Goal: Task Accomplishment & Management: Manage account settings

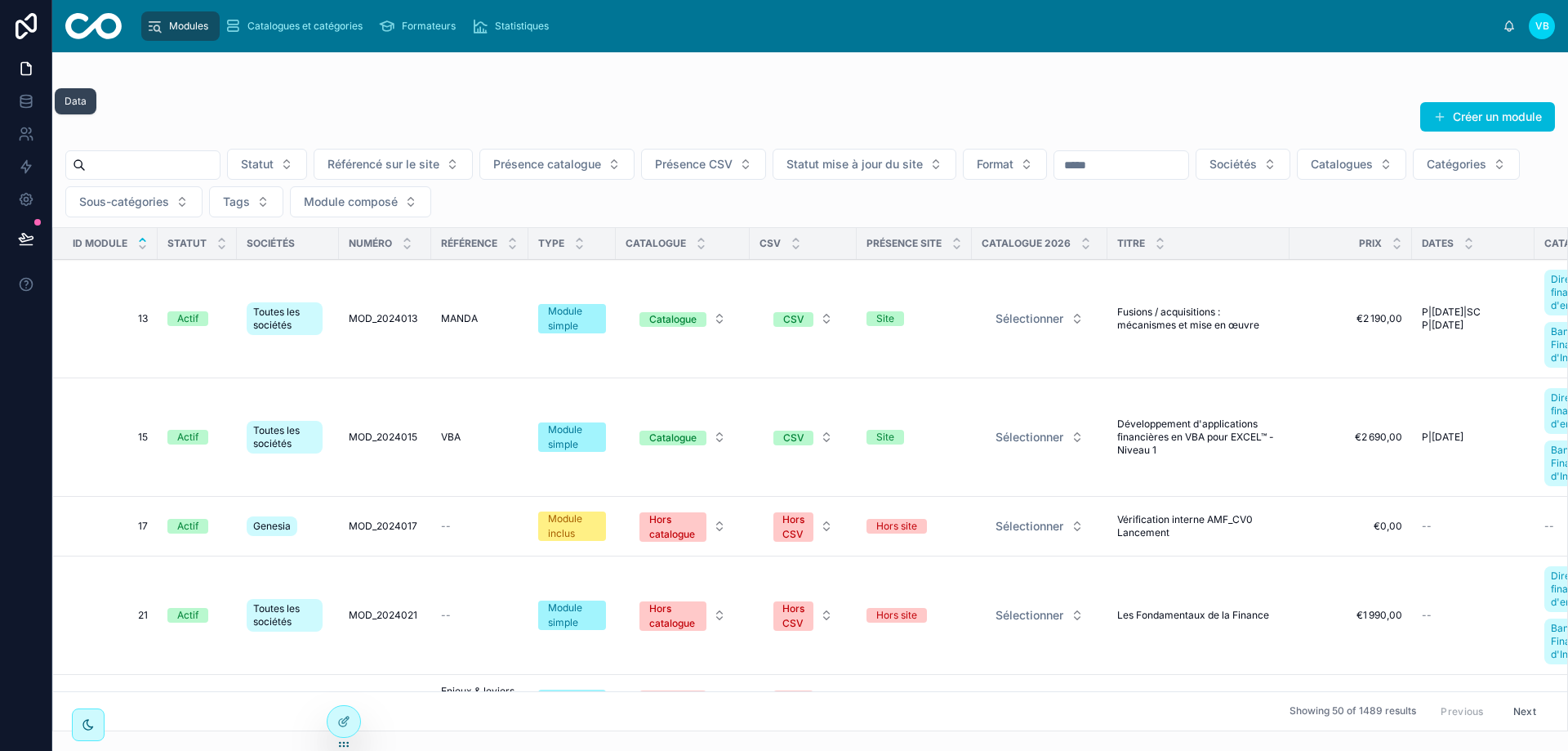
click at [22, 102] on icon at bounding box center [25, 100] width 11 height 6
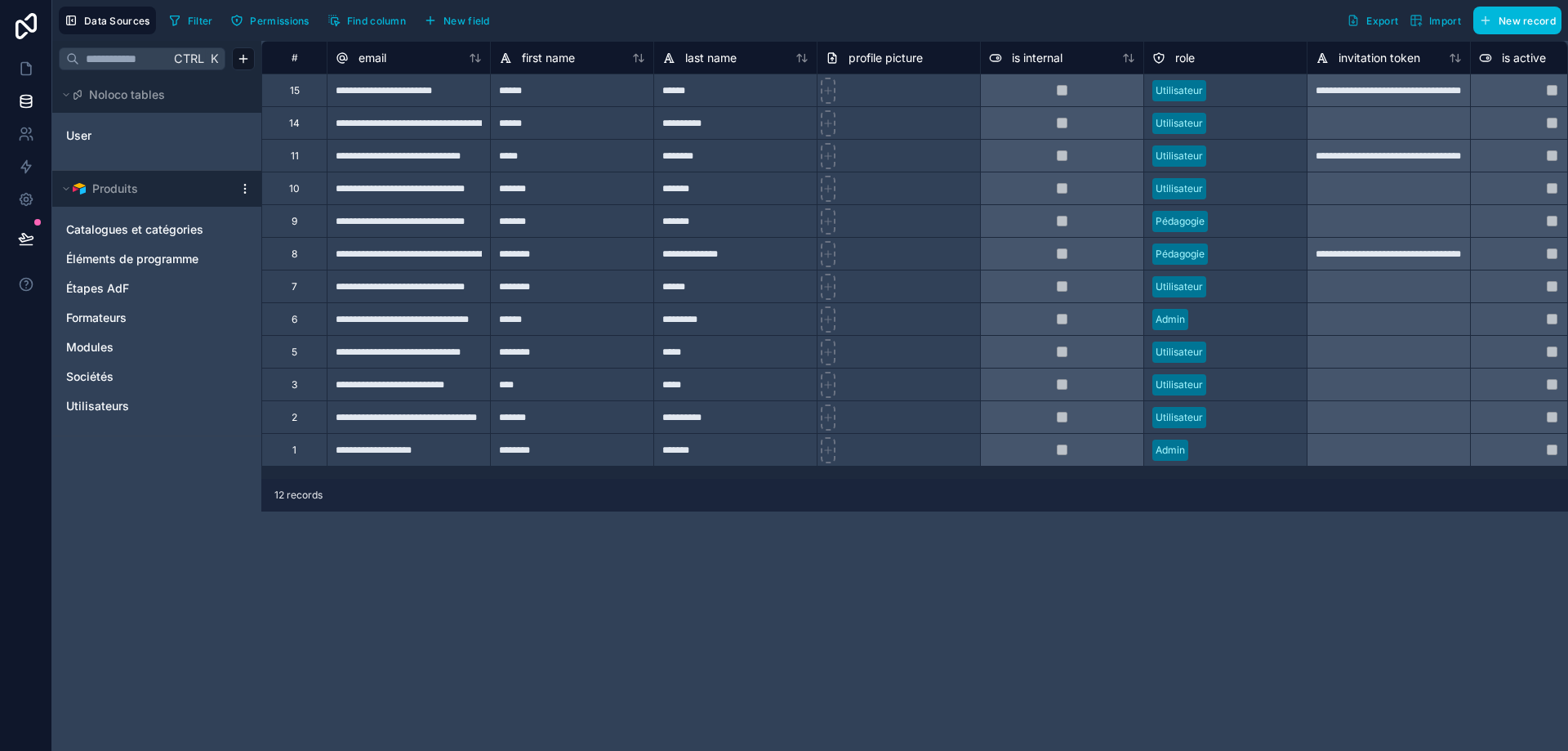
click at [241, 347] on icon "Modules" at bounding box center [240, 347] width 1 height 1
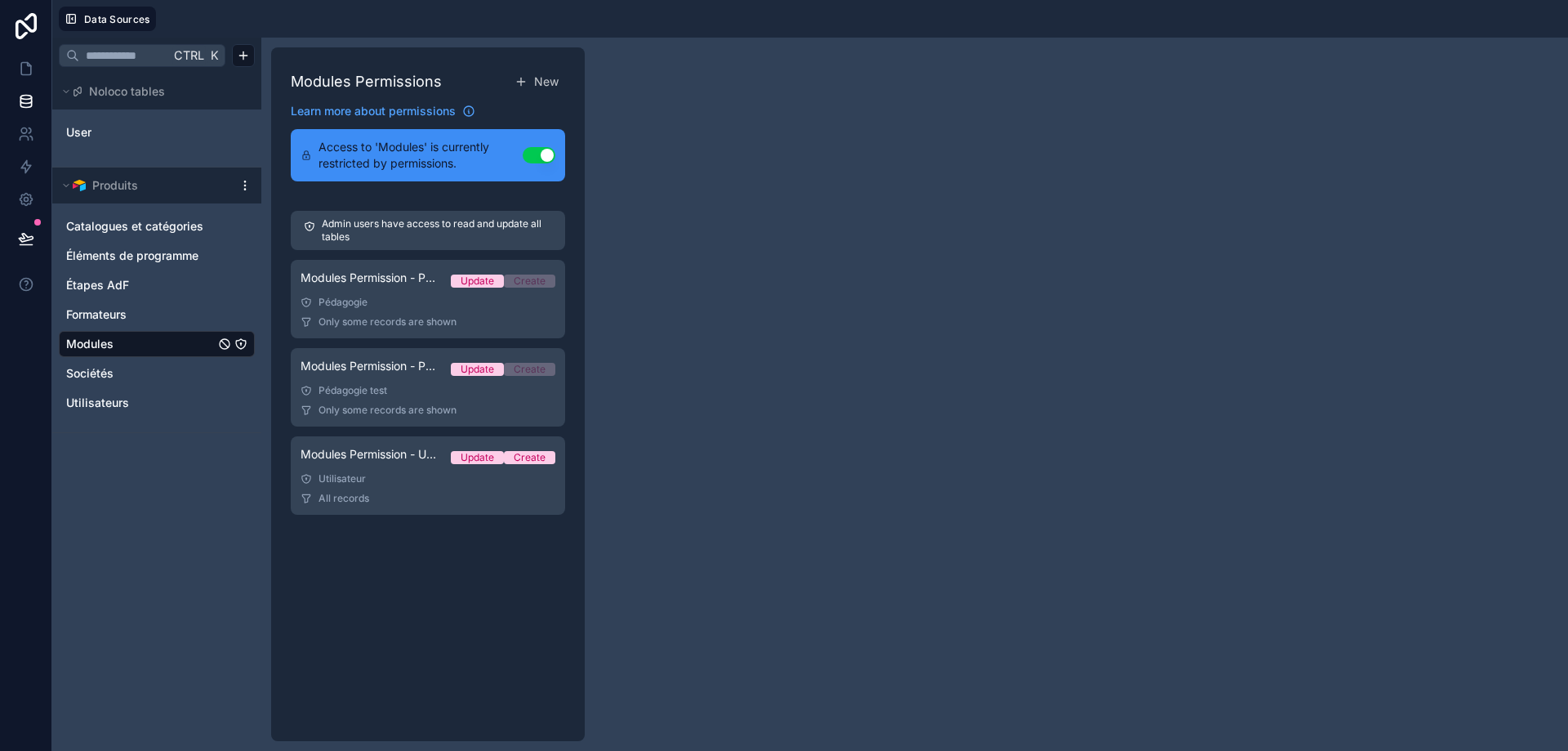
click at [406, 464] on div "Modules Permission - Utilisateurs Update Create" at bounding box center [428, 458] width 255 height 23
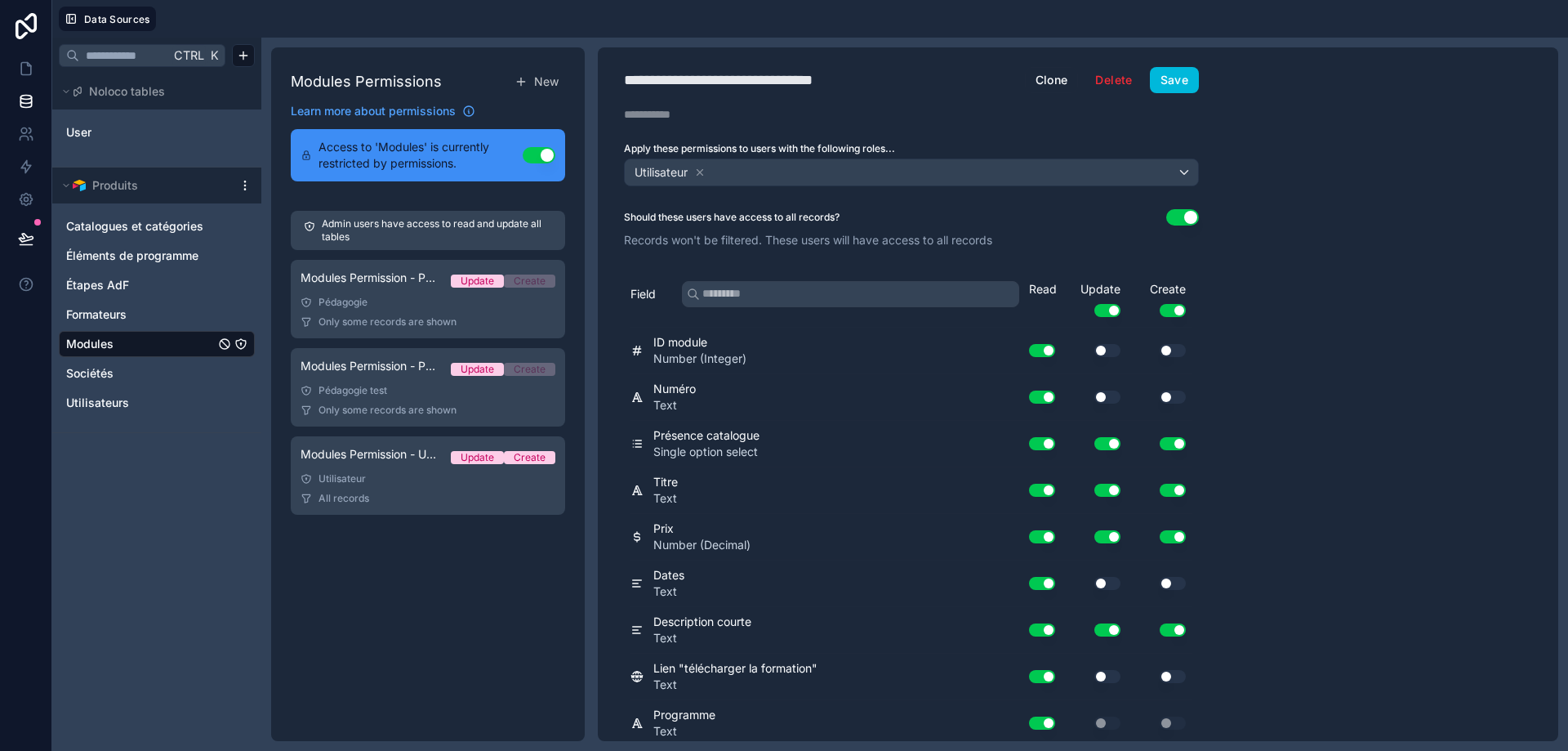
click at [1181, 215] on button "Use setting" at bounding box center [1182, 217] width 32 height 17
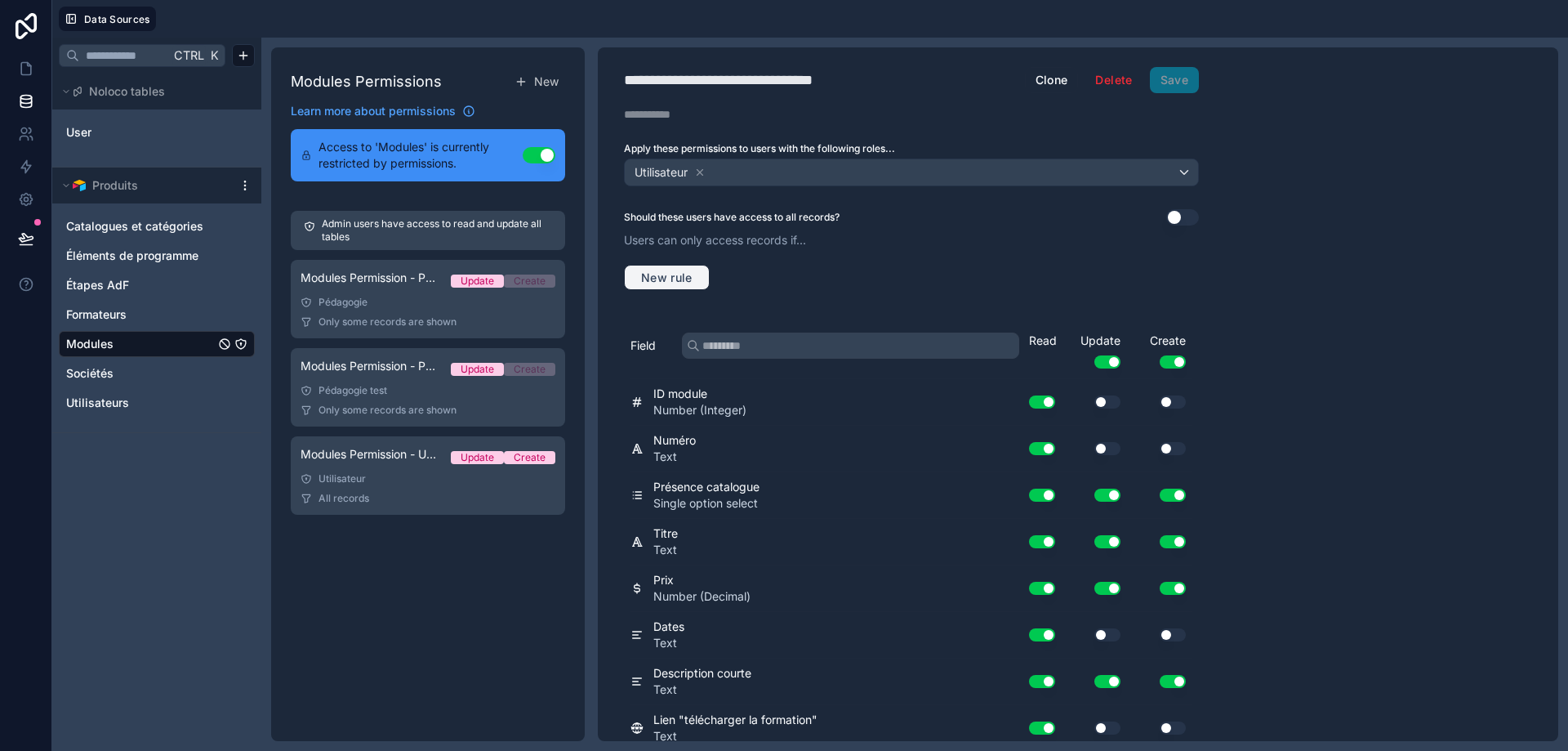
click at [679, 280] on span "New rule" at bounding box center [667, 277] width 65 height 15
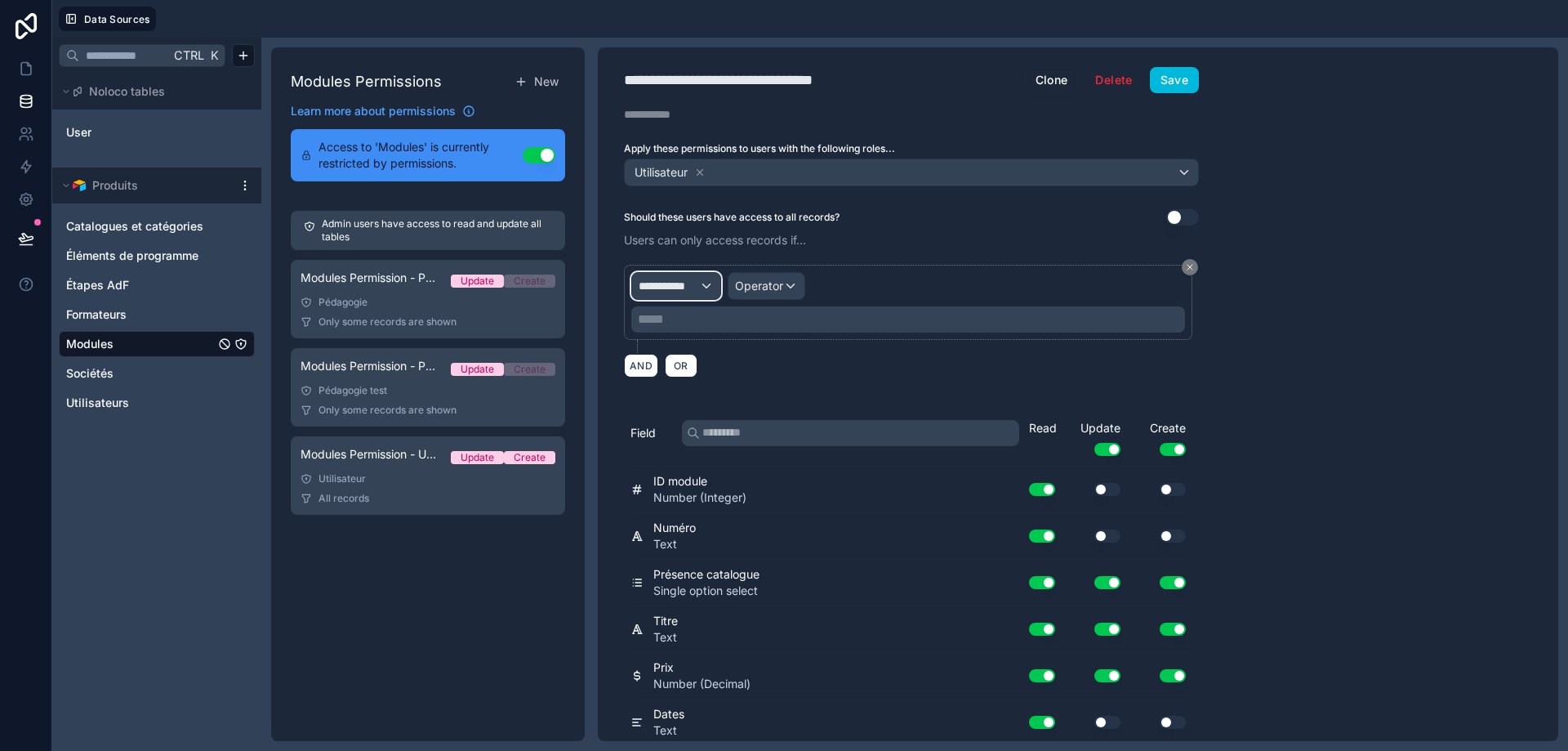
click at [697, 291] on span "**********" at bounding box center [668, 286] width 61 height 17
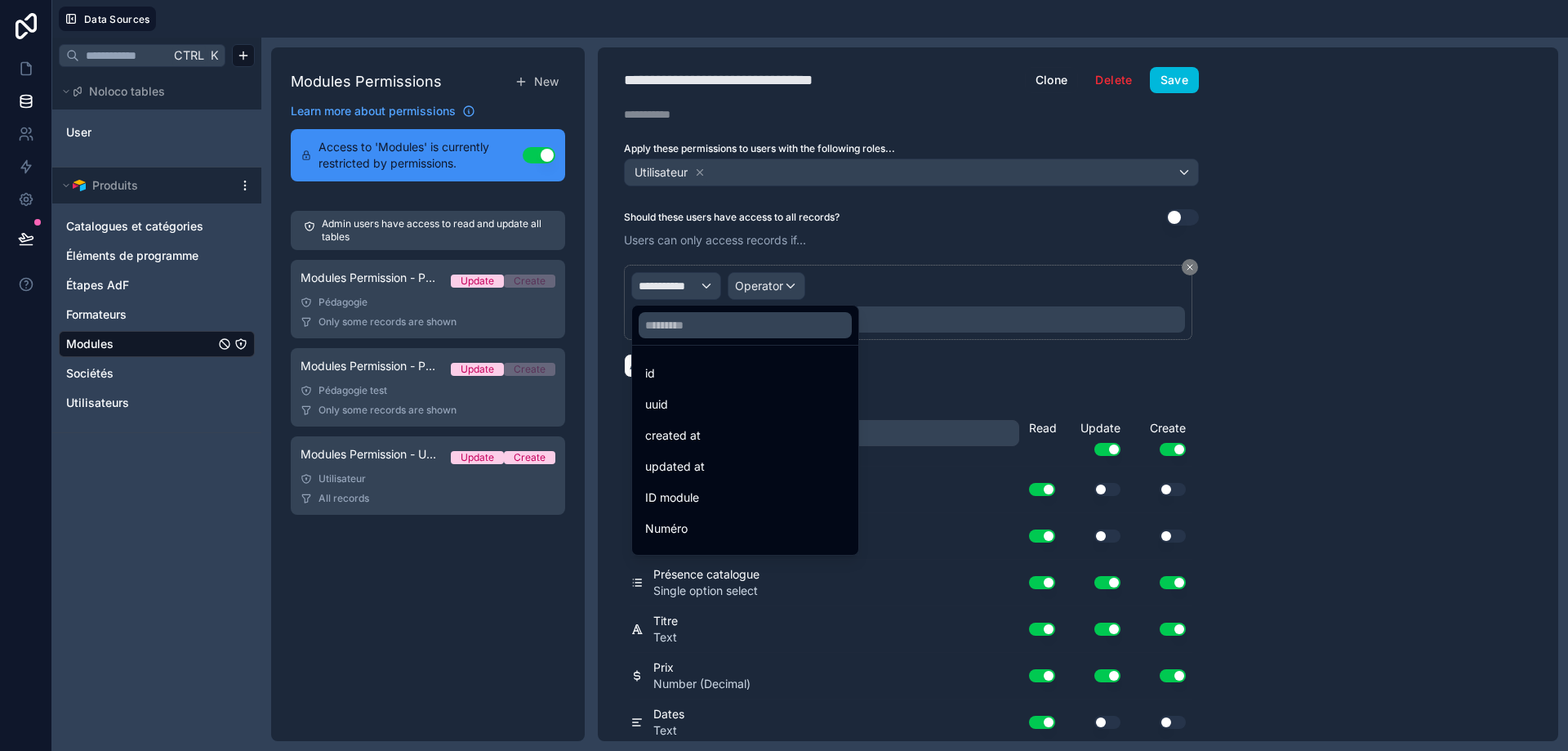
scroll to position [82, 0]
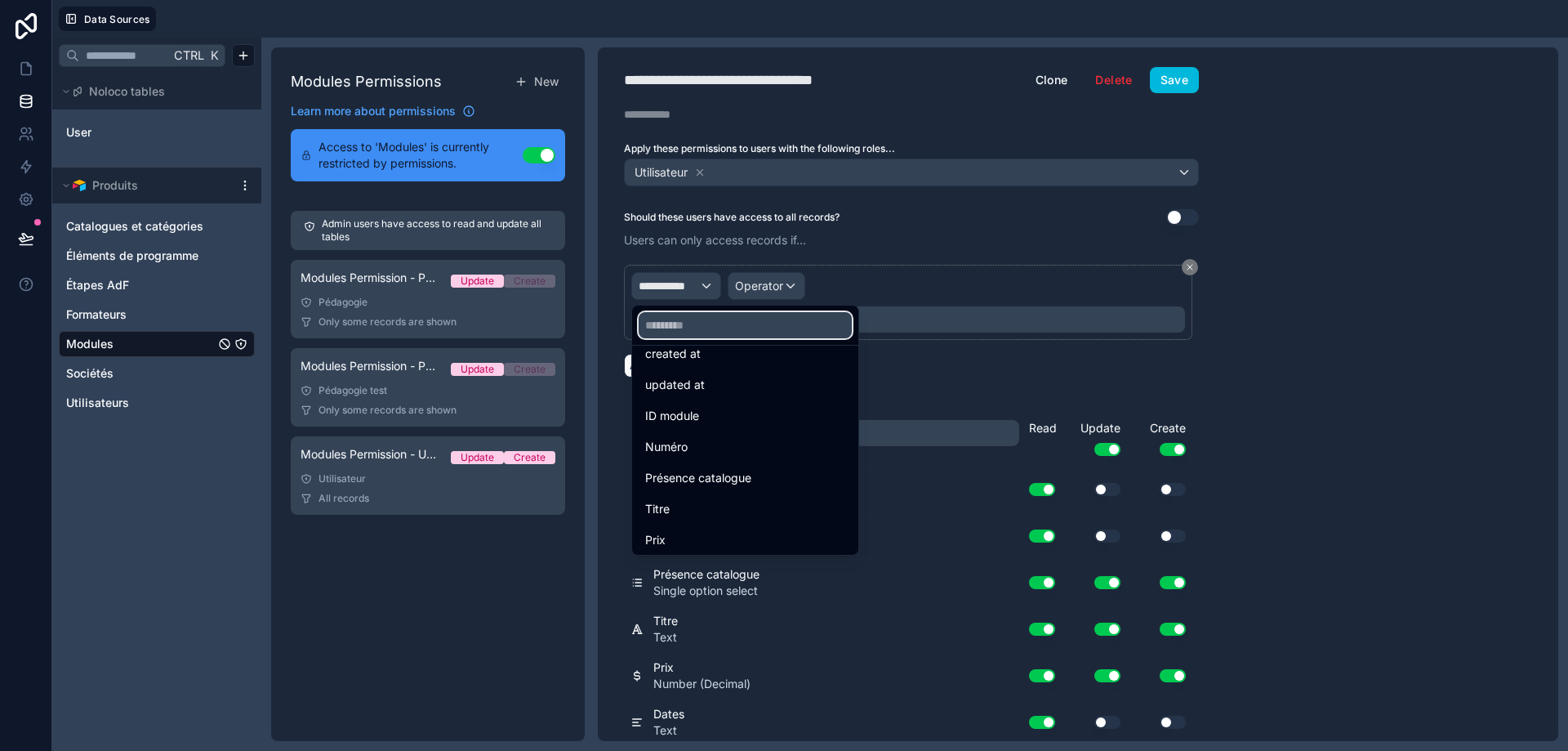
click at [718, 328] on input "text" at bounding box center [745, 325] width 213 height 26
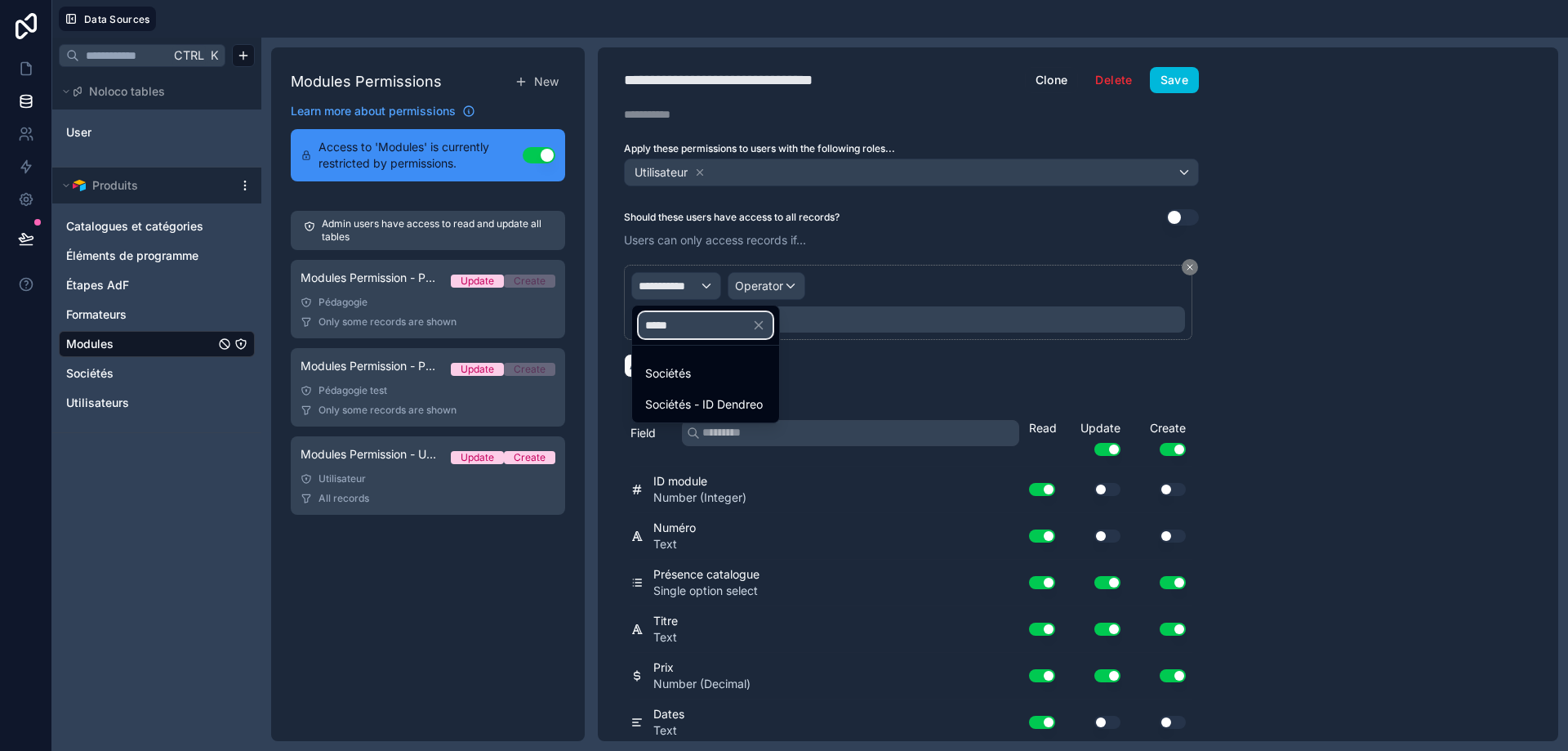
type input "*****"
click at [720, 372] on div "Sociétés" at bounding box center [706, 374] width 121 height 19
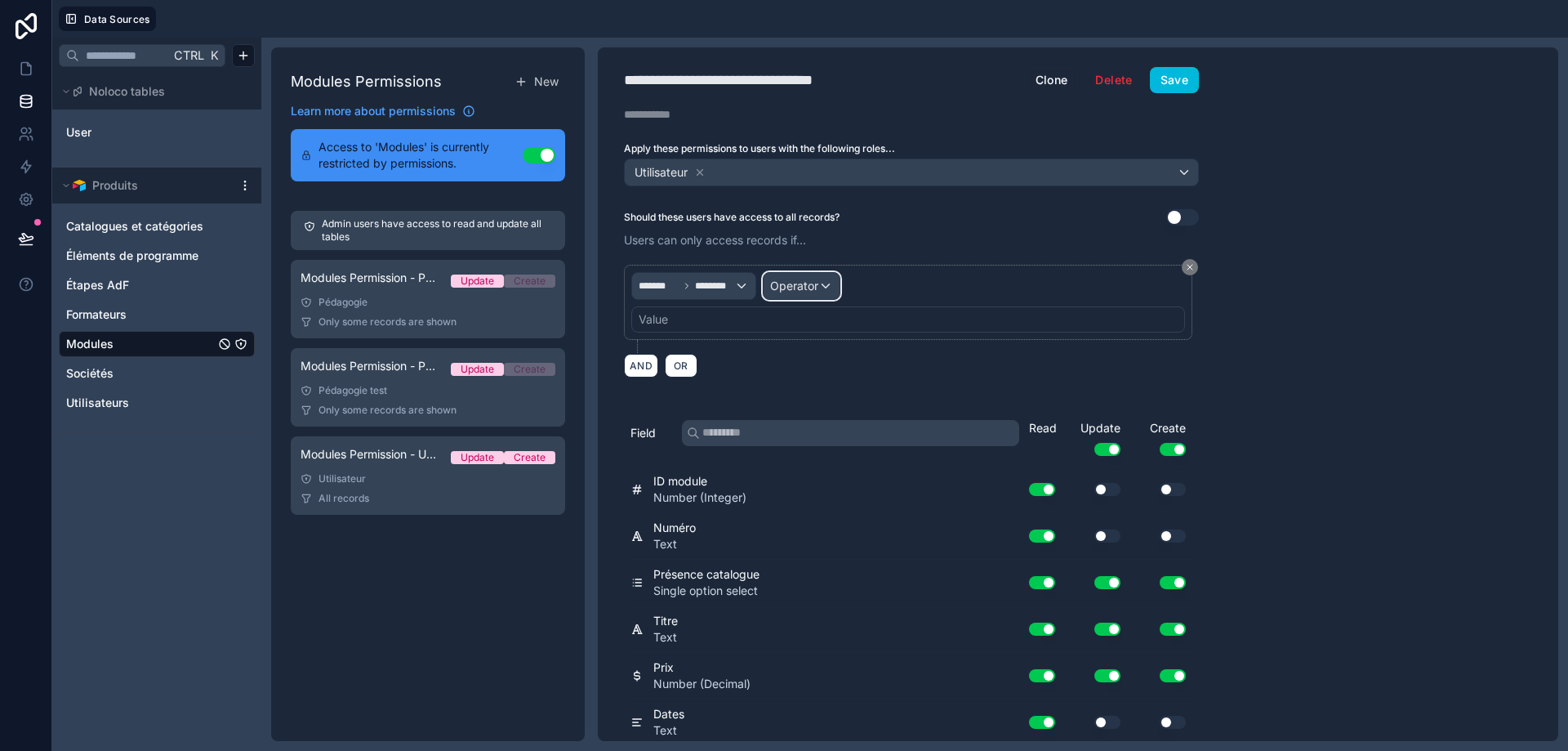
click at [795, 285] on span "Operator" at bounding box center [794, 286] width 48 height 14
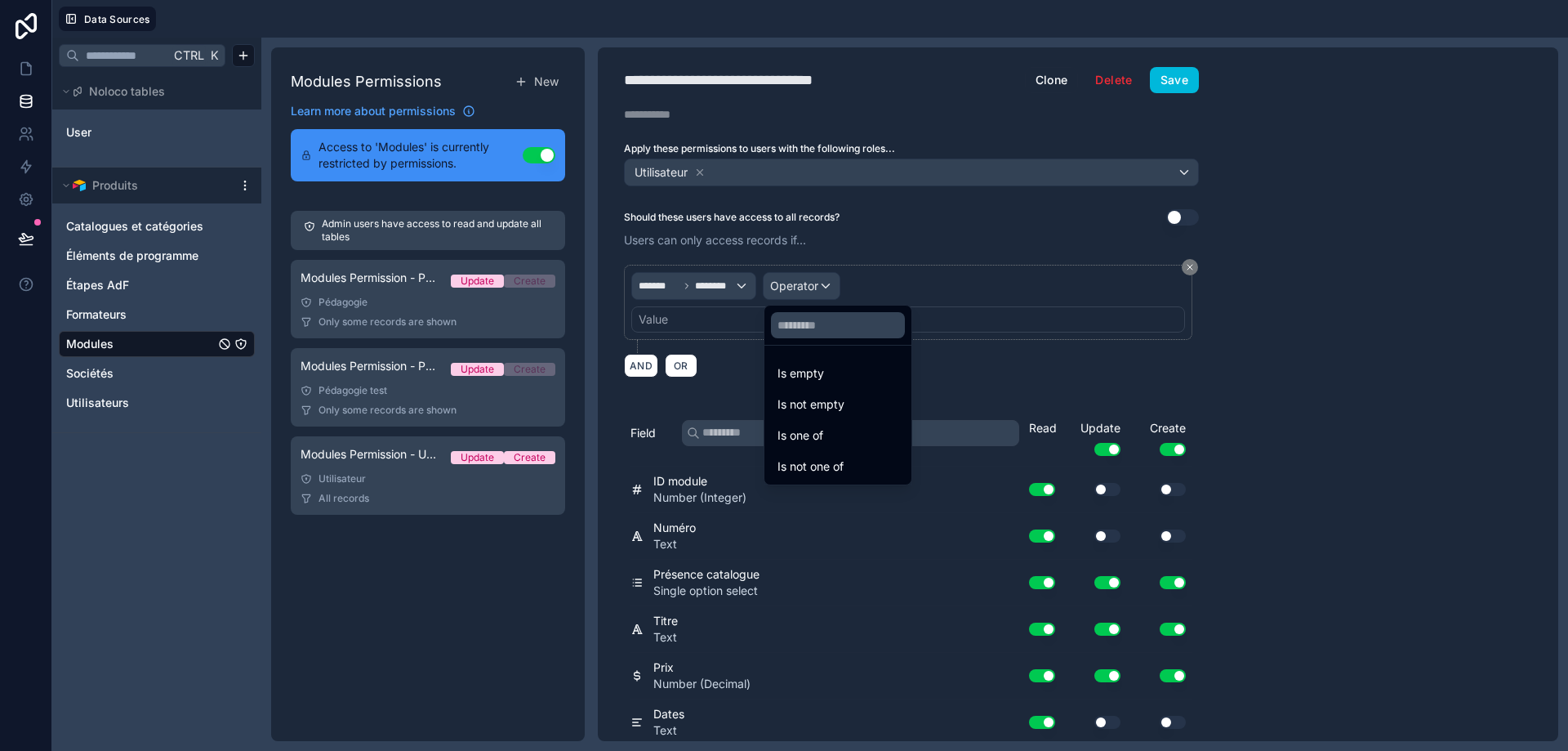
click at [845, 440] on div "Is one of" at bounding box center [838, 435] width 121 height 19
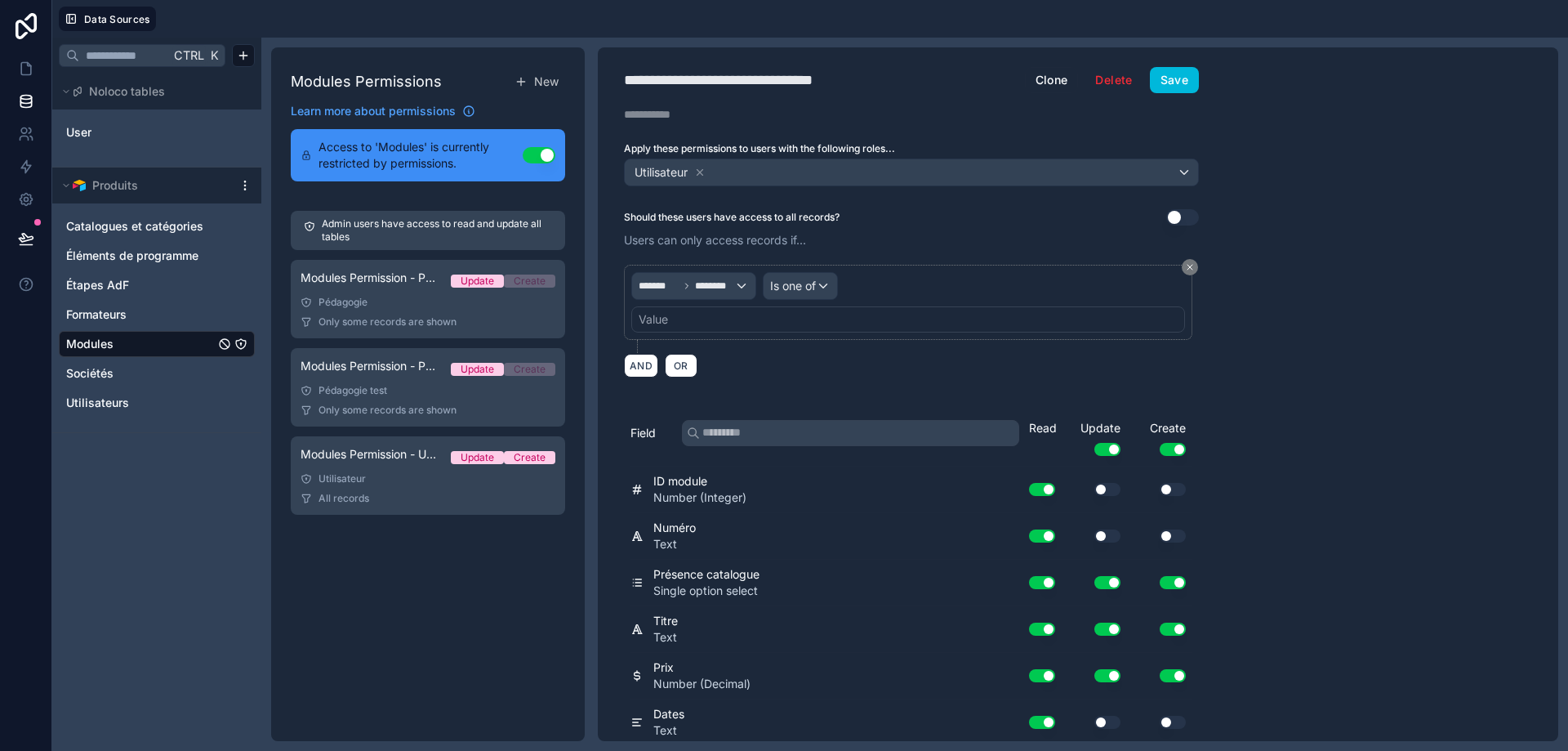
click at [759, 325] on div "Value" at bounding box center [909, 319] width 554 height 26
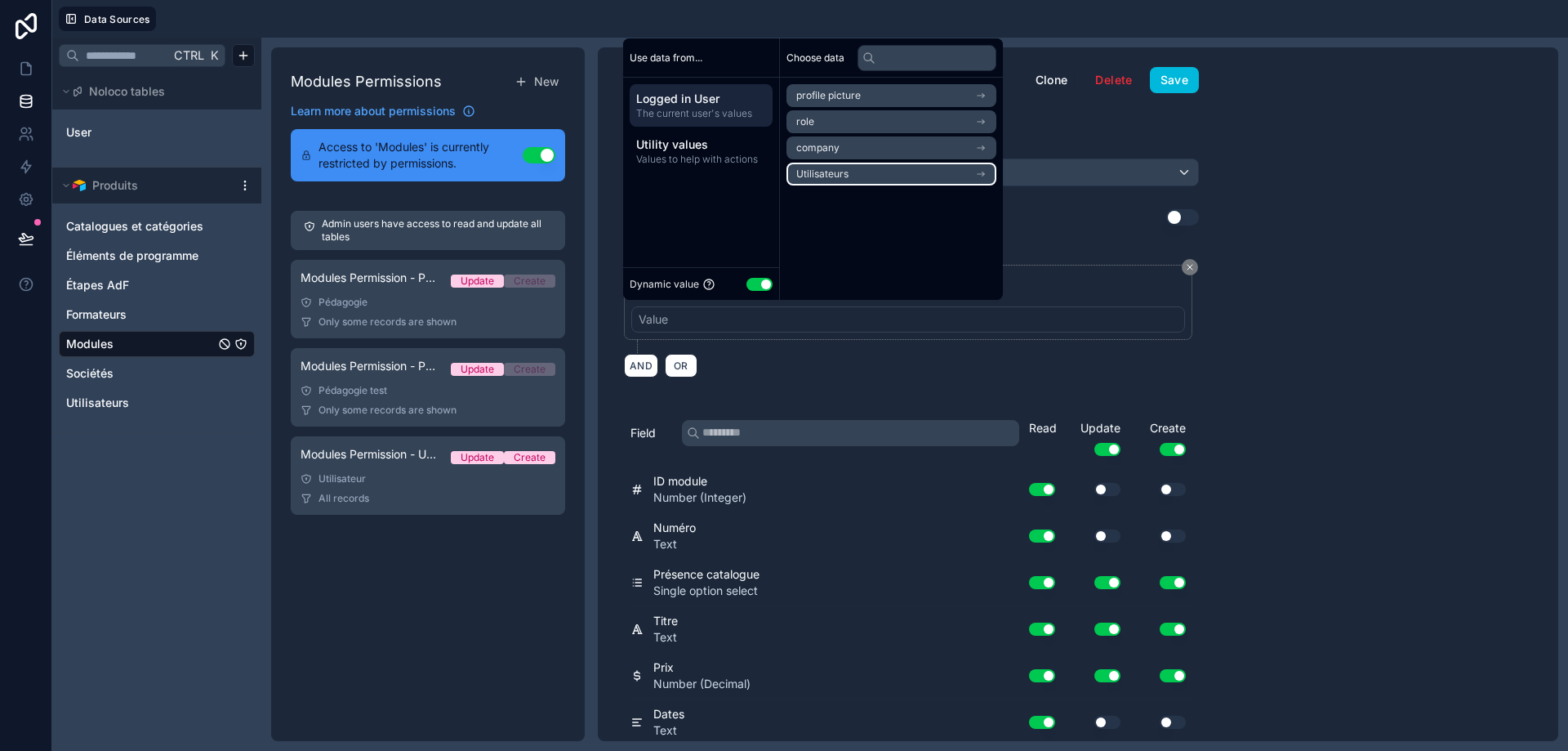
click at [856, 173] on li "Utilisateurs" at bounding box center [891, 174] width 210 height 23
click at [846, 118] on li "Sociétés" at bounding box center [891, 125] width 210 height 23
click at [851, 150] on li "Sociétés" at bounding box center [891, 151] width 210 height 23
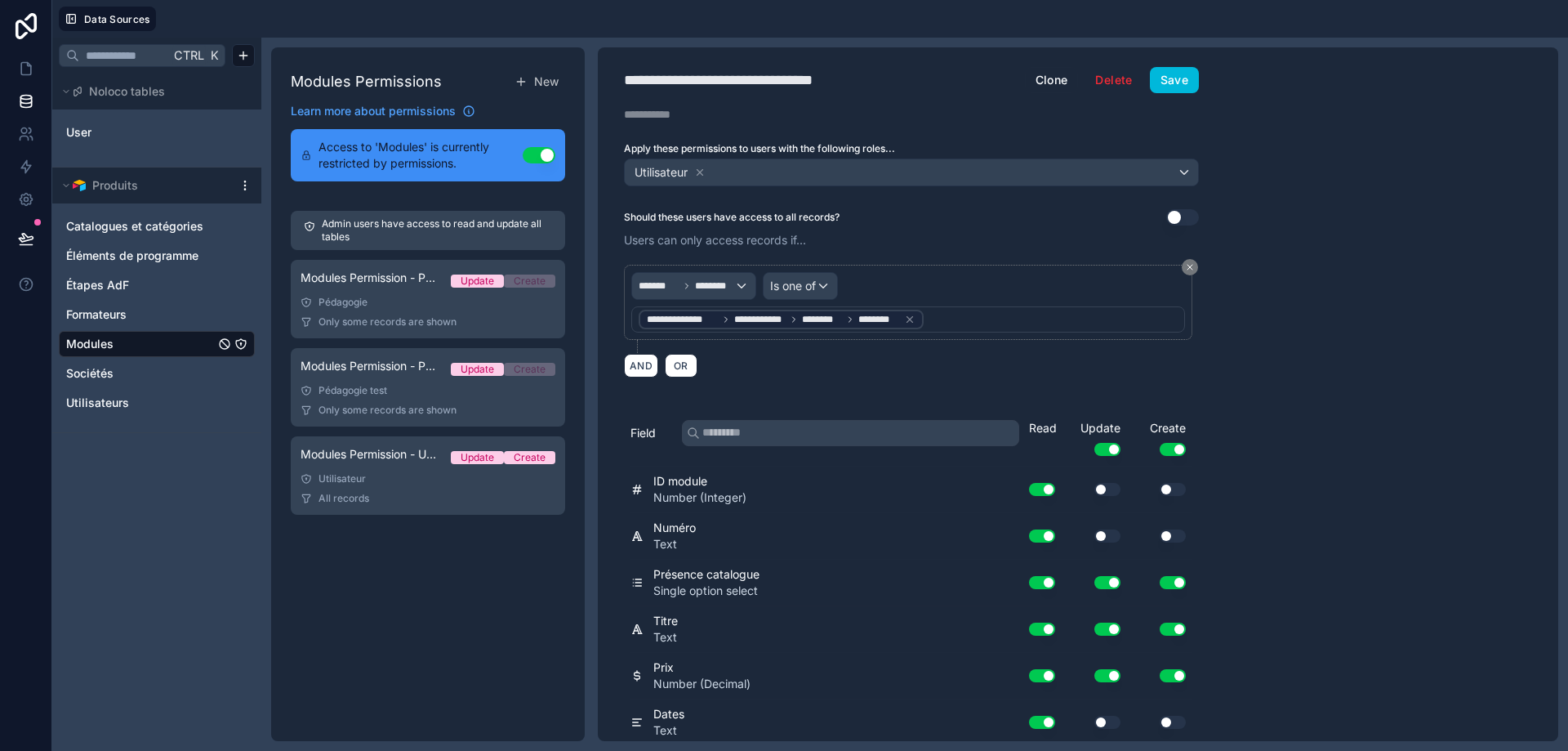
click at [1307, 299] on div "**********" at bounding box center [1078, 394] width 960 height 694
click at [1179, 75] on button "Save" at bounding box center [1175, 80] width 49 height 26
click at [18, 71] on icon at bounding box center [25, 68] width 17 height 17
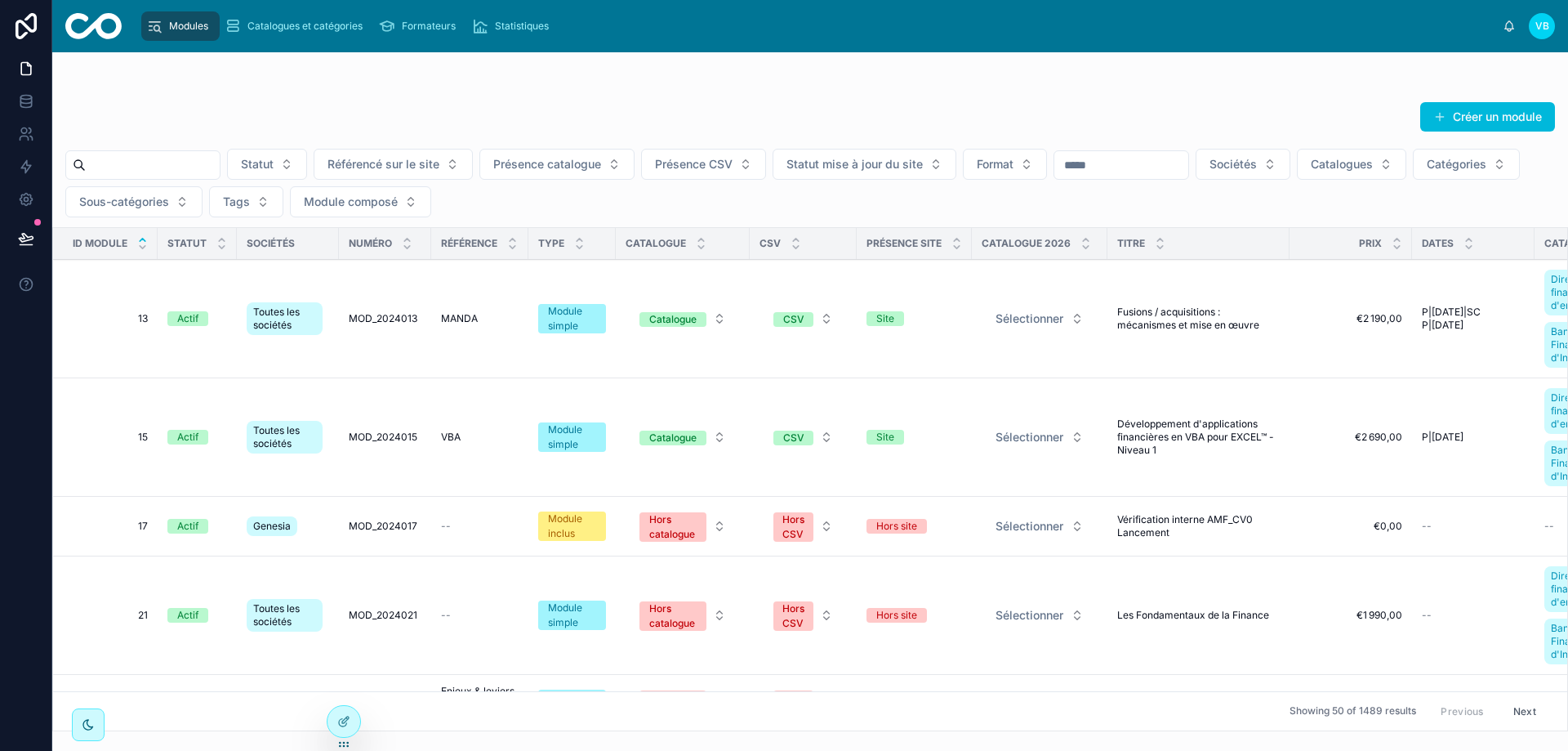
click at [0, 0] on icon at bounding box center [0, 0] width 0 height 0
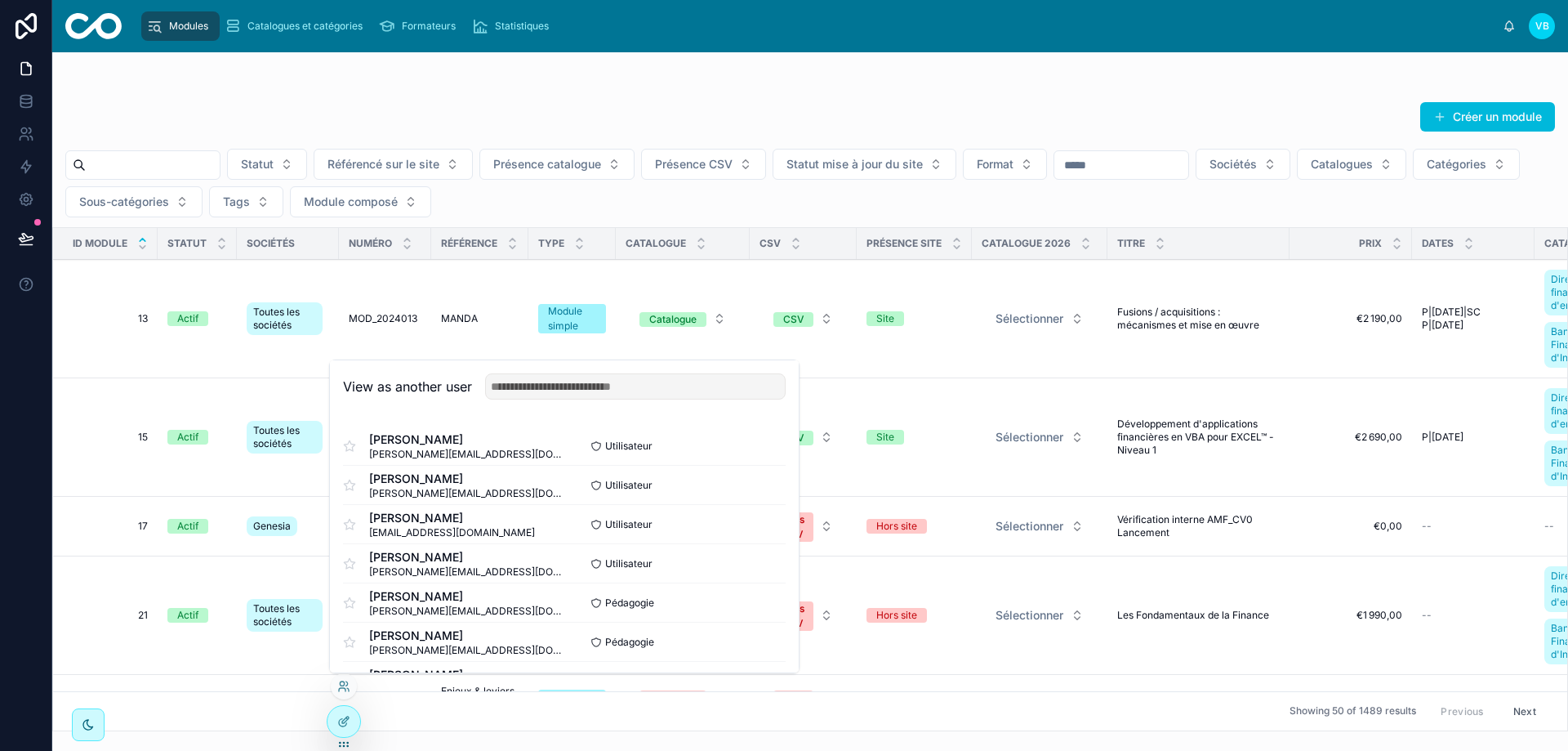
click at [0, 0] on button "Select" at bounding box center [0, 0] width 0 height 0
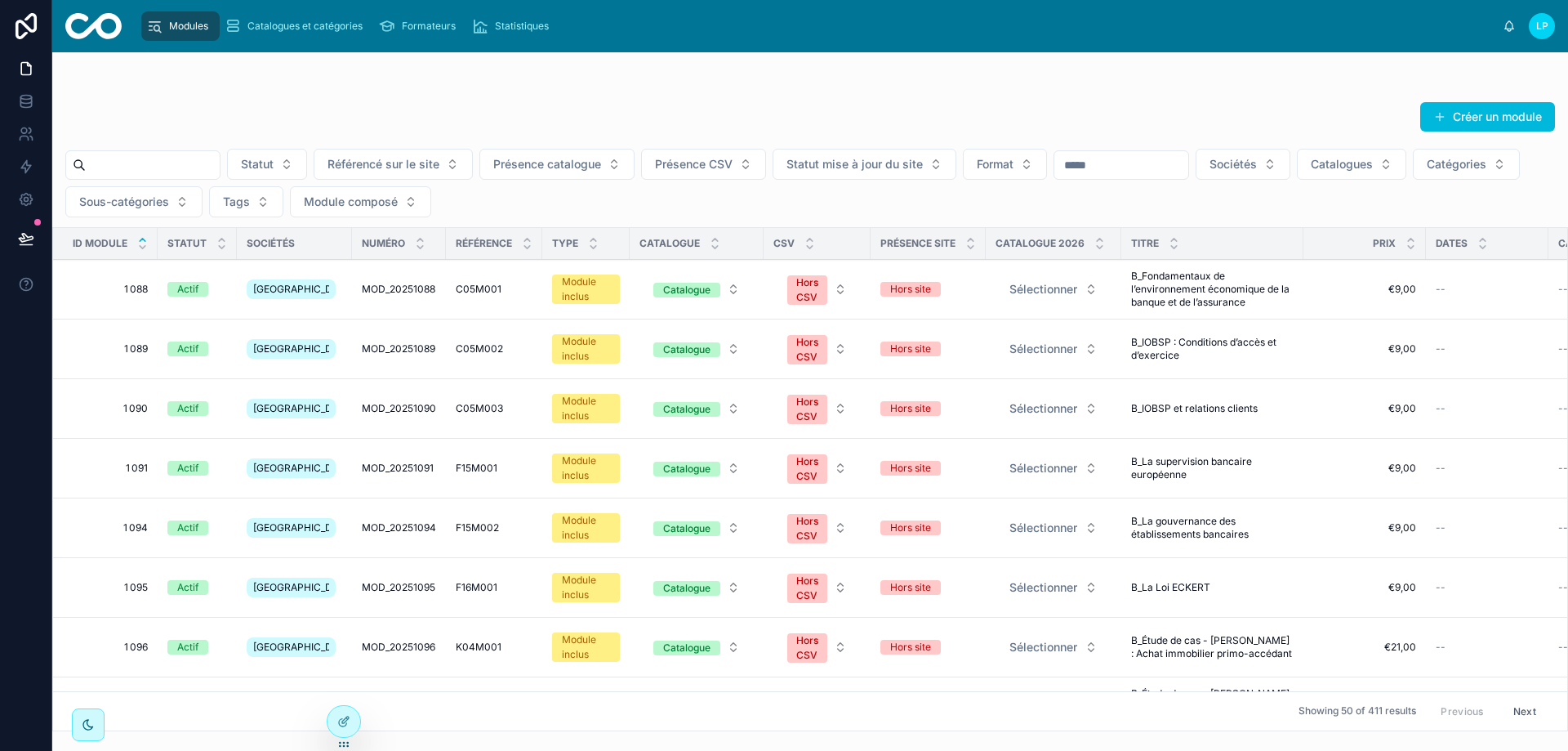
click at [1258, 165] on span "Sociétés" at bounding box center [1233, 164] width 47 height 17
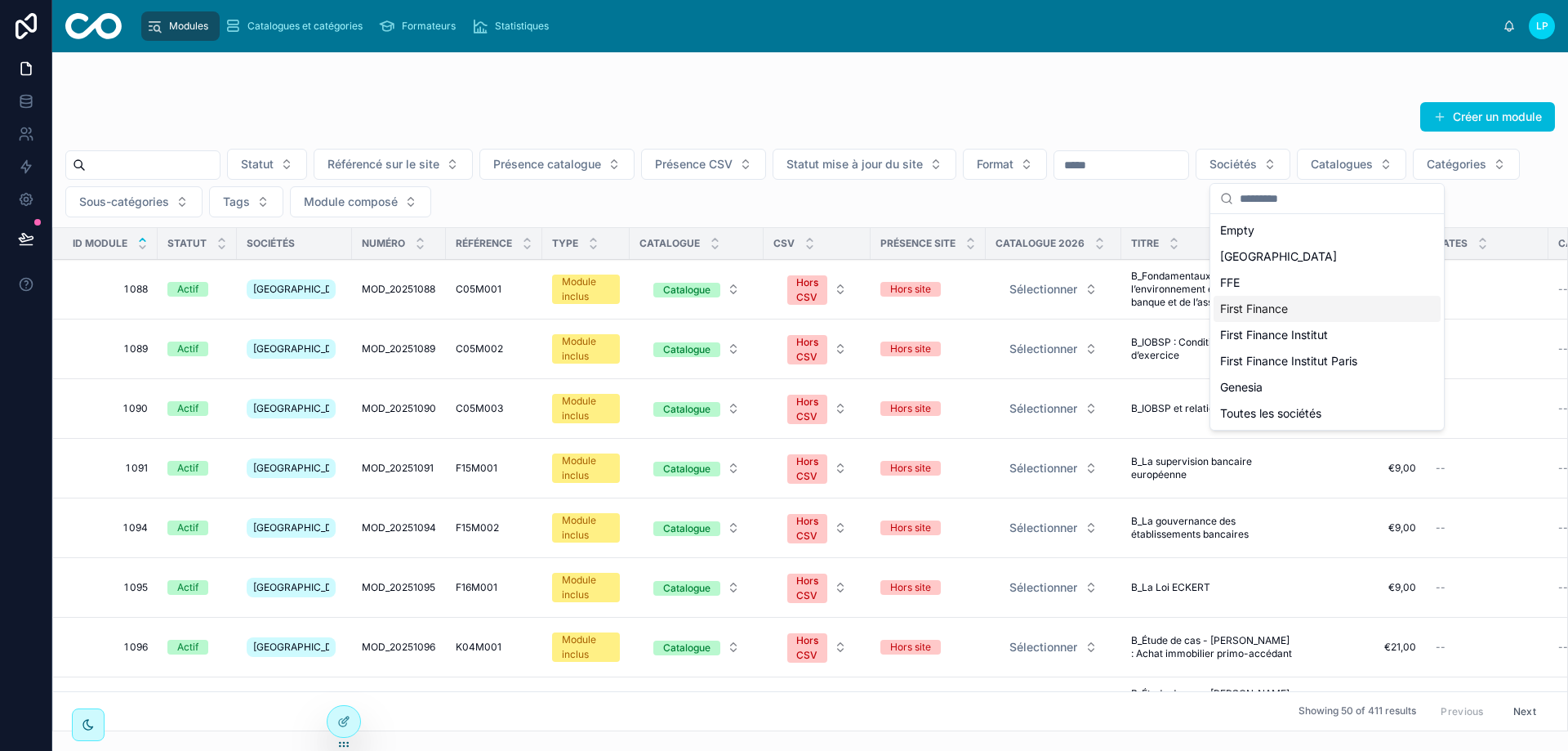
click at [1268, 308] on span "First Finance" at bounding box center [1254, 309] width 68 height 17
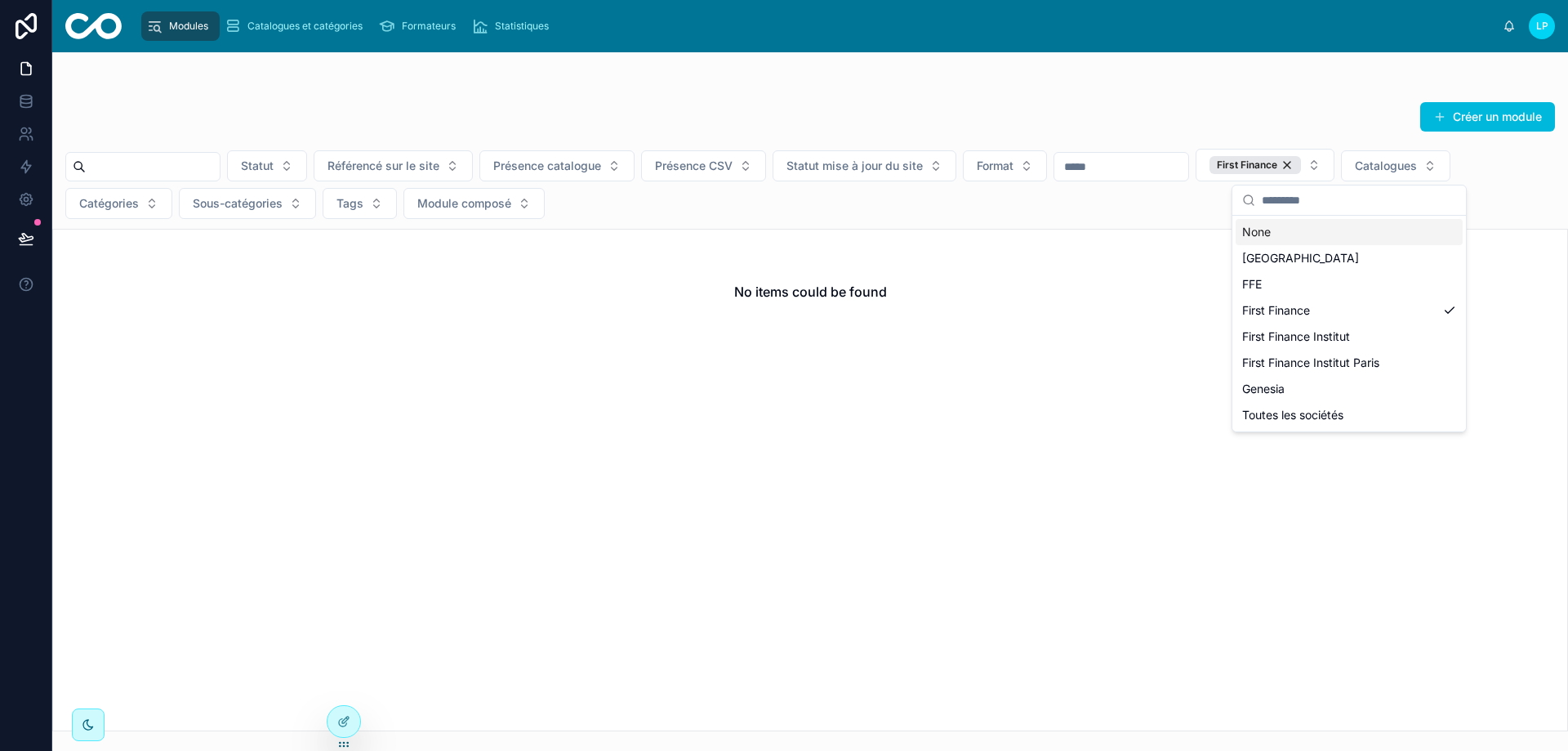
click at [1301, 164] on div "First Finance" at bounding box center [1255, 165] width 91 height 18
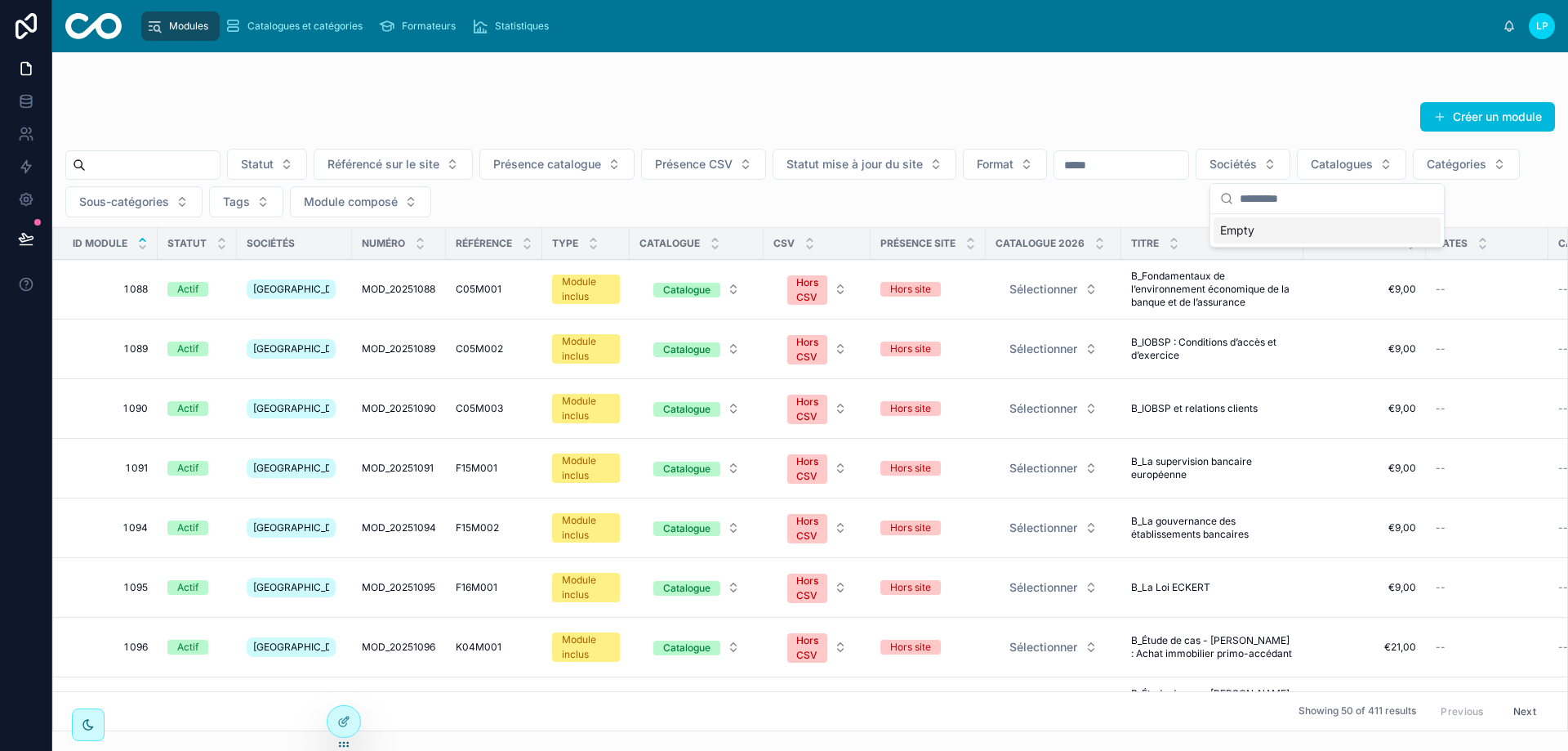
click at [1220, 105] on div "Créer un module" at bounding box center [810, 120] width 1490 height 38
click at [1258, 159] on span "Sociétés" at bounding box center [1233, 164] width 47 height 17
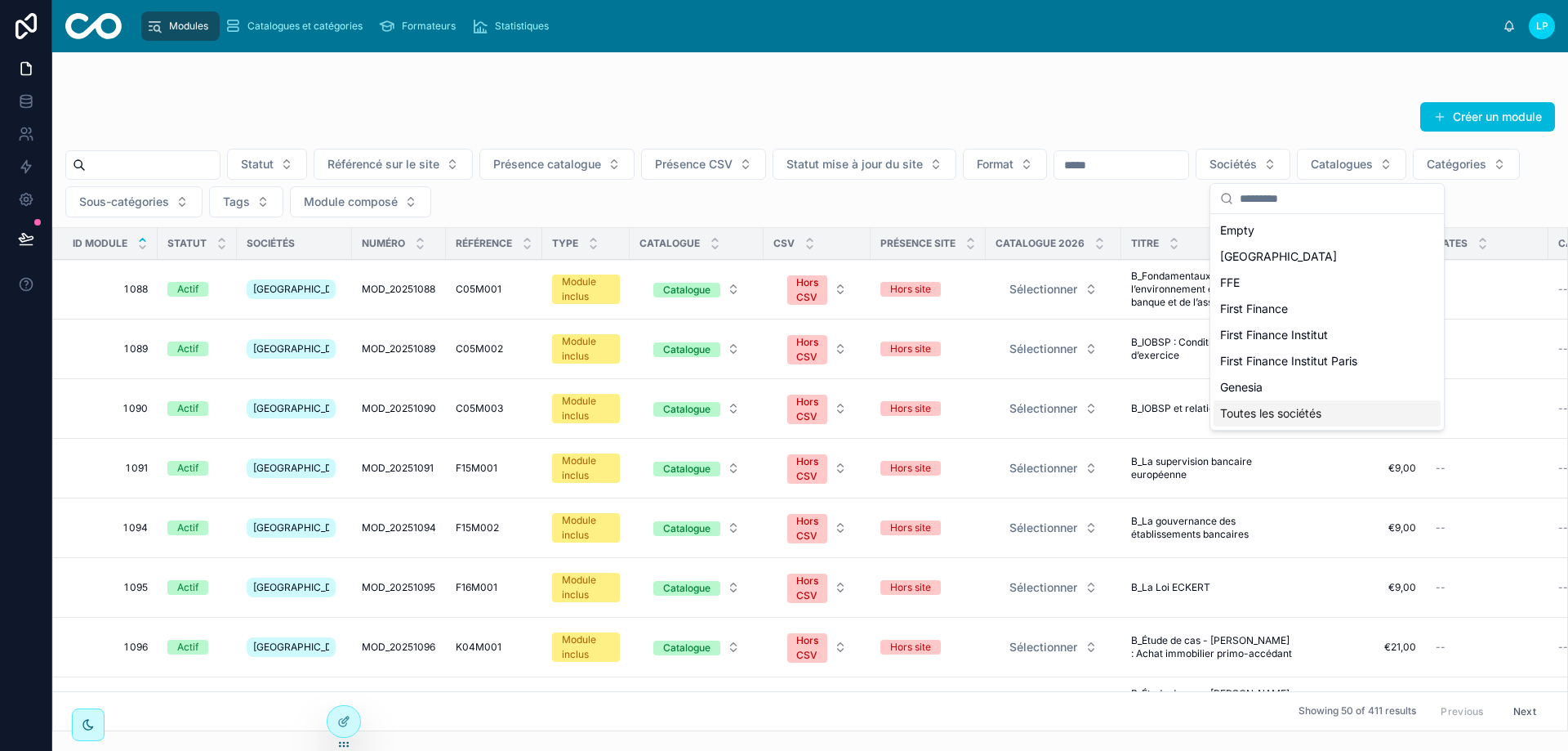
click at [1300, 427] on div "Empty Babylon FFE First Finance First Finance Institut First Finance Institut P…" at bounding box center [1327, 322] width 233 height 216
click at [1301, 411] on span "Toutes les sociétés" at bounding box center [1272, 413] width 102 height 17
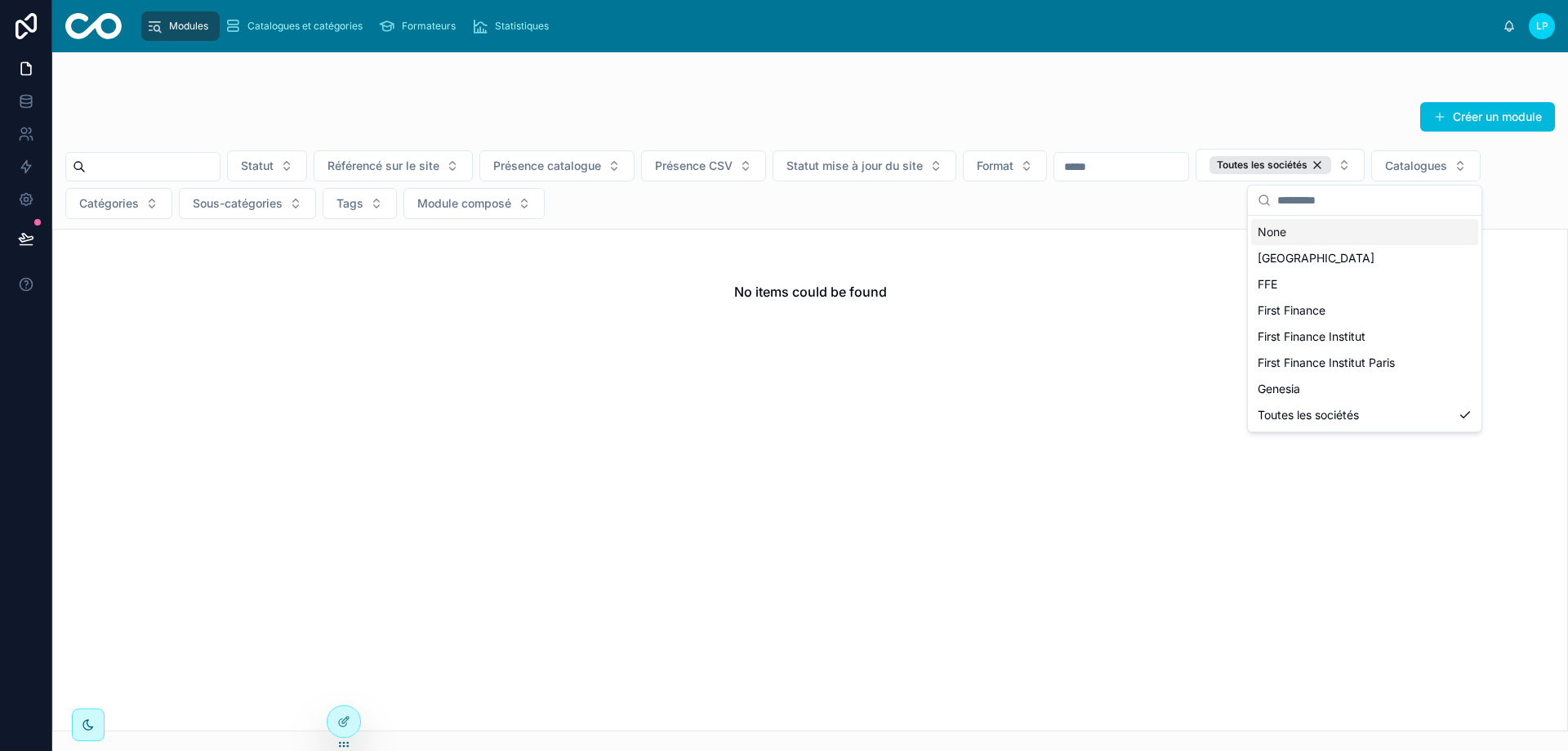
click at [1331, 164] on div "Toutes les sociétés" at bounding box center [1270, 165] width 122 height 18
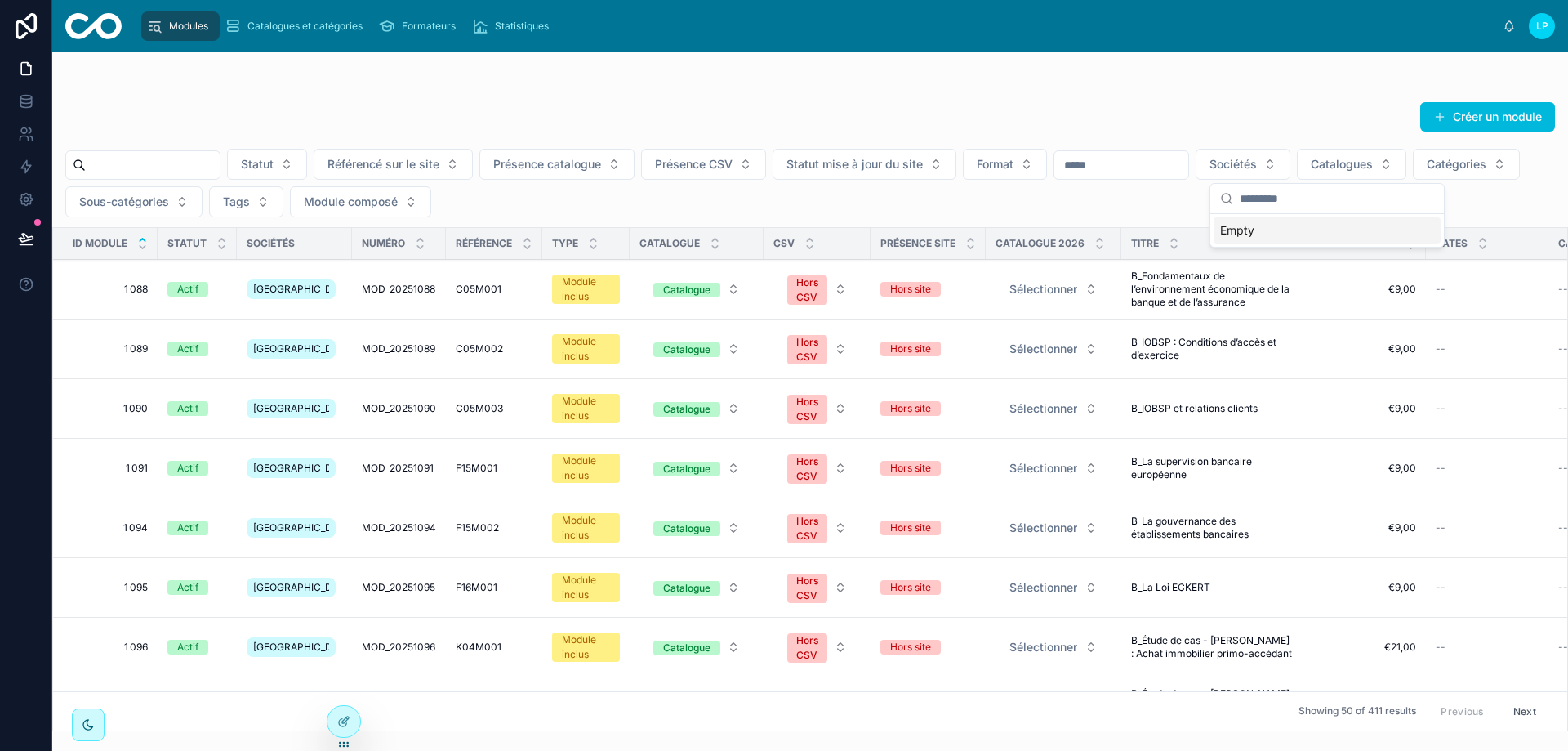
click at [1210, 84] on div at bounding box center [810, 84] width 1490 height 13
click at [29, 100] on icon at bounding box center [25, 97] width 11 height 4
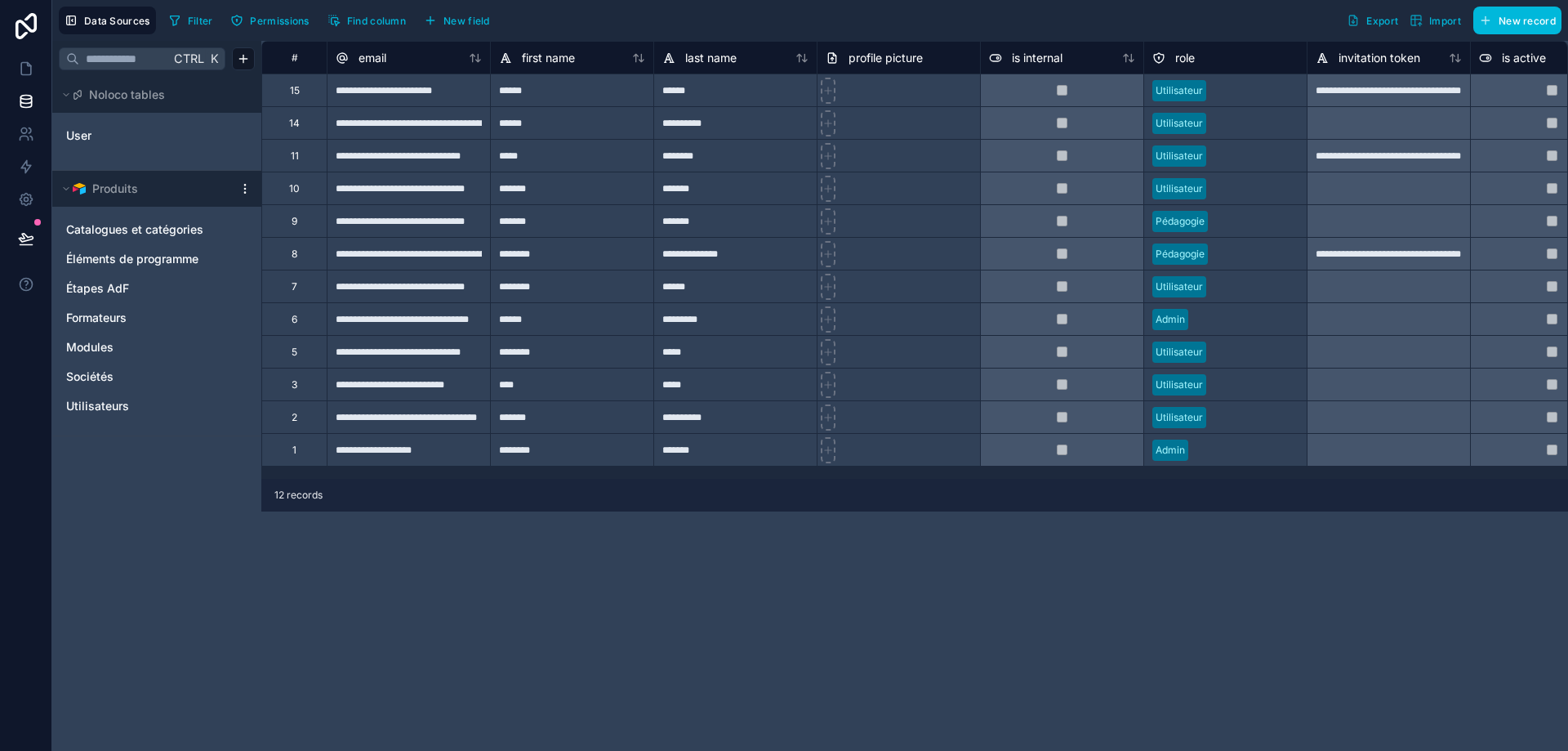
click at [240, 377] on icon "Sociétés" at bounding box center [240, 376] width 13 height 13
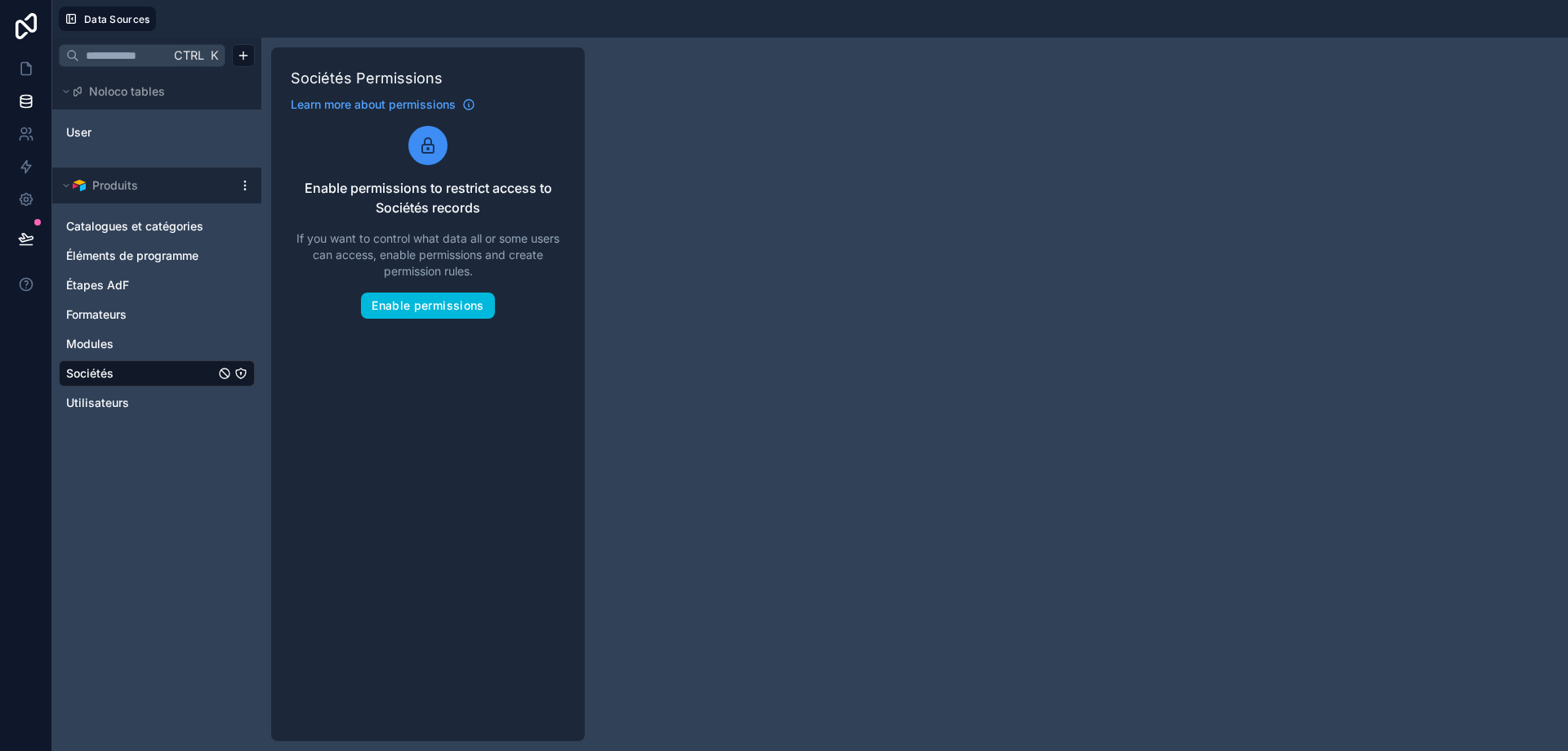
click at [461, 301] on button "Enable permissions" at bounding box center [428, 305] width 133 height 26
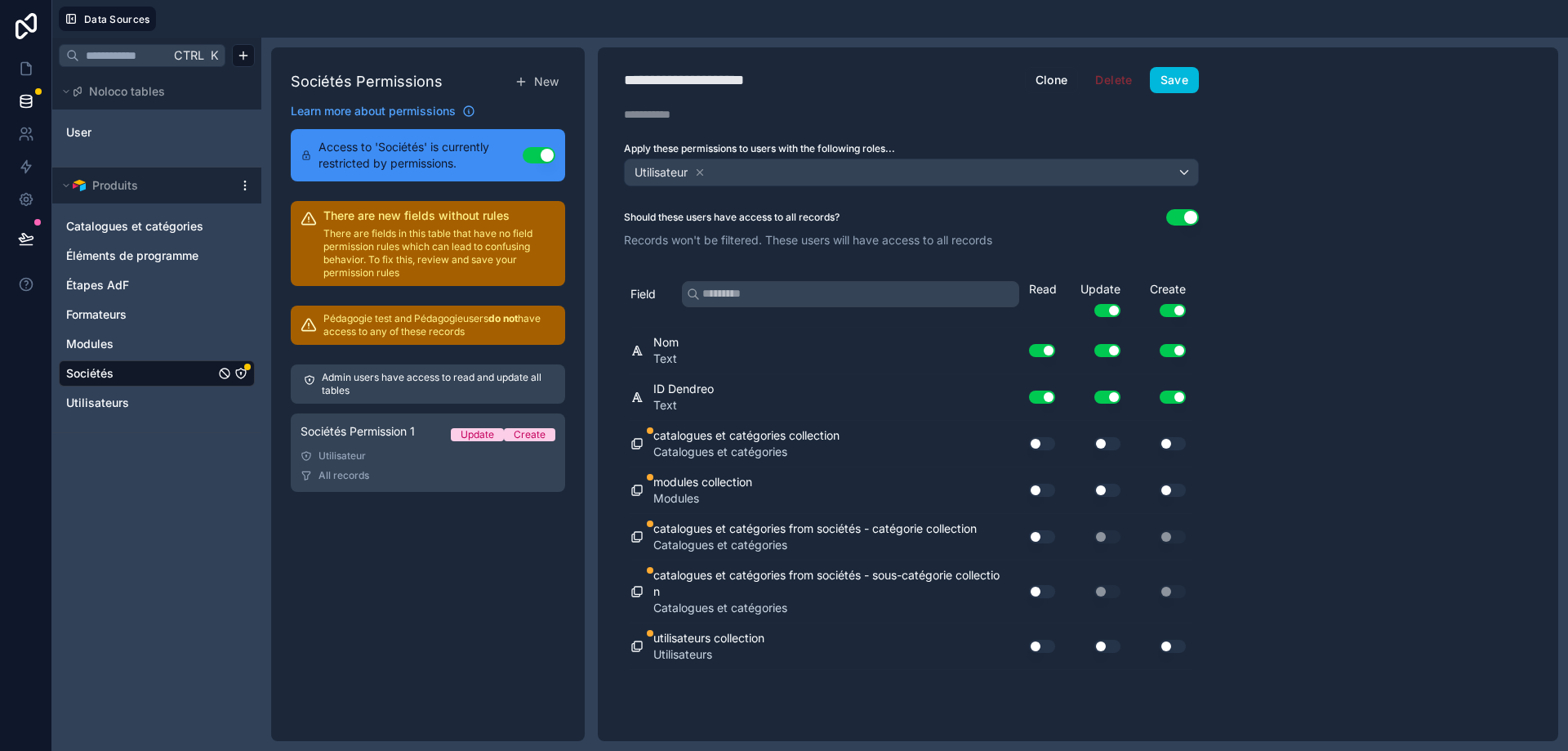
click at [1044, 397] on button "Use setting" at bounding box center [1043, 397] width 26 height 13
click at [1113, 399] on button "Use setting" at bounding box center [1108, 397] width 26 height 13
click at [1115, 399] on button "Use setting" at bounding box center [1108, 397] width 26 height 13
click at [1043, 650] on button "Use setting" at bounding box center [1043, 646] width 26 height 13
click at [1047, 590] on button "Use setting" at bounding box center [1043, 591] width 26 height 13
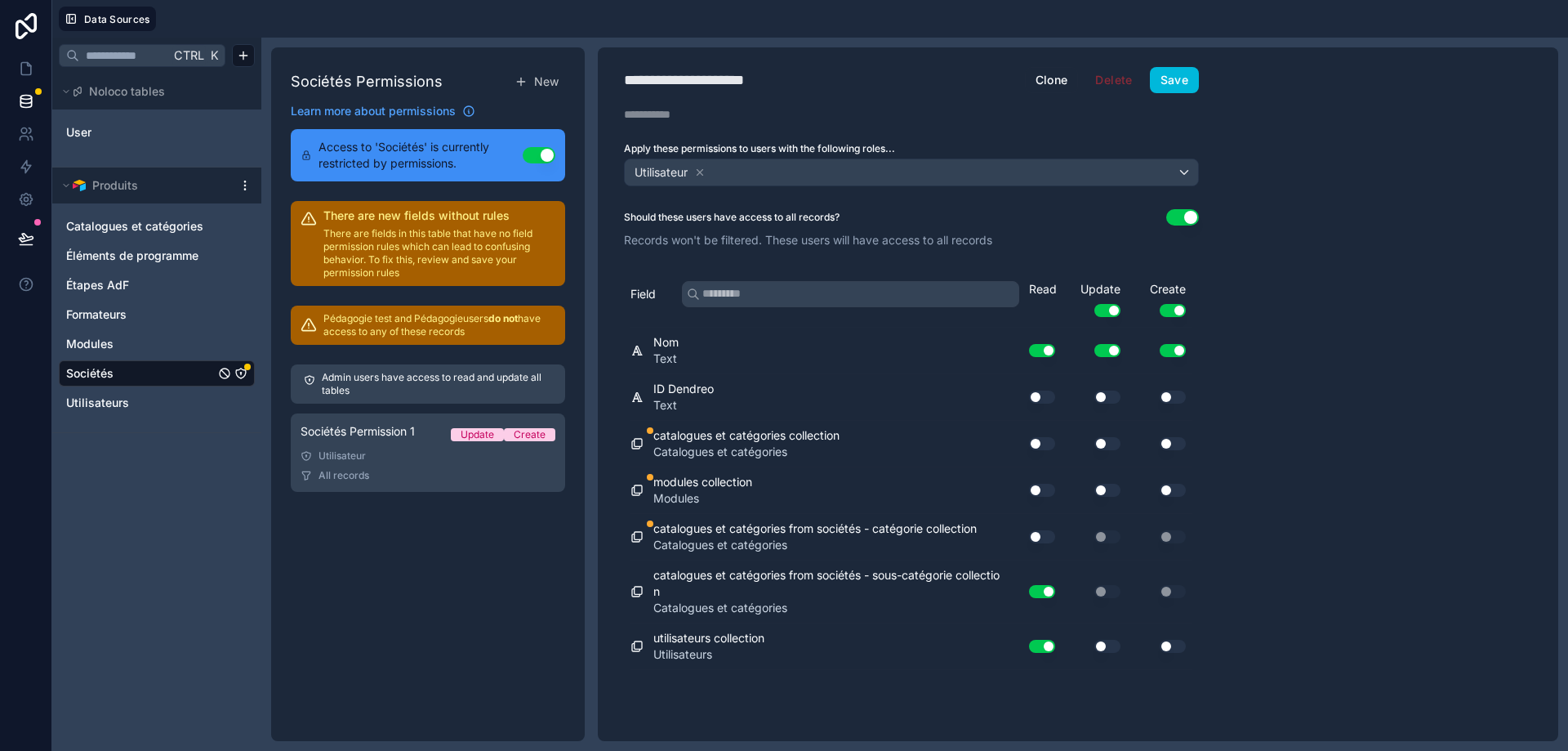
click at [1051, 539] on button "Use setting" at bounding box center [1043, 537] width 26 height 13
click at [1042, 483] on button "Use setting" at bounding box center [1043, 490] width 26 height 13
click at [1044, 440] on button "Use setting" at bounding box center [1043, 443] width 26 height 13
click at [1044, 396] on button "Use setting" at bounding box center [1043, 397] width 26 height 13
click at [1174, 352] on button "Use setting" at bounding box center [1173, 350] width 26 height 13
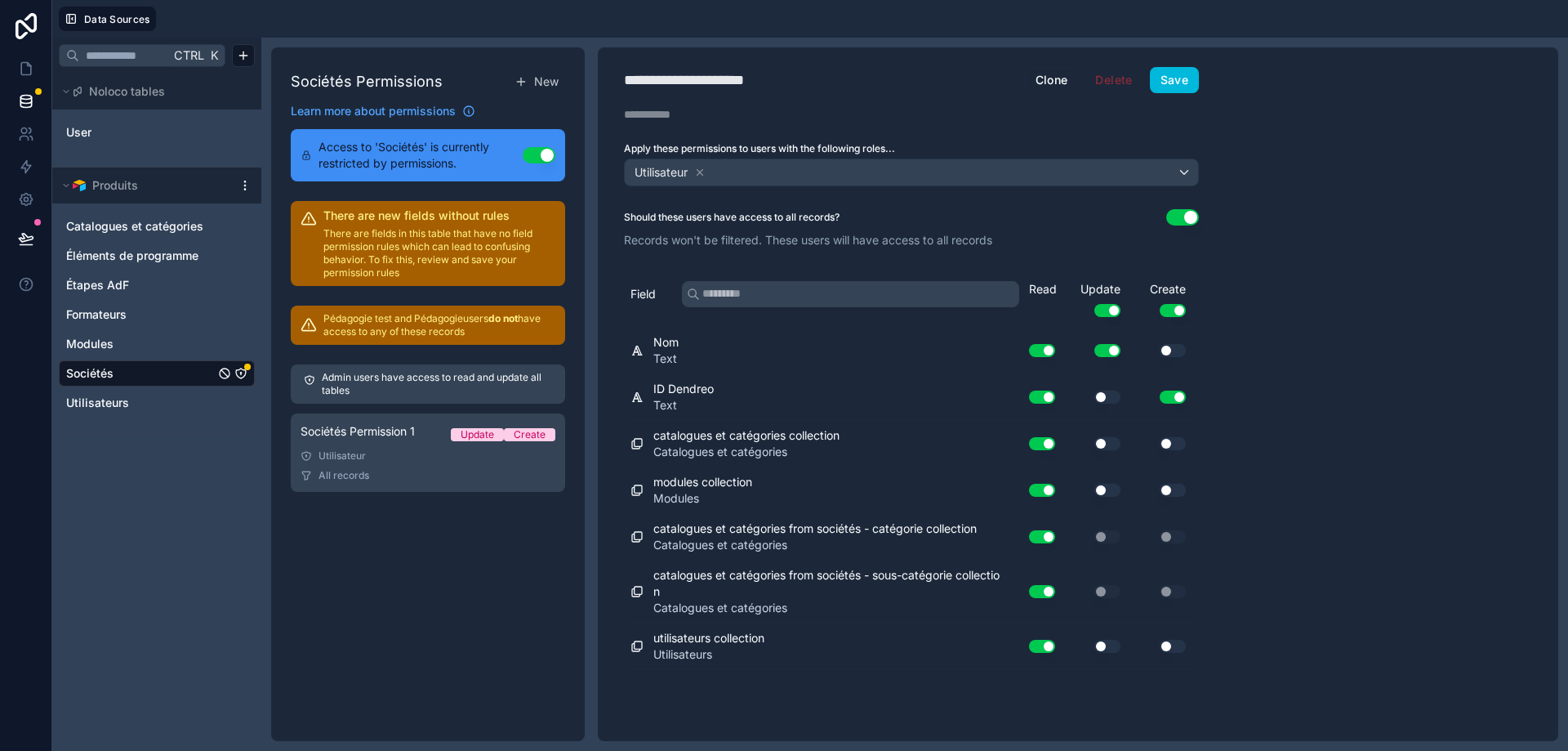
click at [1115, 350] on button "Use setting" at bounding box center [1108, 350] width 26 height 13
click at [1111, 299] on div "Update Use setting" at bounding box center [1094, 298] width 66 height 36
drag, startPoint x: 1113, startPoint y: 312, endPoint x: 1147, endPoint y: 311, distance: 34.0
click at [1114, 312] on button "Use setting" at bounding box center [1108, 311] width 26 height 13
click at [1174, 314] on button "Use setting" at bounding box center [1173, 311] width 26 height 13
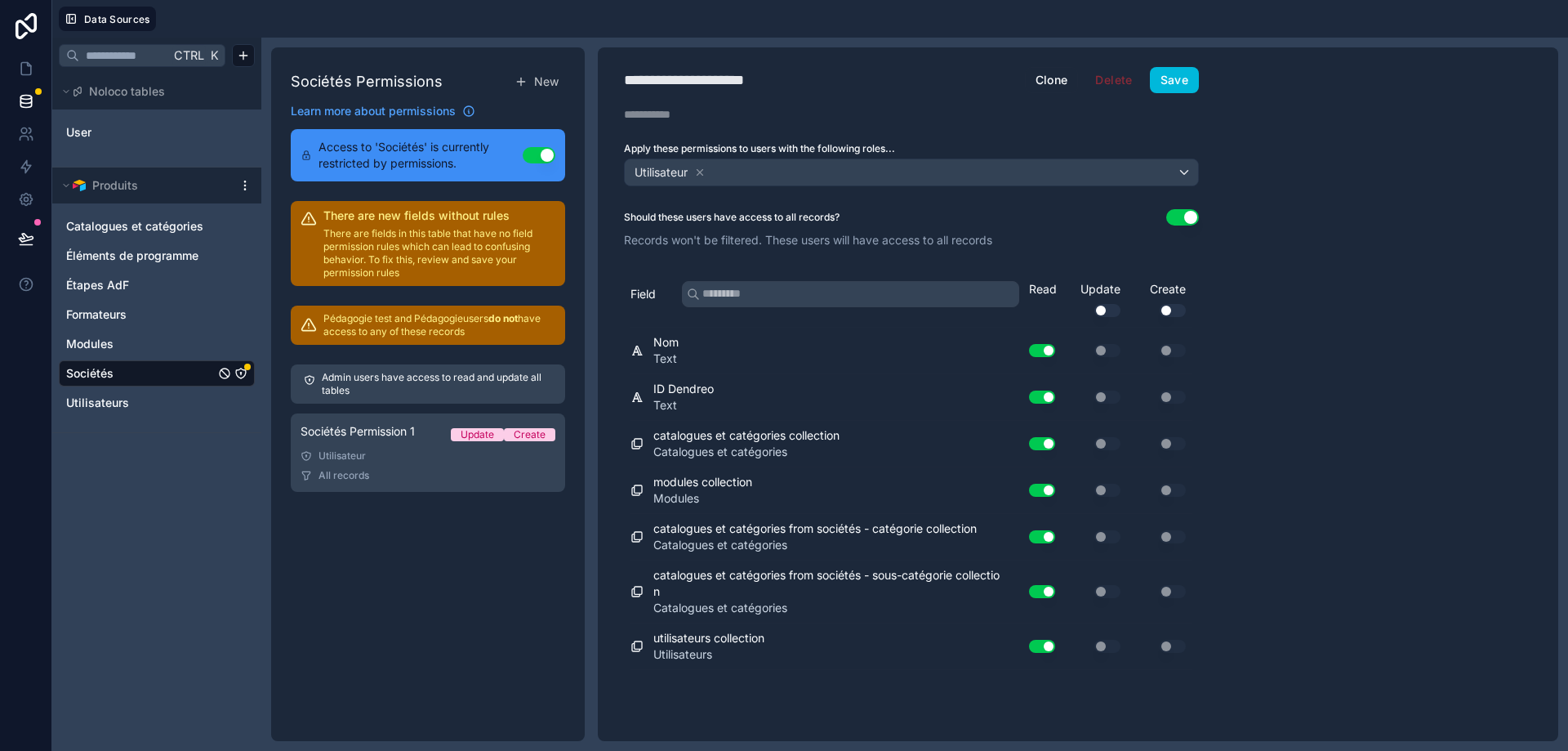
click at [1195, 210] on button "Use setting" at bounding box center [1182, 217] width 32 height 17
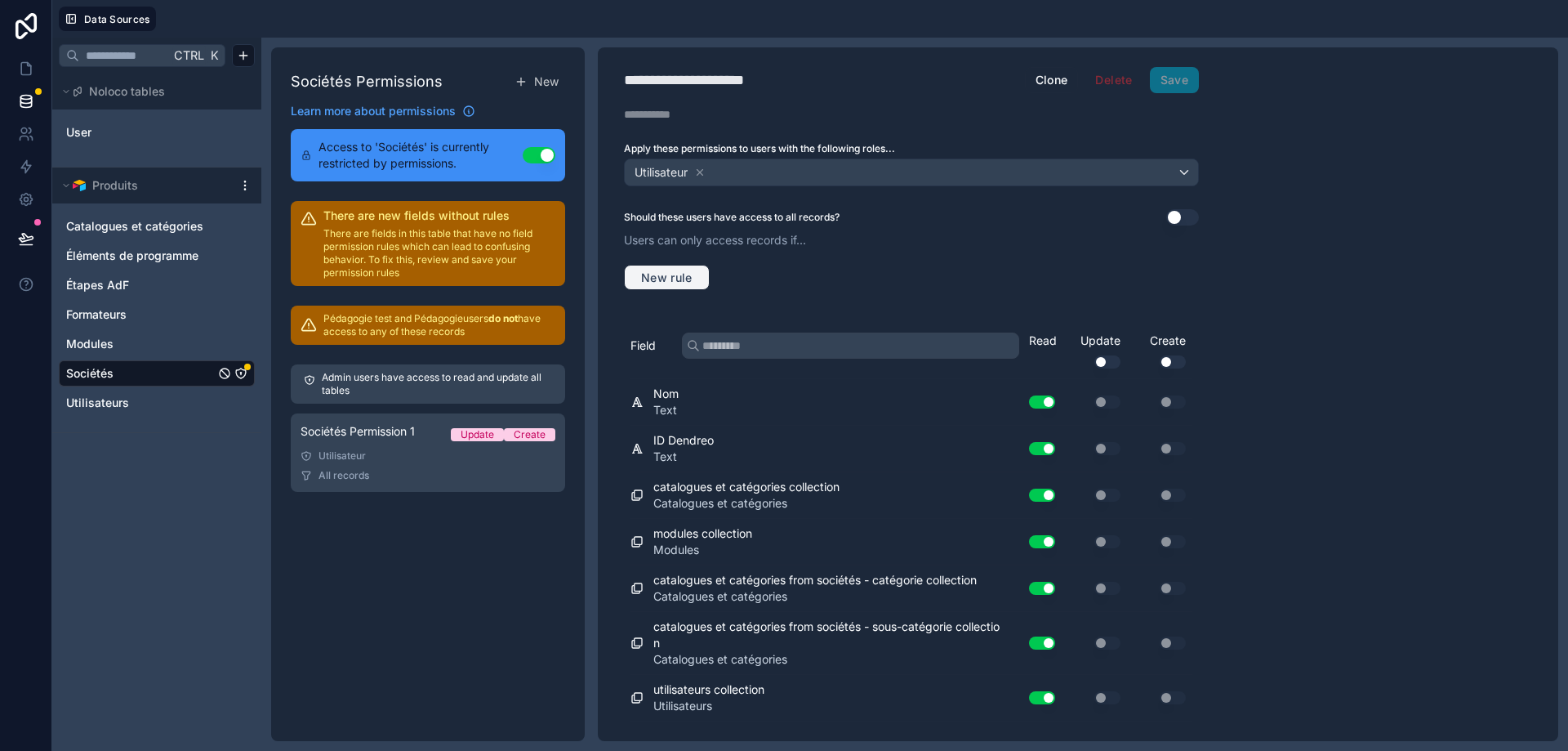
click at [695, 272] on span "New rule" at bounding box center [667, 277] width 65 height 15
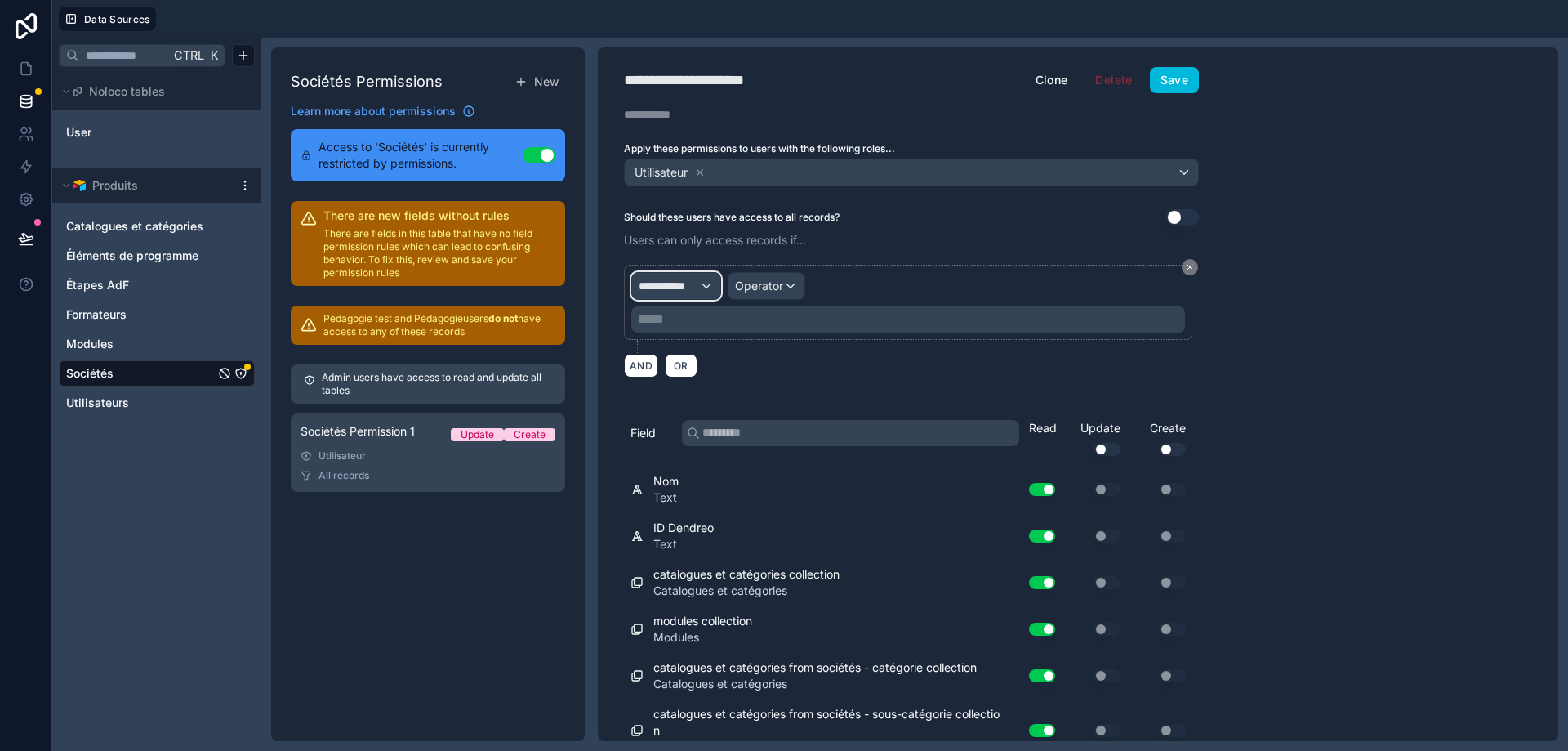
click at [704, 291] on div "**********" at bounding box center [676, 286] width 89 height 26
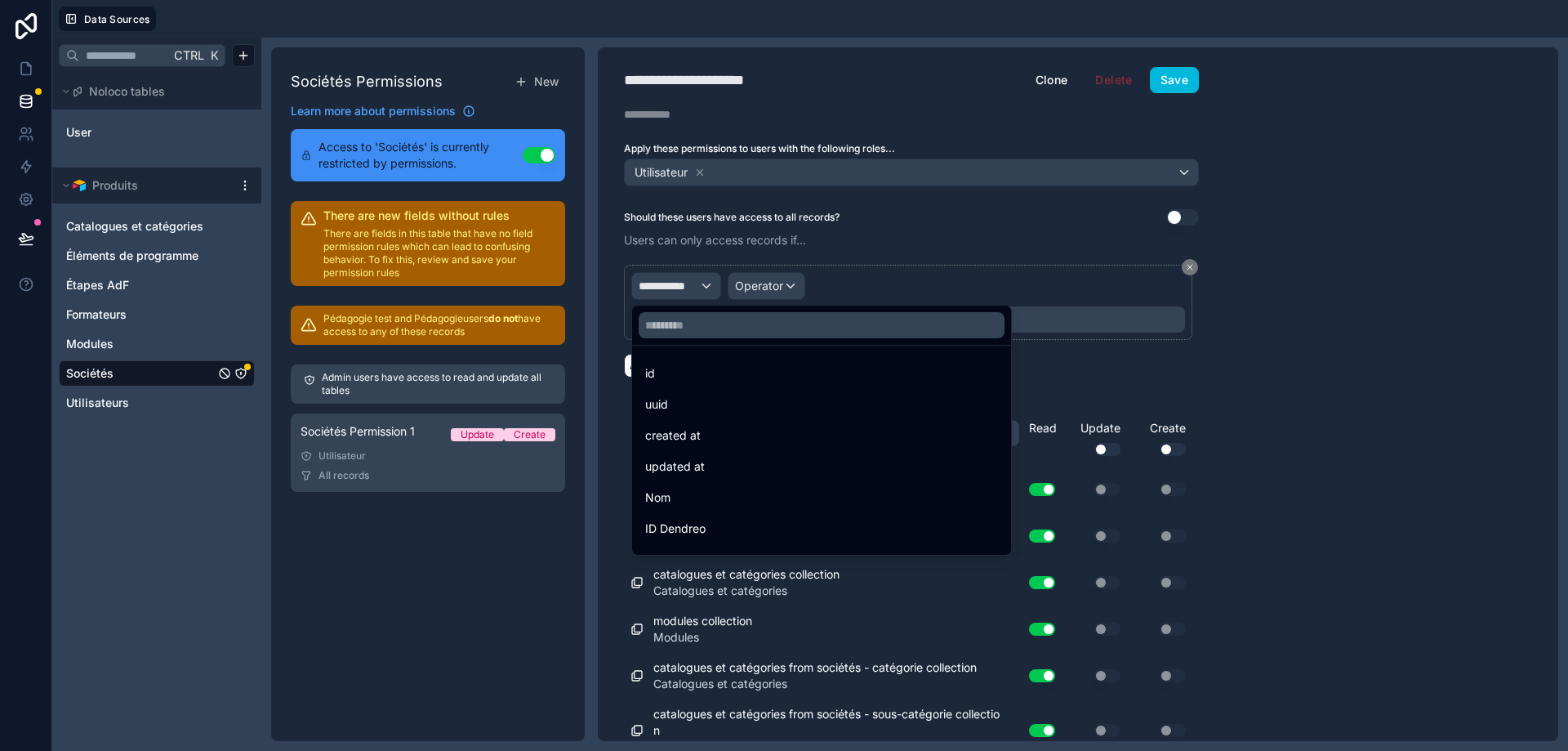
click at [723, 373] on div "id" at bounding box center [822, 374] width 353 height 19
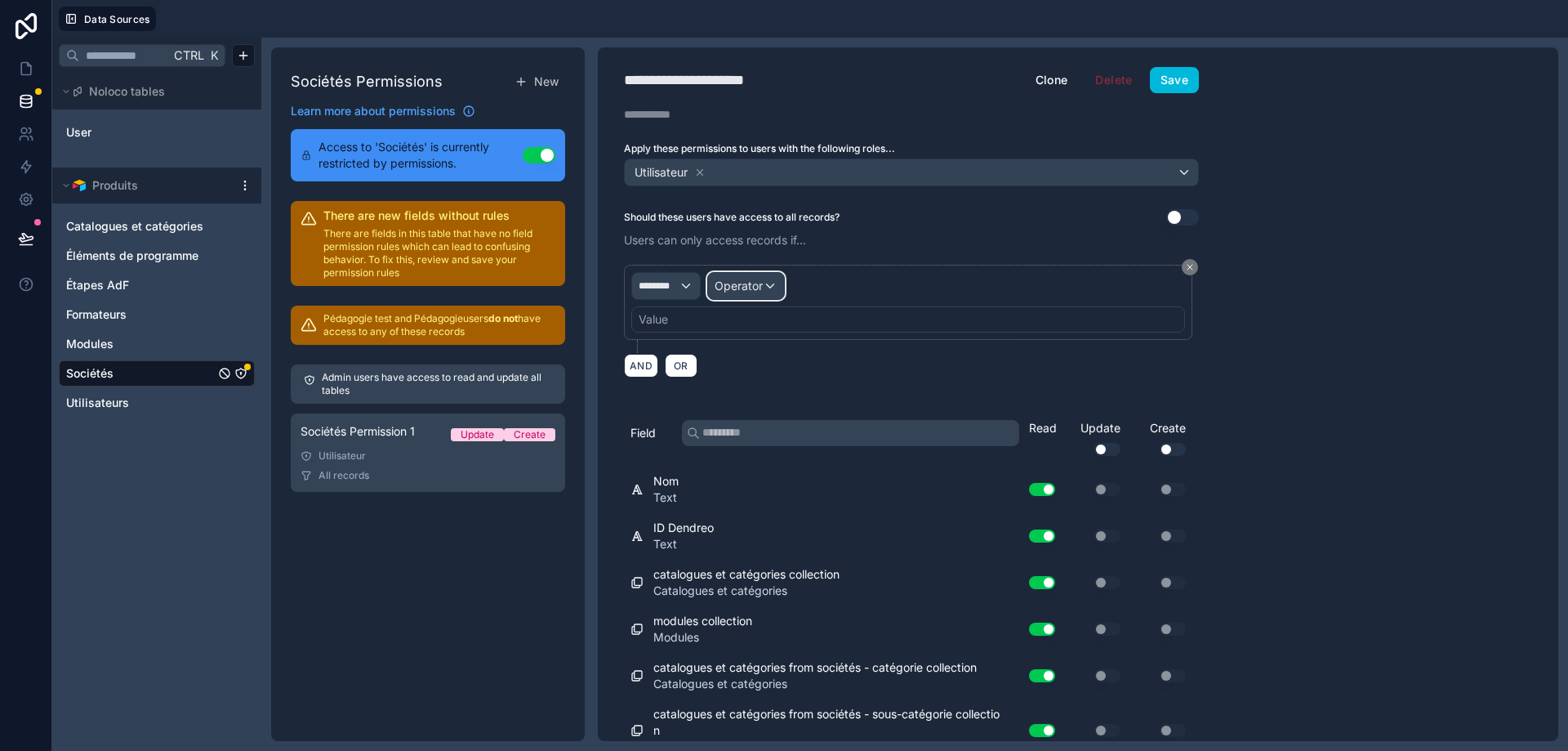
click at [766, 282] on div "Operator" at bounding box center [746, 286] width 76 height 26
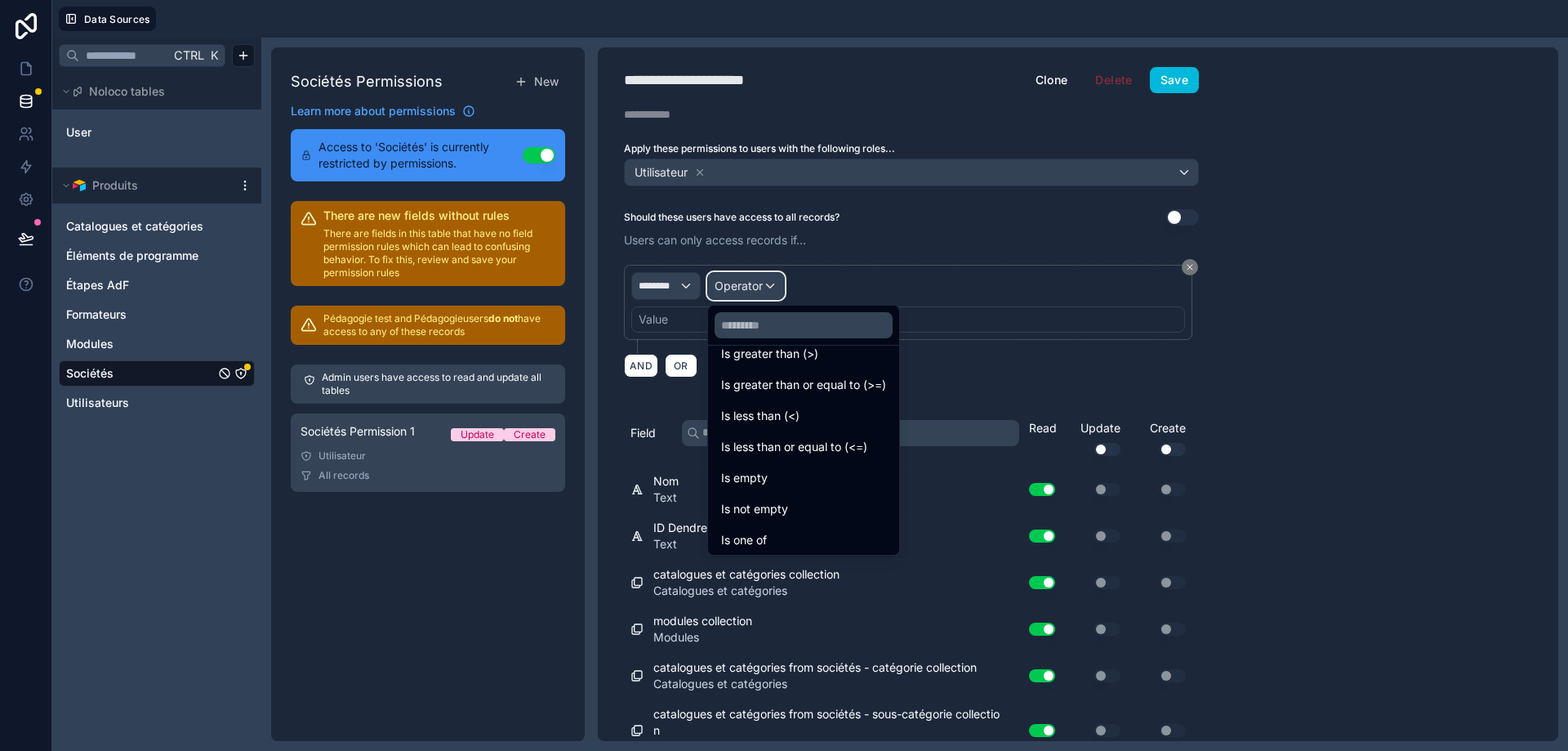
scroll to position [116, 0]
click at [816, 508] on div "Is one of" at bounding box center [803, 505] width 165 height 19
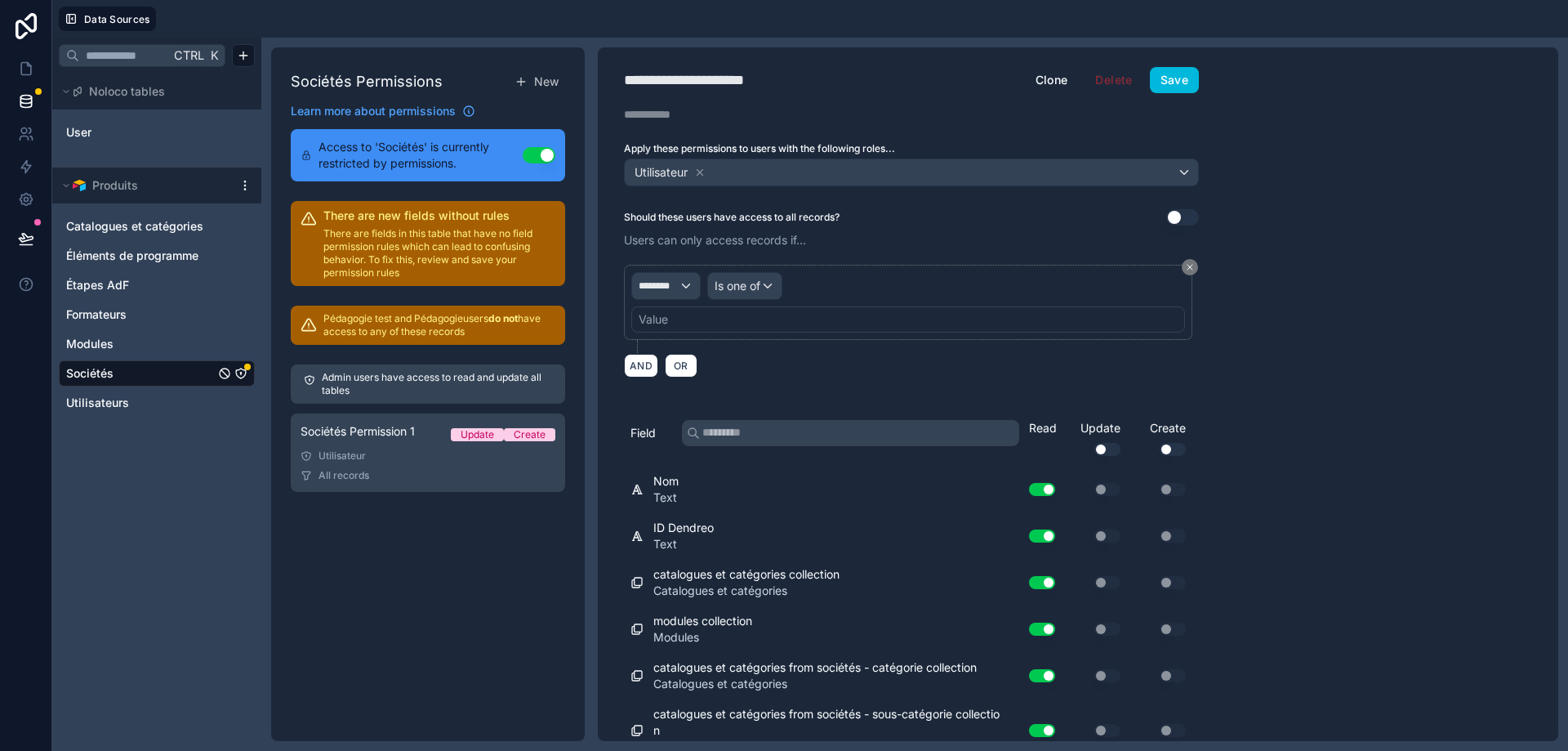
click at [704, 316] on div "Value" at bounding box center [909, 319] width 554 height 26
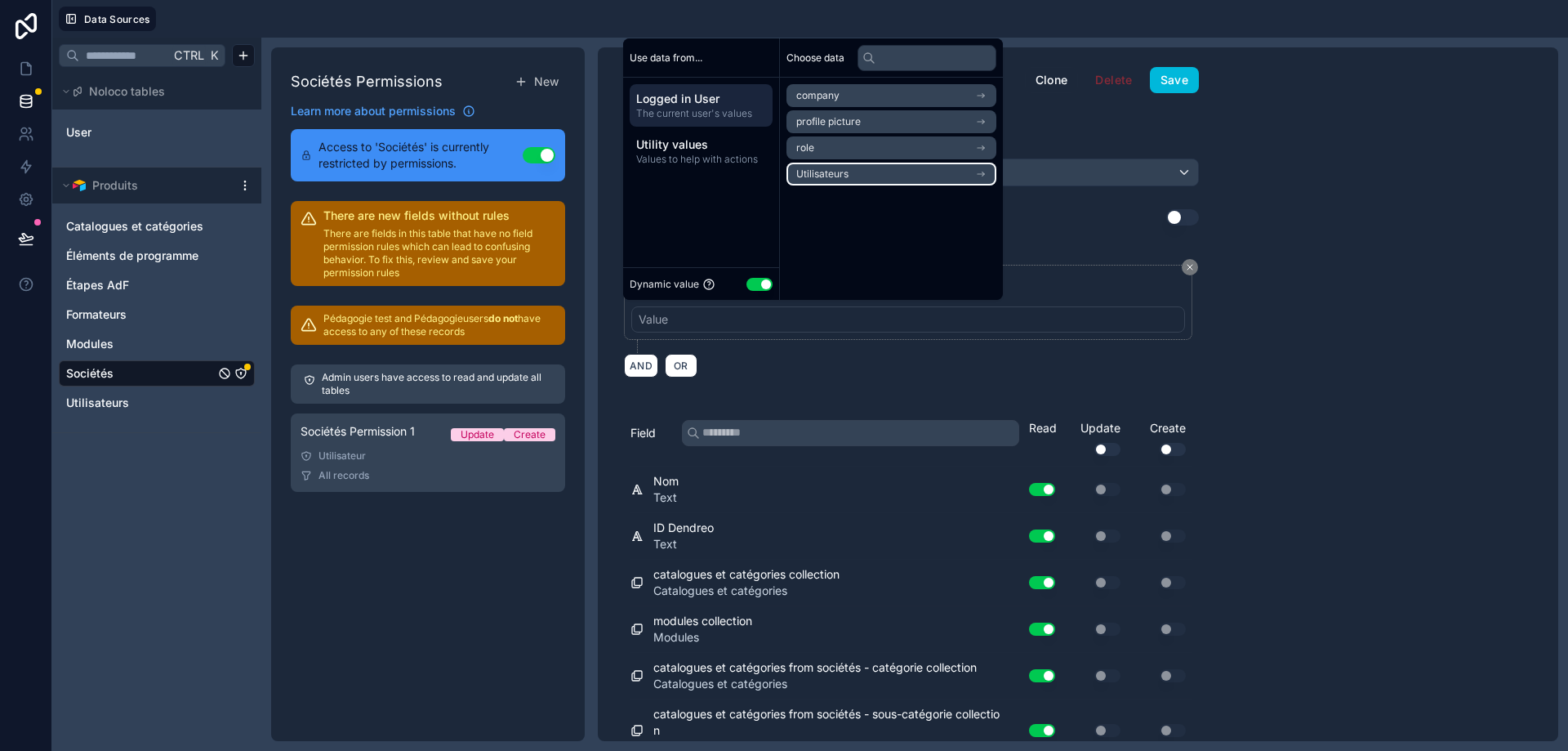
click at [885, 173] on li "Utilisateurs" at bounding box center [891, 174] width 210 height 23
click at [887, 127] on li "Sociétés" at bounding box center [891, 125] width 210 height 23
click at [884, 154] on li "Sociétés" at bounding box center [891, 151] width 210 height 23
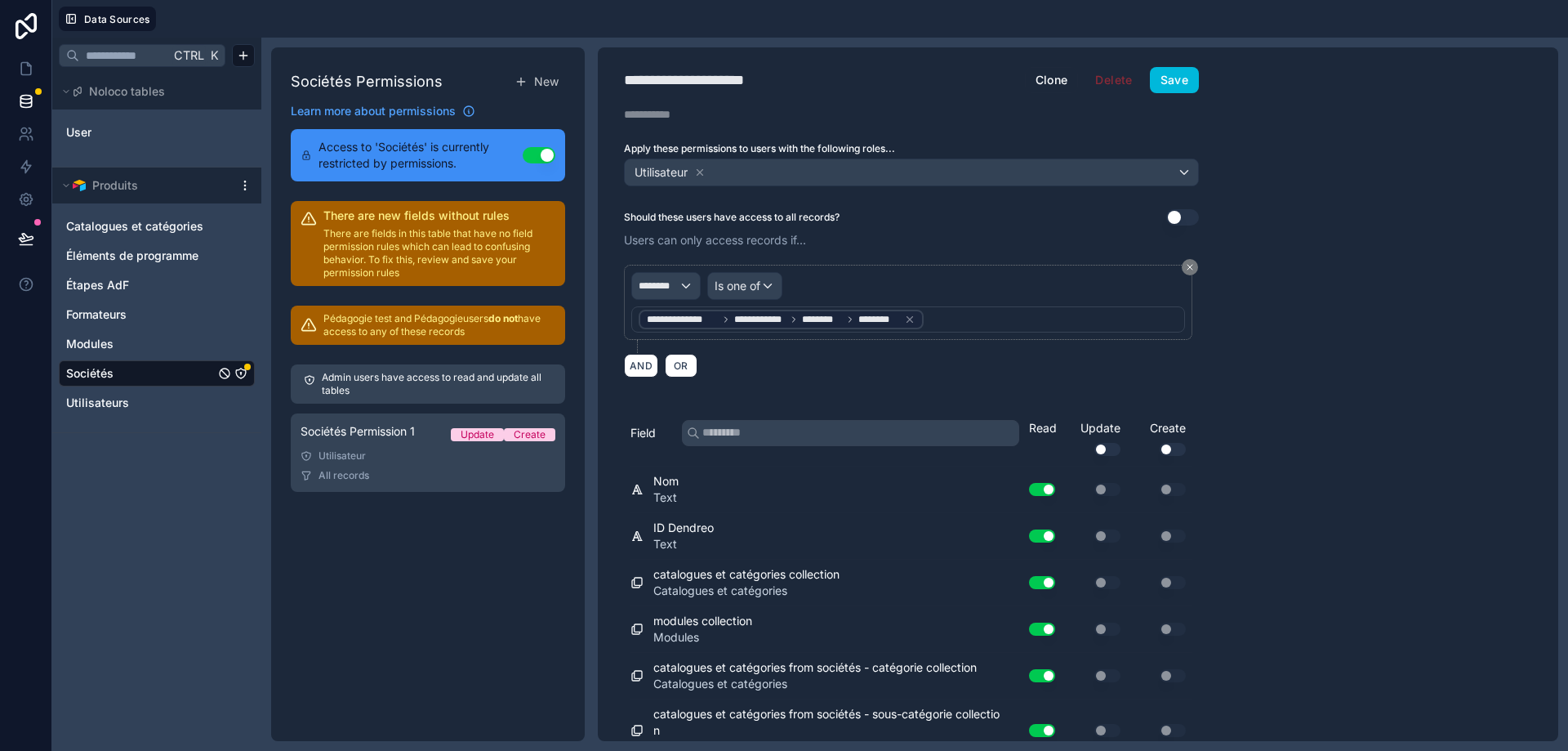
click at [1308, 168] on div "**********" at bounding box center [1078, 394] width 960 height 694
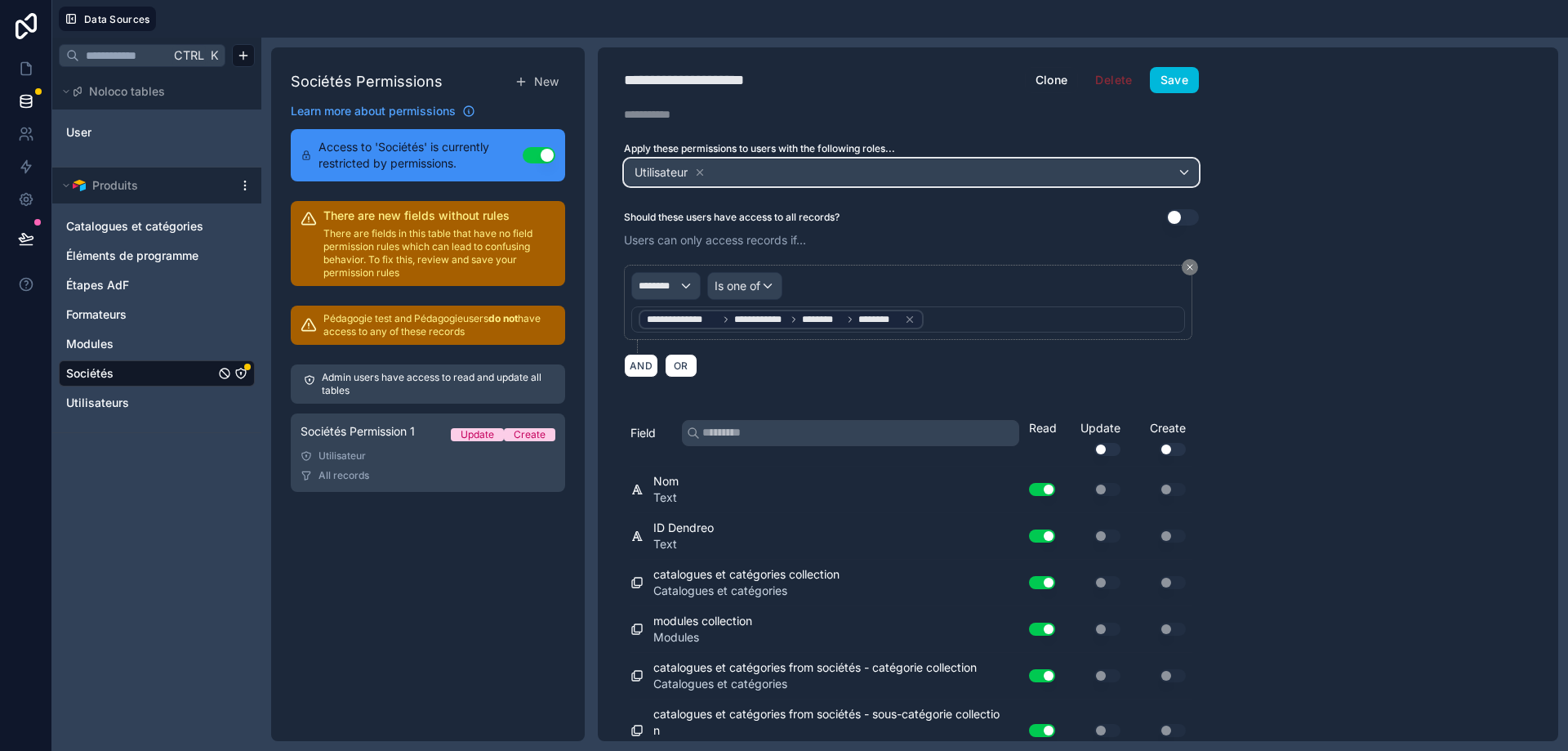
click at [755, 181] on div "Utilisateur" at bounding box center [912, 173] width 574 height 26
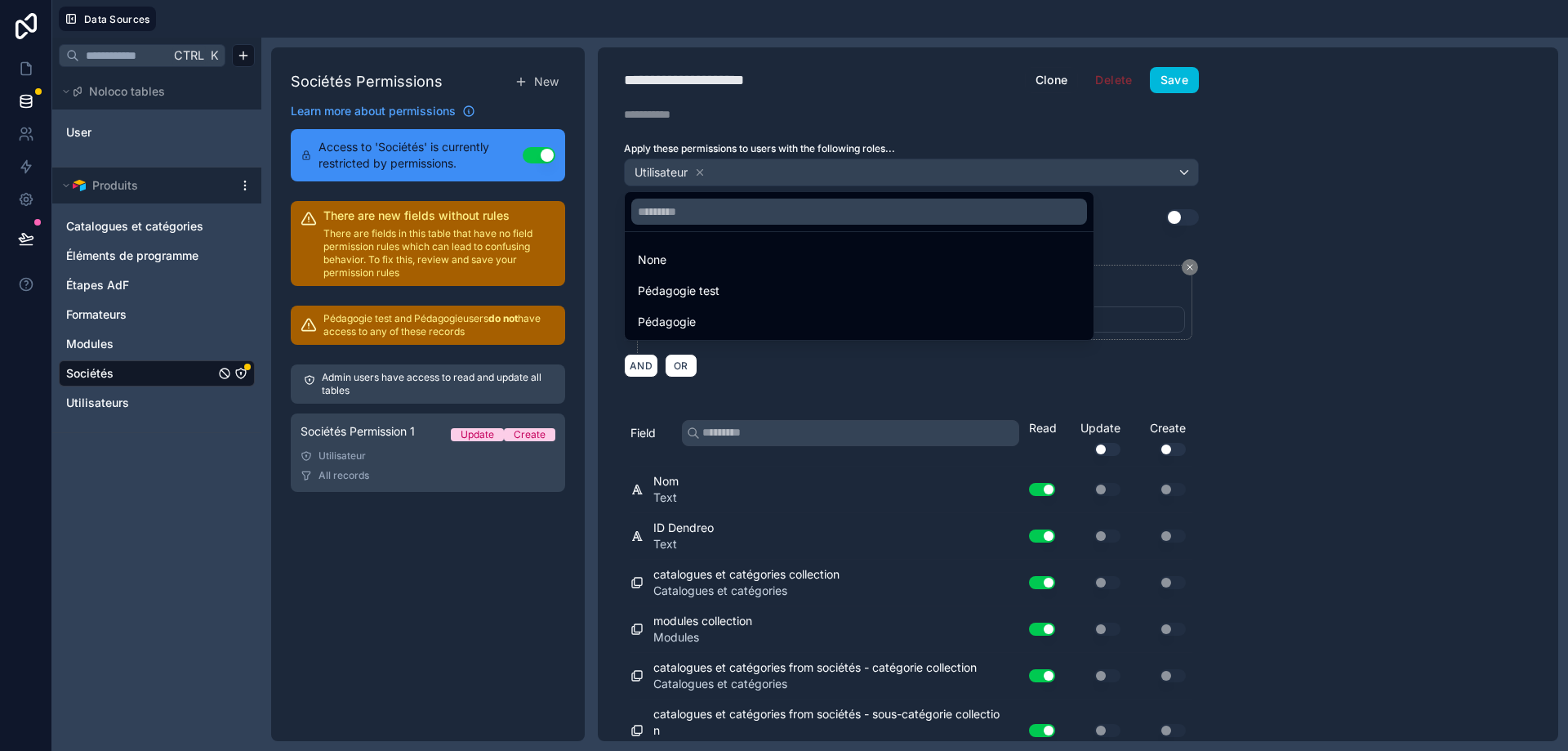
click at [717, 290] on span "Pédagogie test" at bounding box center [678, 290] width 82 height 19
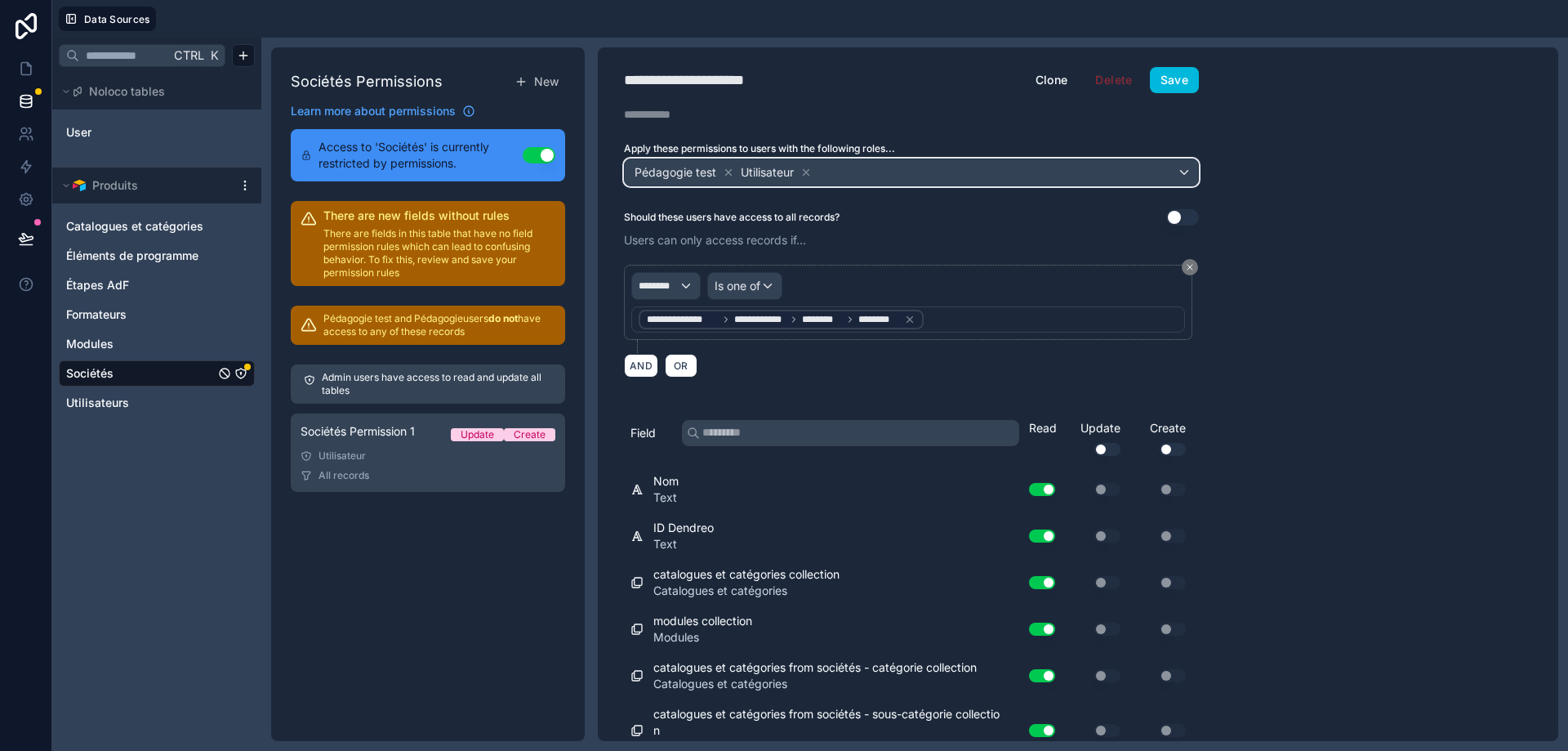
click at [866, 160] on div "Pédagogie test Utilisateur" at bounding box center [912, 173] width 574 height 26
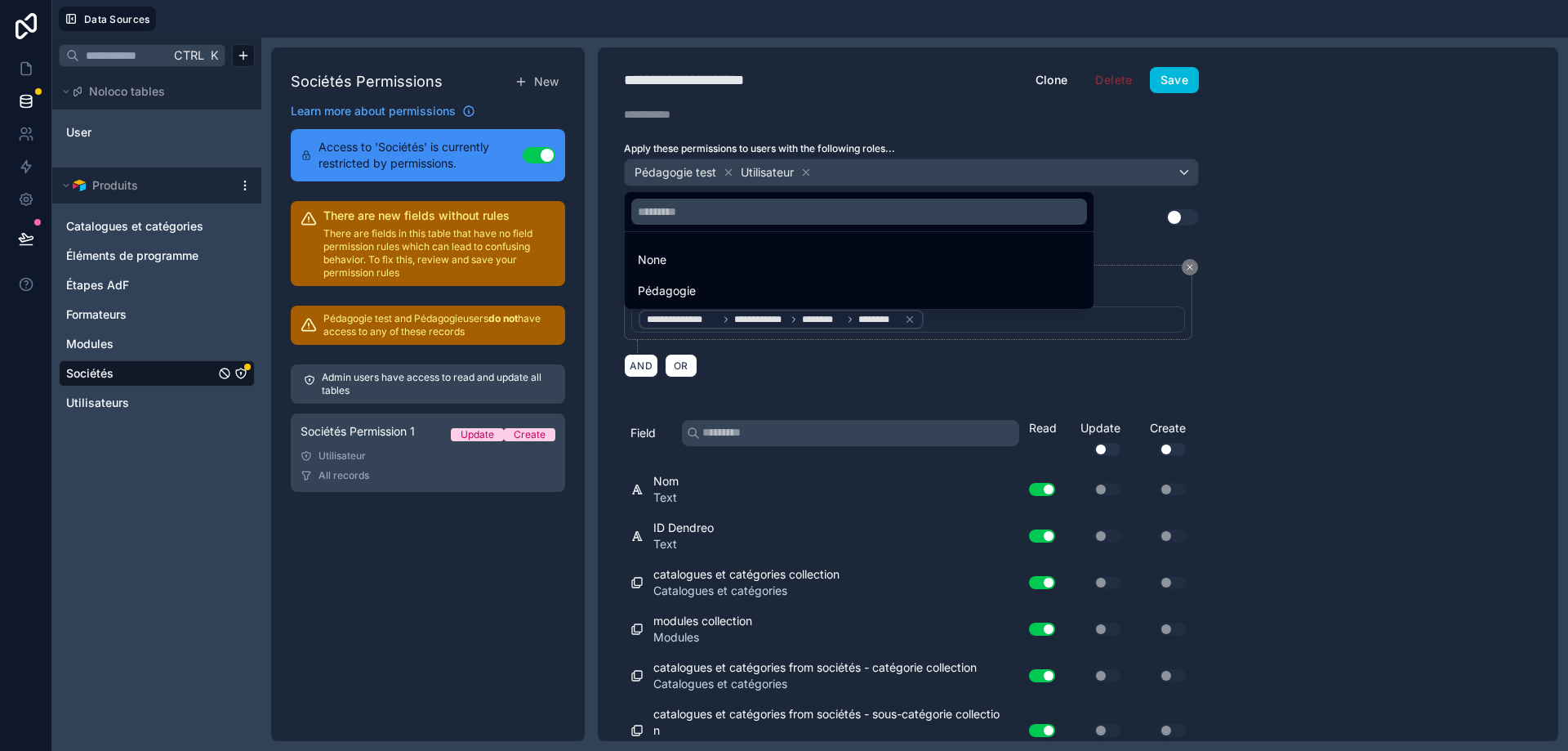
click at [788, 290] on div "Pédagogie" at bounding box center [859, 290] width 443 height 19
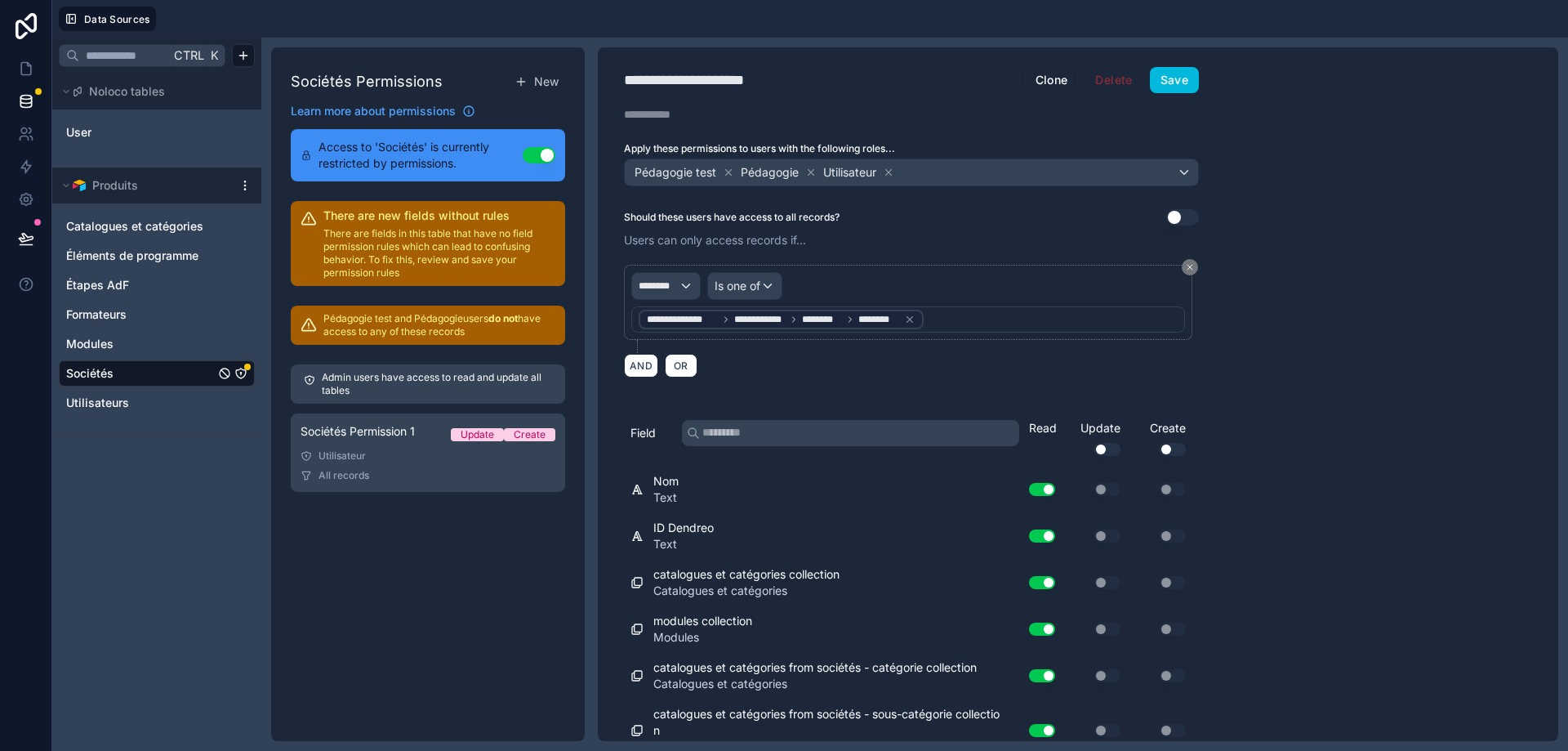
click at [1172, 85] on button "Save" at bounding box center [1175, 80] width 49 height 26
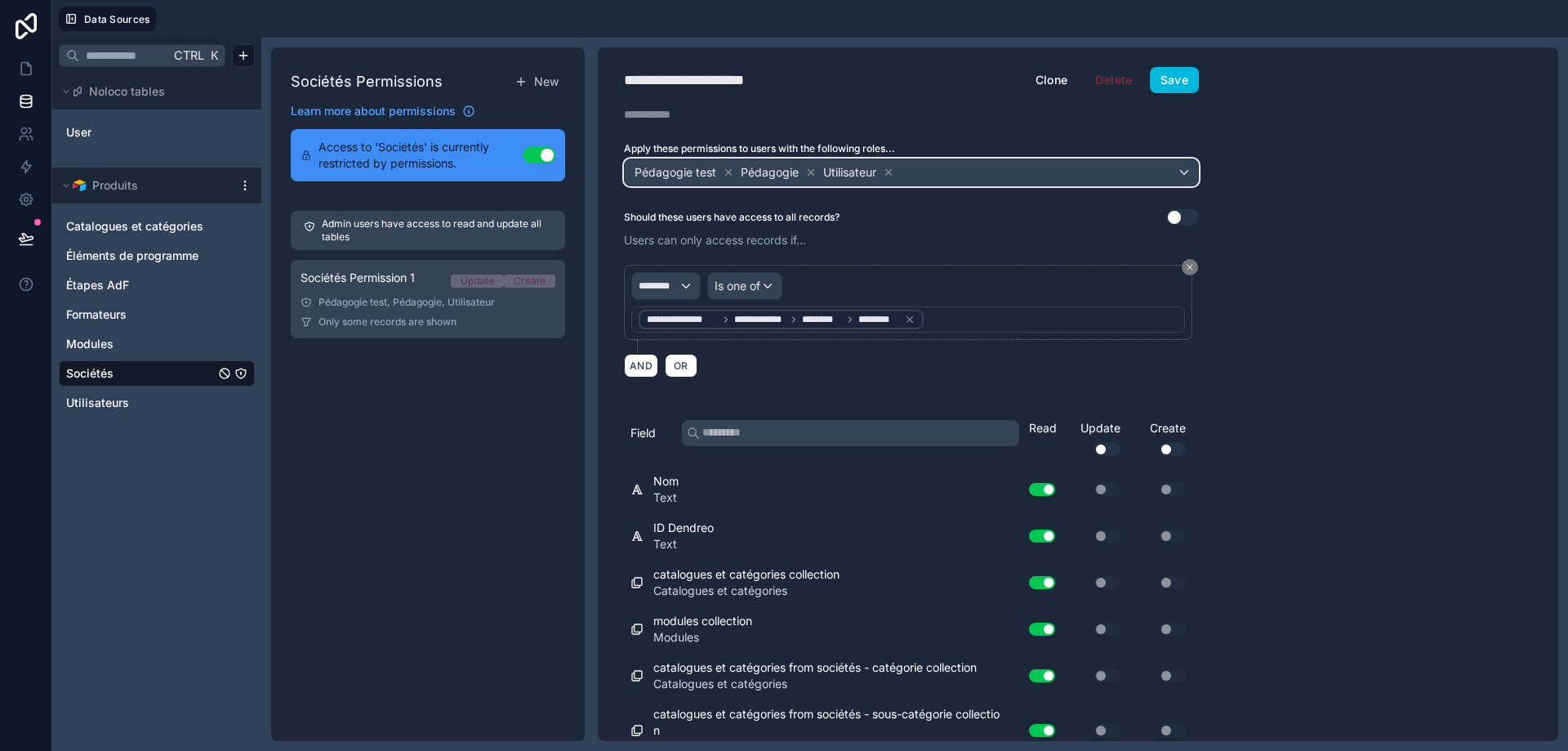
click at [965, 164] on div "Pédagogie test Pédagogie Utilisateur" at bounding box center [912, 173] width 574 height 26
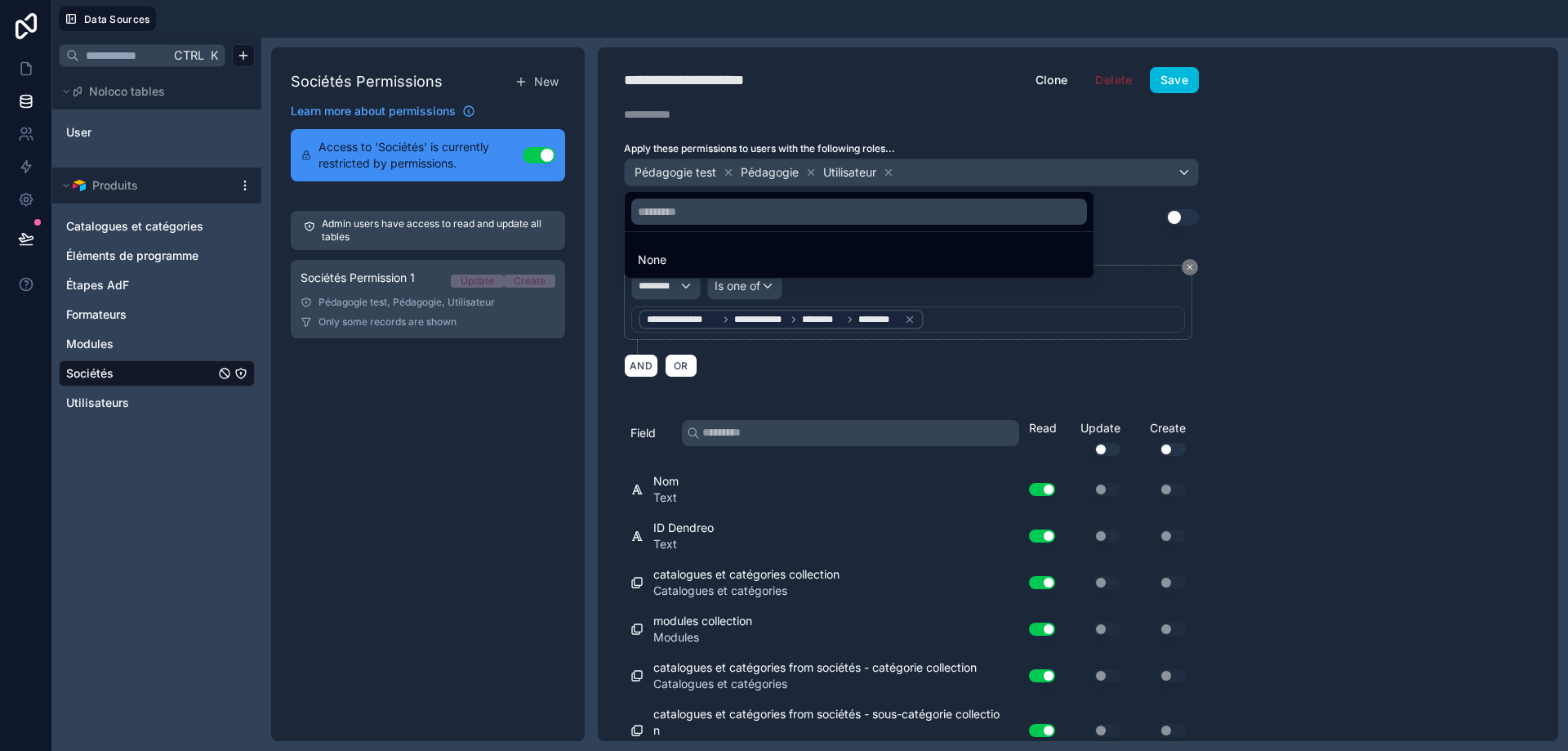
click at [381, 408] on div at bounding box center [784, 376] width 1568 height 751
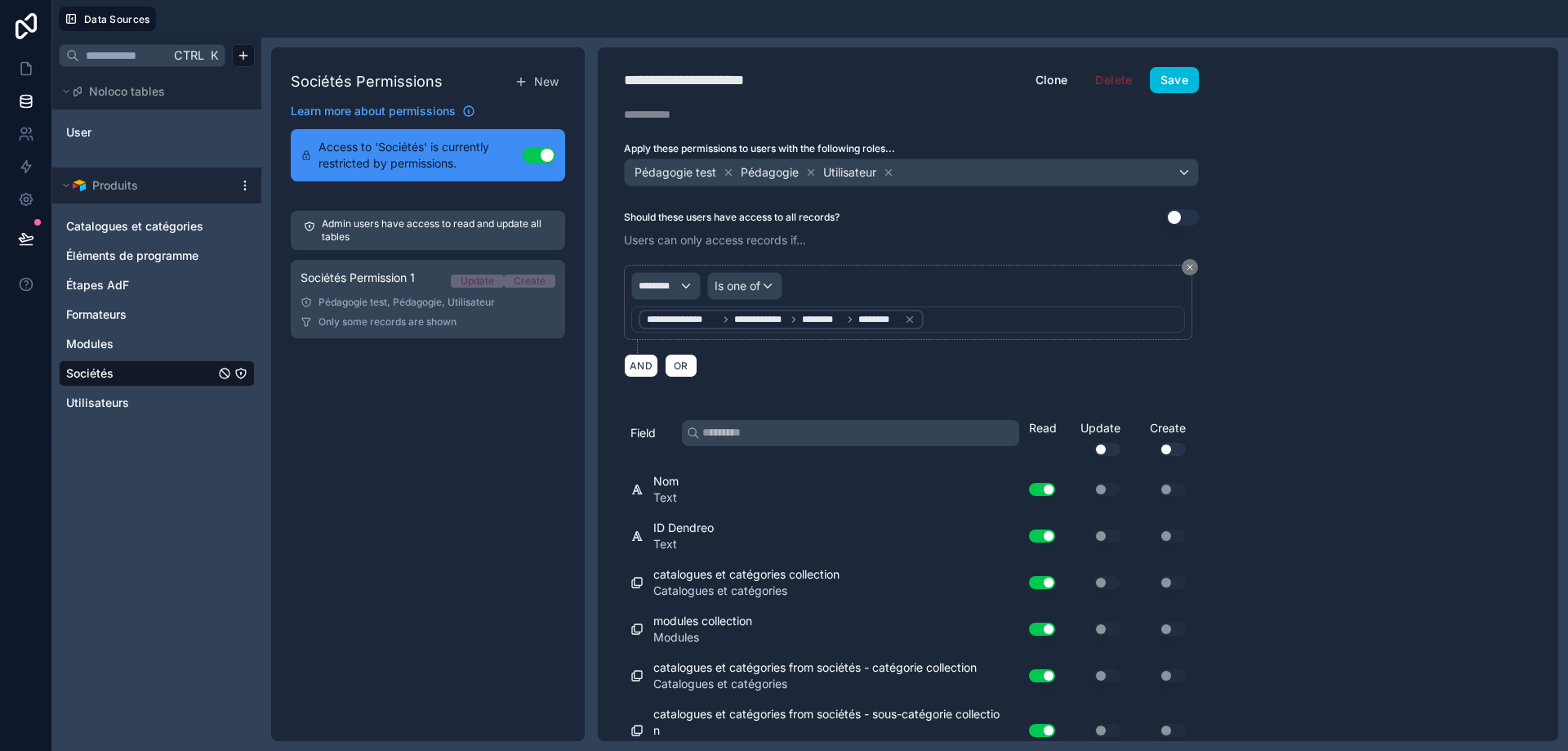
click at [1154, 85] on button "Save" at bounding box center [1175, 80] width 49 height 26
click at [239, 224] on icon "Catalogues et catégories" at bounding box center [240, 226] width 13 height 13
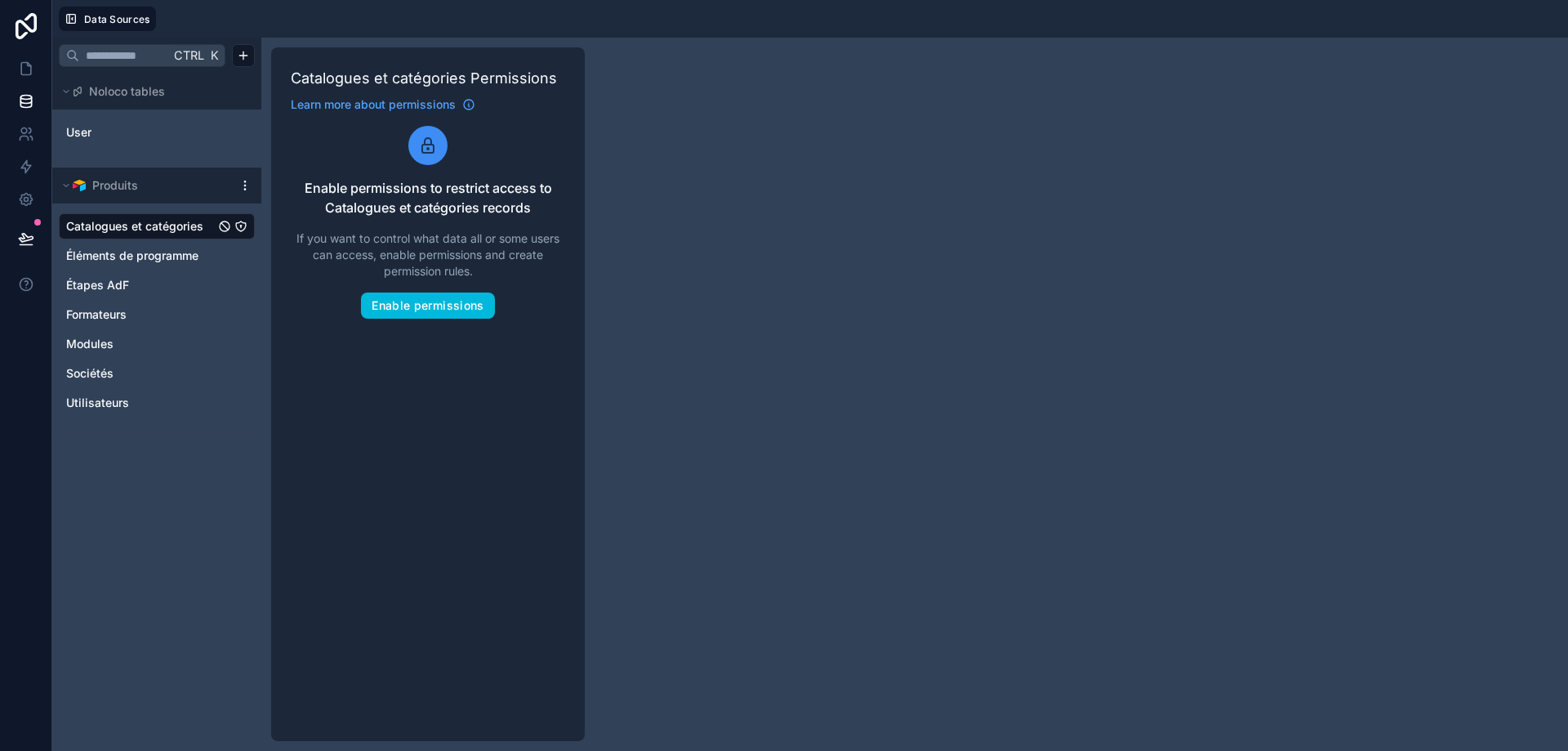
click at [412, 298] on button "Enable permissions" at bounding box center [428, 305] width 133 height 26
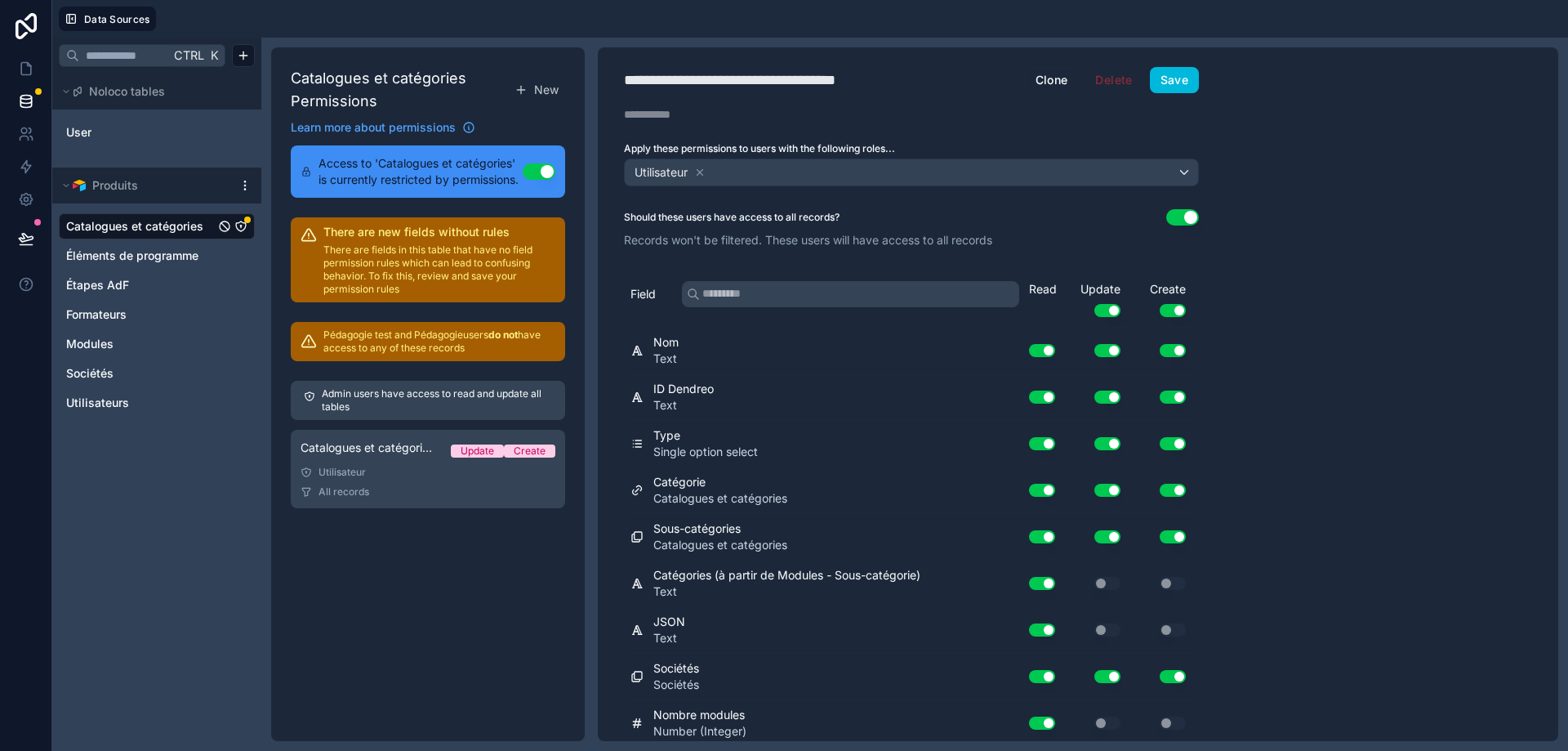
click at [465, 481] on link "Catalogues et catégories Permission 1 Update Create Utilisateur All records" at bounding box center [428, 468] width 274 height 78
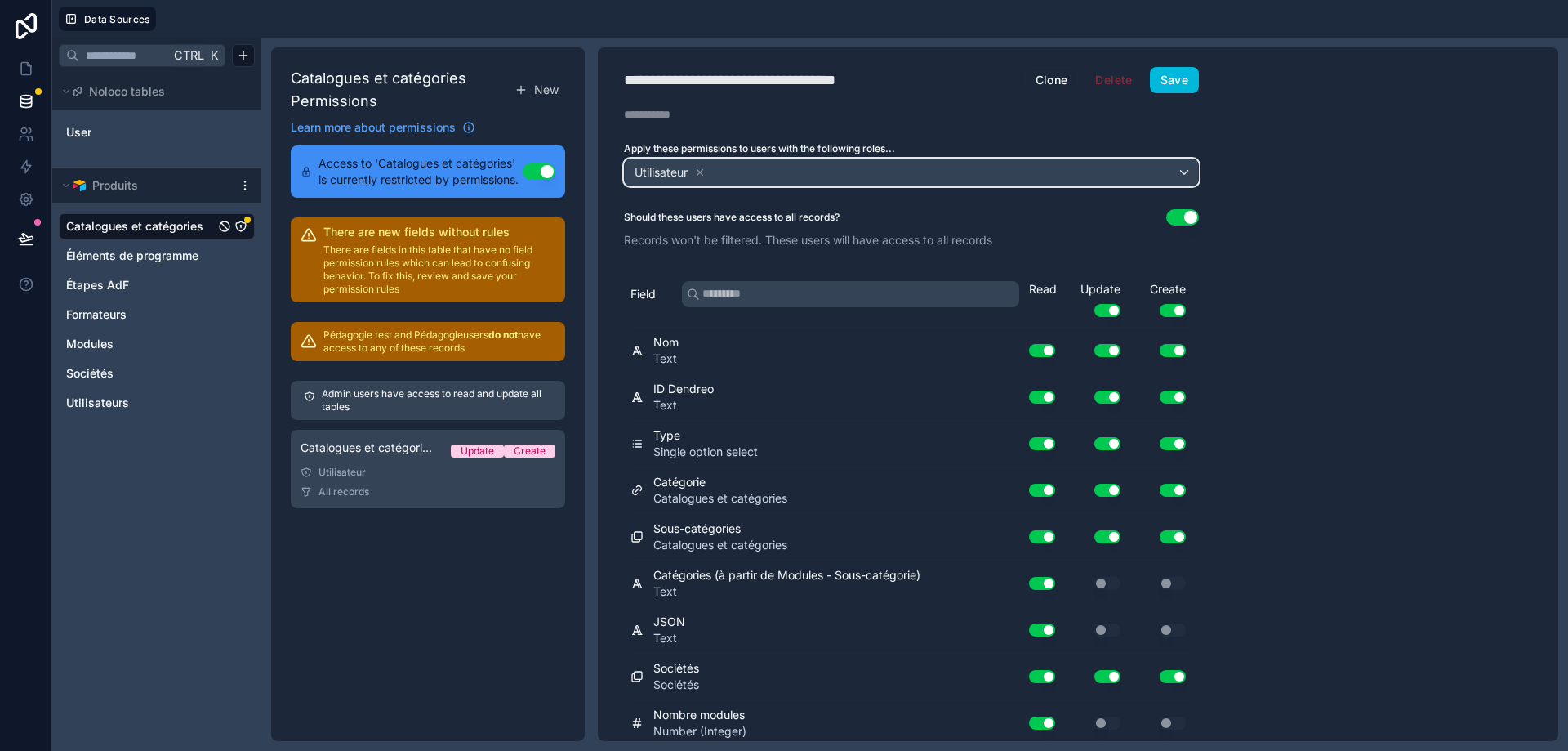
click at [801, 161] on div "Utilisateur" at bounding box center [912, 173] width 574 height 26
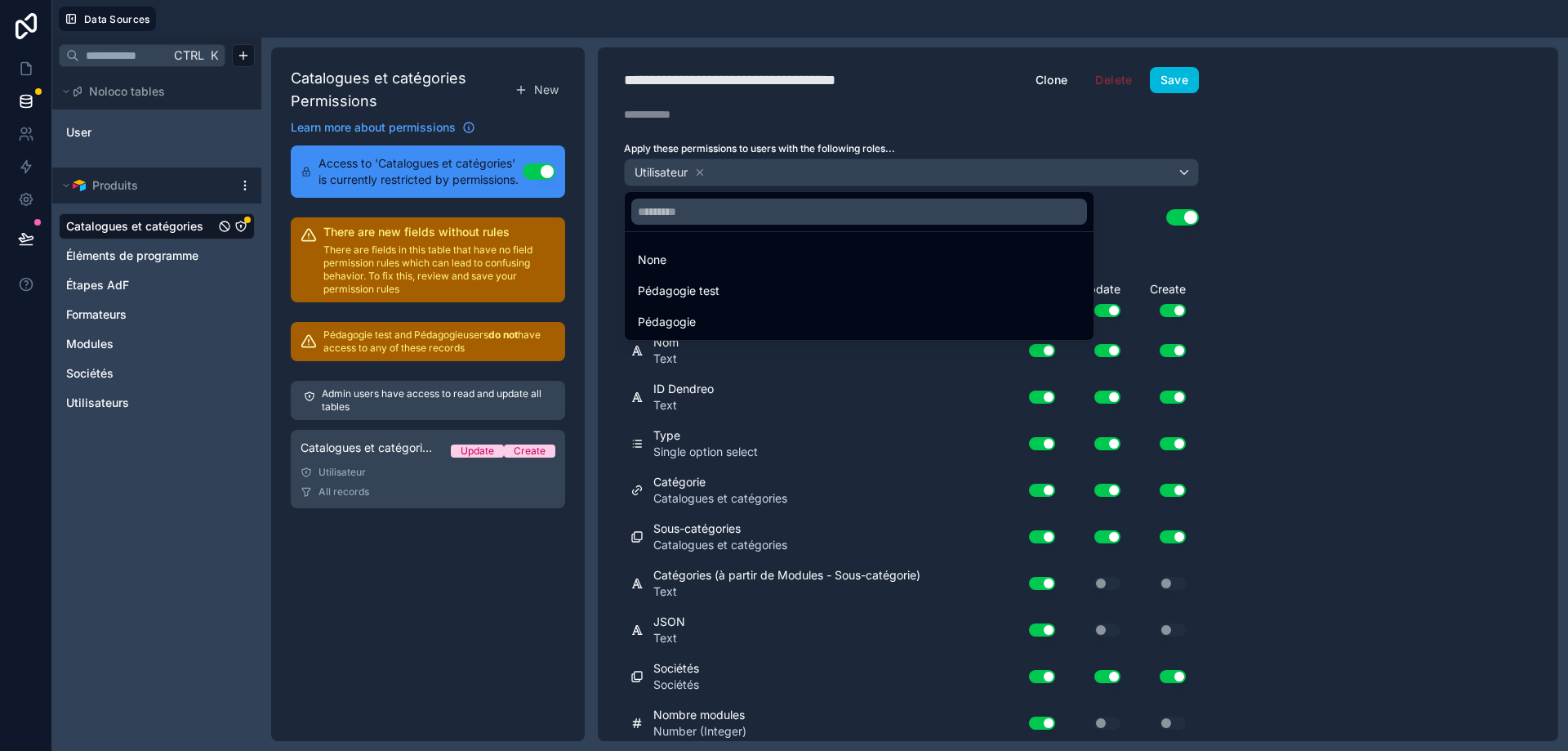
click at [752, 284] on div "Pédagogie test" at bounding box center [859, 290] width 443 height 19
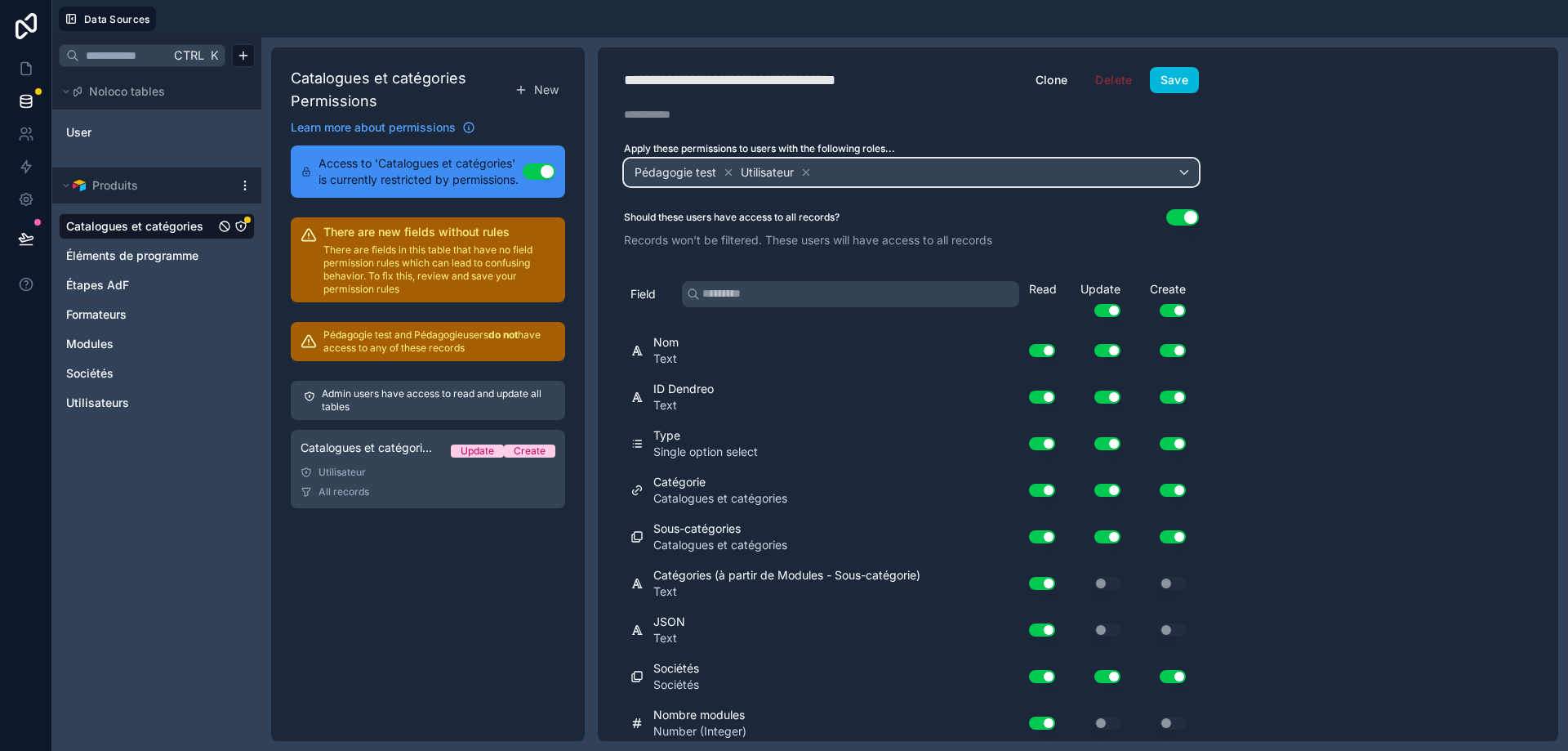
click at [839, 173] on div "Pédagogie test Utilisateur" at bounding box center [912, 173] width 574 height 26
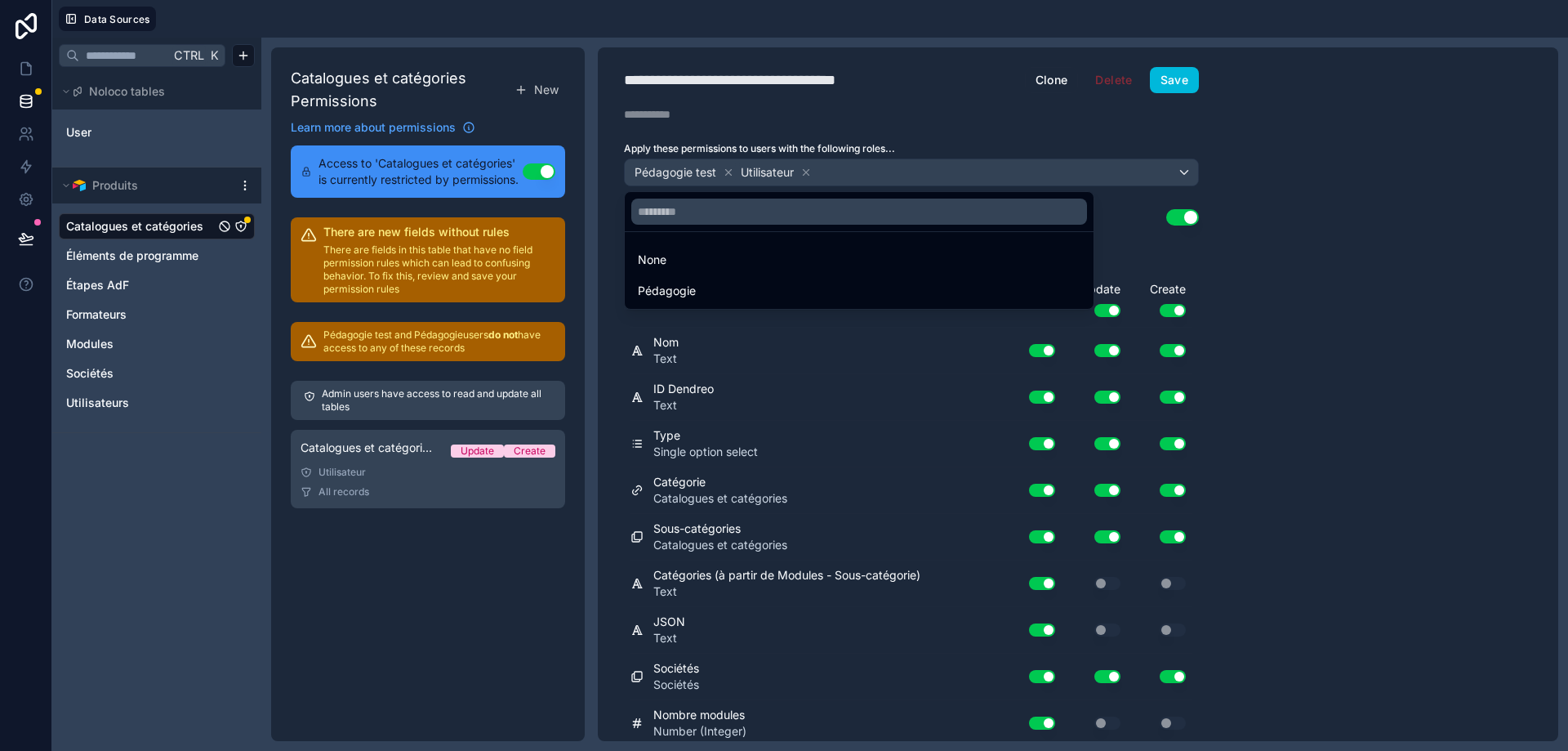
click at [775, 287] on div "Pédagogie" at bounding box center [859, 290] width 443 height 19
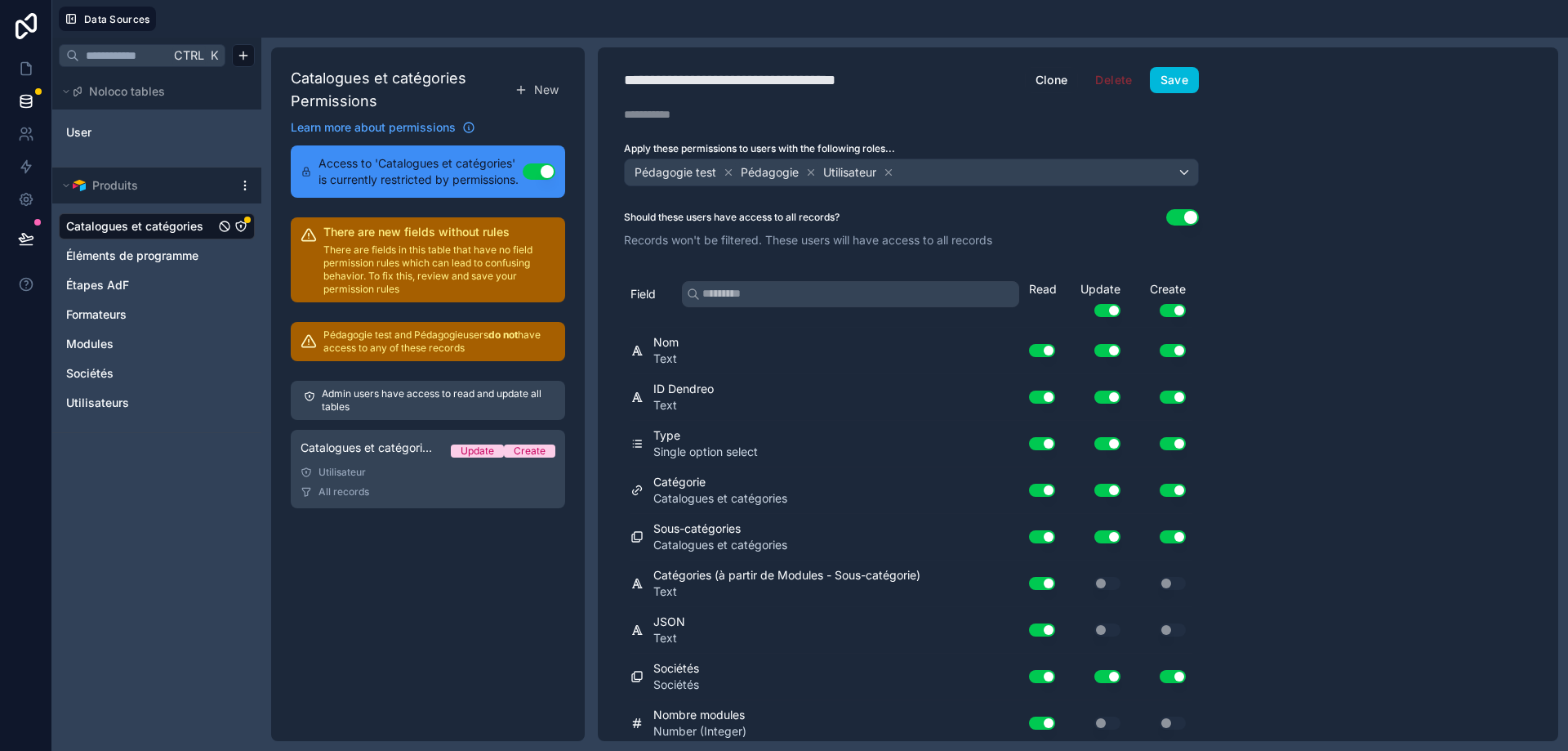
click at [1174, 217] on button "Use setting" at bounding box center [1182, 217] width 32 height 17
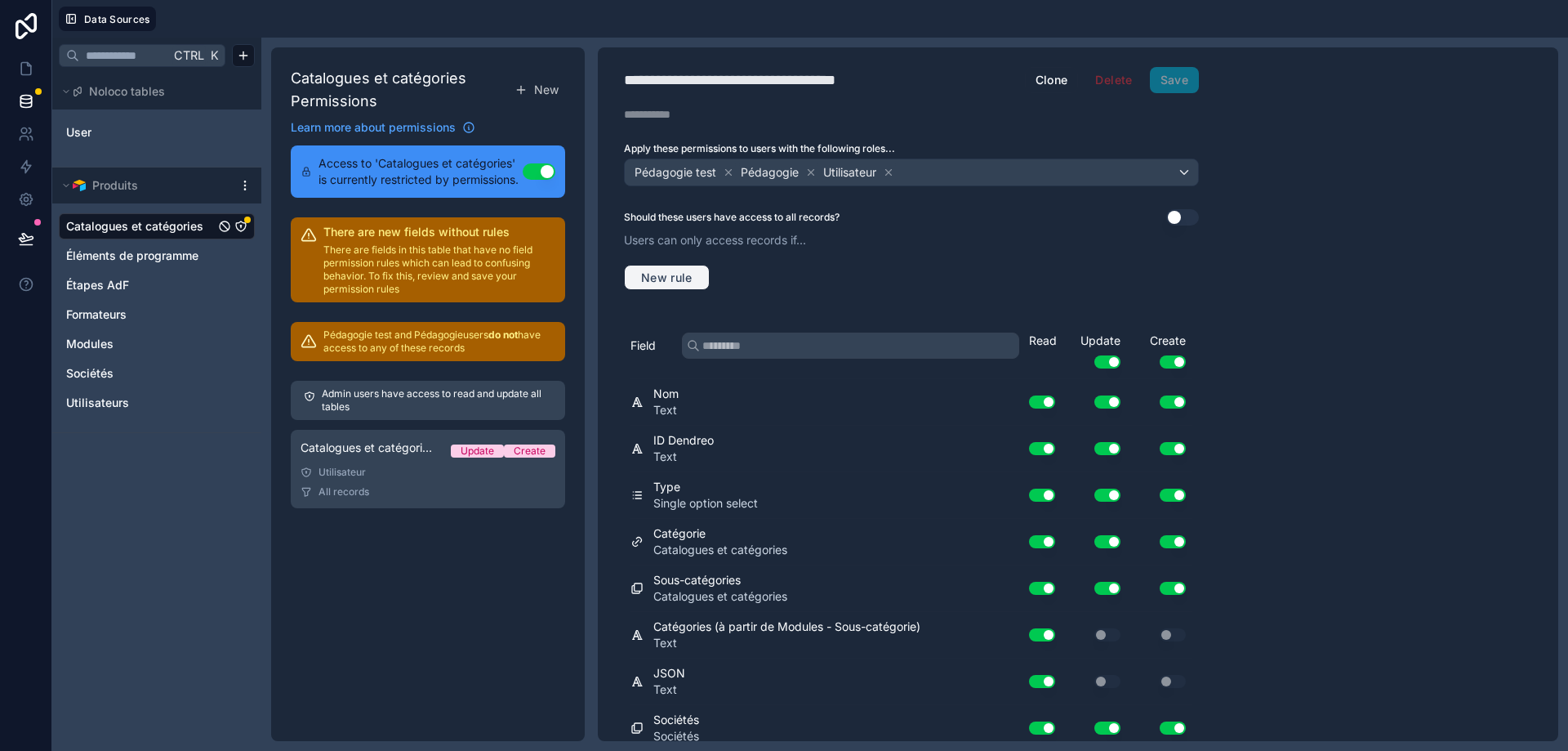
click at [646, 280] on span "New rule" at bounding box center [667, 277] width 65 height 15
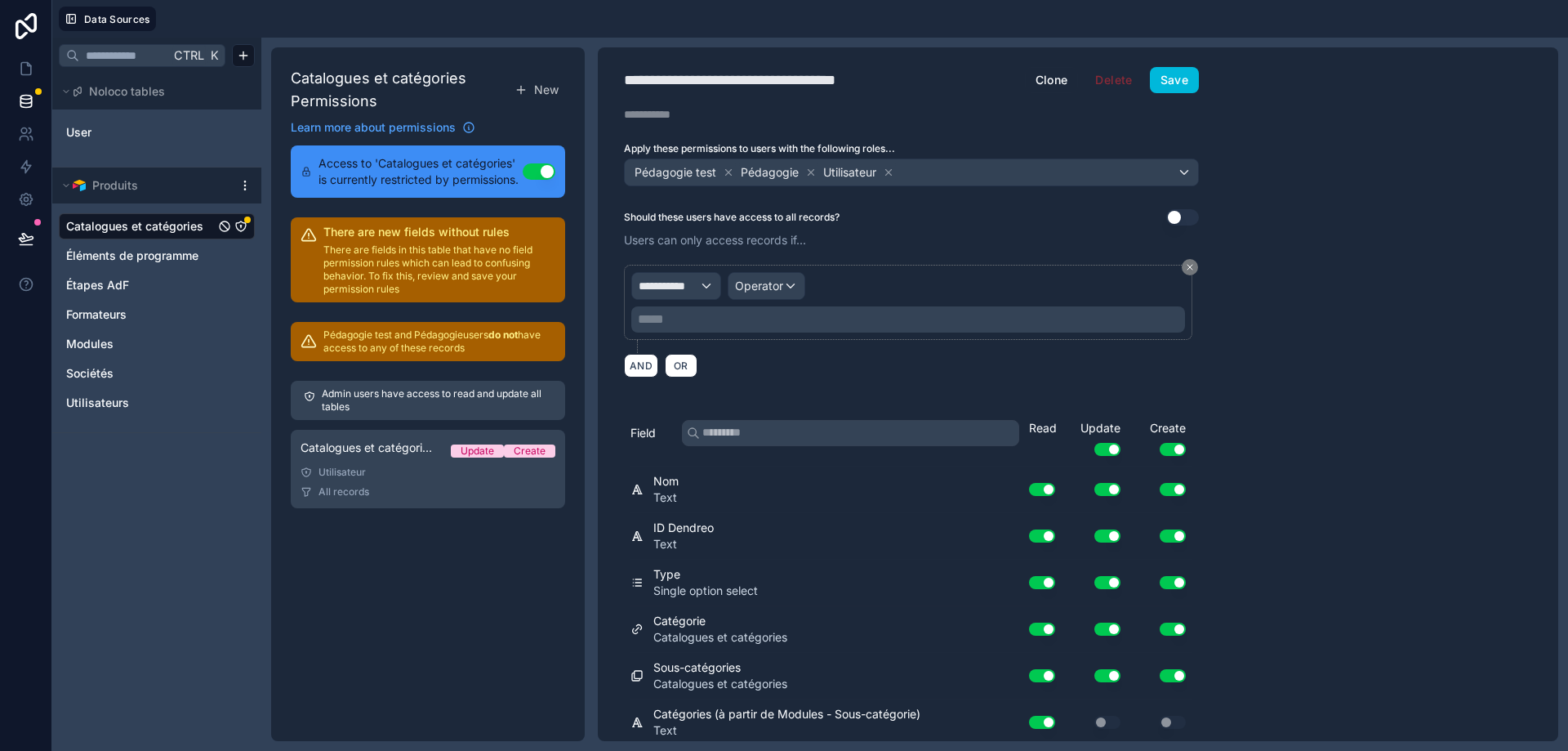
click at [715, 267] on div "**********" at bounding box center [909, 303] width 568 height 75
click at [698, 286] on span "**********" at bounding box center [668, 286] width 61 height 17
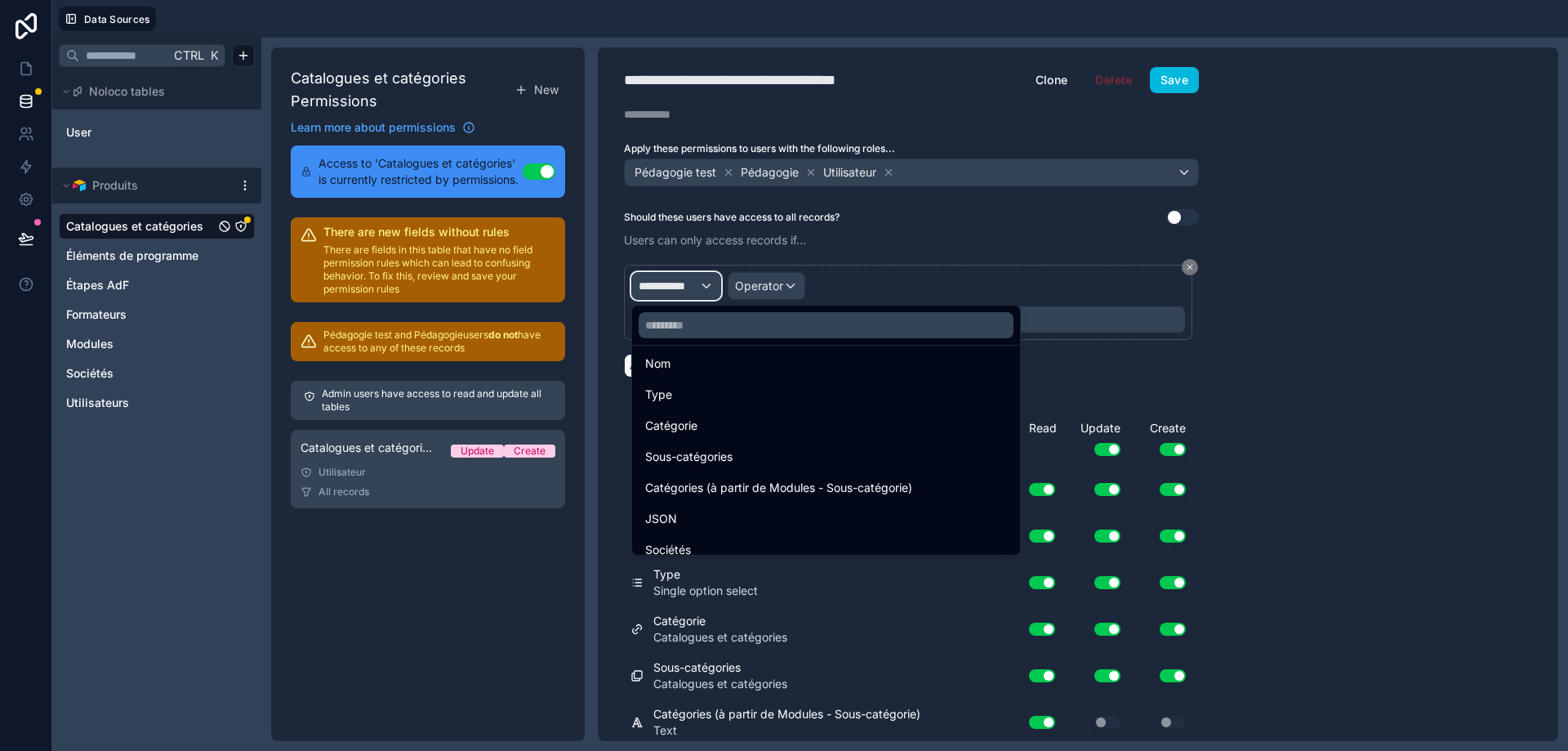
scroll to position [245, 0]
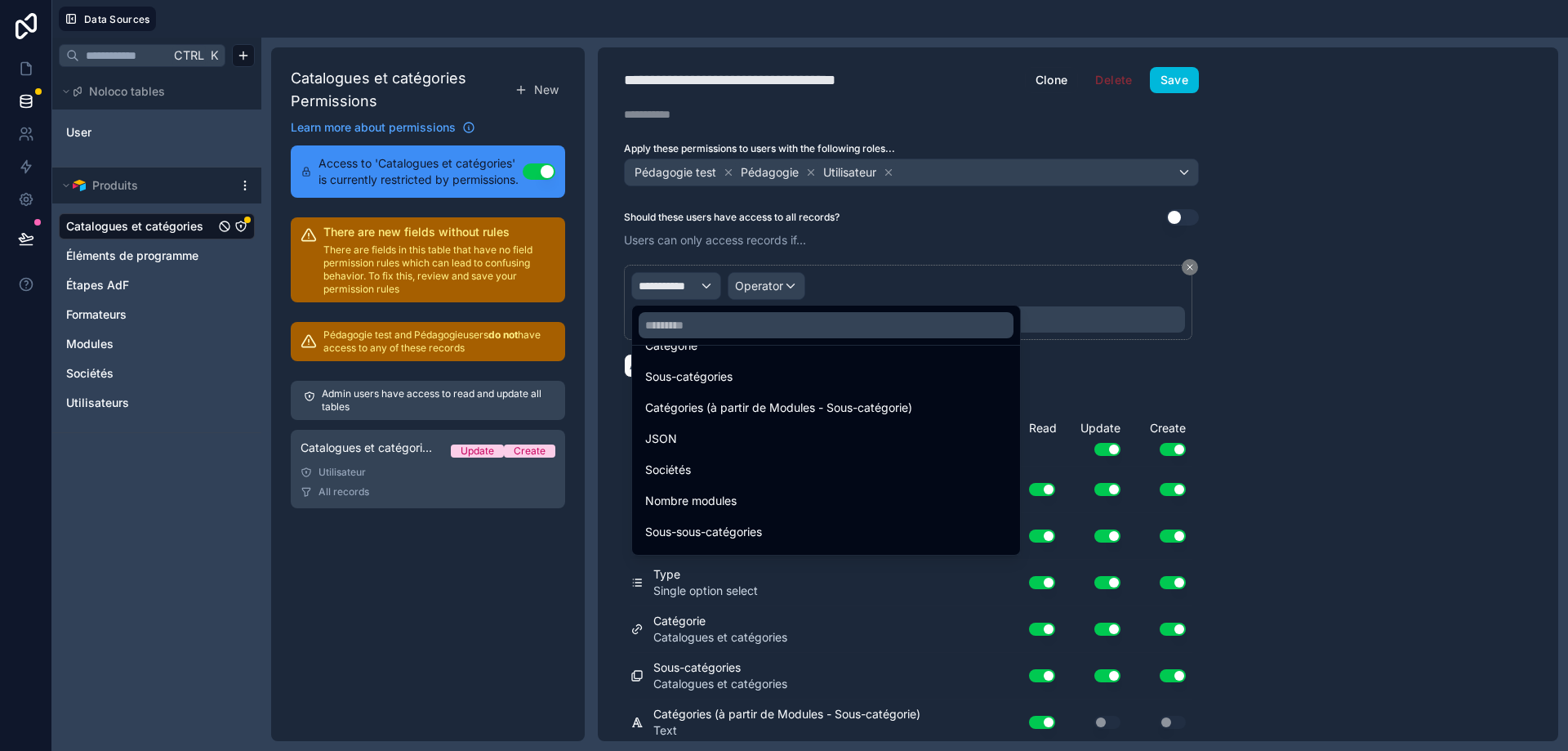
click at [745, 469] on div "Sociétés" at bounding box center [826, 469] width 362 height 19
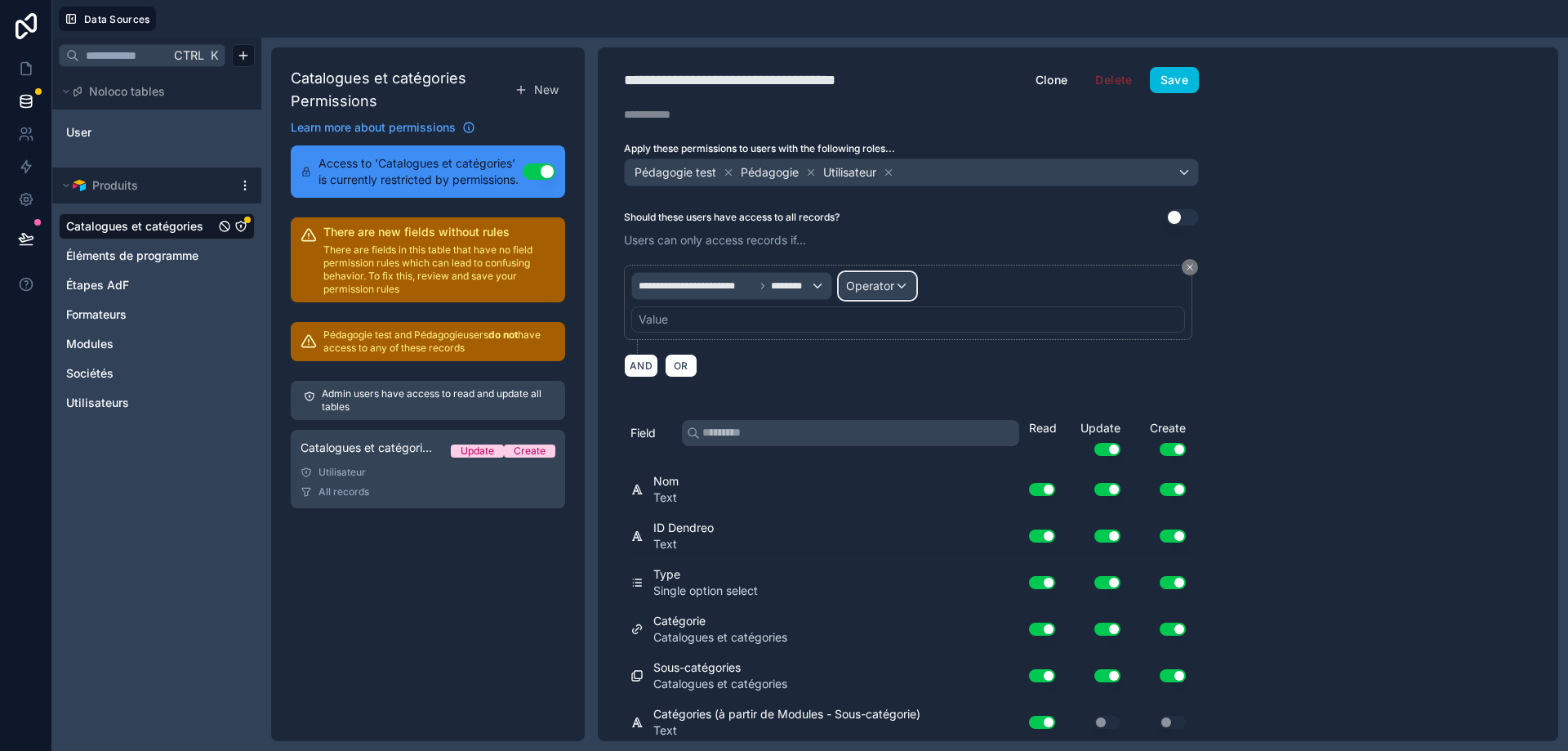
click at [863, 281] on span "Operator" at bounding box center [870, 286] width 48 height 14
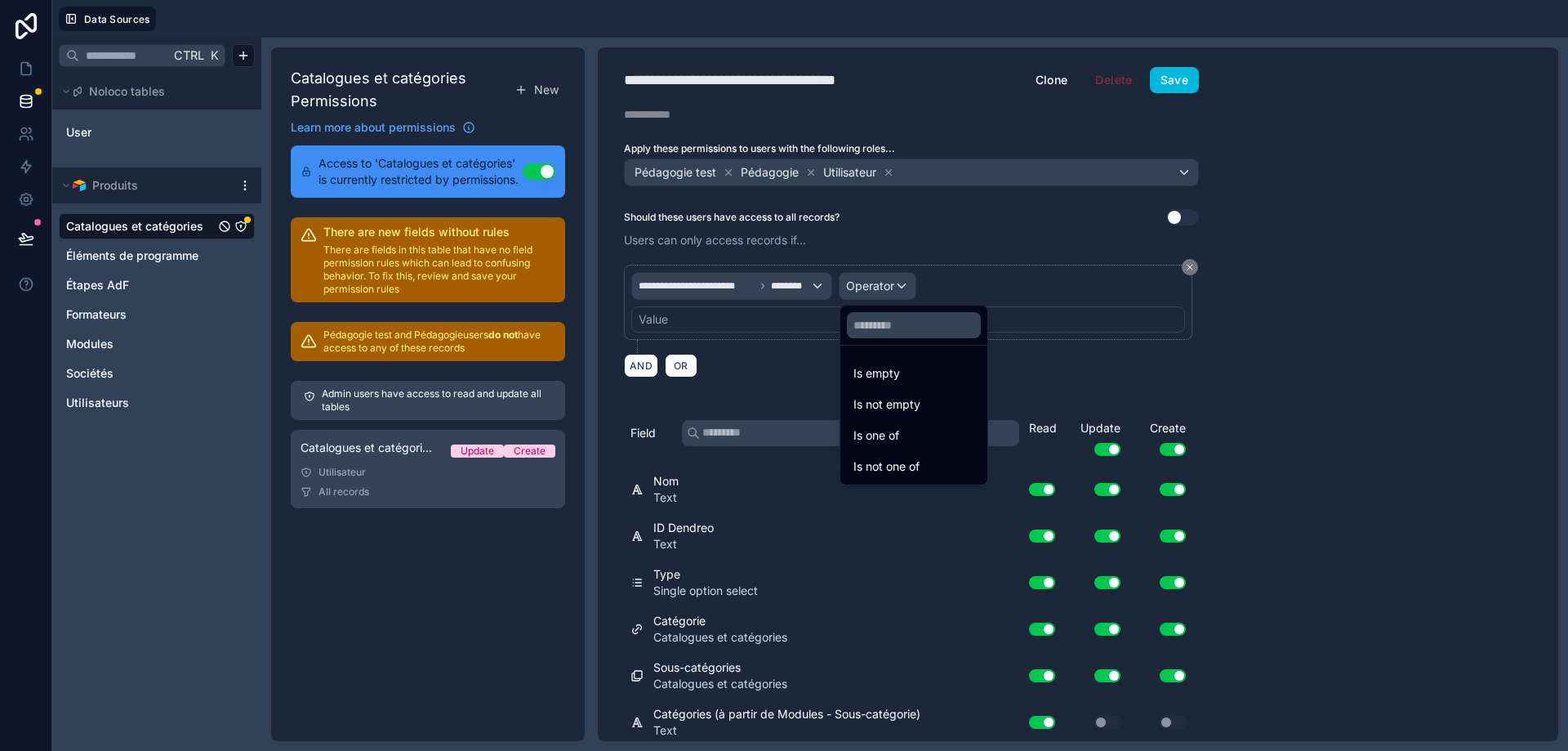
click at [913, 440] on div "Is one of" at bounding box center [914, 435] width 121 height 19
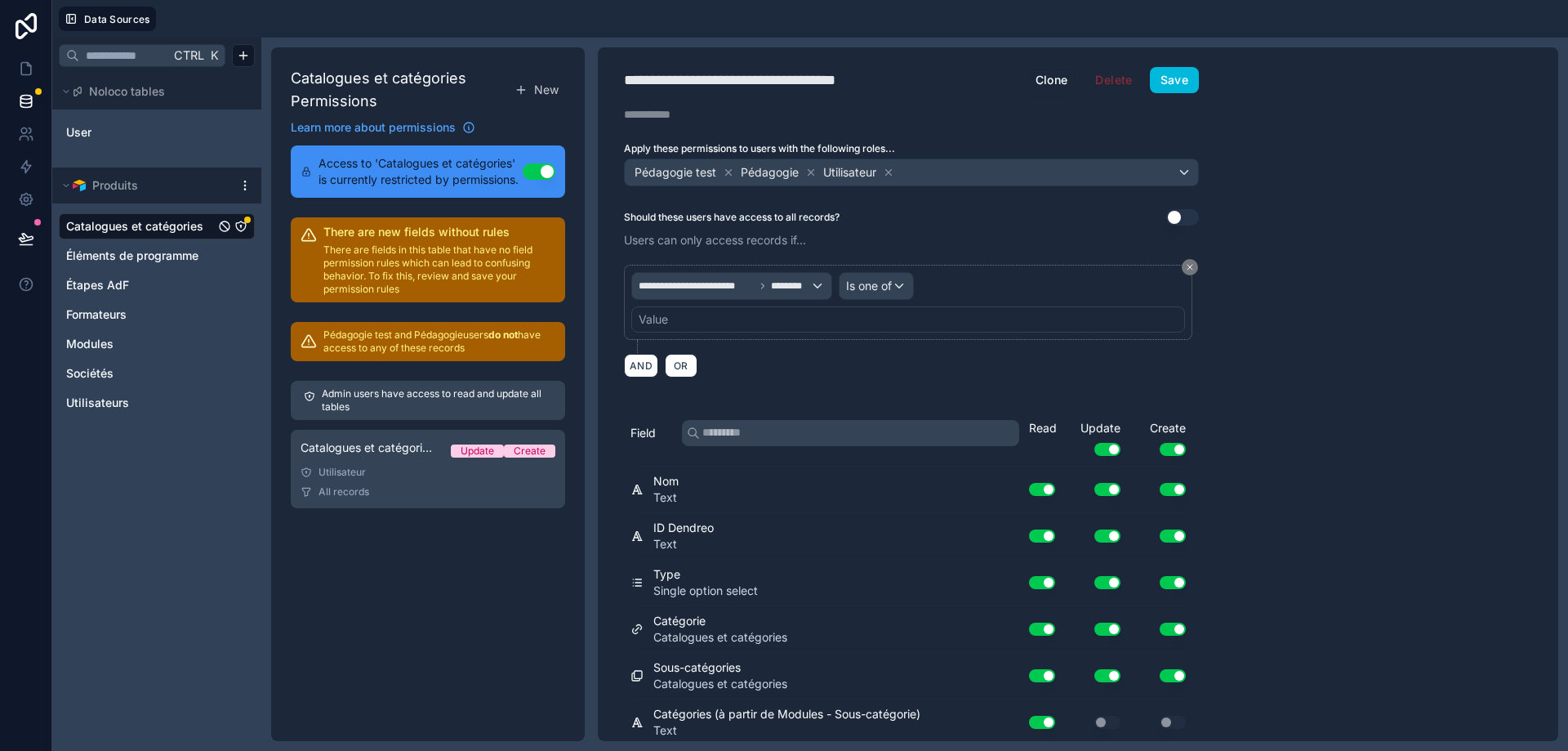
click at [839, 328] on div "Value" at bounding box center [909, 319] width 554 height 26
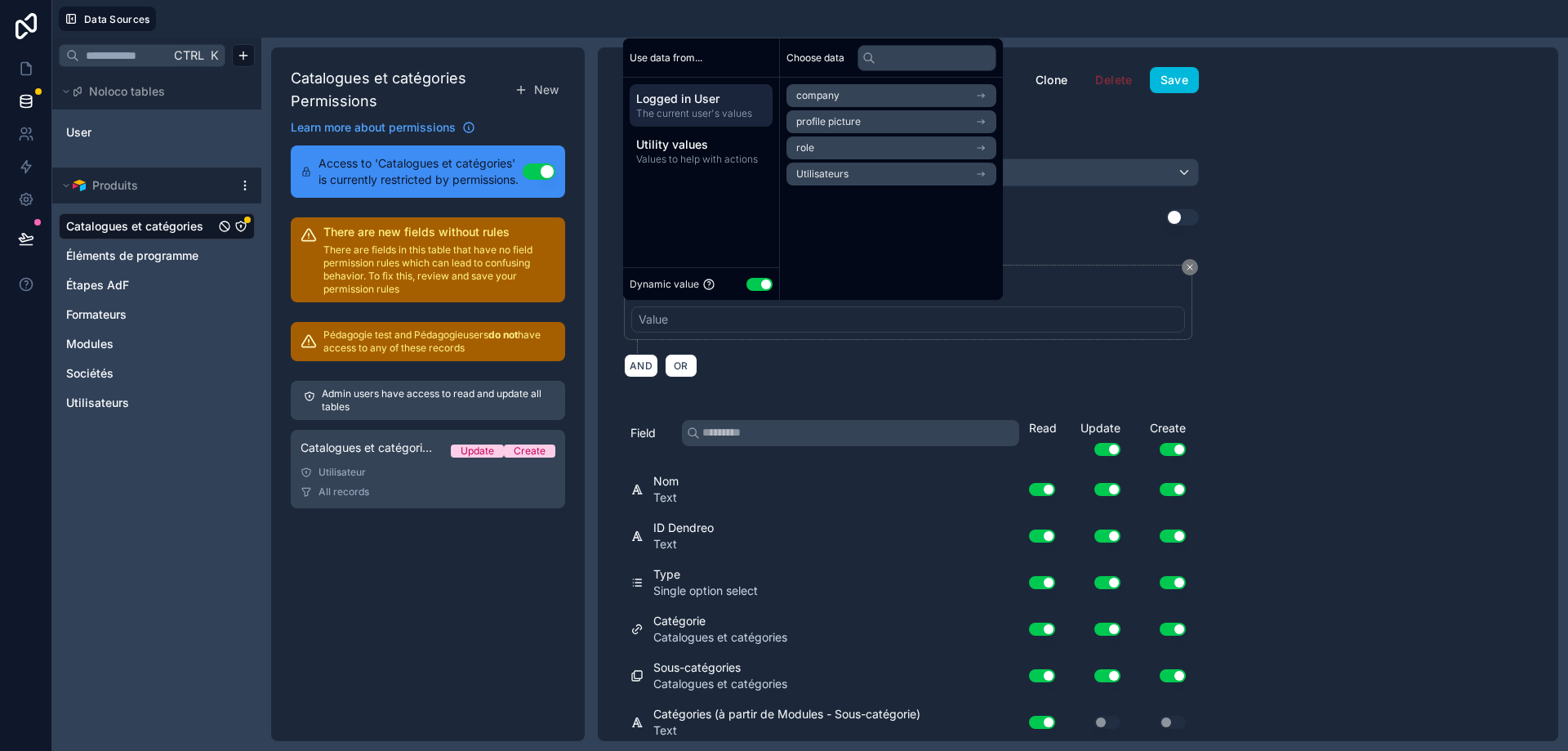
click at [757, 284] on button "Use setting" at bounding box center [759, 284] width 26 height 13
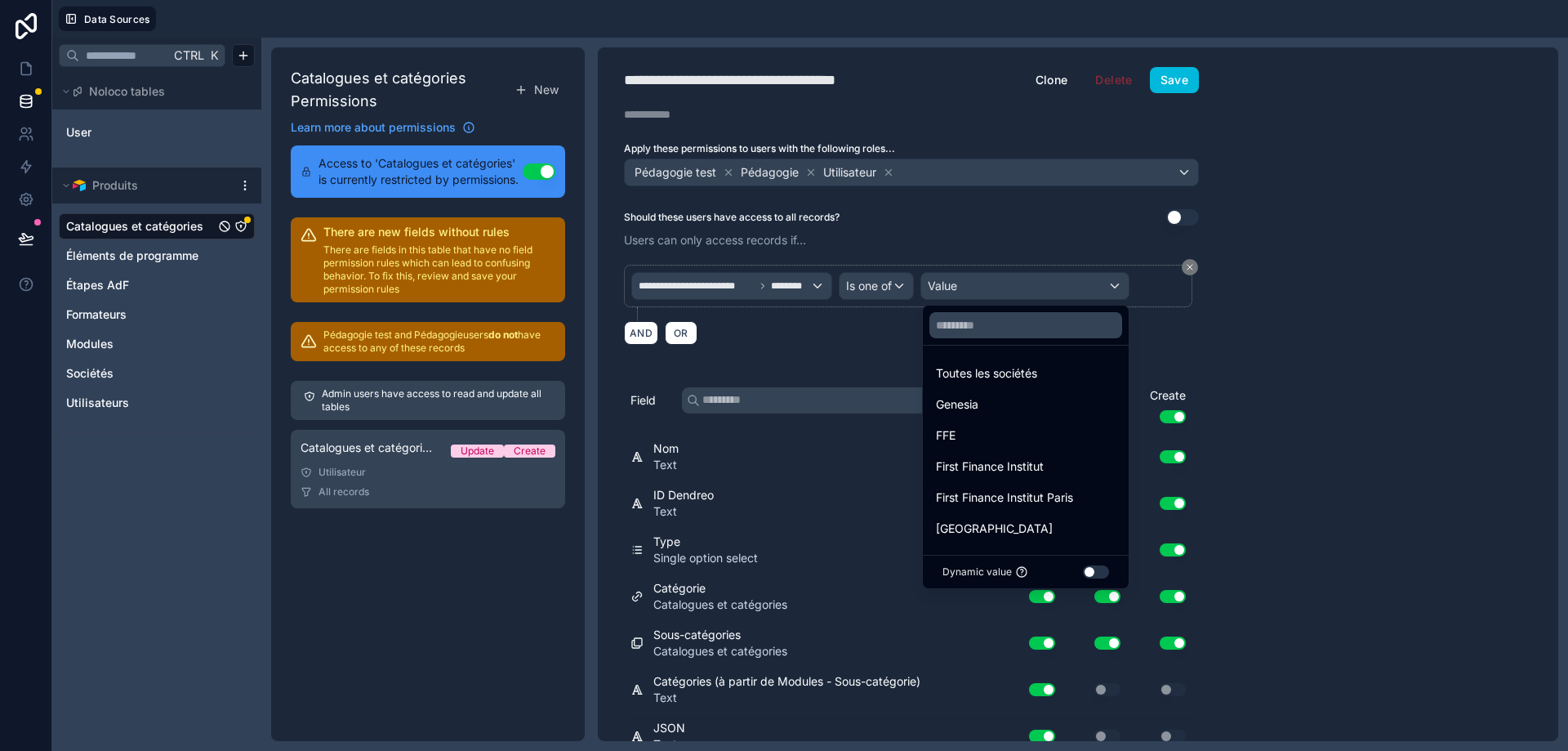
click at [1088, 569] on button "Use setting" at bounding box center [1096, 572] width 26 height 13
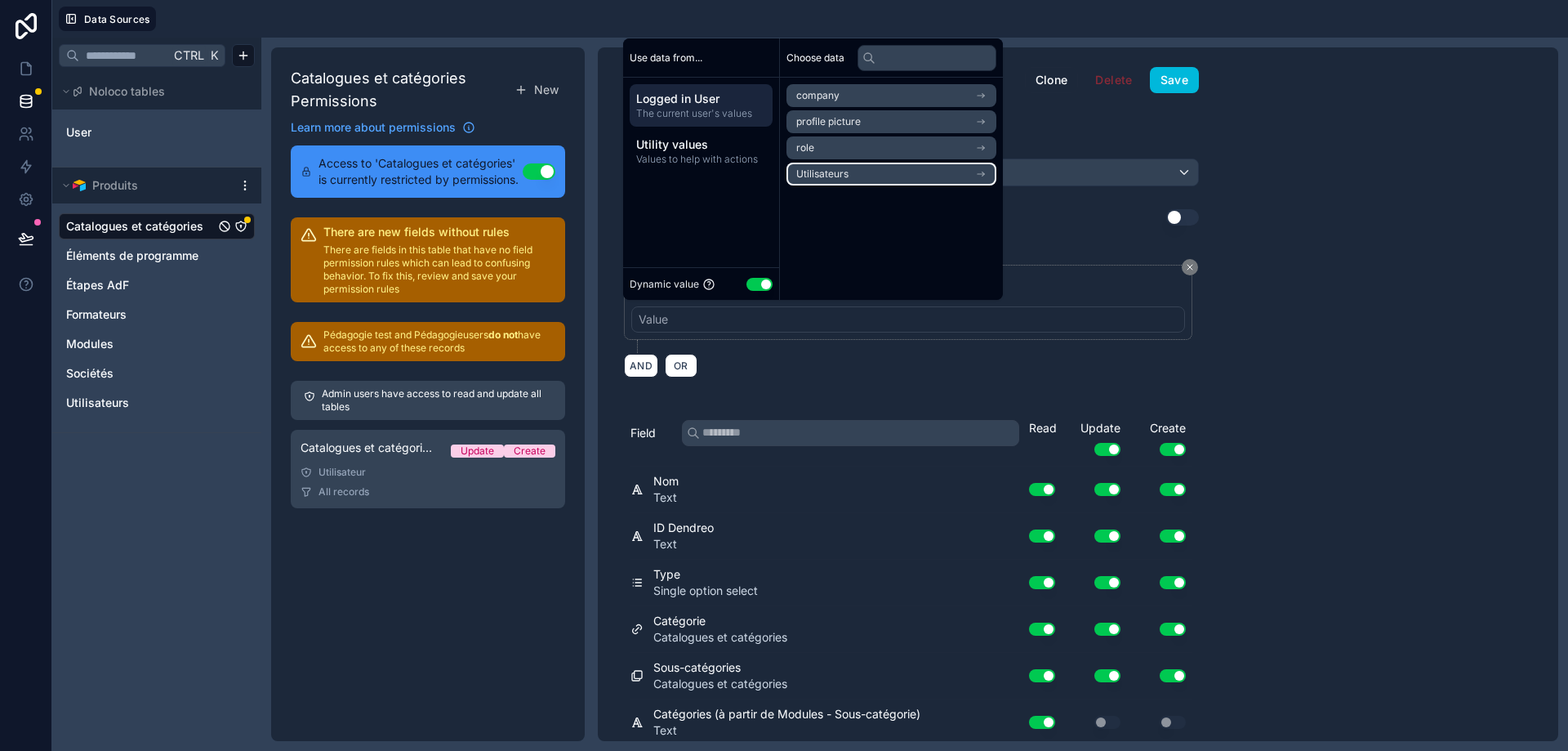
click at [883, 168] on li "Utilisateurs" at bounding box center [891, 174] width 210 height 23
click at [890, 118] on li "Sociétés" at bounding box center [891, 125] width 210 height 23
click at [874, 148] on li "Sociétés" at bounding box center [891, 151] width 210 height 23
click at [1370, 214] on div "**********" at bounding box center [1078, 394] width 960 height 694
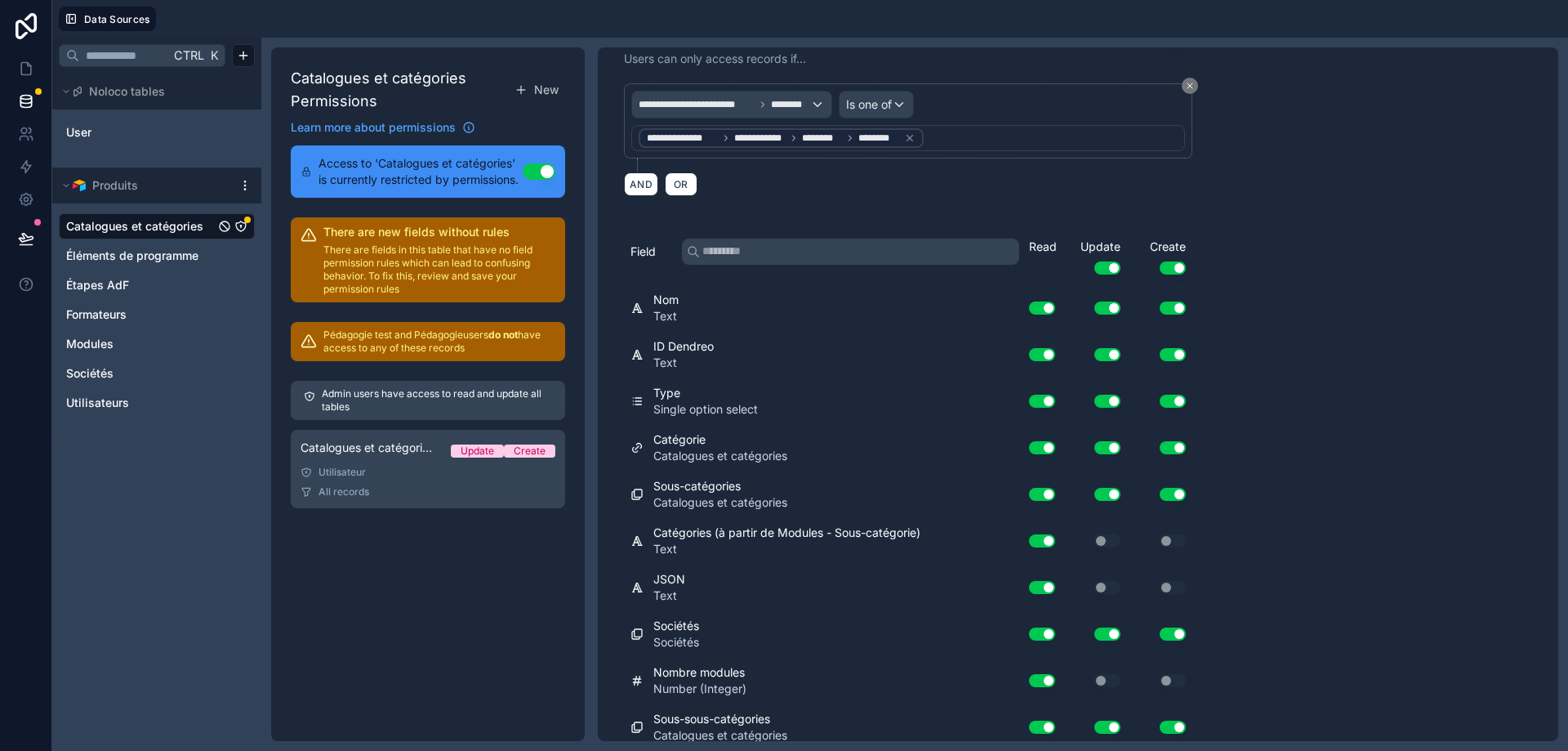
scroll to position [163, 0]
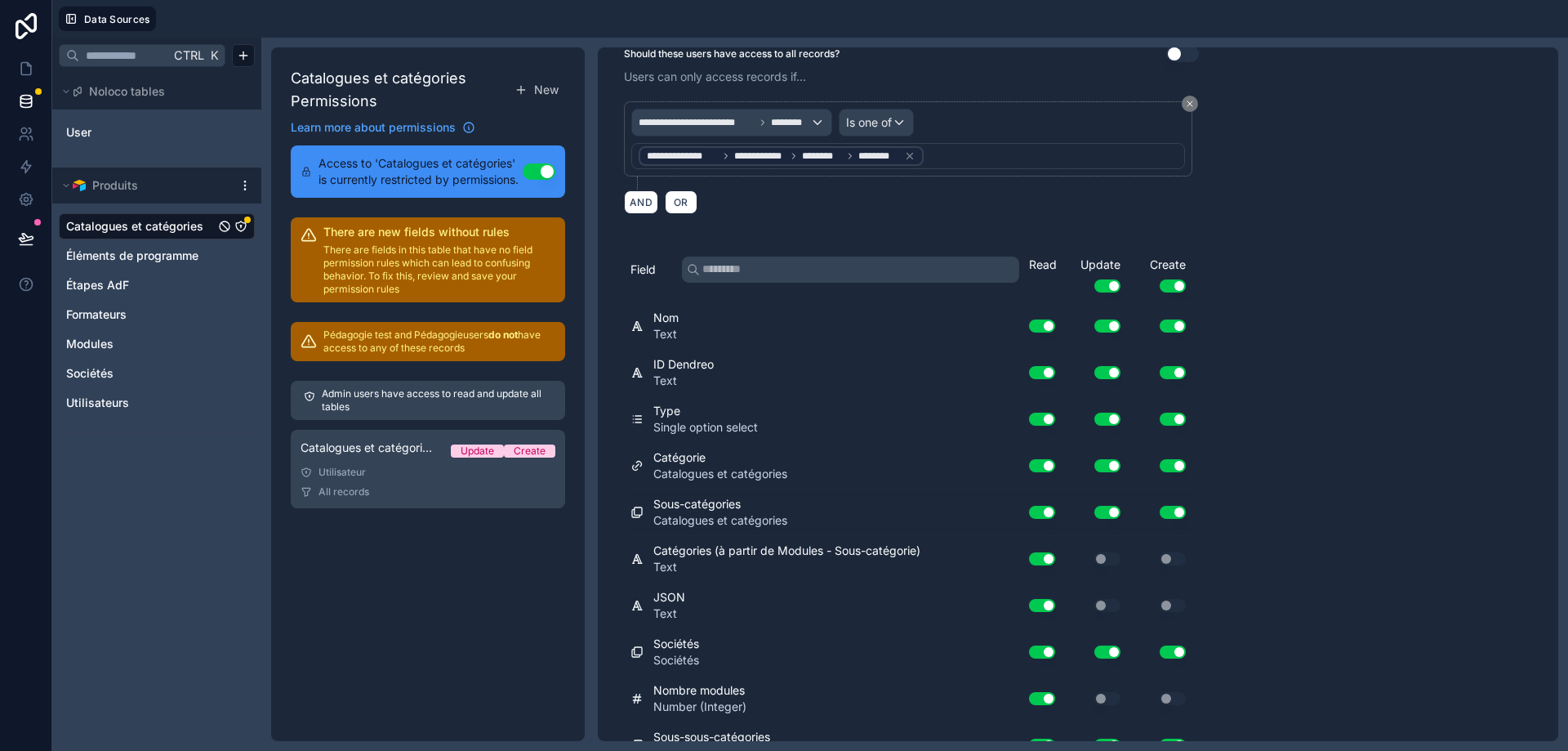
click at [1043, 603] on button "Use setting" at bounding box center [1043, 605] width 26 height 13
click at [1048, 557] on button "Use setting" at bounding box center [1043, 559] width 26 height 13
click at [1037, 558] on button "Use setting" at bounding box center [1043, 559] width 26 height 13
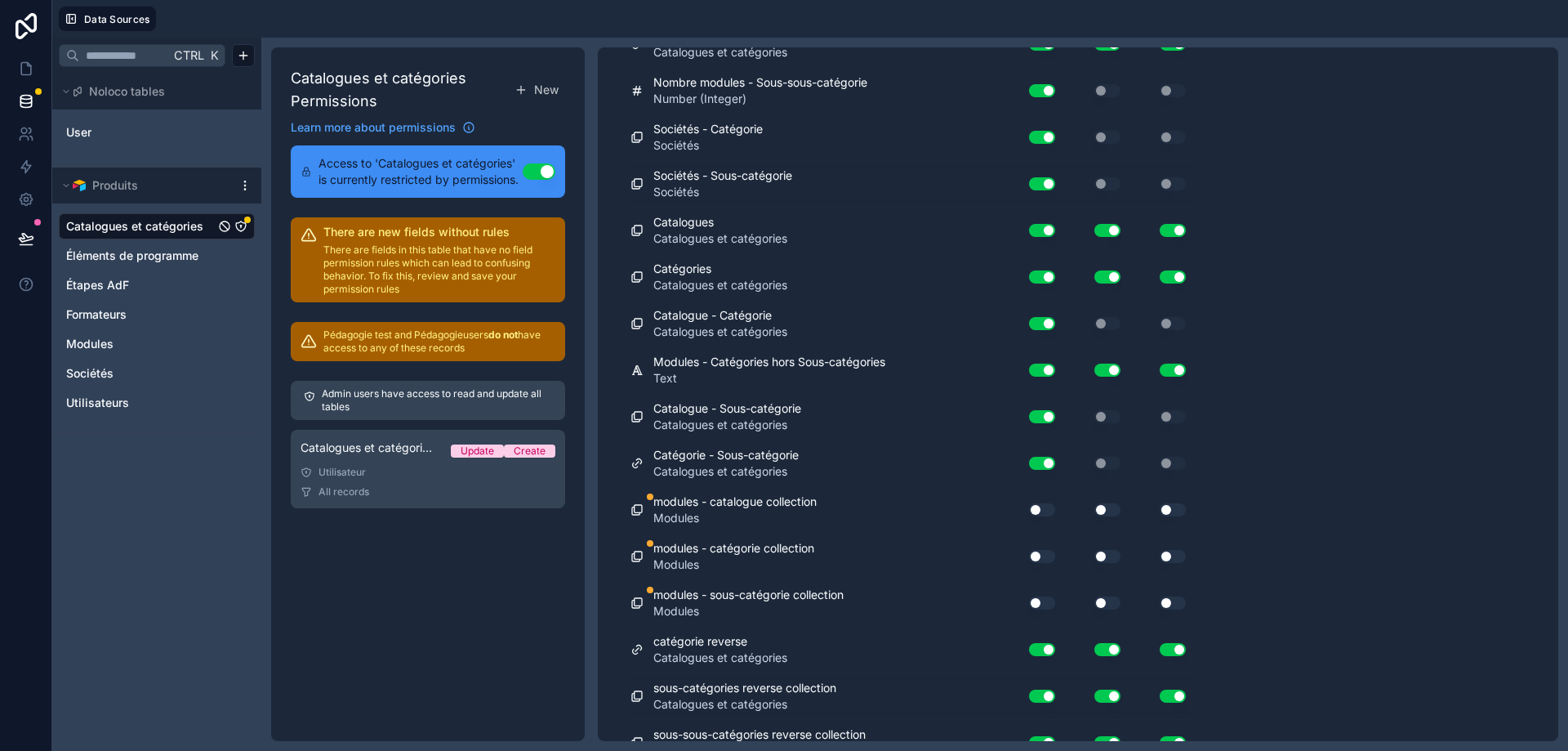
scroll to position [981, 0]
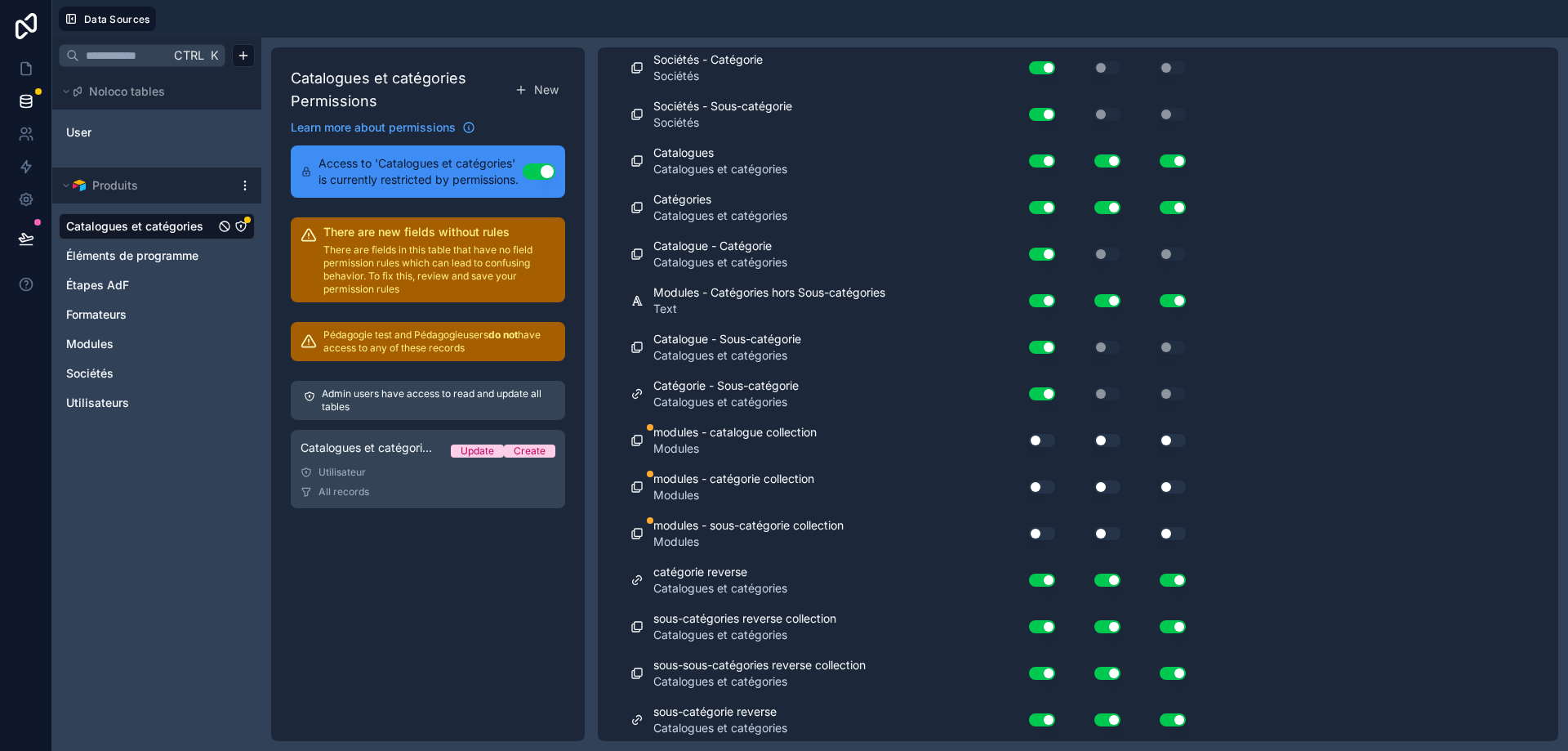
click at [1041, 440] on button "Use setting" at bounding box center [1043, 440] width 26 height 13
click at [1046, 484] on button "Use setting" at bounding box center [1043, 487] width 26 height 13
click at [1049, 532] on button "Use setting" at bounding box center [1043, 533] width 26 height 13
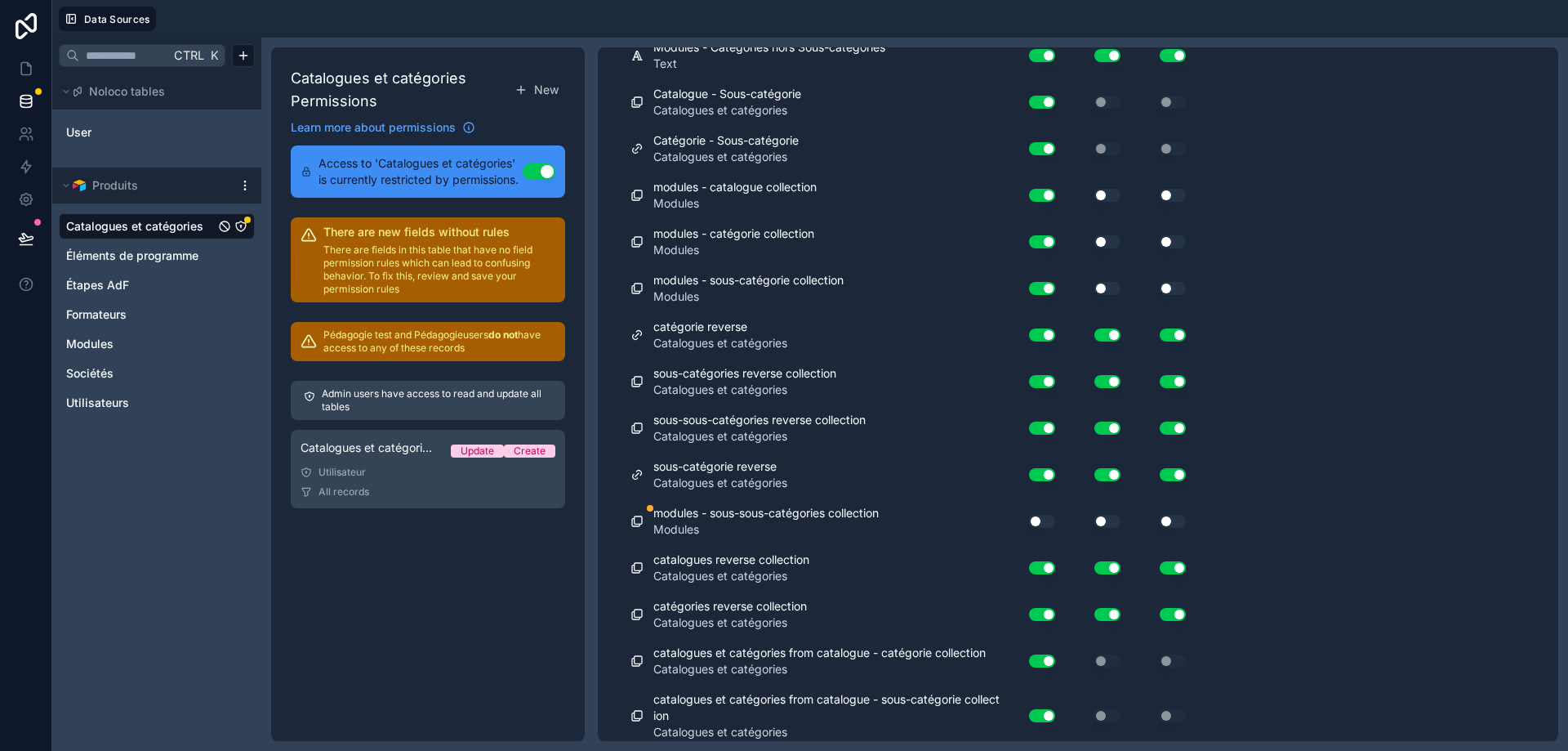
scroll to position [1295, 0]
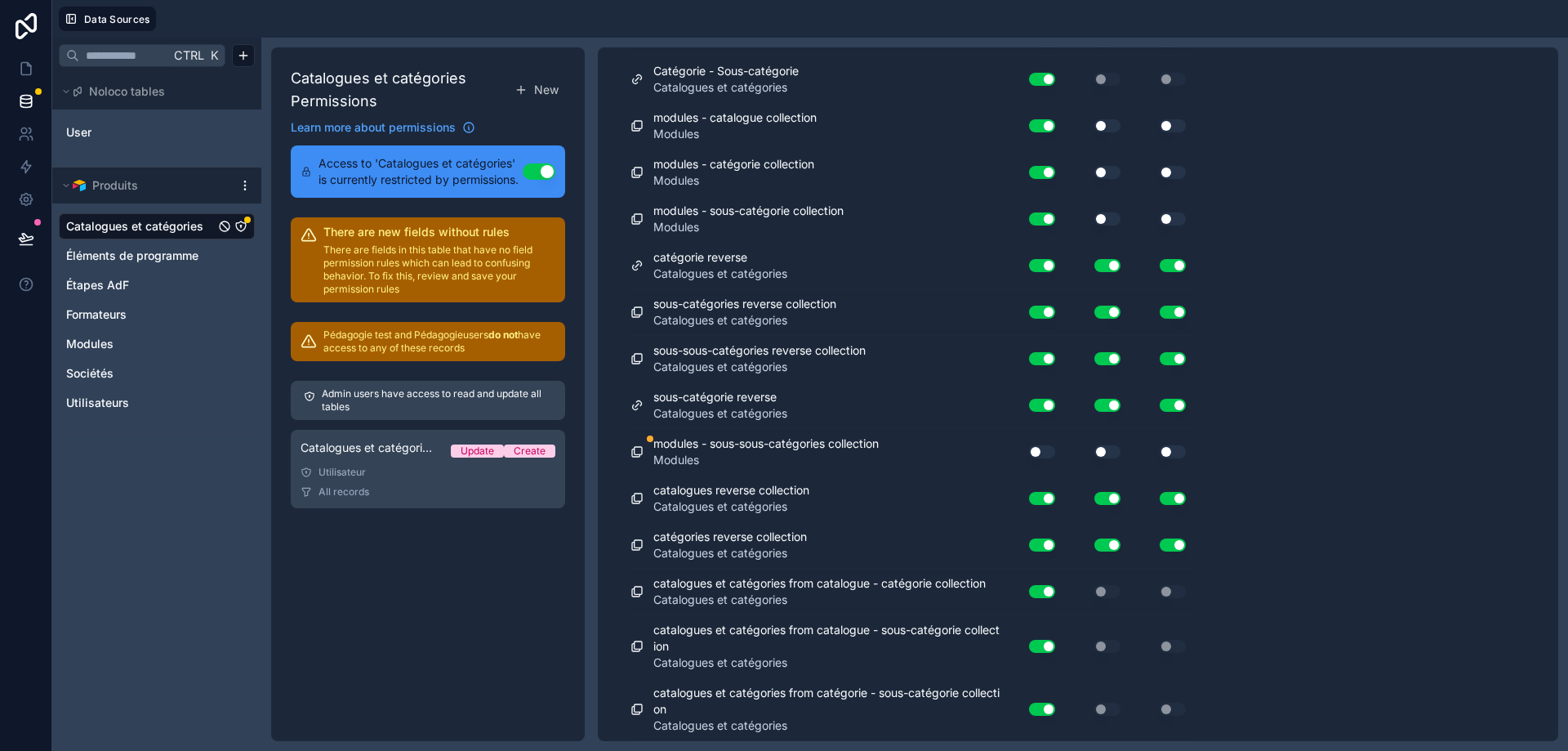
click at [1051, 456] on button "Use setting" at bounding box center [1043, 452] width 26 height 13
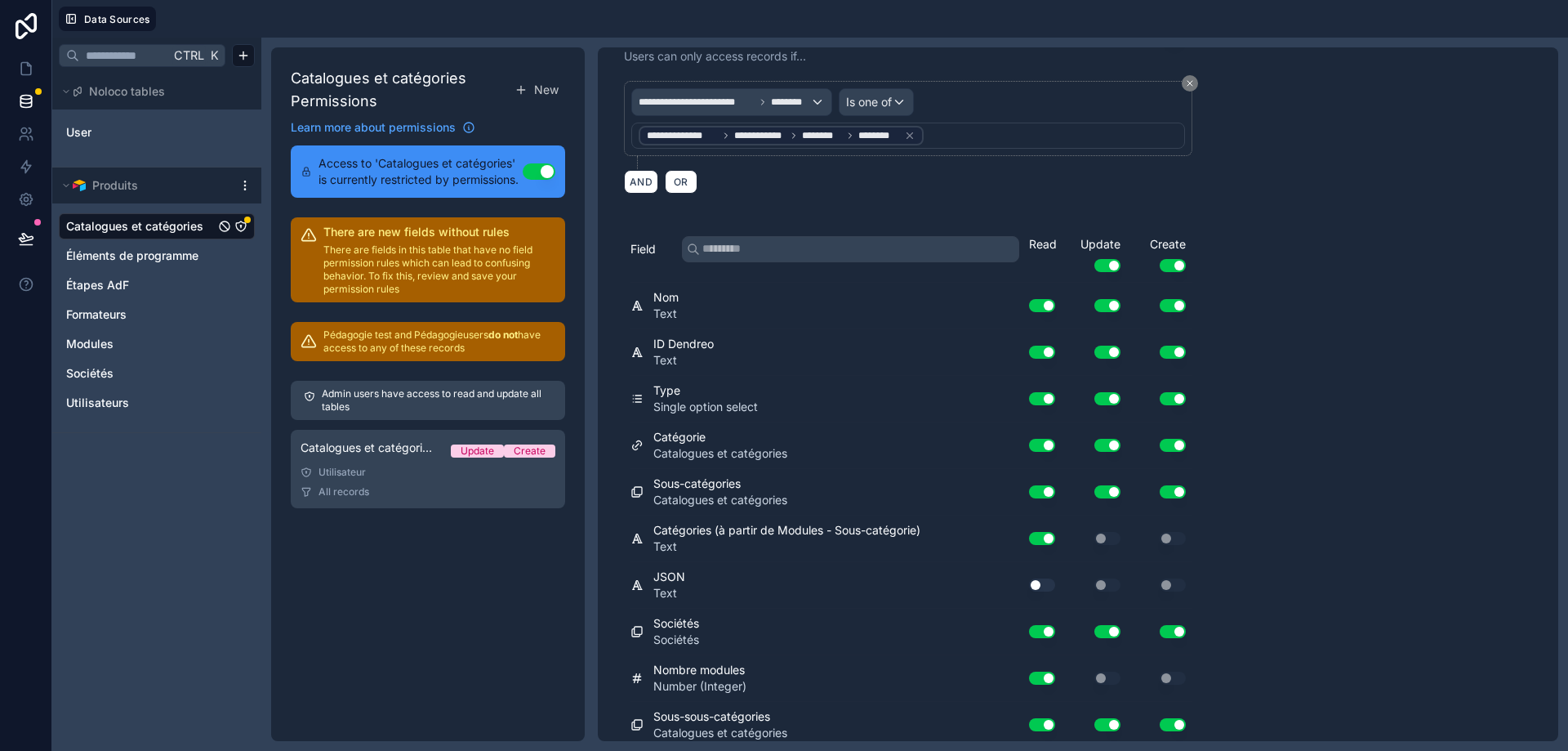
scroll to position [0, 0]
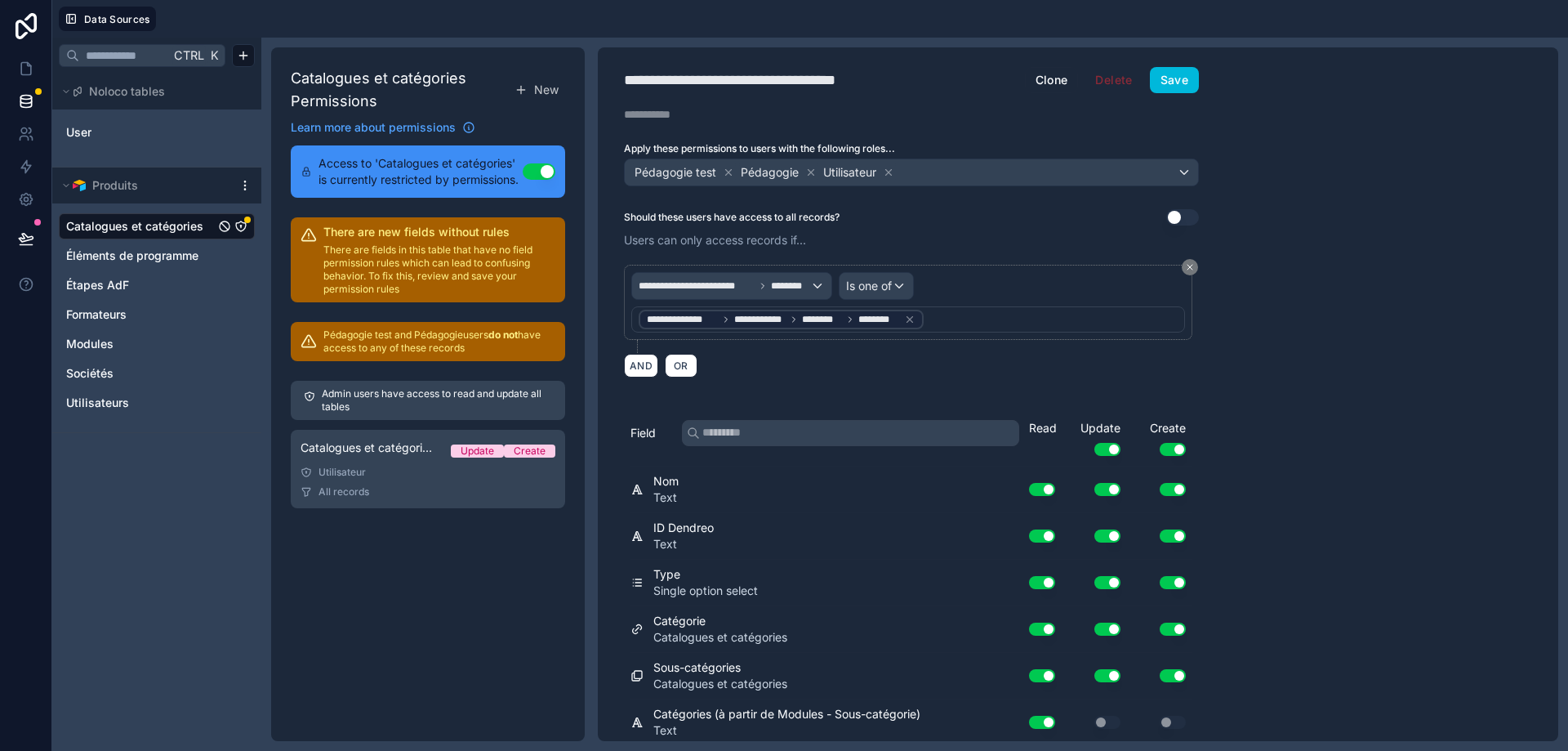
click at [1184, 73] on button "Save" at bounding box center [1175, 80] width 49 height 26
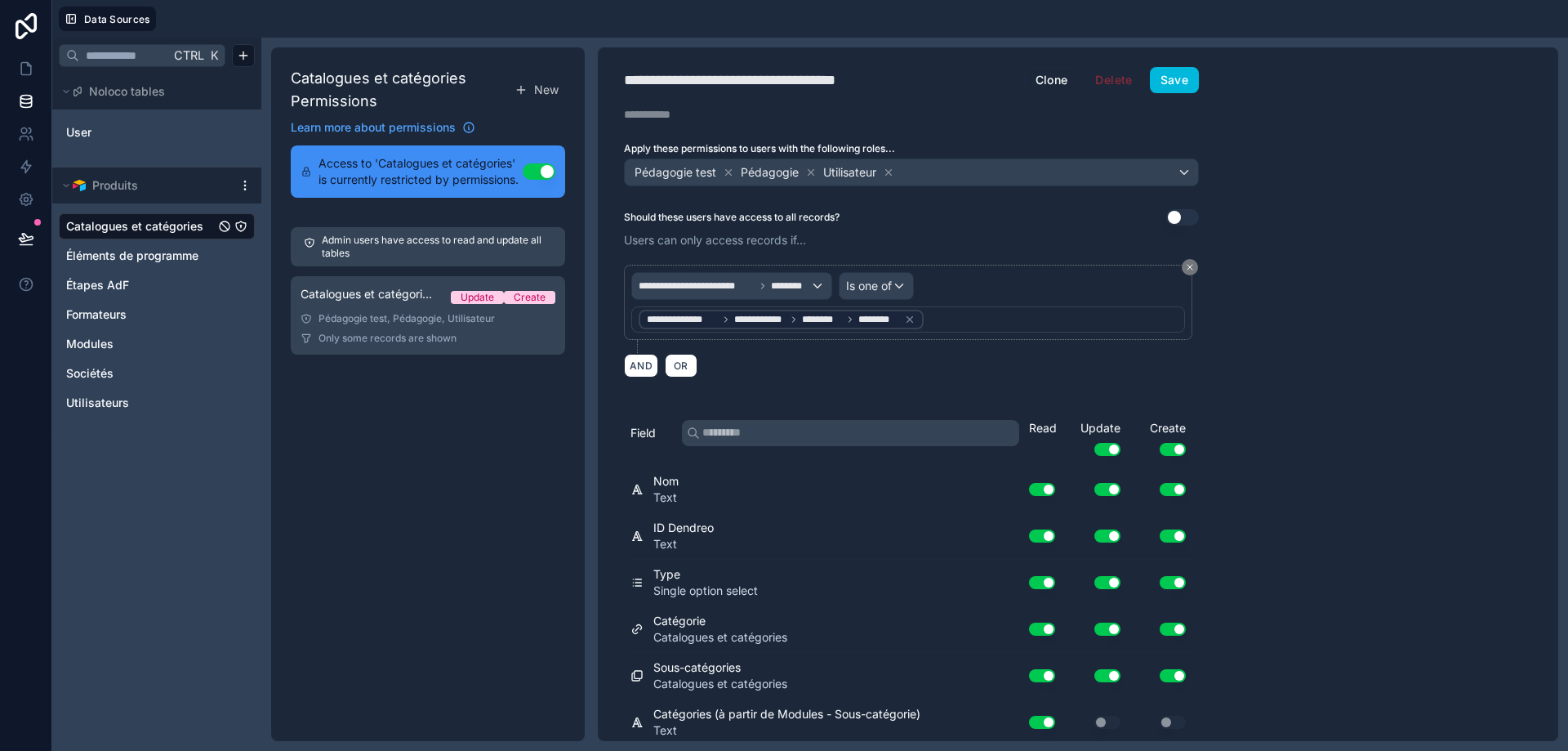
click at [1435, 156] on div "**********" at bounding box center [1078, 394] width 960 height 694
click at [1187, 75] on button "Save" at bounding box center [1175, 80] width 49 height 26
drag, startPoint x: 25, startPoint y: 64, endPoint x: 18, endPoint y: 68, distance: 8.1
click at [25, 65] on icon at bounding box center [25, 68] width 17 height 17
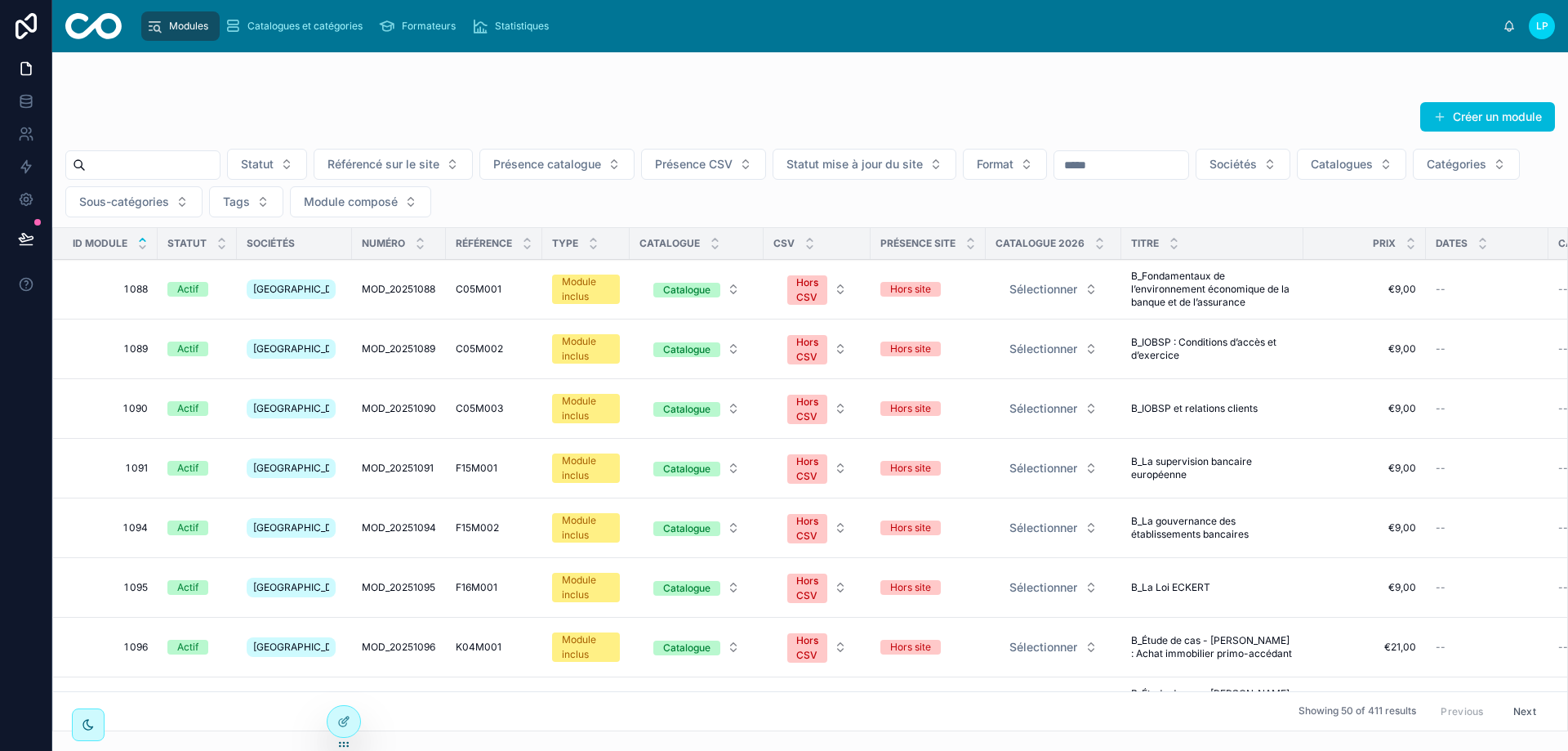
click at [426, 27] on span "Formateurs" at bounding box center [428, 25] width 53 height 13
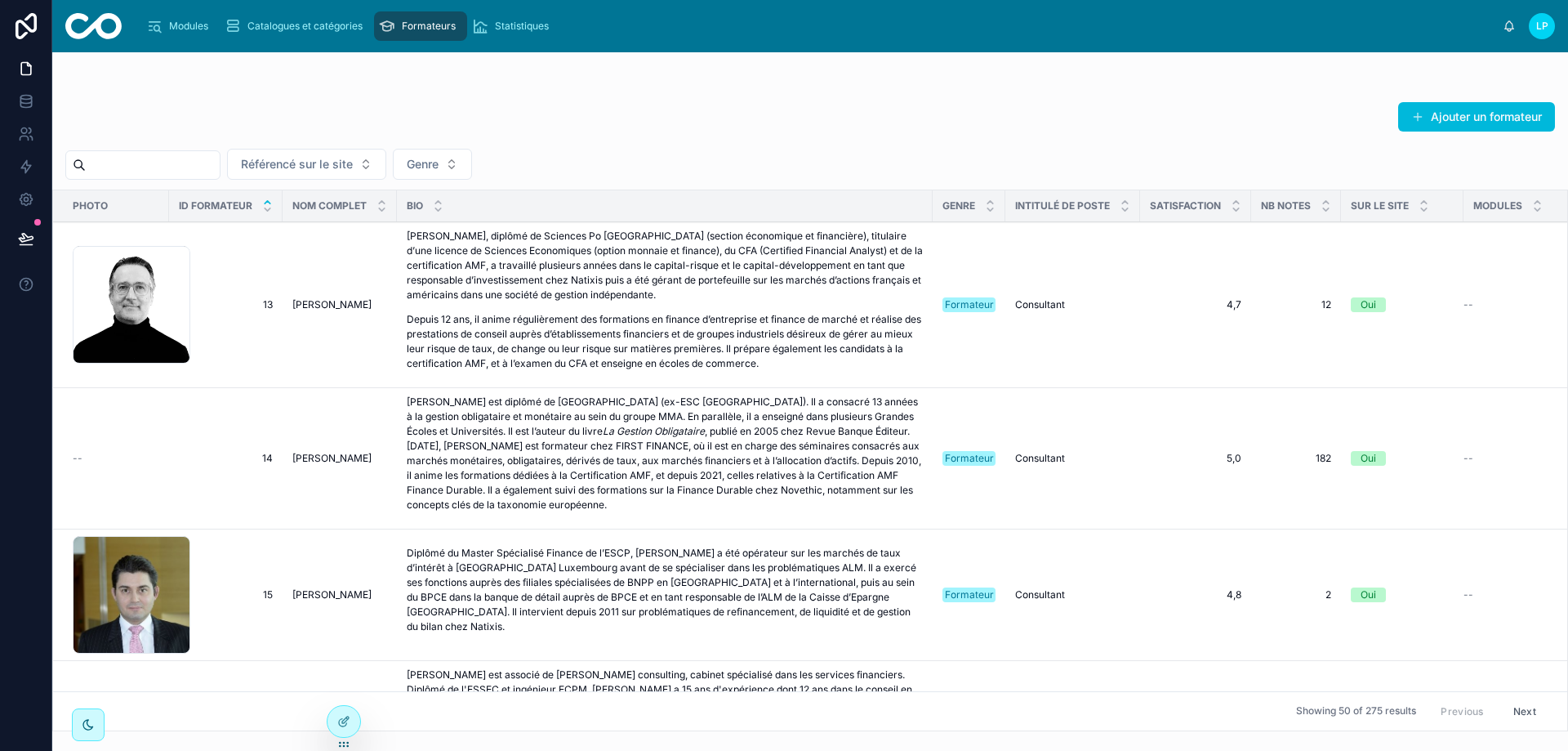
click at [0, 0] on button at bounding box center [0, 0] width 0 height 0
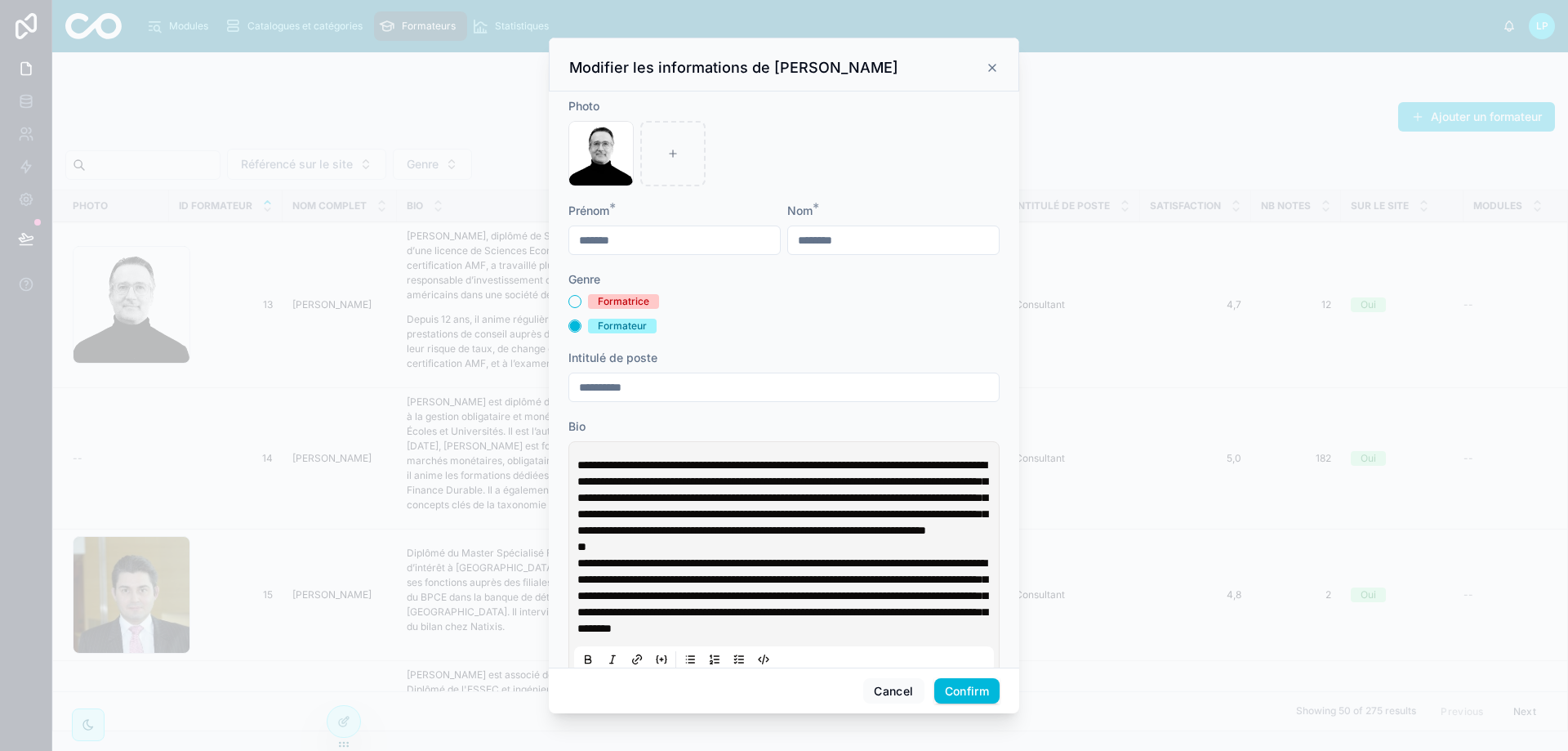
click at [991, 68] on icon at bounding box center [992, 68] width 13 height 13
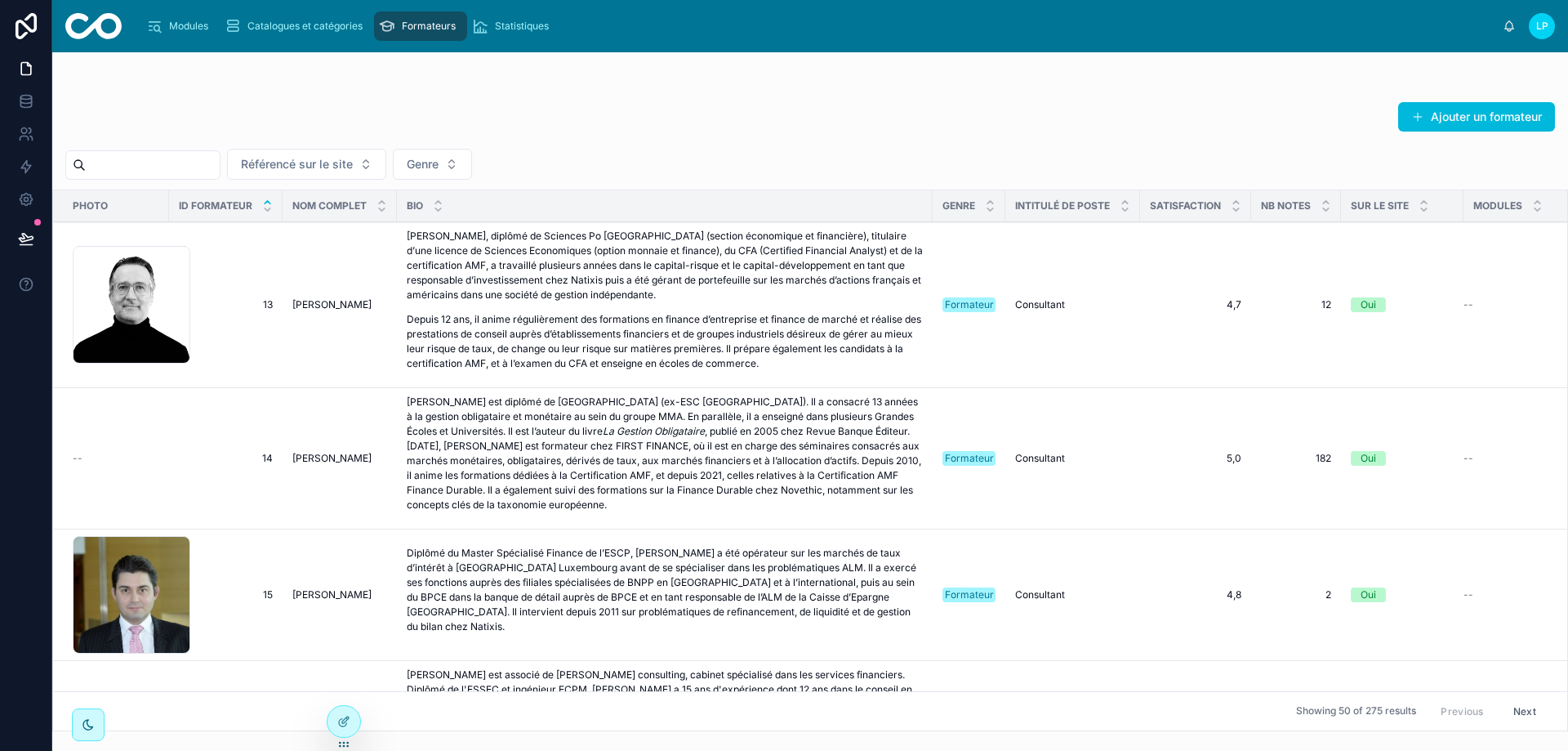
click at [0, 0] on icon at bounding box center [0, 0] width 0 height 0
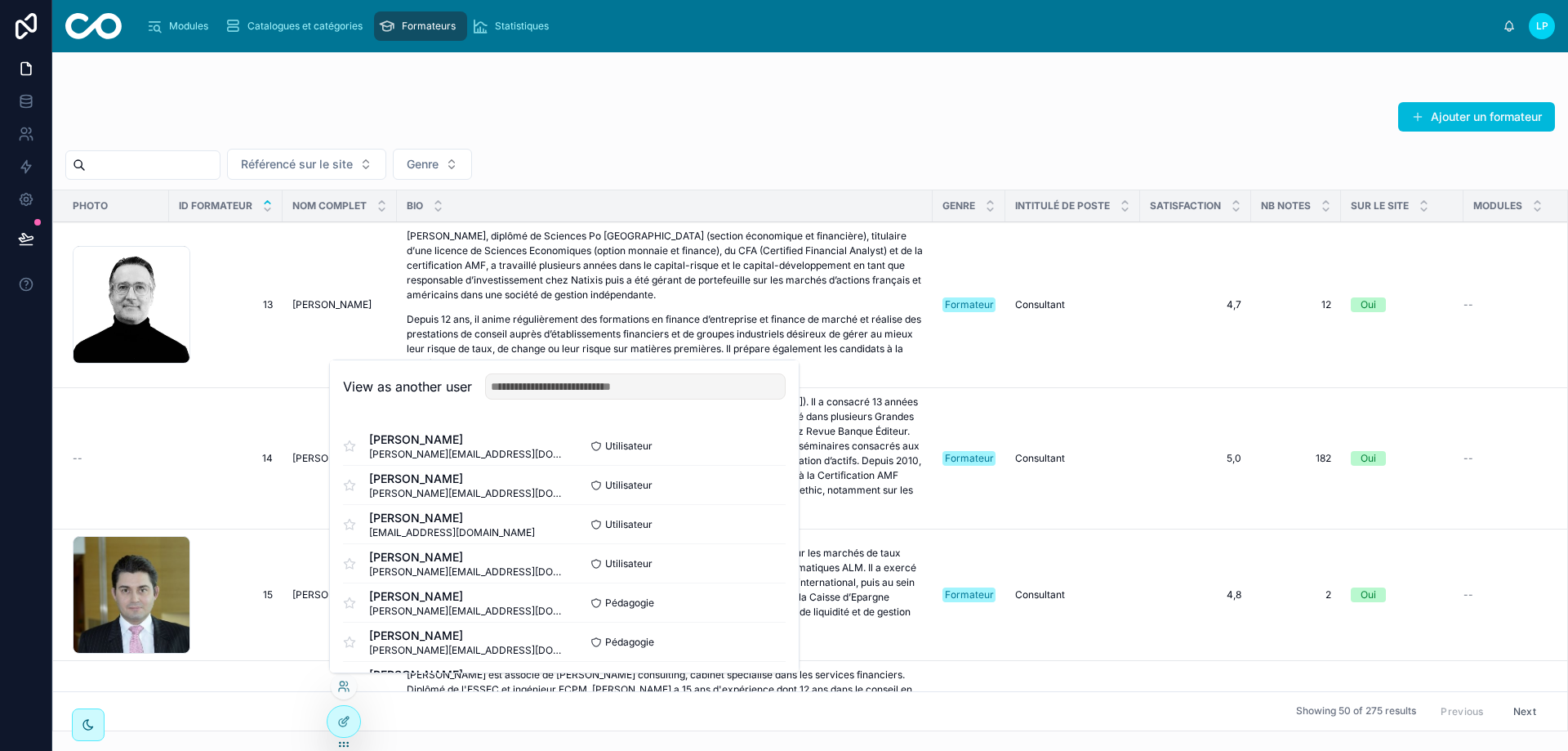
click at [0, 0] on button "Select" at bounding box center [0, 0] width 0 height 0
click at [195, 740] on div "Ajouter un formateur Référencé sur le site Genre Photo ID formateur Nom complet…" at bounding box center [810, 402] width 1516 height 698
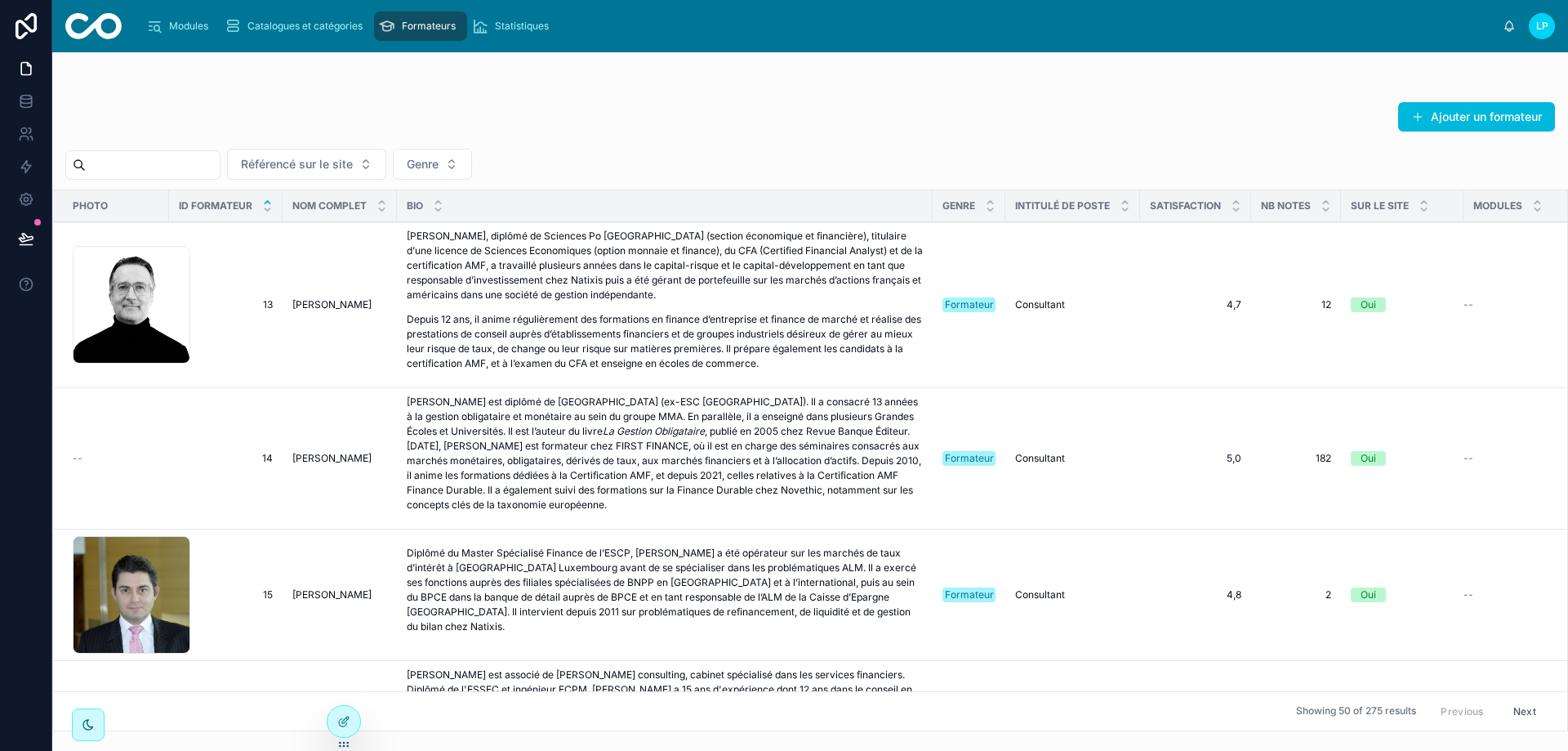
click at [199, 21] on span "Modules" at bounding box center [189, 25] width 39 height 13
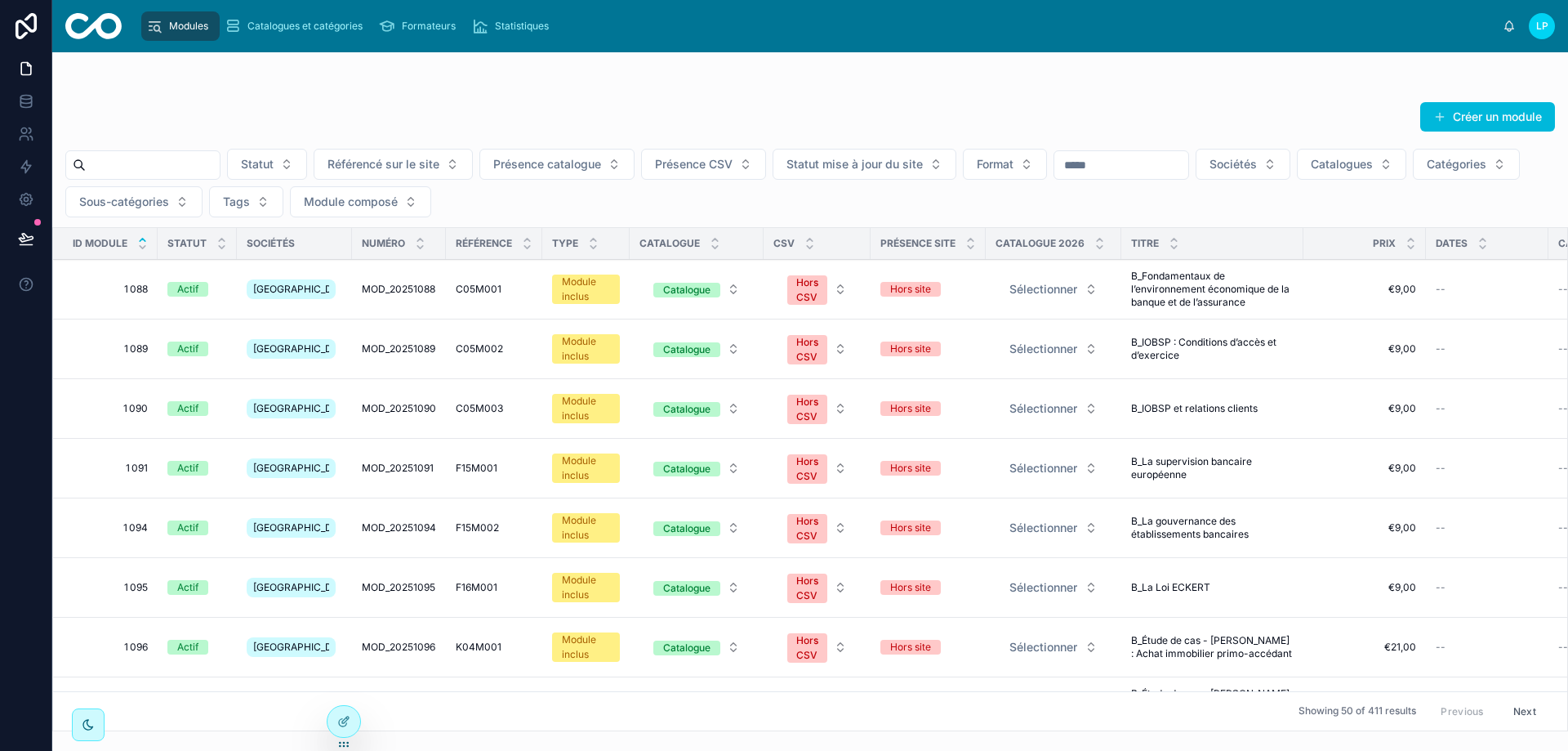
click at [0, 0] on div at bounding box center [0, 0] width 0 height 0
click at [0, 0] on icon at bounding box center [0, 0] width 0 height 0
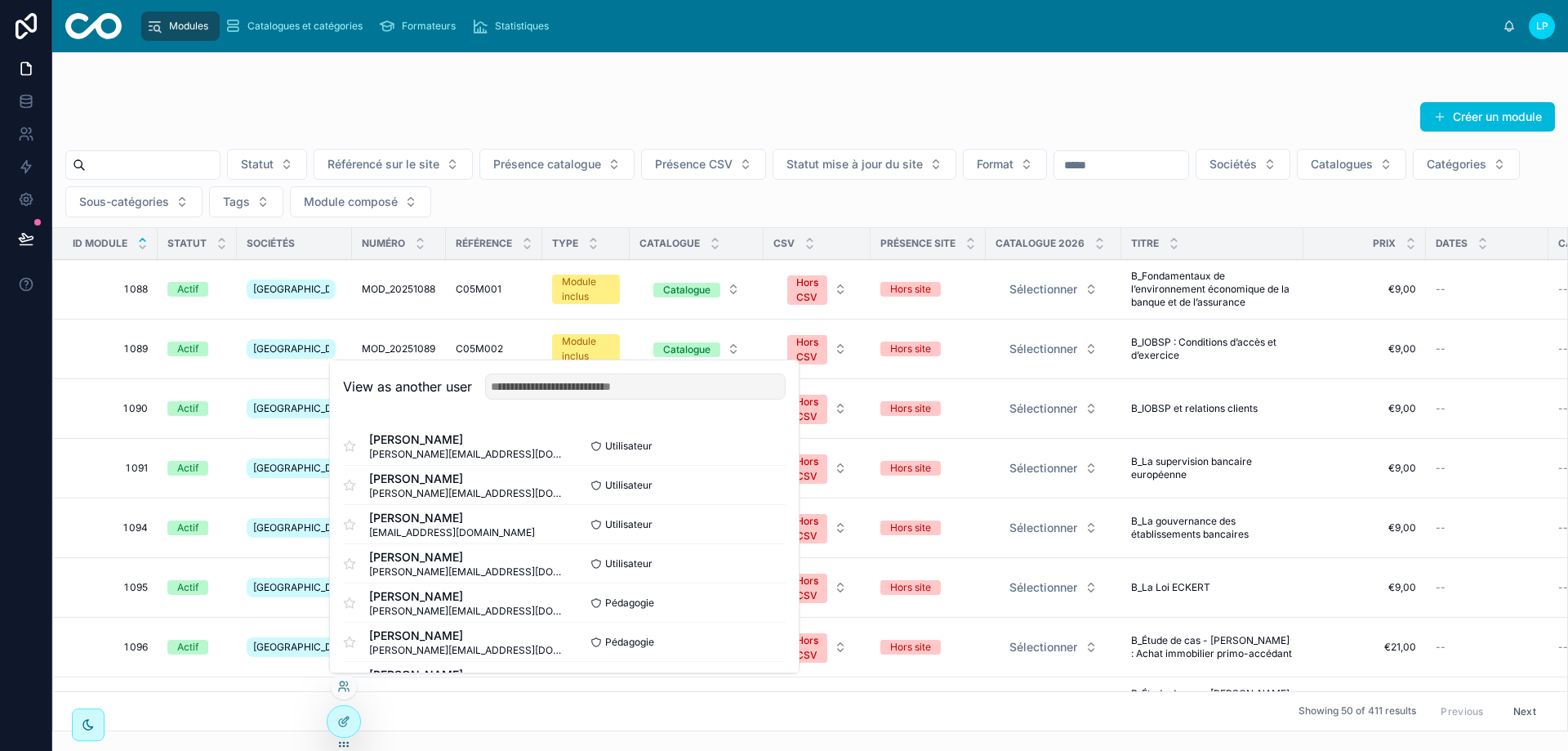
click at [0, 0] on button "Select" at bounding box center [0, 0] width 0 height 0
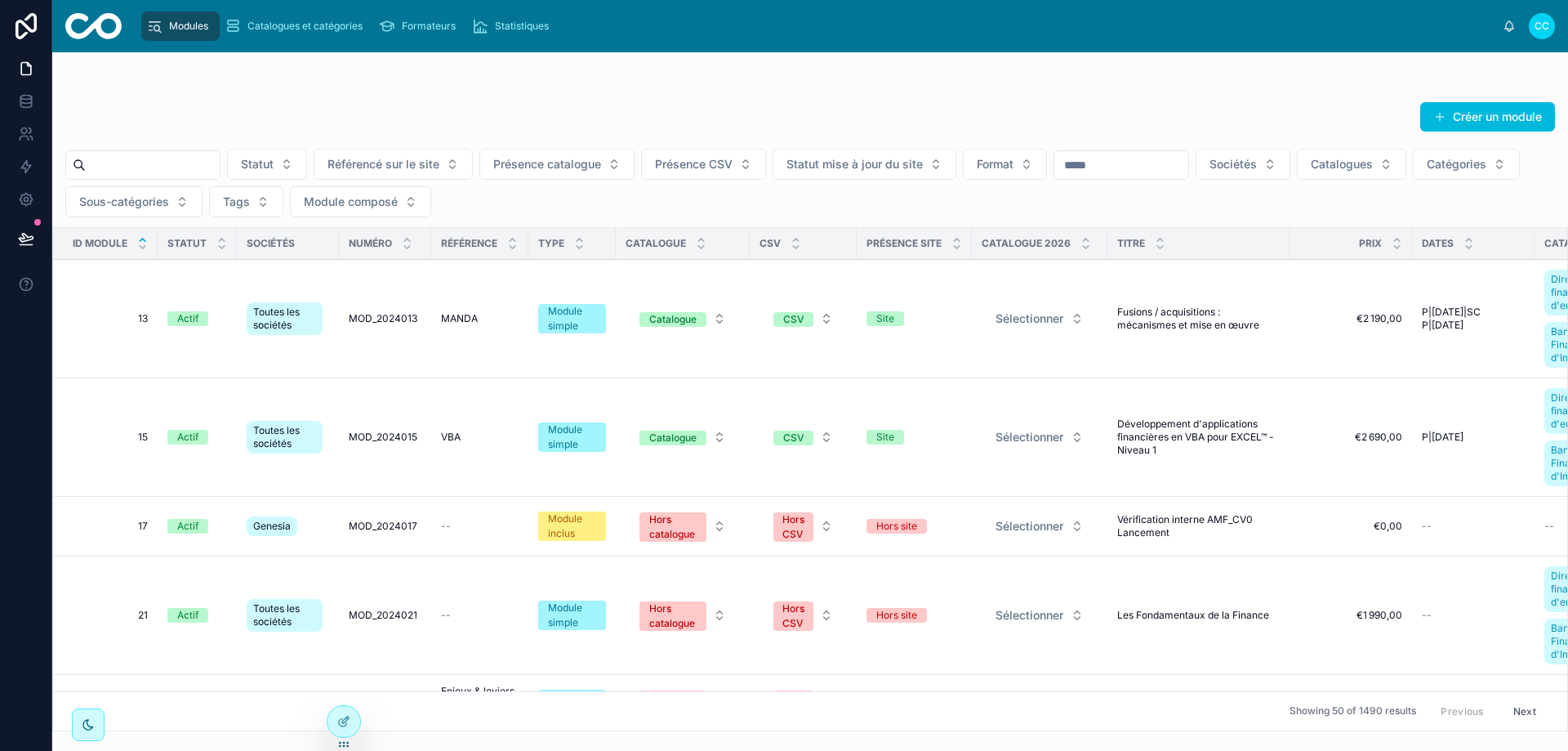
click at [0, 0] on icon at bounding box center [0, 0] width 0 height 0
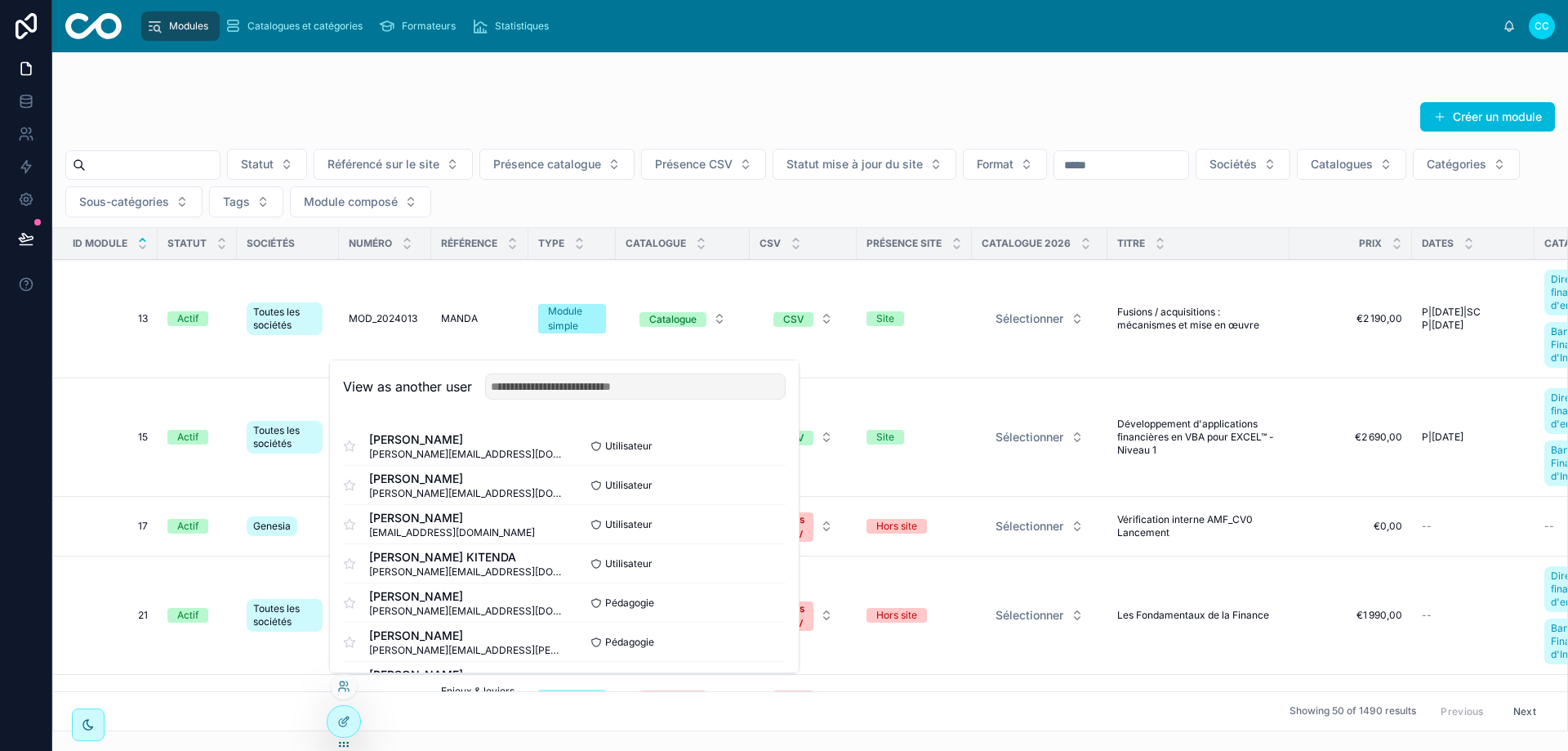
click at [0, 0] on button "Select" at bounding box center [0, 0] width 0 height 0
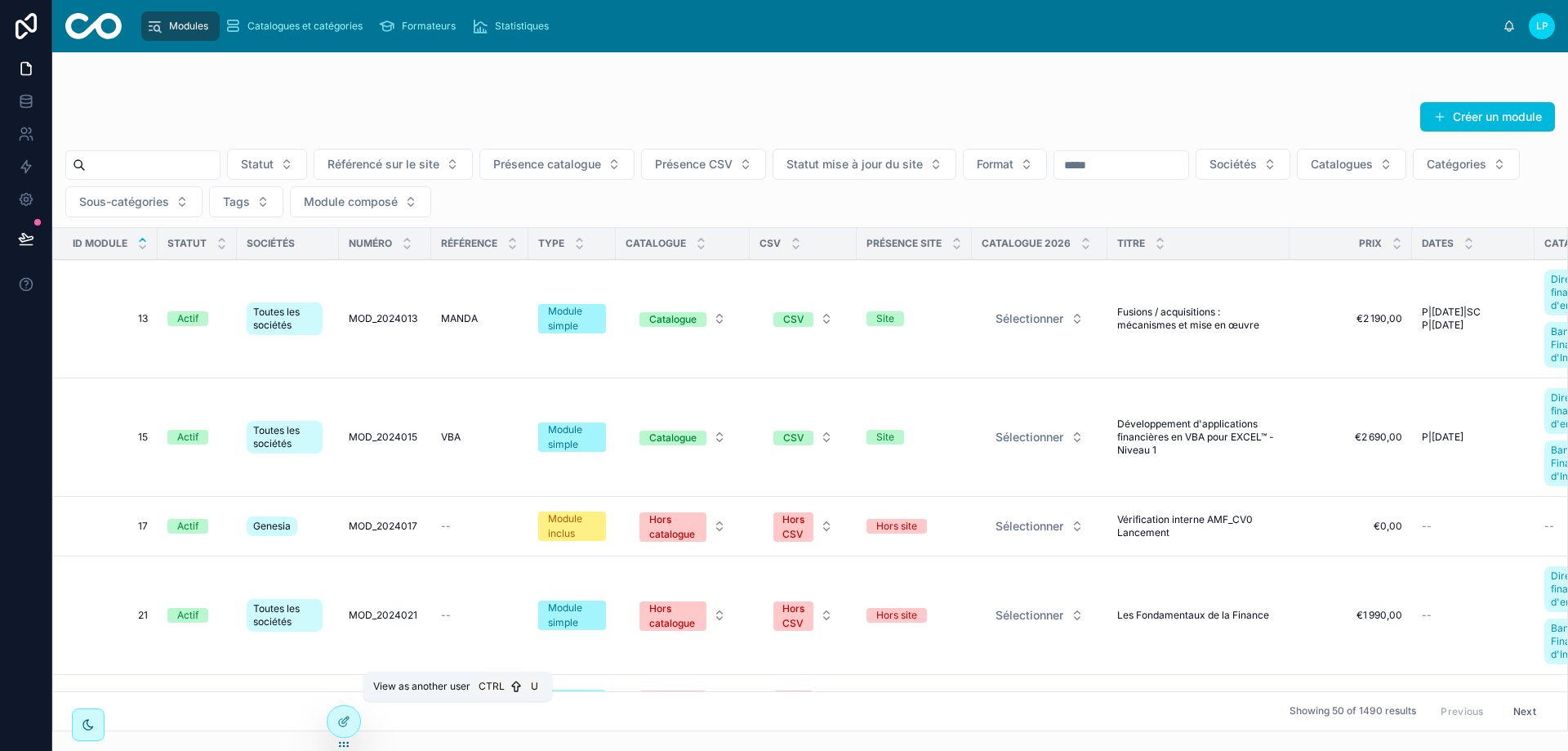
click at [0, 0] on icon at bounding box center [0, 0] width 0 height 0
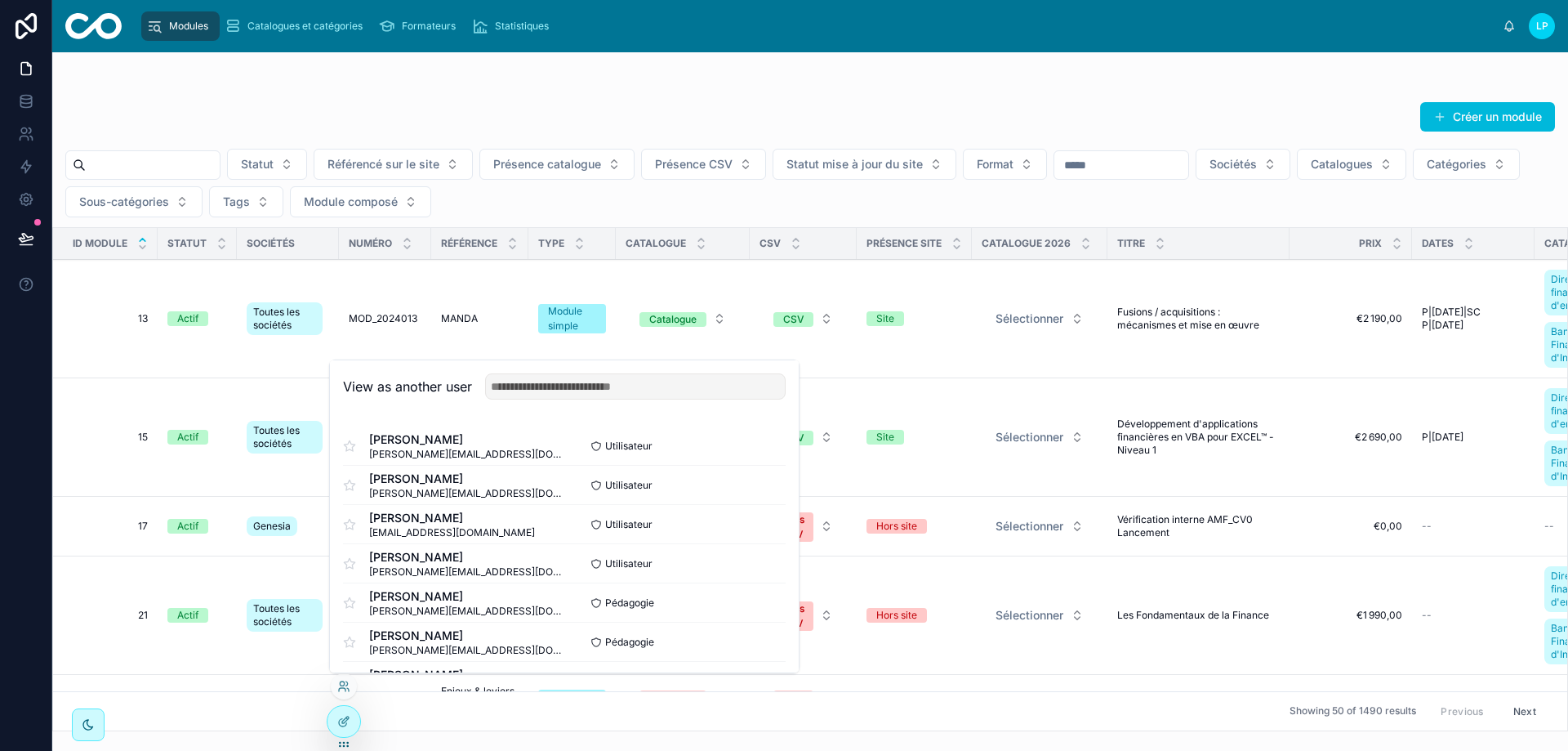
click at [0, 0] on button "Select" at bounding box center [0, 0] width 0 height 0
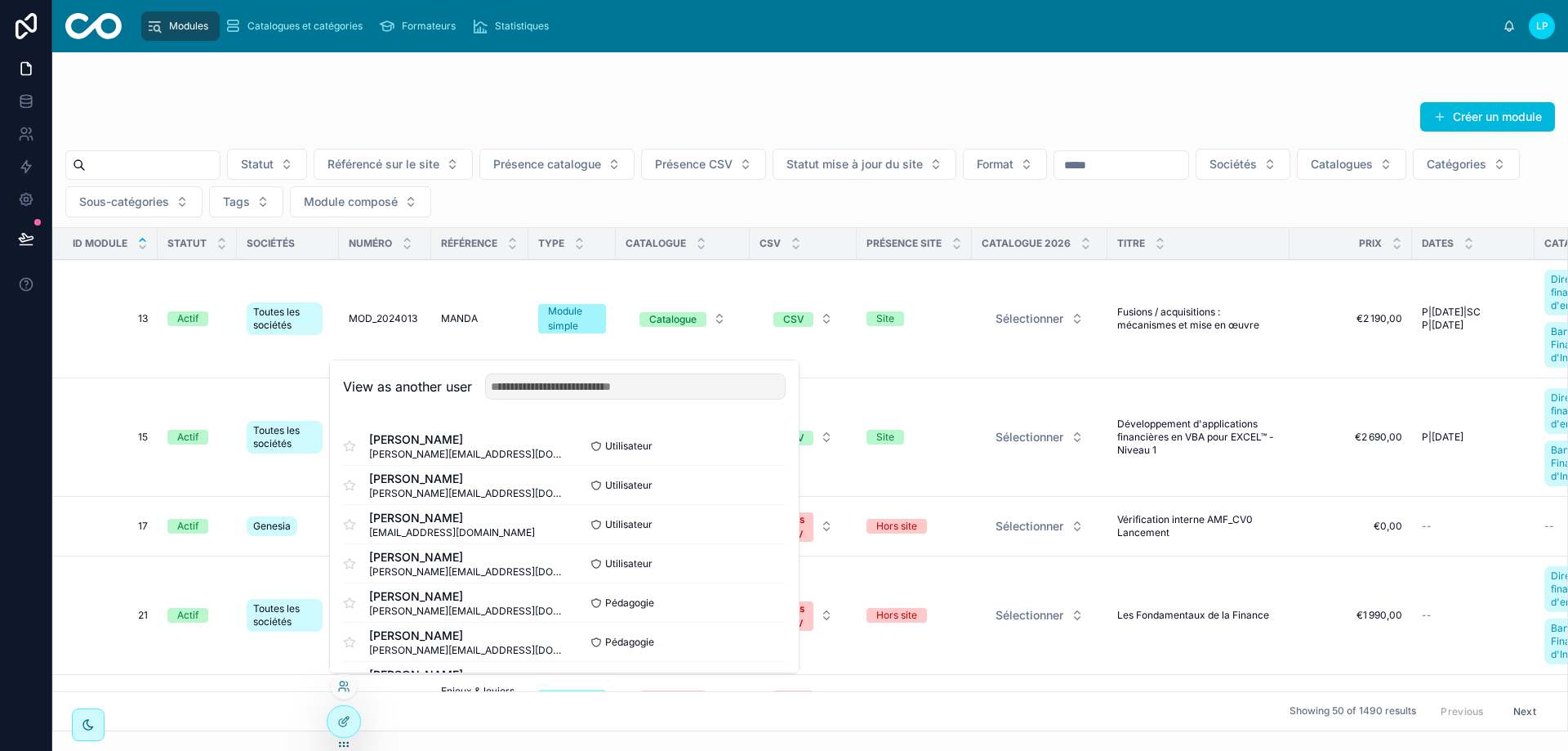
click at [185, 73] on div "Créer un module Statut Référencé sur le site Présence catalogue Présence CSV St…" at bounding box center [810, 392] width 1516 height 679
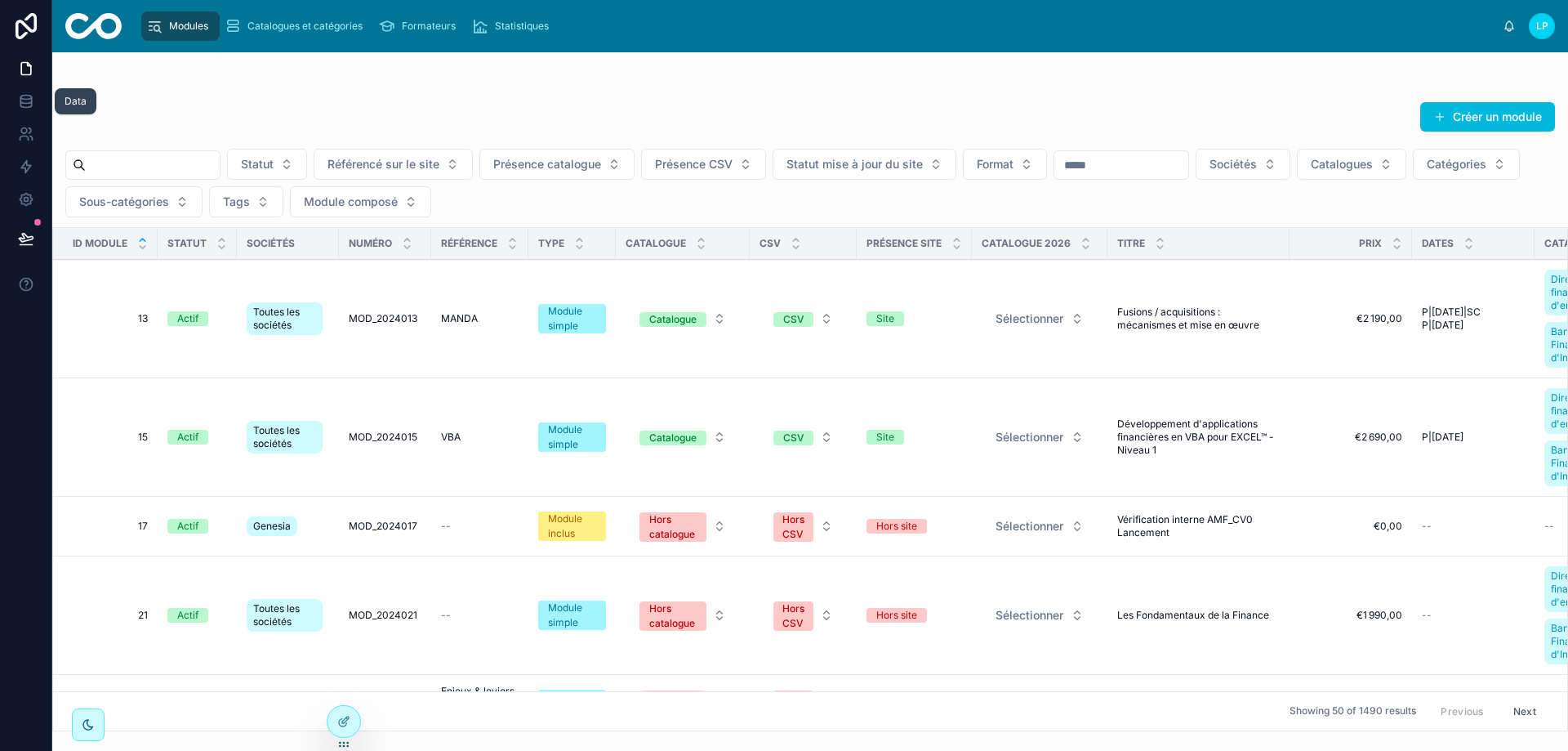
click at [32, 102] on icon at bounding box center [25, 101] width 17 height 17
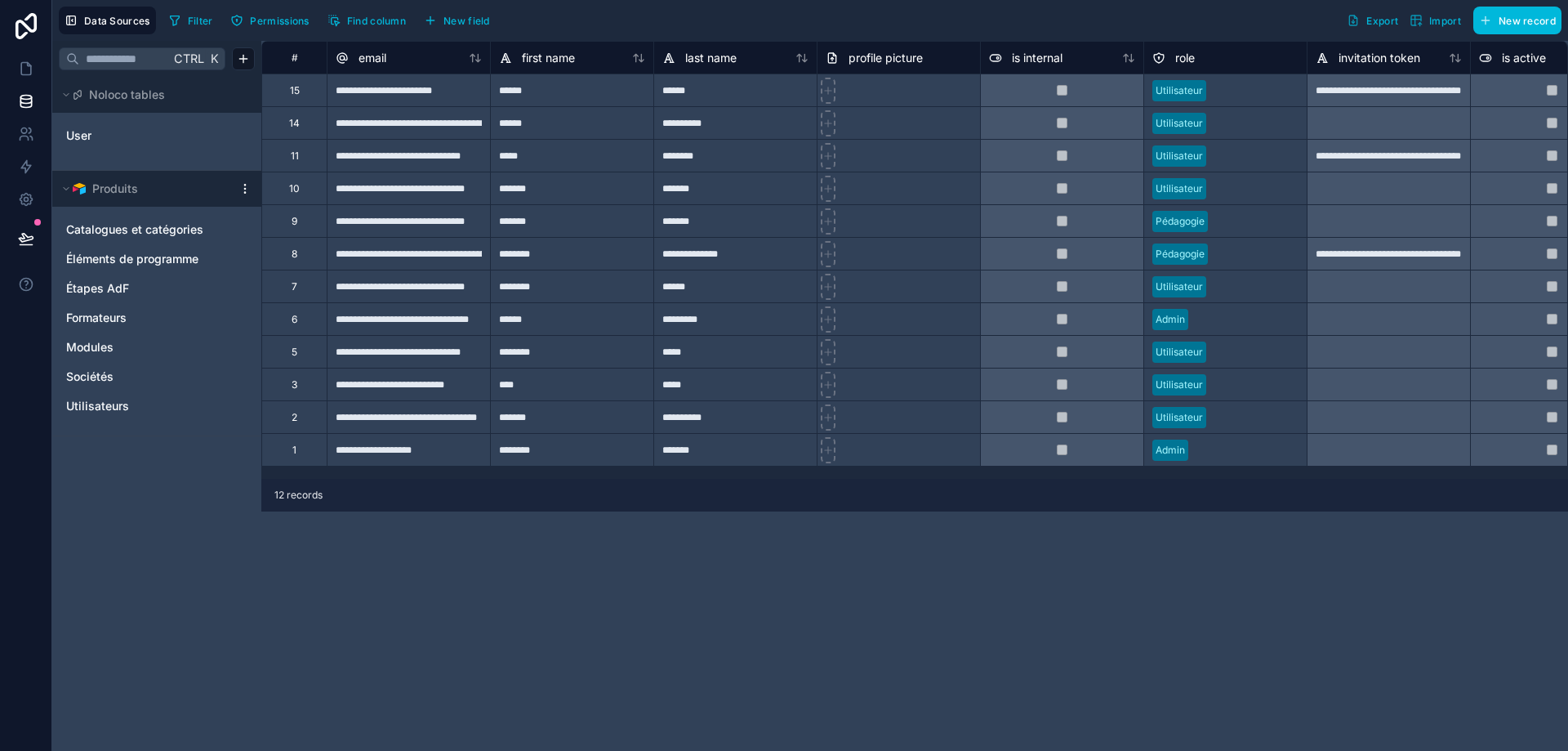
click at [240, 345] on icon "Modules" at bounding box center [240, 347] width 13 height 13
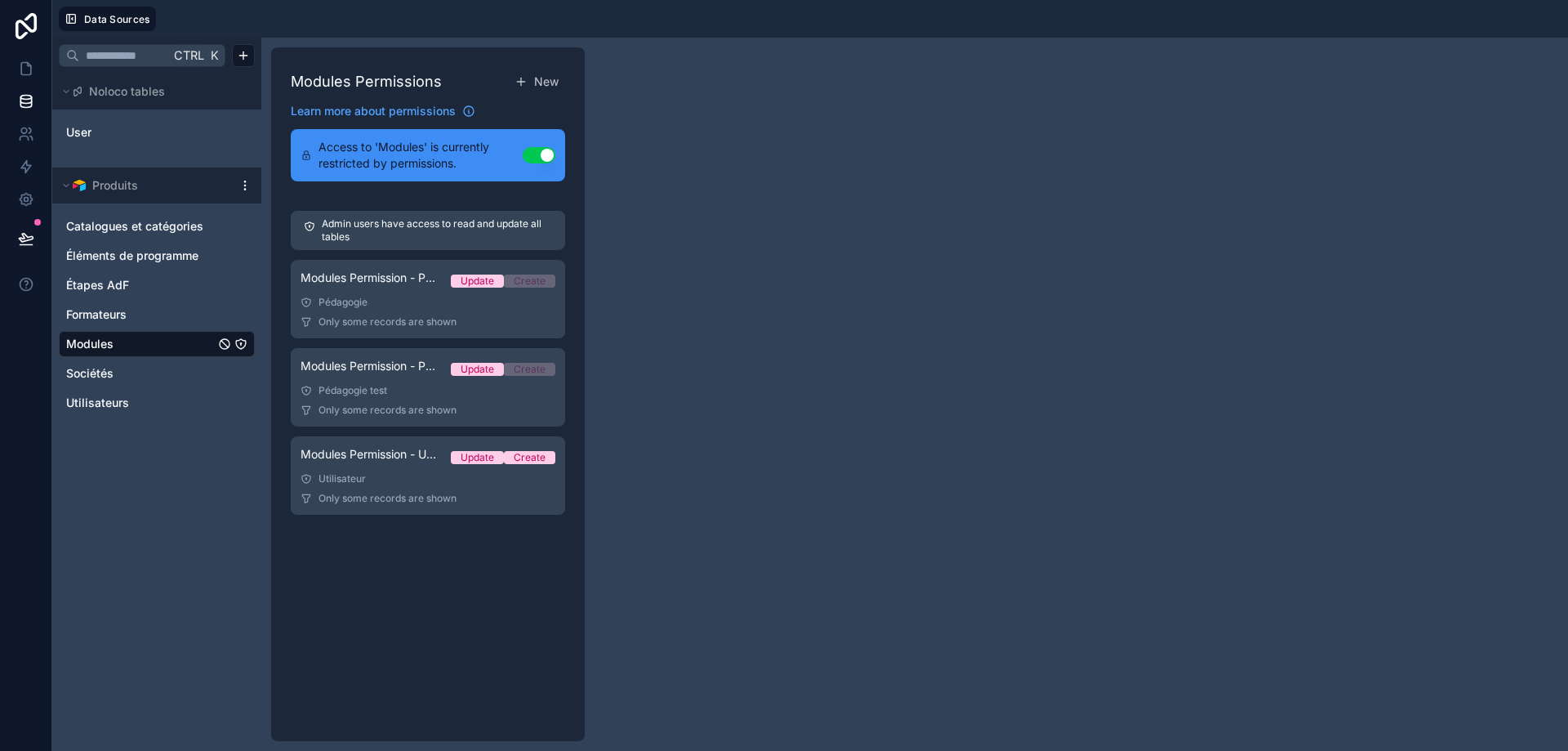
click at [418, 466] on div "Modules Permission - Utilisateurs Update Create" at bounding box center [428, 458] width 255 height 23
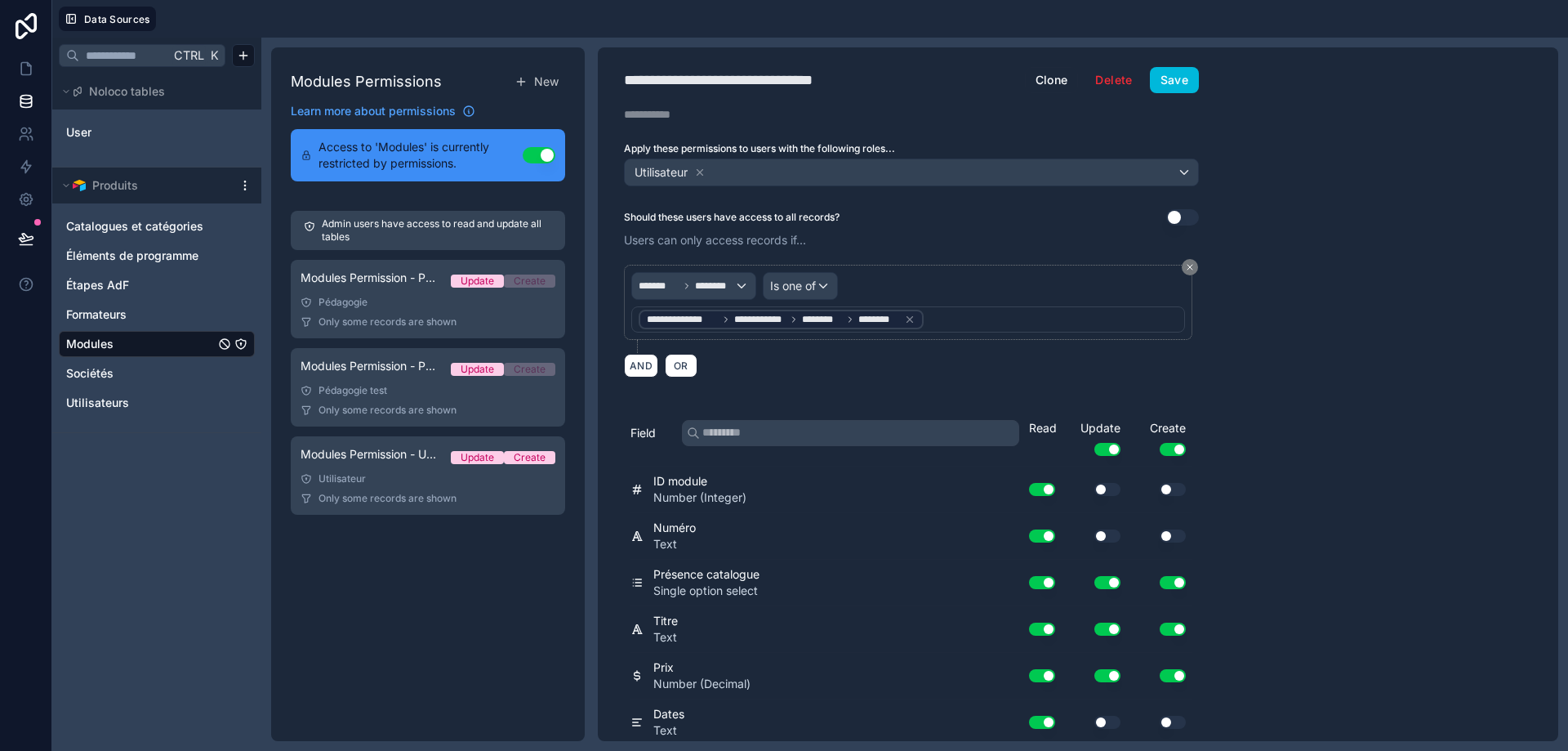
click at [239, 372] on icon "Sociétés" at bounding box center [240, 373] width 13 height 13
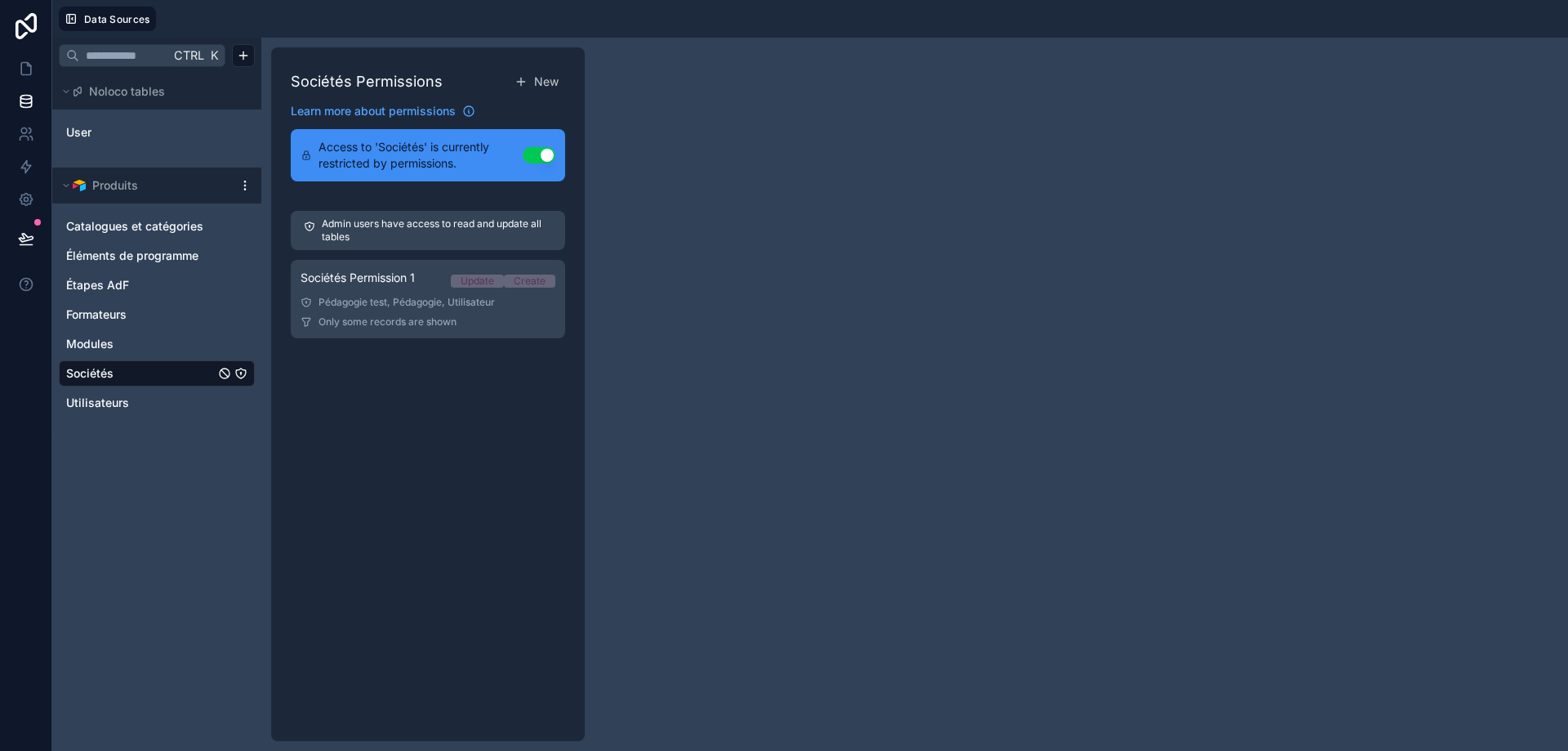
click at [366, 320] on span "Only some records are shown" at bounding box center [387, 322] width 138 height 13
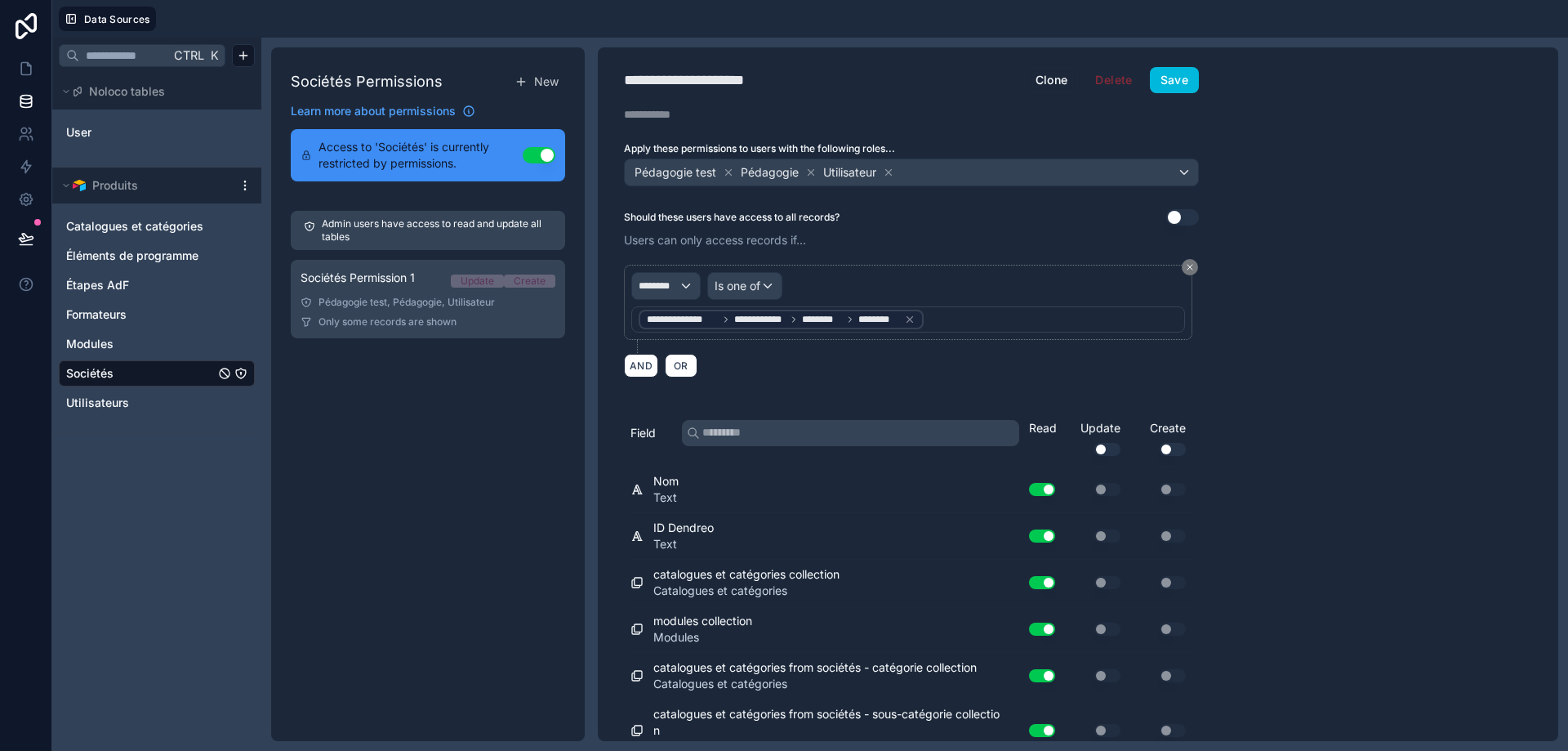
click at [545, 153] on button "Use setting" at bounding box center [538, 155] width 32 height 17
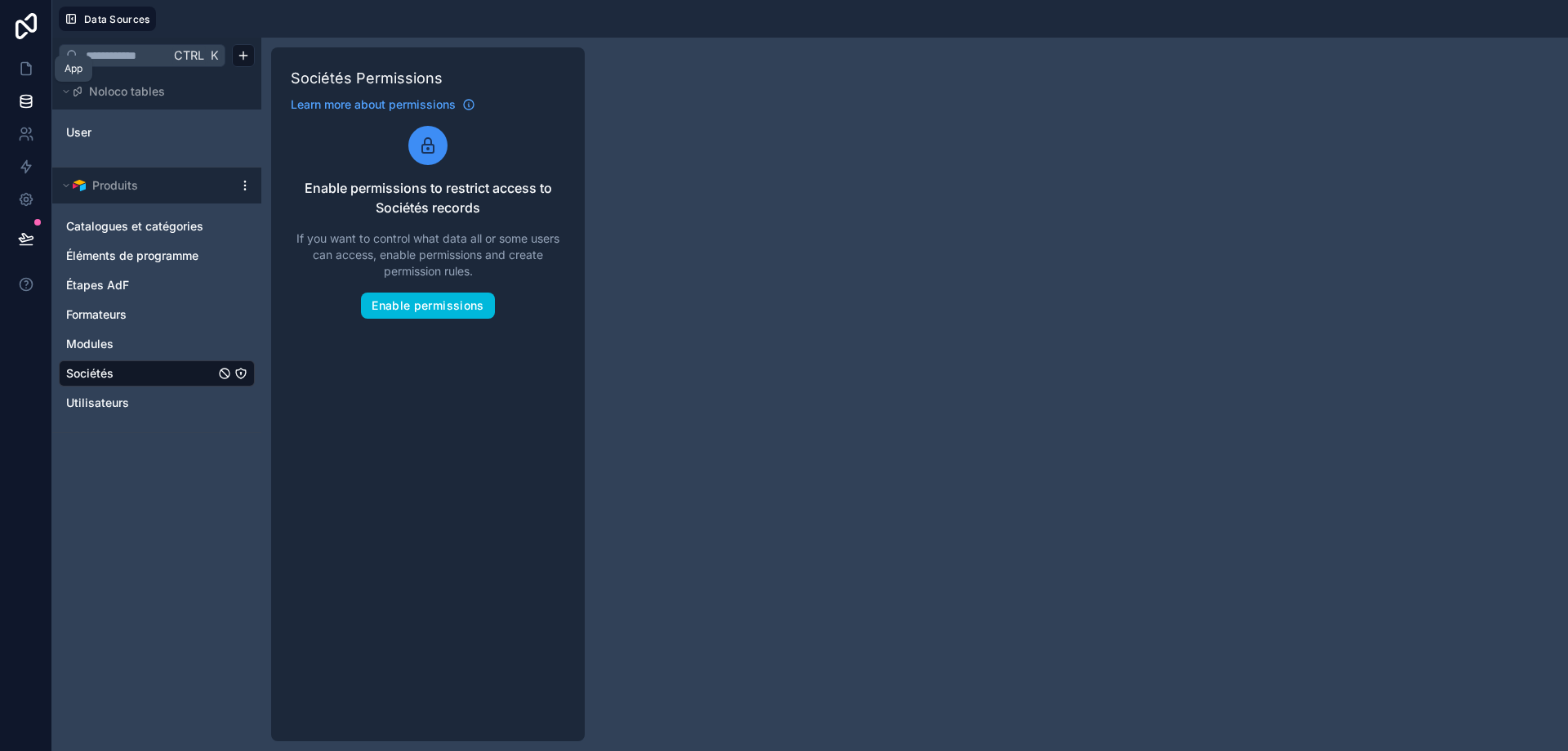
click at [32, 64] on icon at bounding box center [25, 68] width 17 height 17
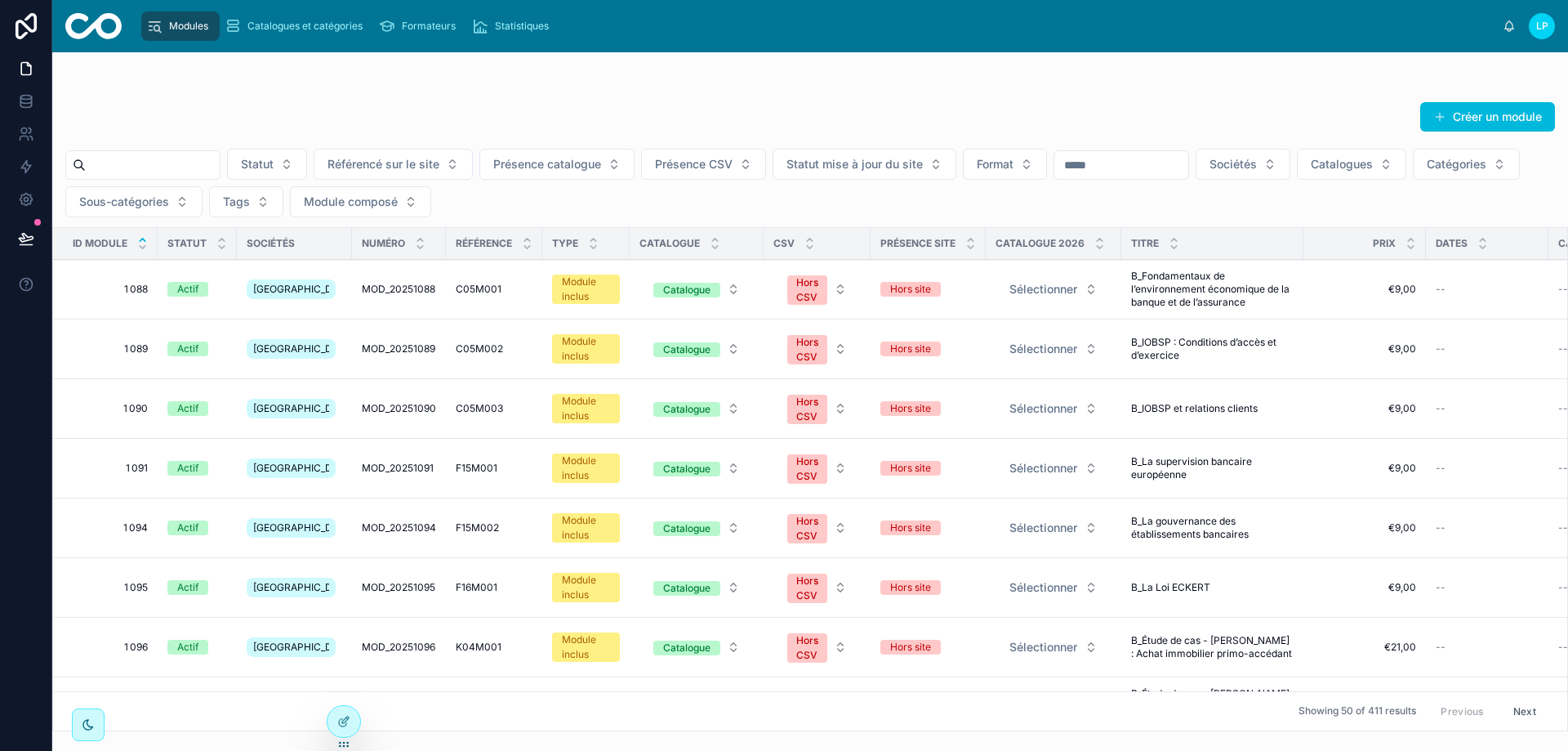
click at [1291, 161] on button "Sociétés" at bounding box center [1244, 164] width 95 height 31
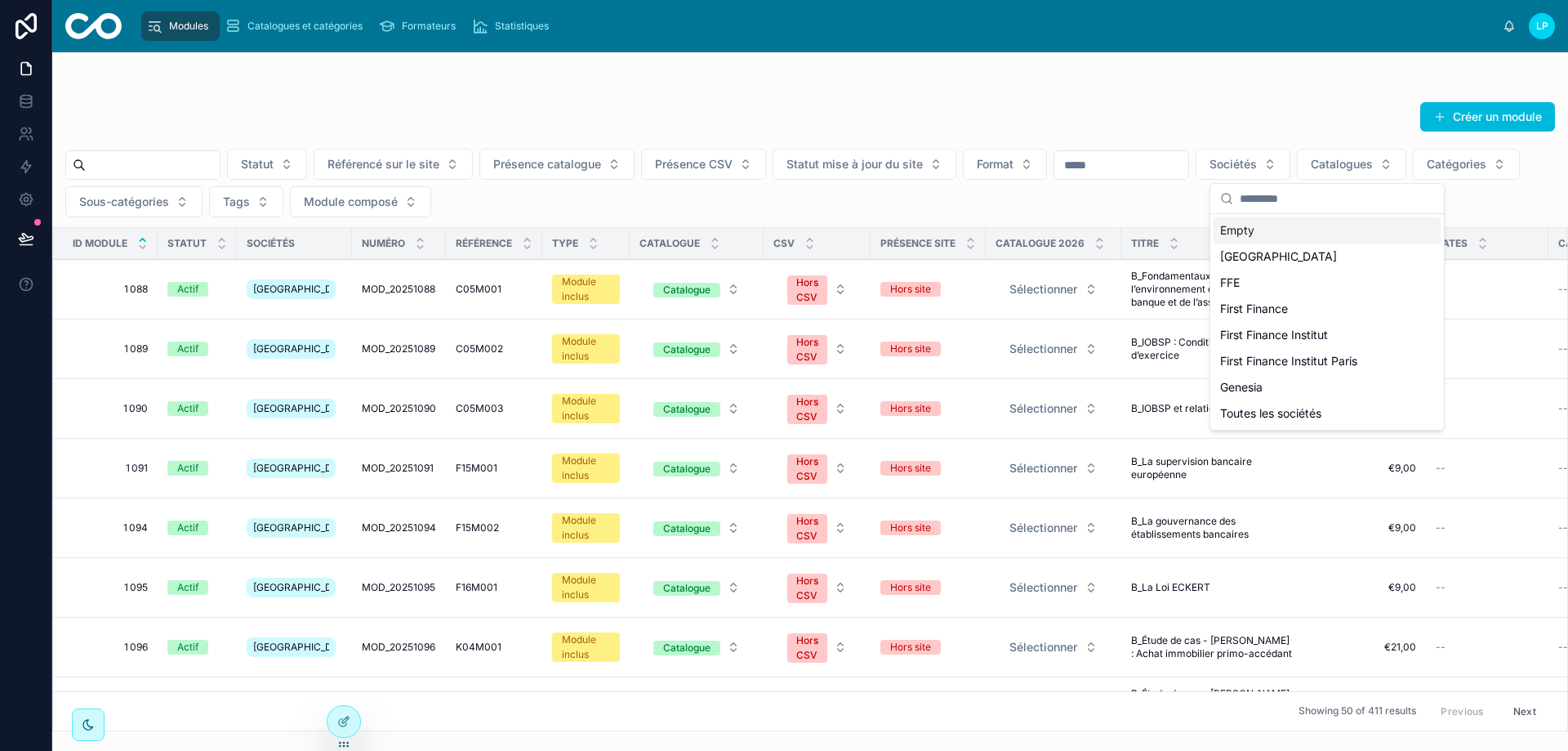
click at [1113, 97] on div "Créer un module Statut Référencé sur le site Présence catalogue Présence CSV St…" at bounding box center [810, 411] width 1516 height 640
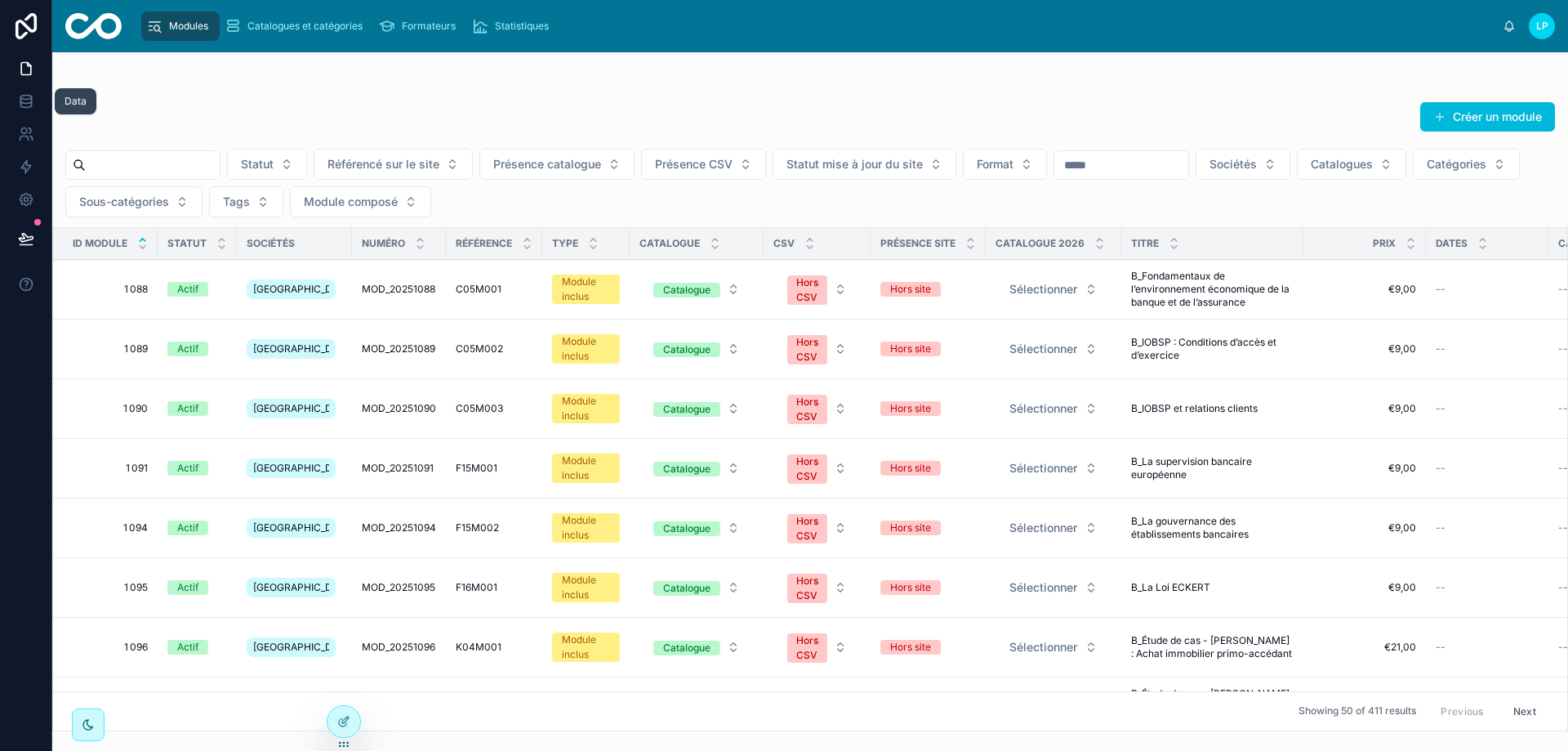
click at [30, 105] on icon at bounding box center [25, 101] width 17 height 17
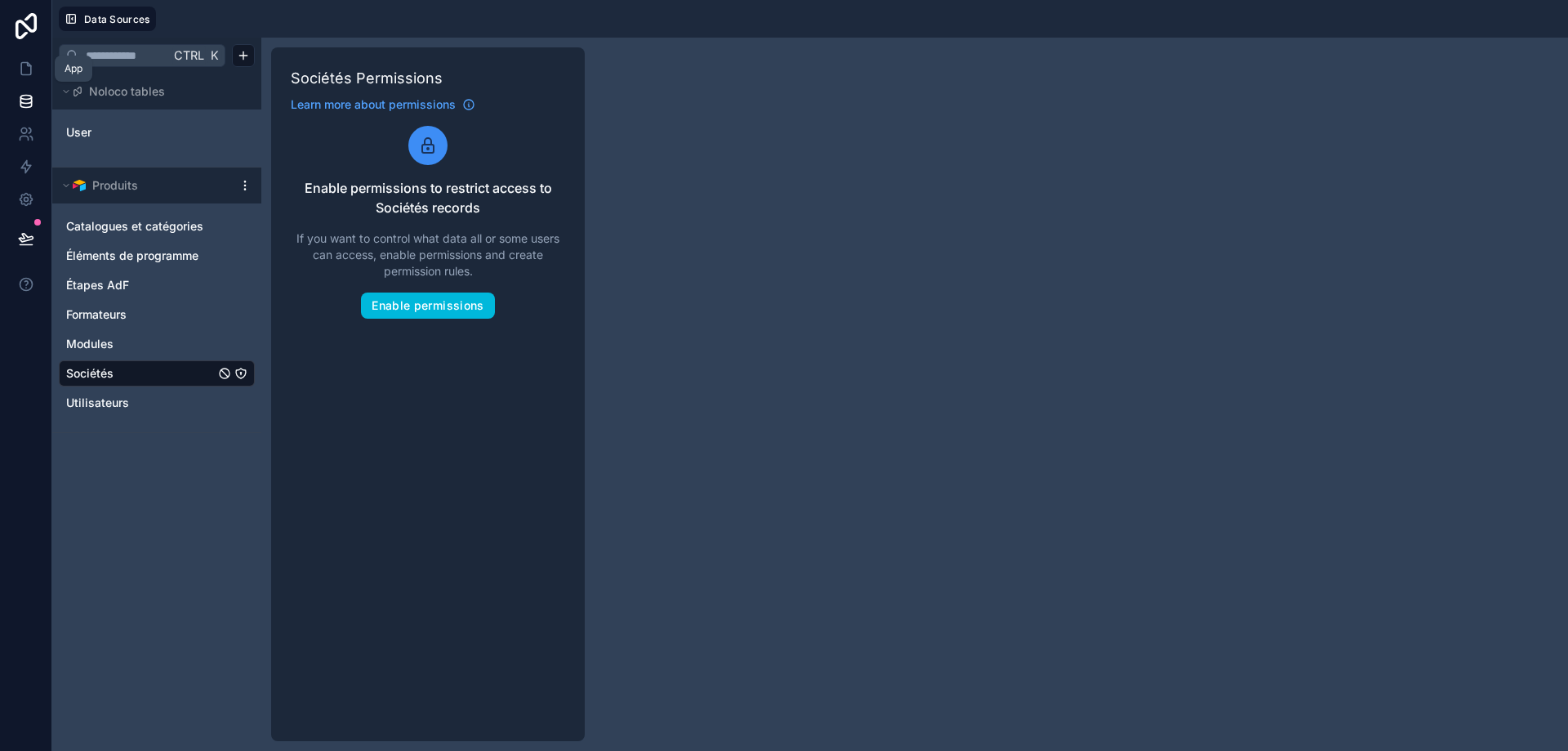
click at [32, 75] on icon at bounding box center [25, 68] width 17 height 17
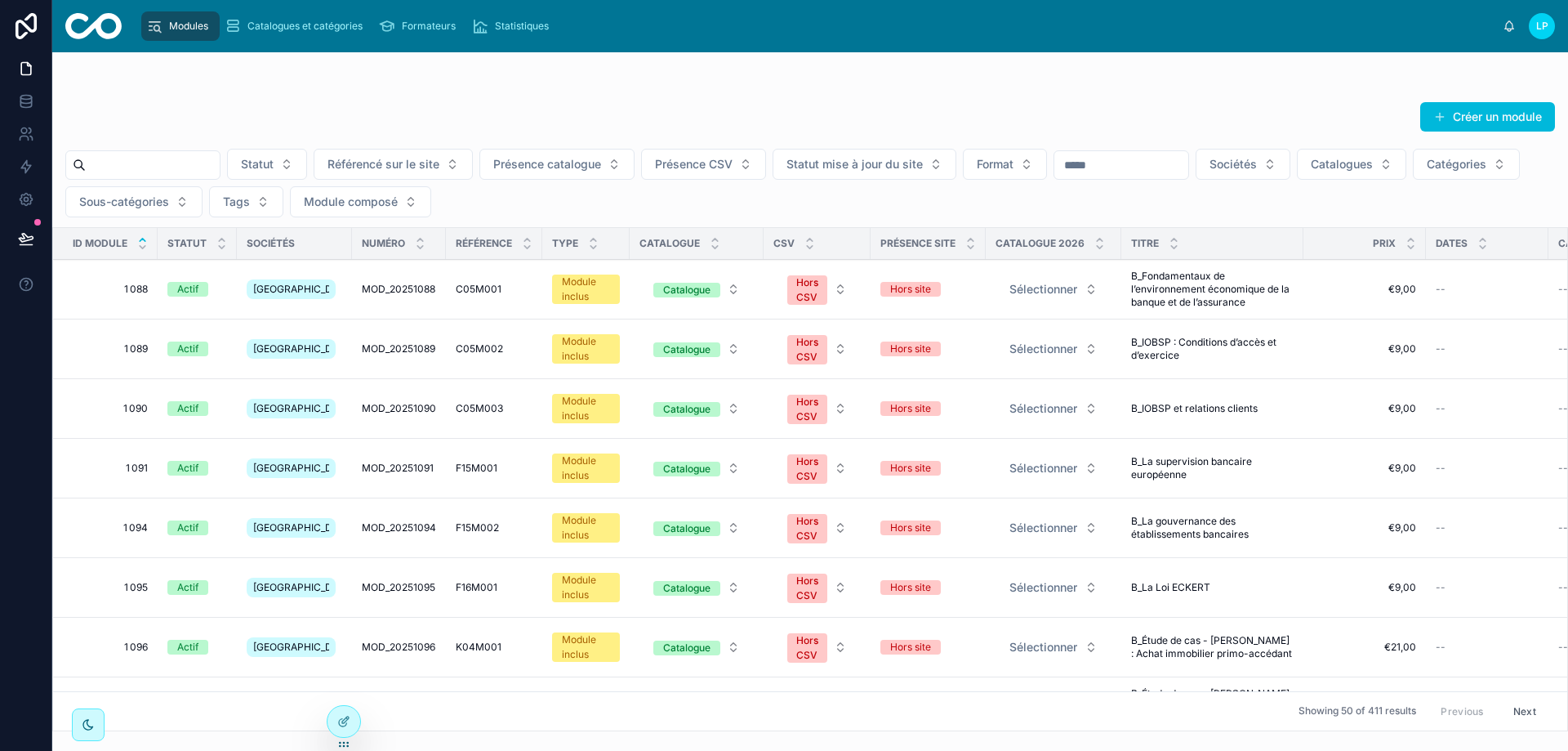
click at [294, 287] on div "[GEOGRAPHIC_DATA]" at bounding box center [291, 290] width 89 height 19
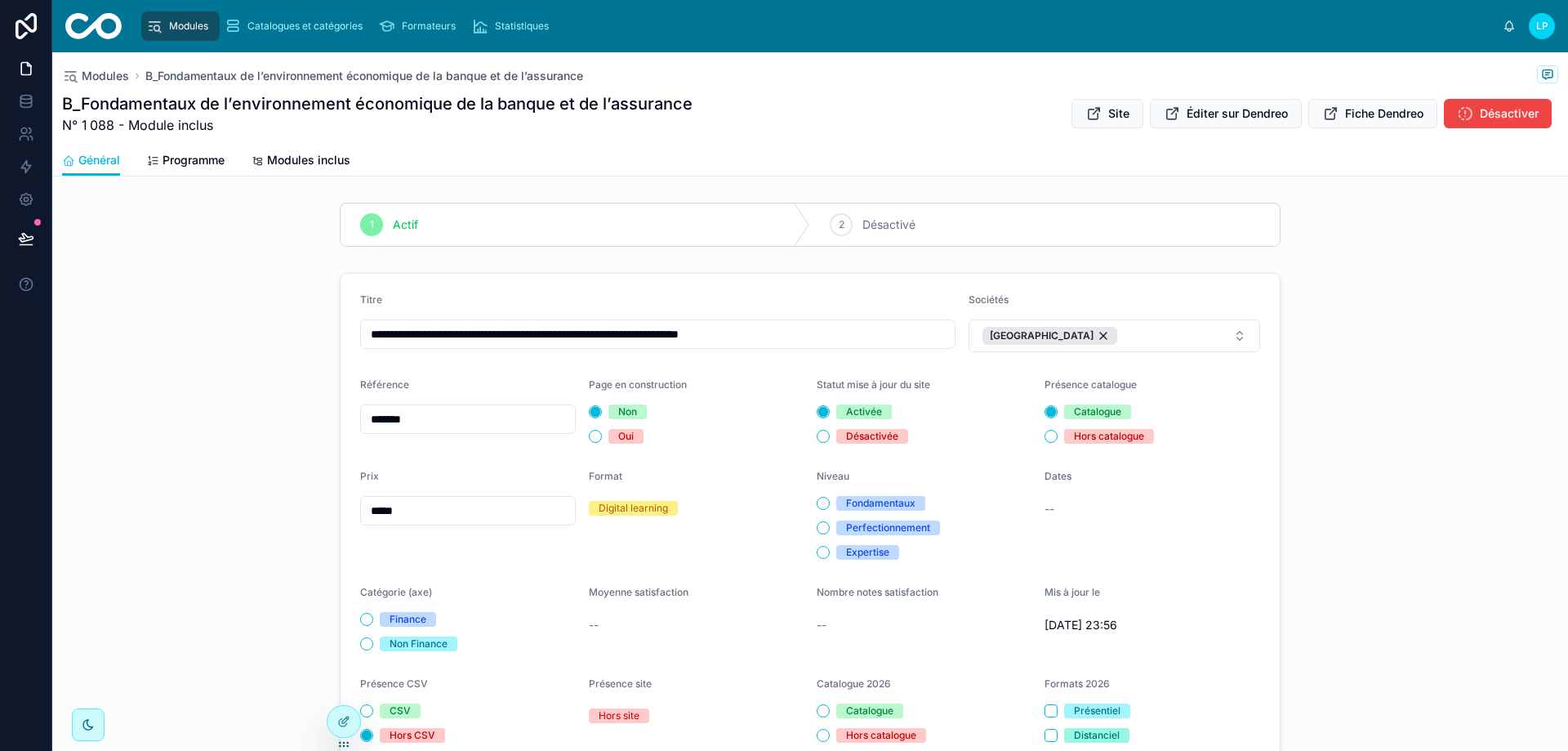
click at [319, 153] on span "Modules inclus" at bounding box center [309, 160] width 83 height 17
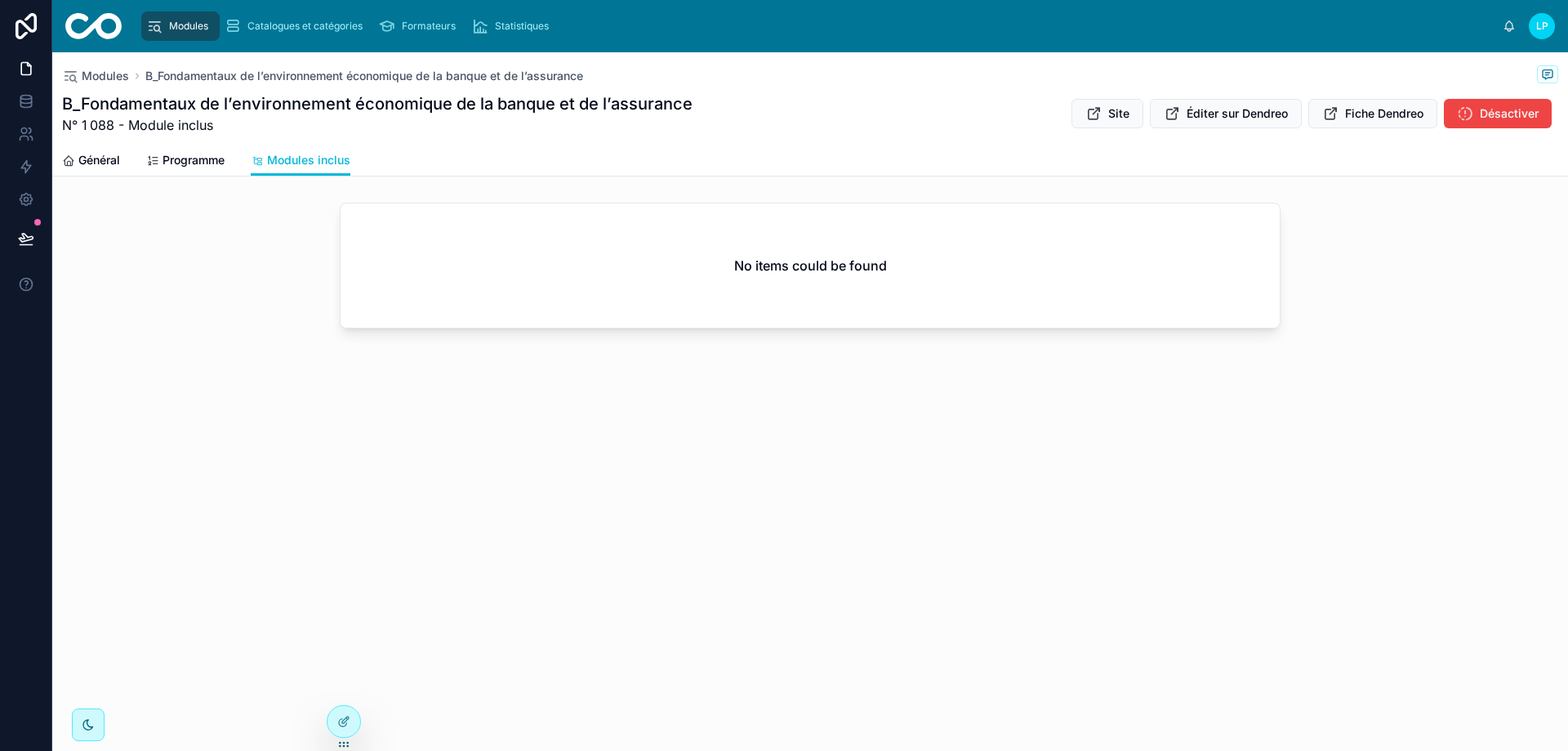
click at [122, 150] on div "Général Programme Modules inclus" at bounding box center [810, 160] width 1496 height 31
click at [111, 158] on span "Général" at bounding box center [99, 160] width 42 height 17
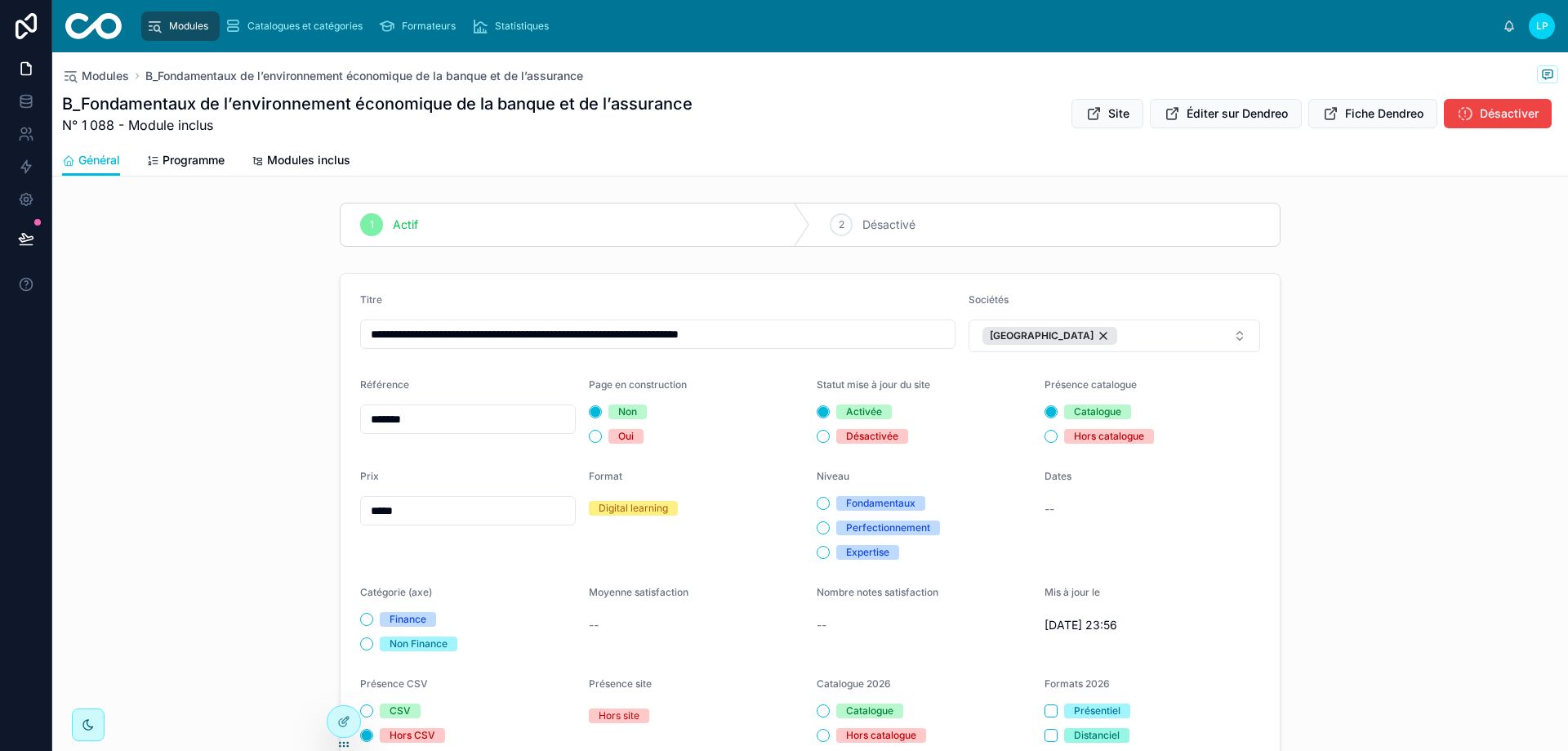
click at [339, 728] on div at bounding box center [344, 721] width 32 height 31
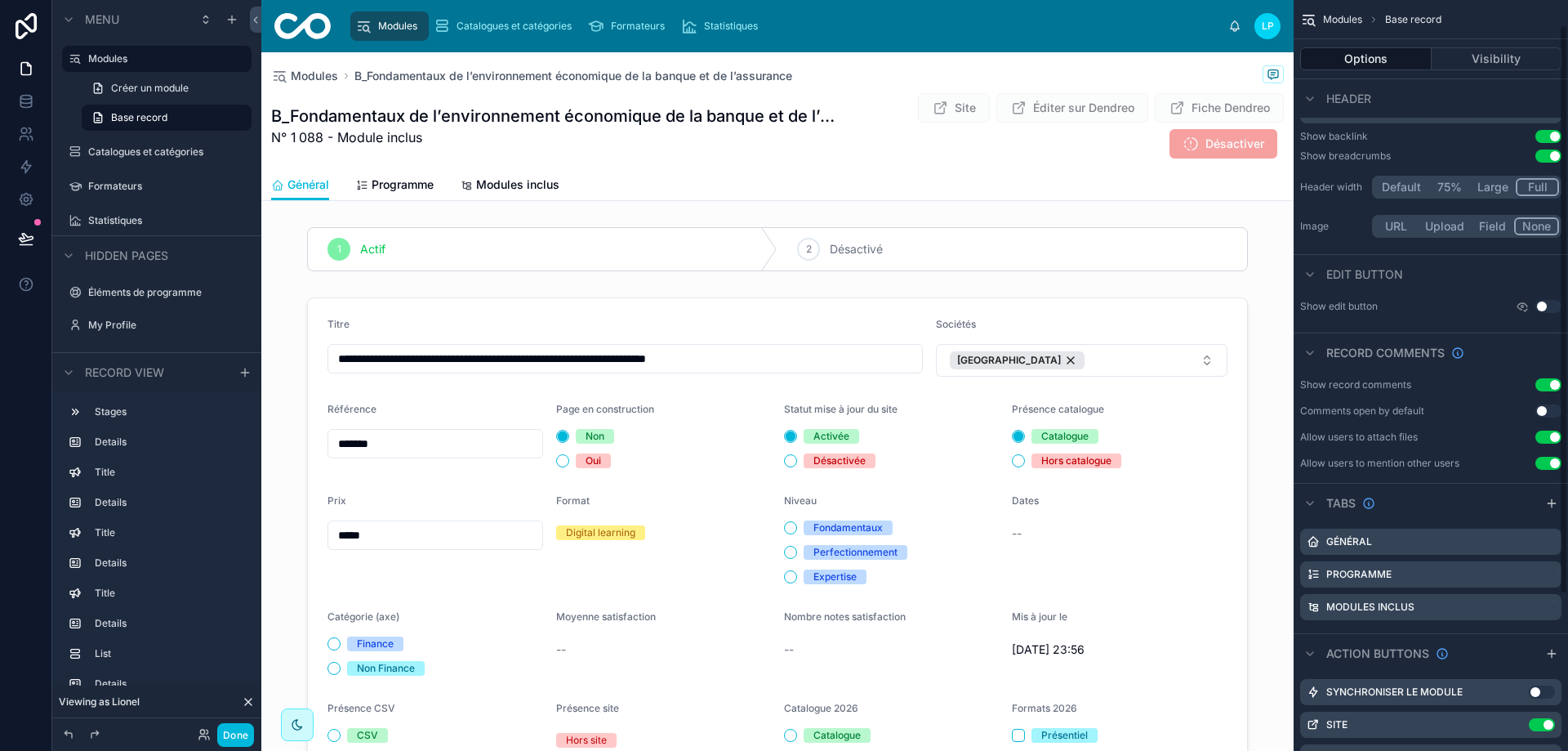
scroll to position [238, 0]
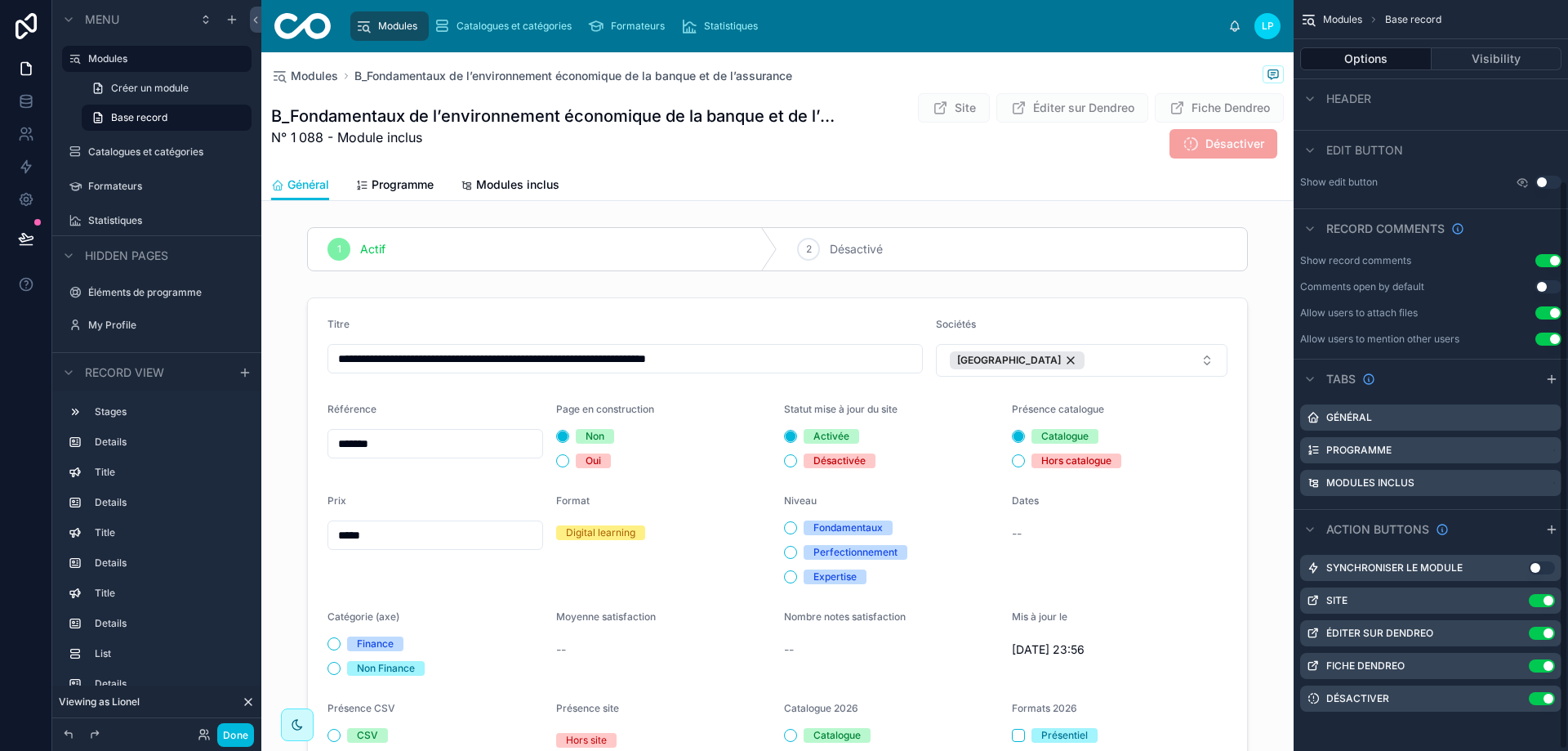
click at [0, 0] on icon "scrollable content" at bounding box center [0, 0] width 0 height 0
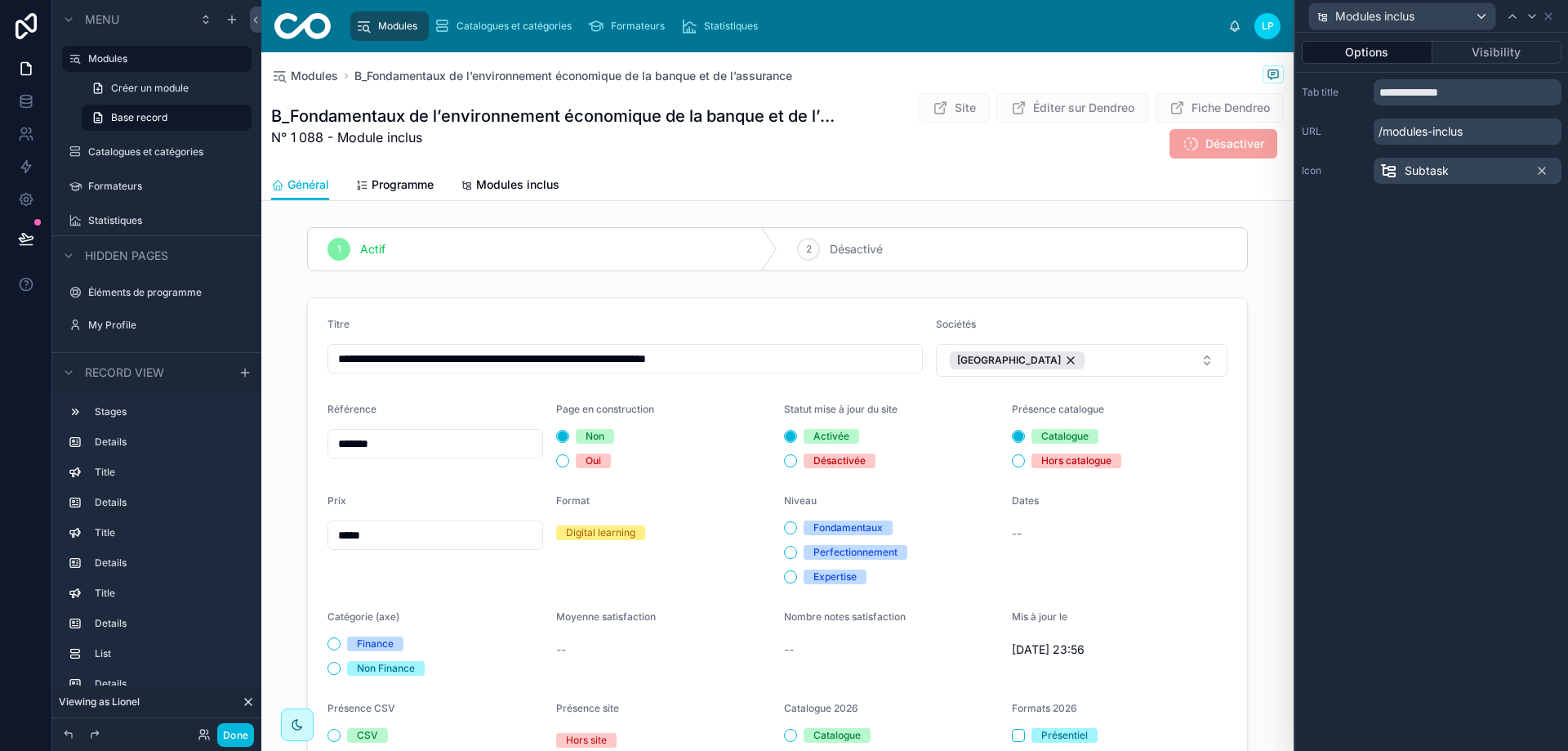
click at [1500, 54] on button "Visibility" at bounding box center [1498, 53] width 130 height 23
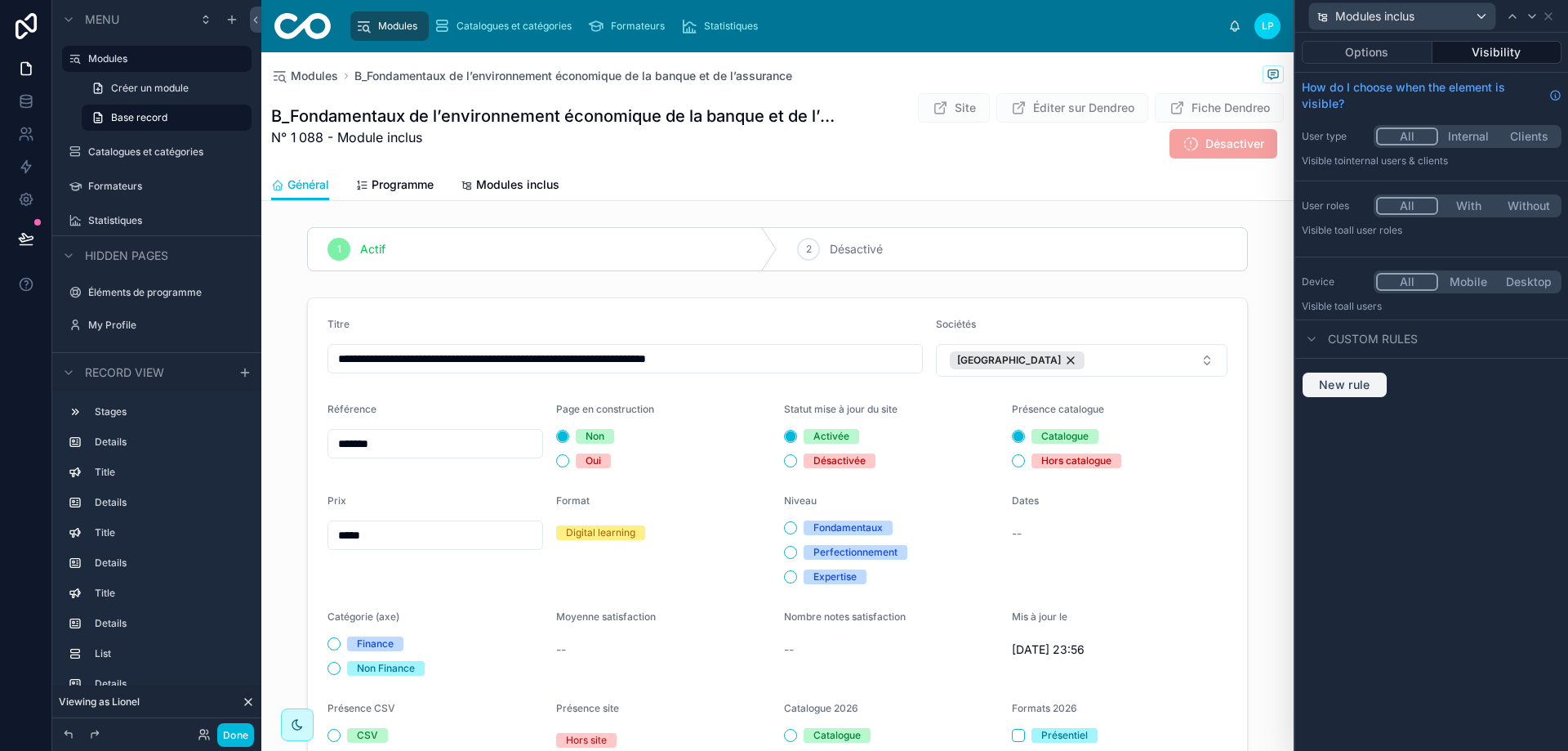
click at [1372, 378] on span "New rule" at bounding box center [1345, 384] width 65 height 15
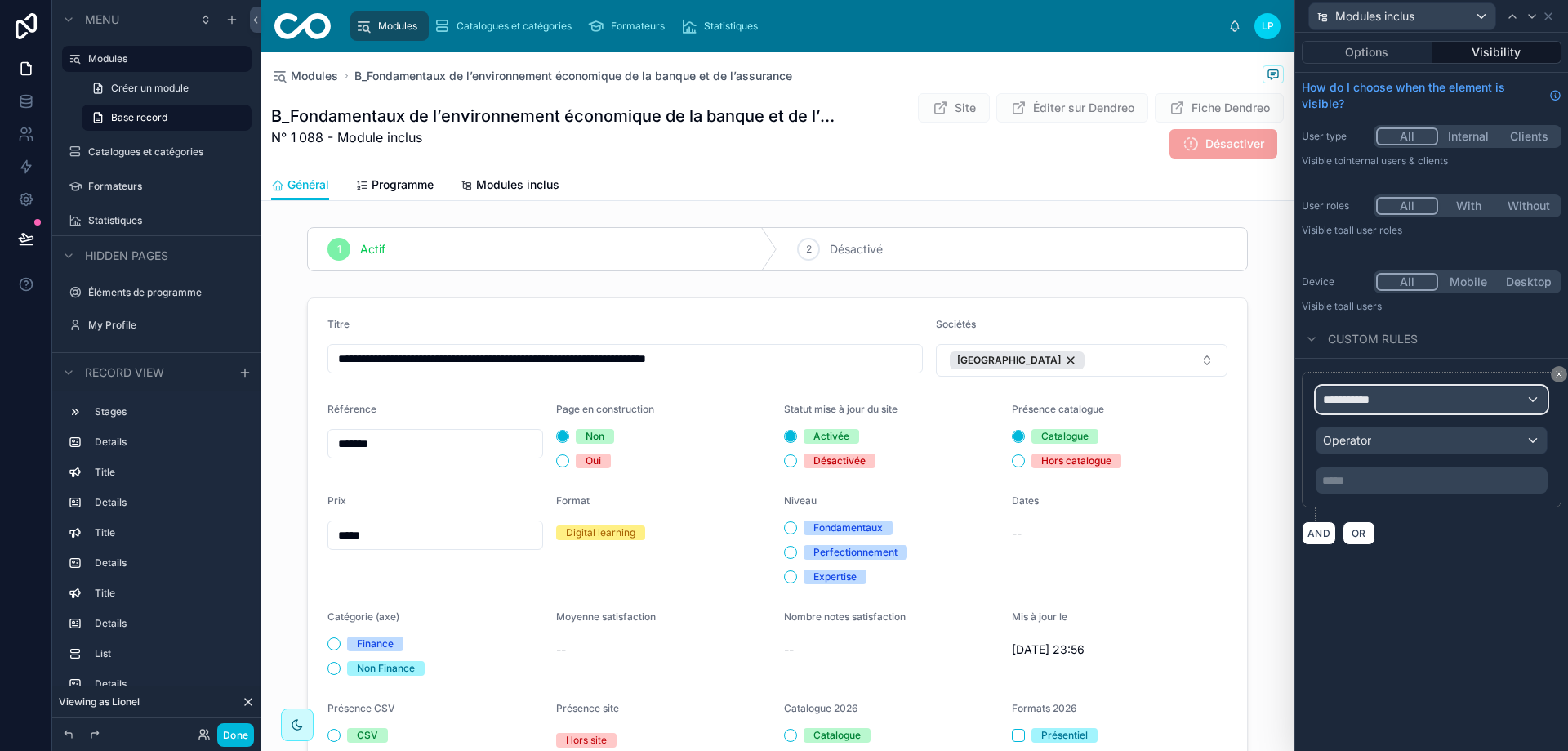
click at [1375, 403] on span "**********" at bounding box center [1353, 399] width 61 height 17
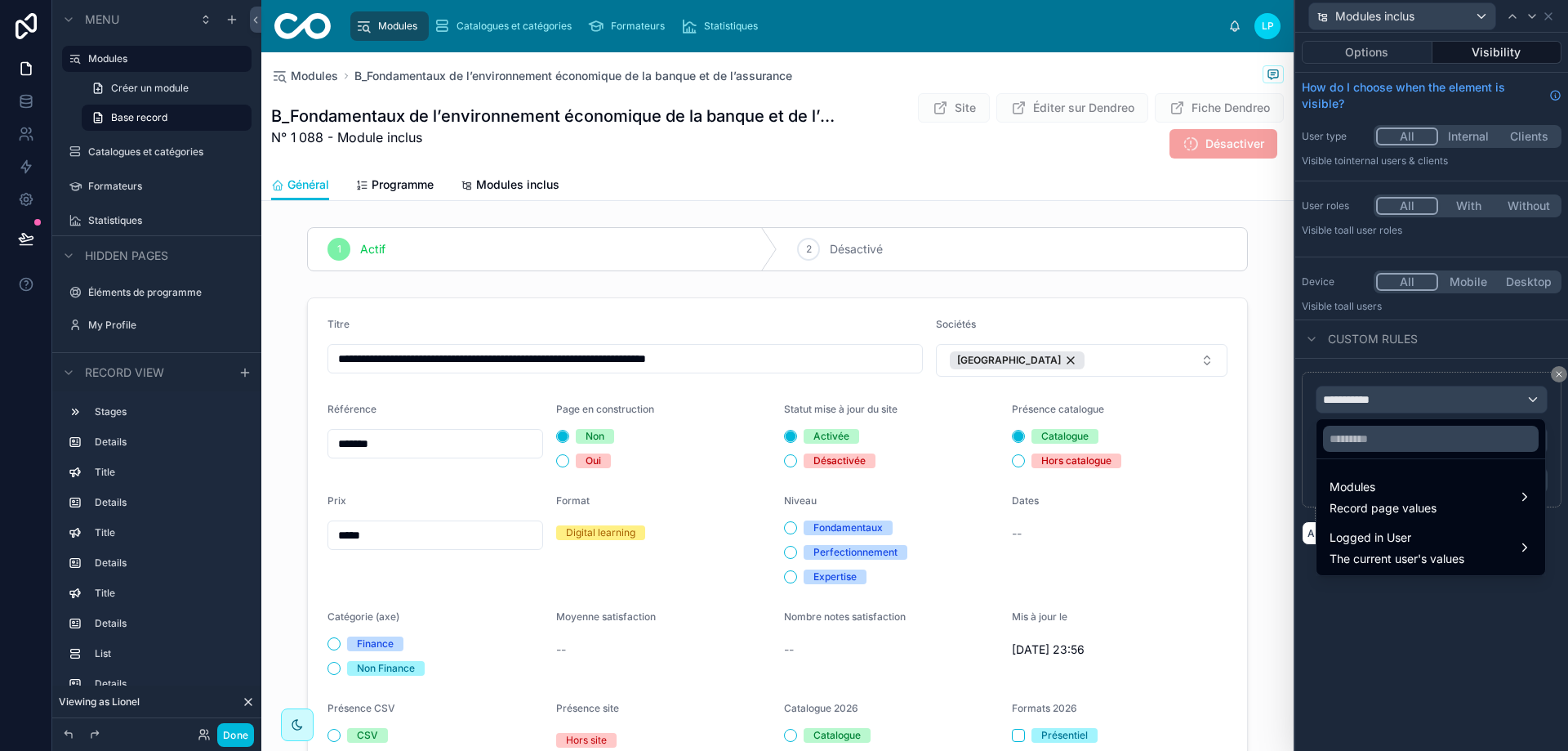
click at [1430, 499] on div "Modules Record page values" at bounding box center [1383, 497] width 107 height 39
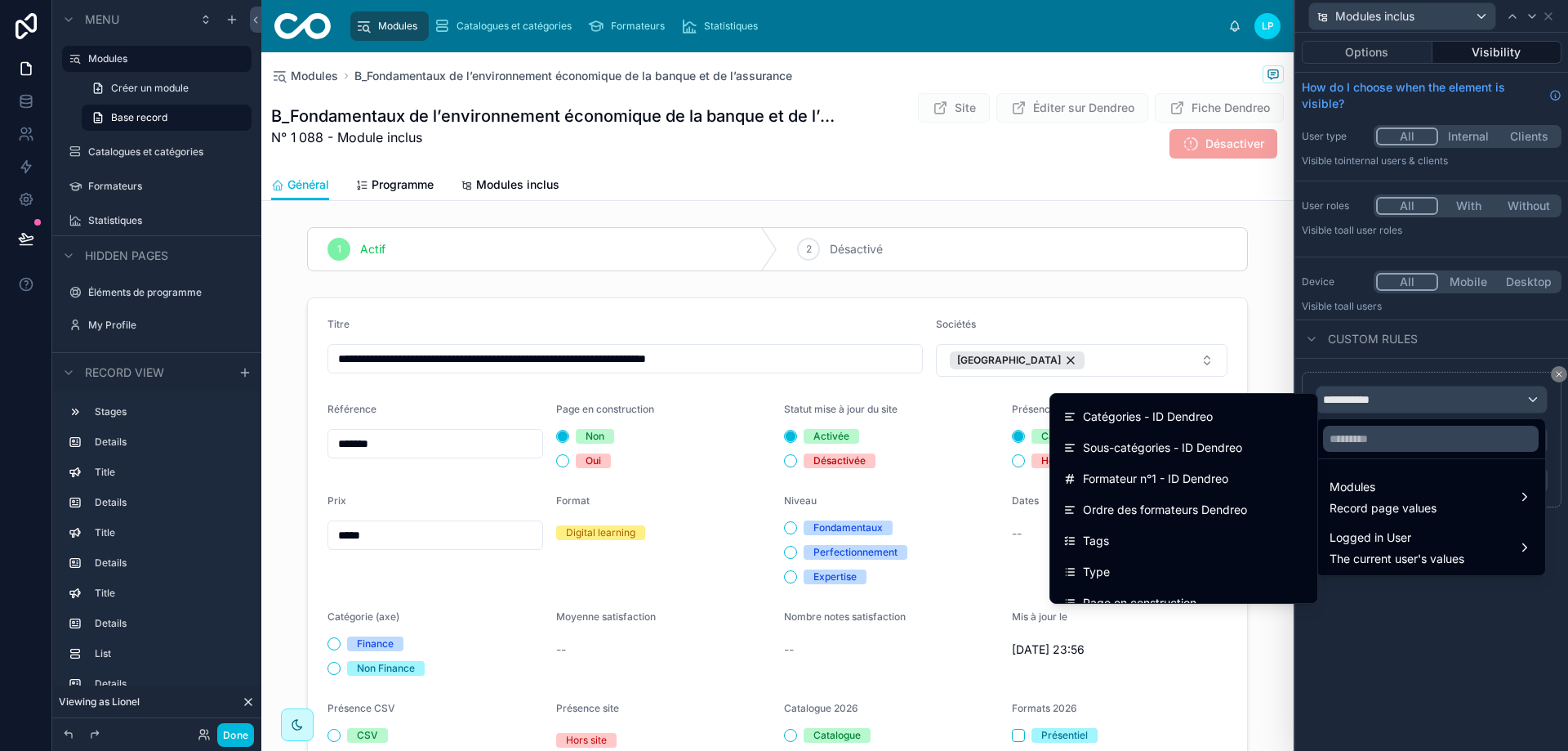
scroll to position [1226, 0]
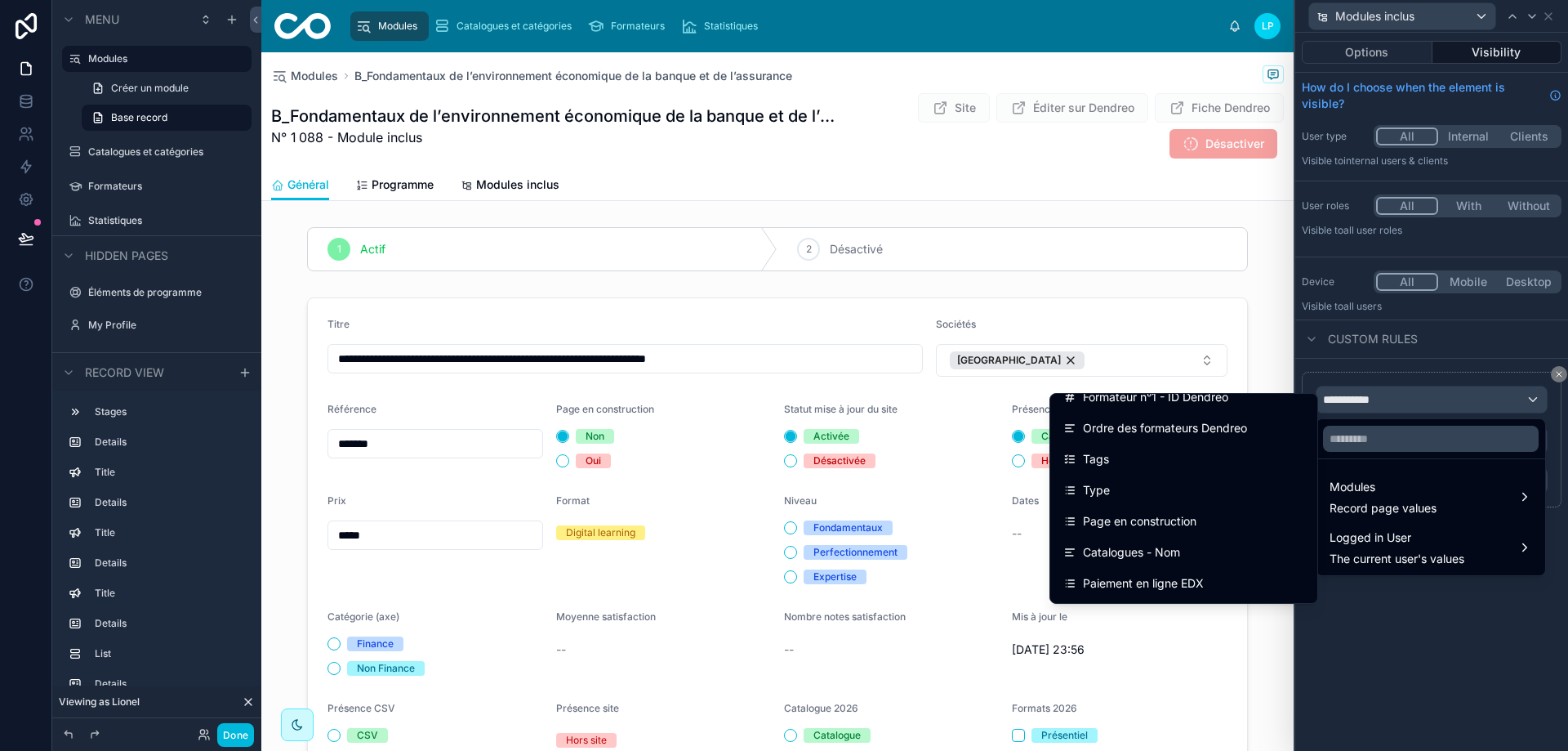
click at [1240, 498] on div "Type" at bounding box center [1184, 490] width 241 height 19
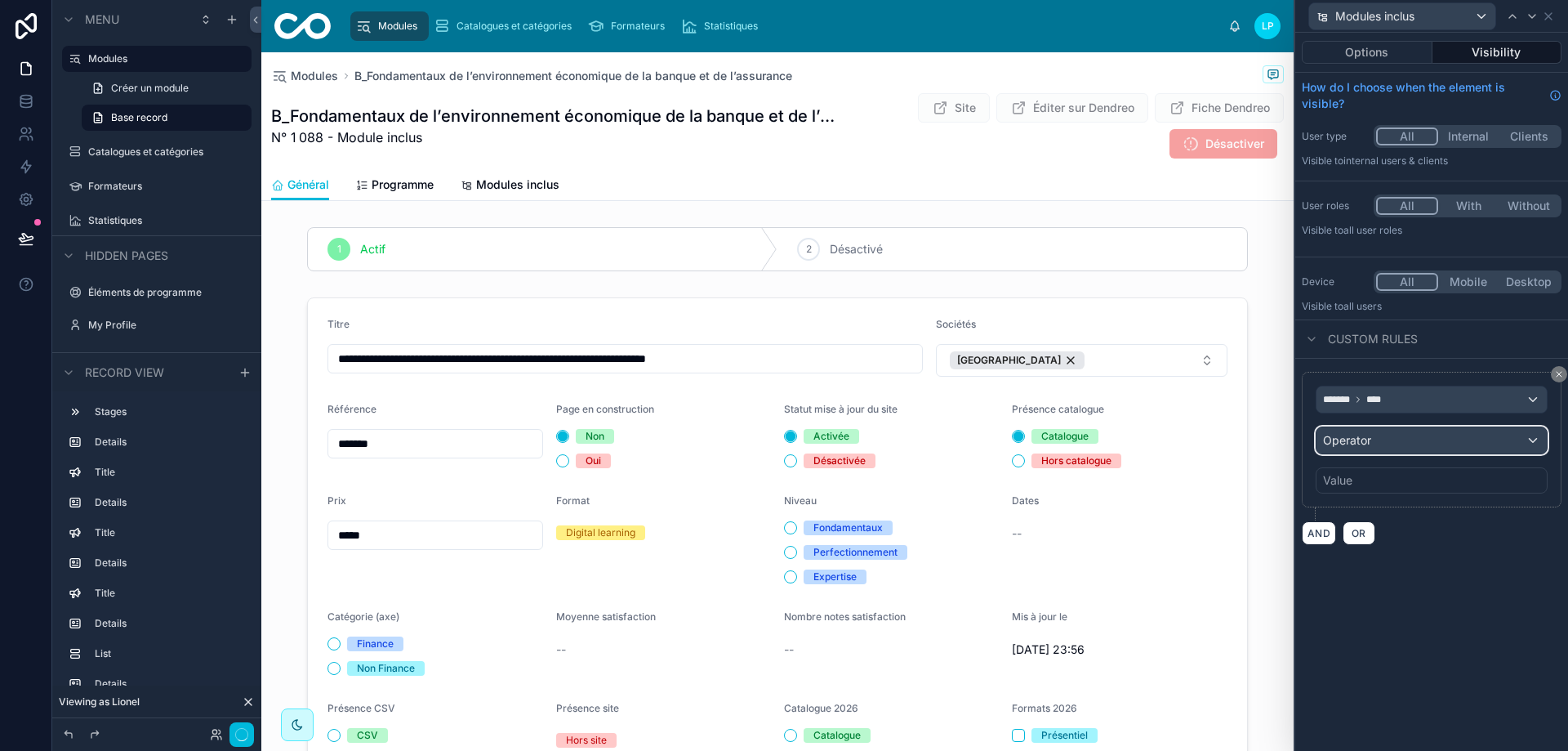
click at [1386, 446] on div "Operator" at bounding box center [1432, 440] width 231 height 26
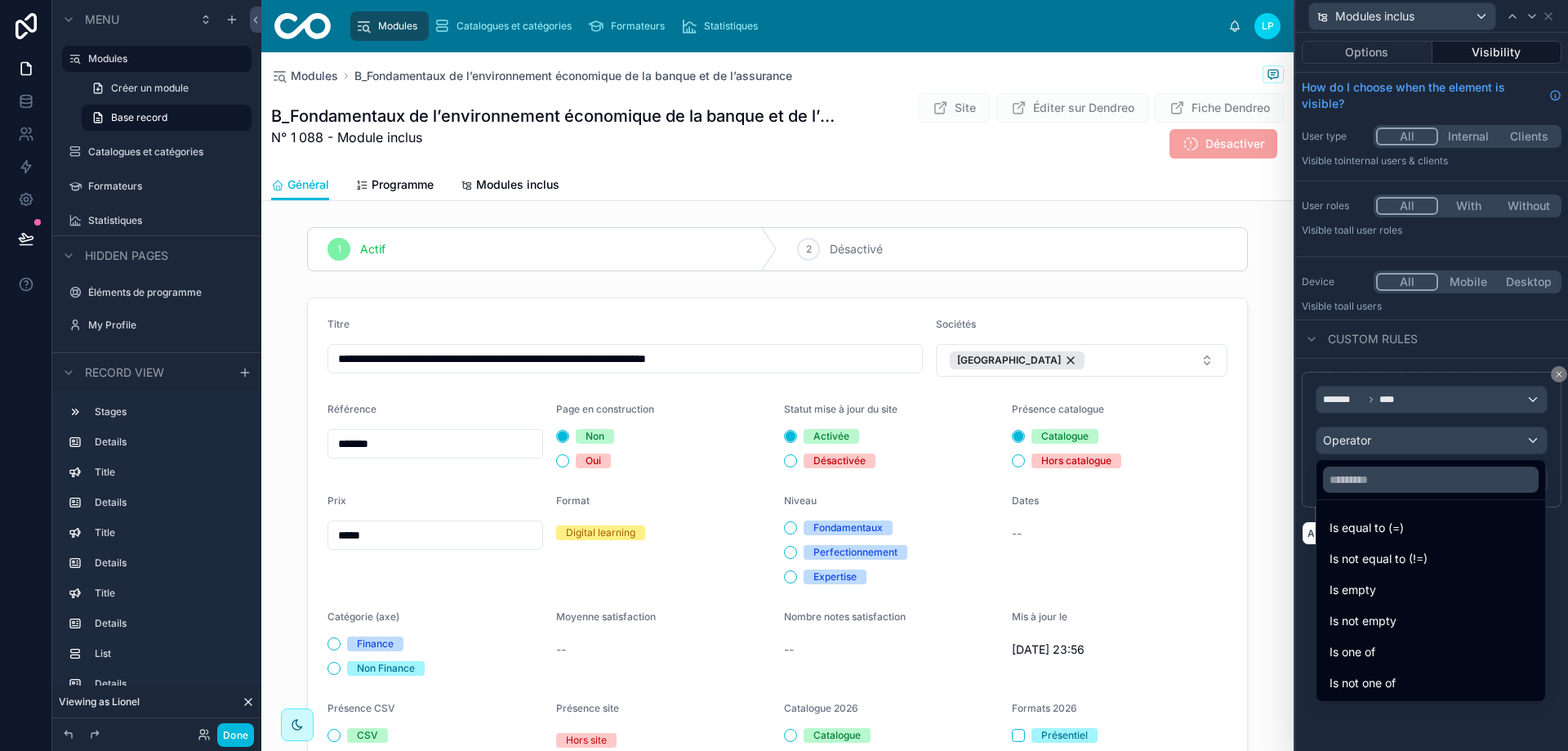
click at [1401, 520] on span "Is equal to (=)" at bounding box center [1366, 528] width 75 height 19
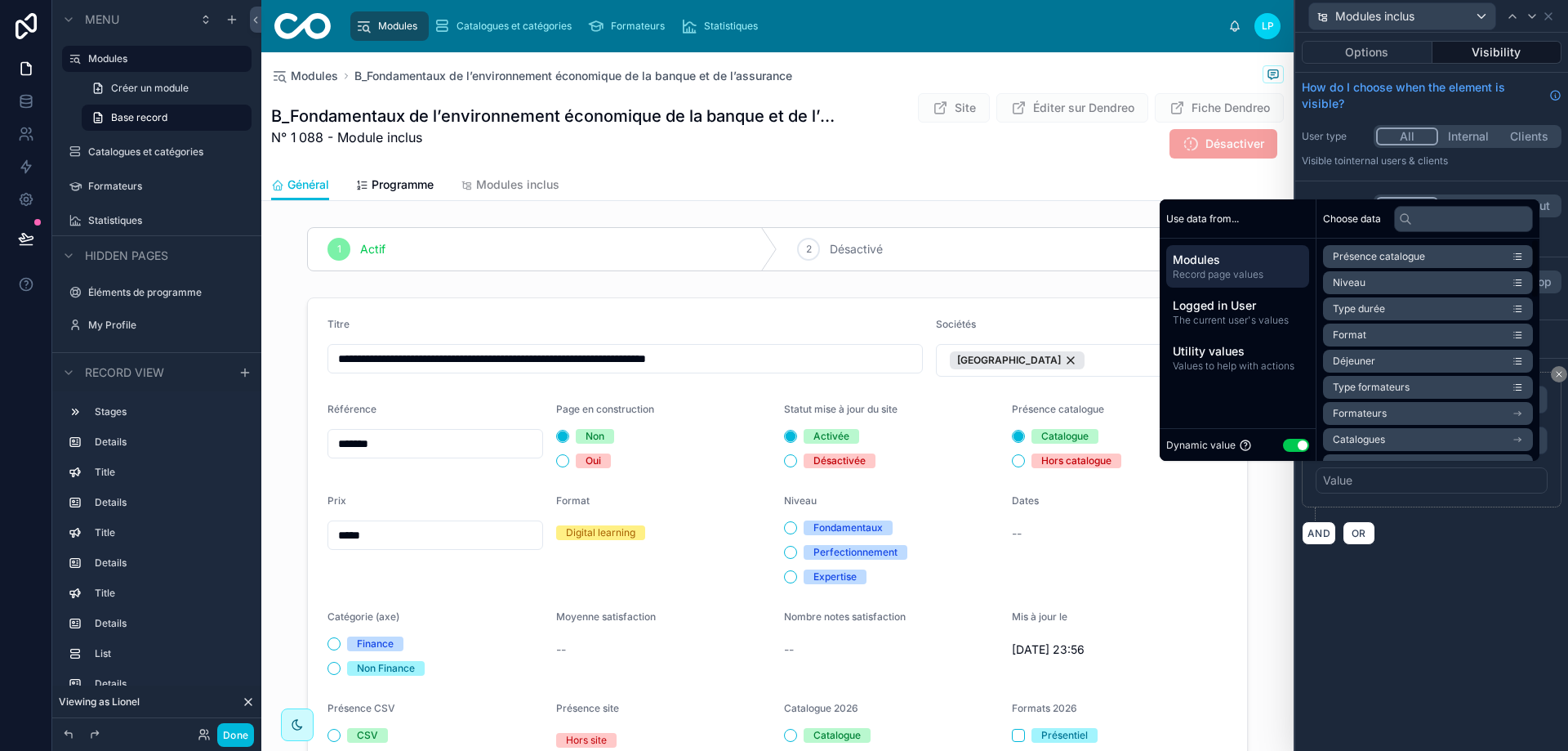
click at [1289, 447] on button "Use setting" at bounding box center [1296, 445] width 26 height 13
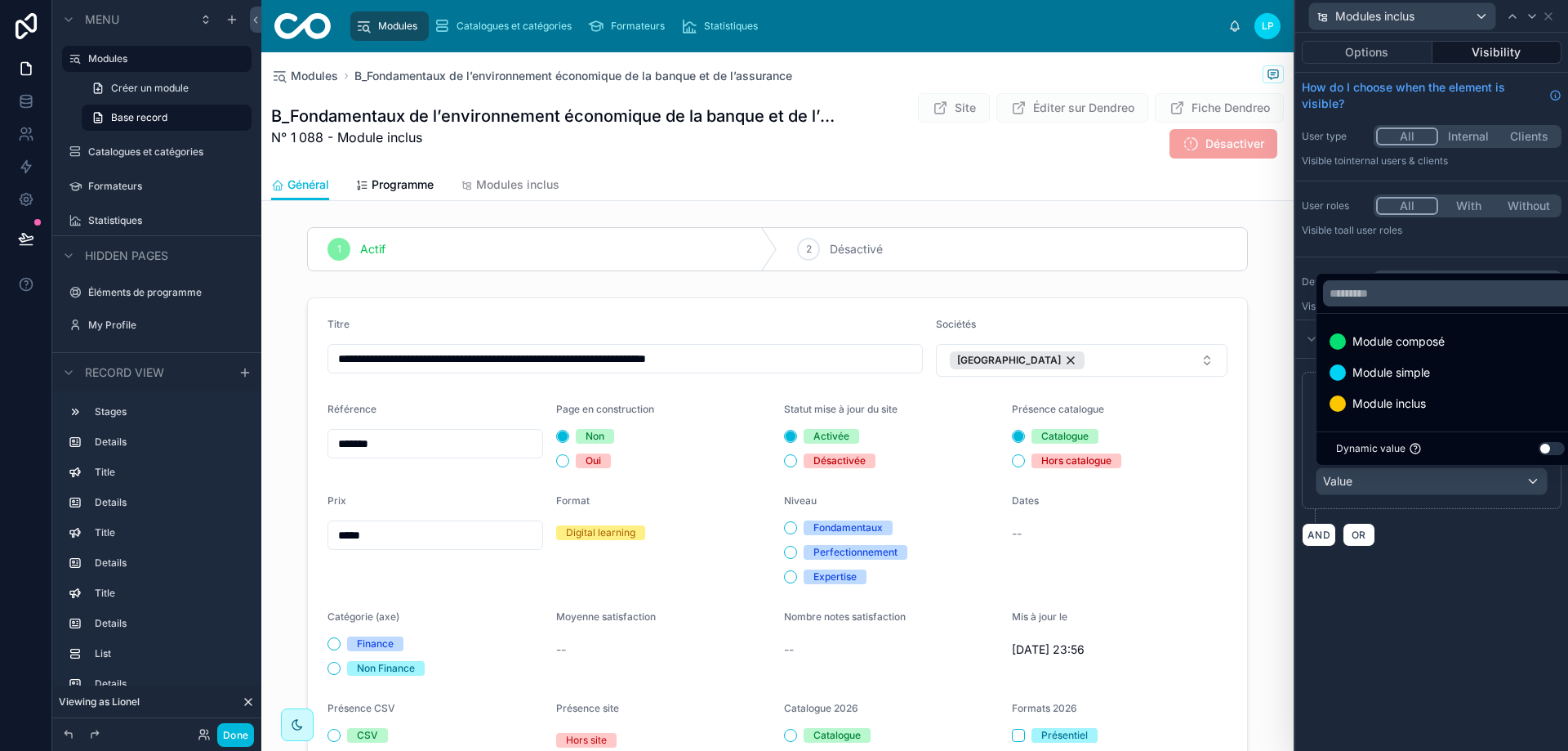
click at [1451, 340] on div "Module composé" at bounding box center [1450, 341] width 242 height 19
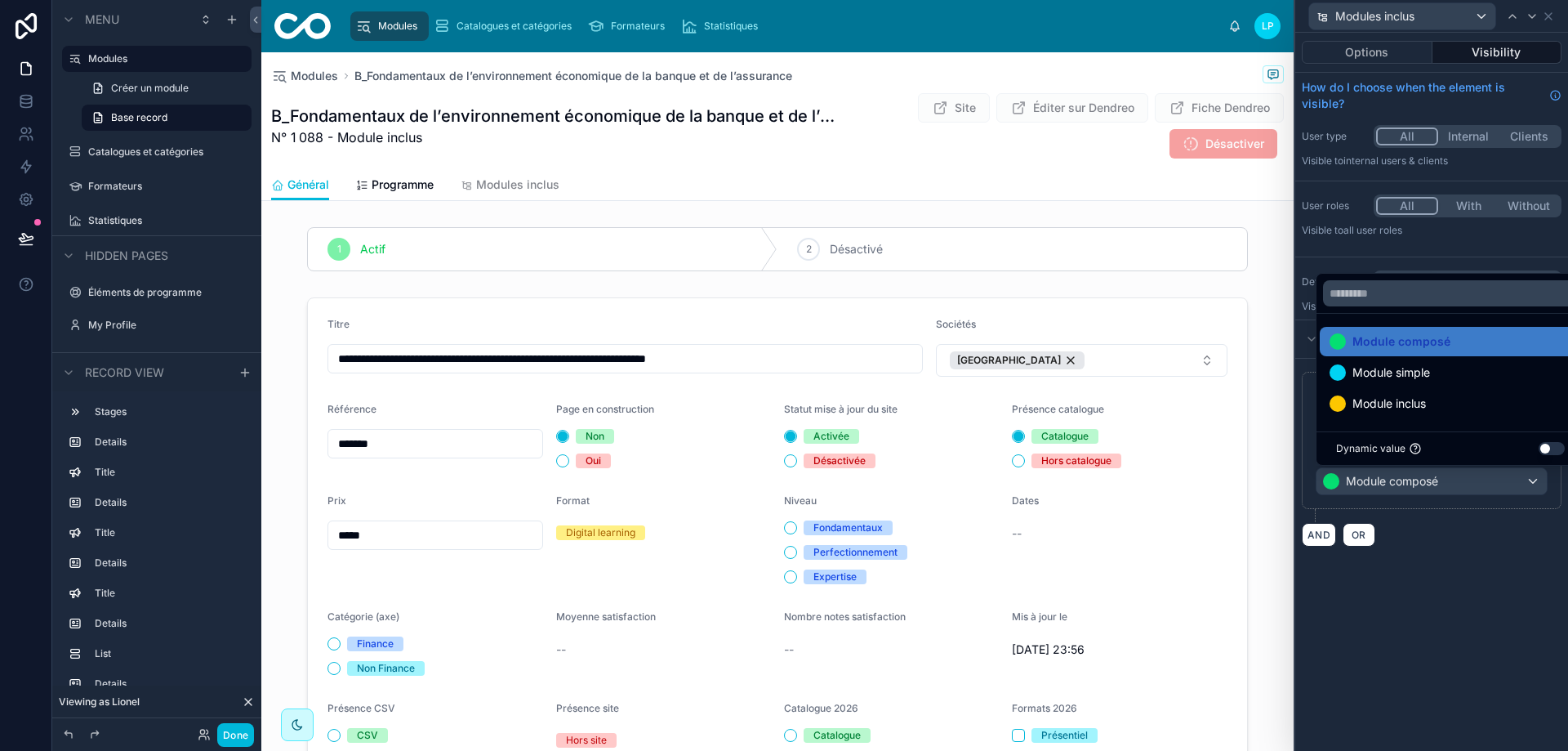
click at [1458, 612] on div "Options Visibility How do I choose when the element is visible? User type All I…" at bounding box center [1431, 391] width 273 height 719
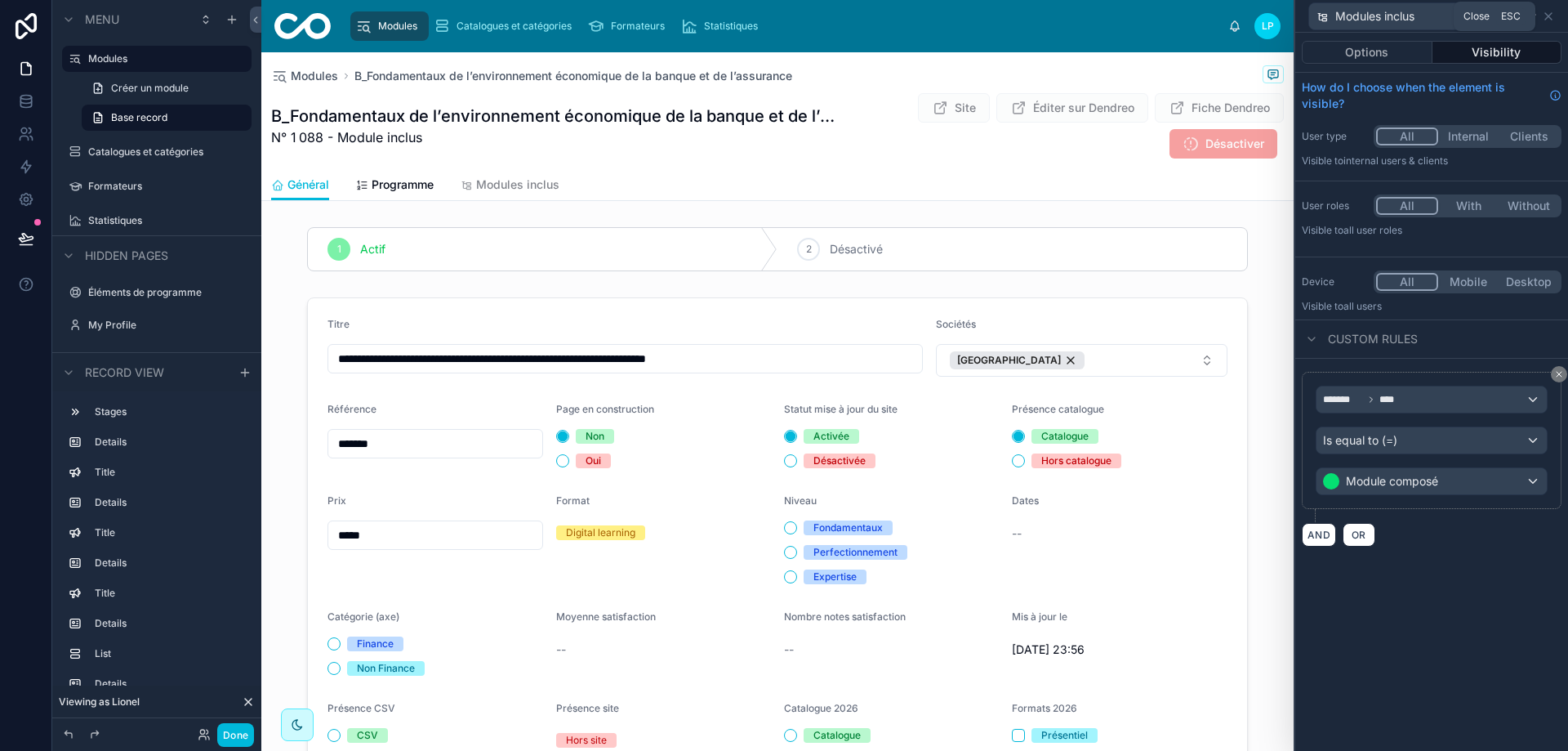
click at [1549, 15] on icon at bounding box center [1549, 16] width 13 height 13
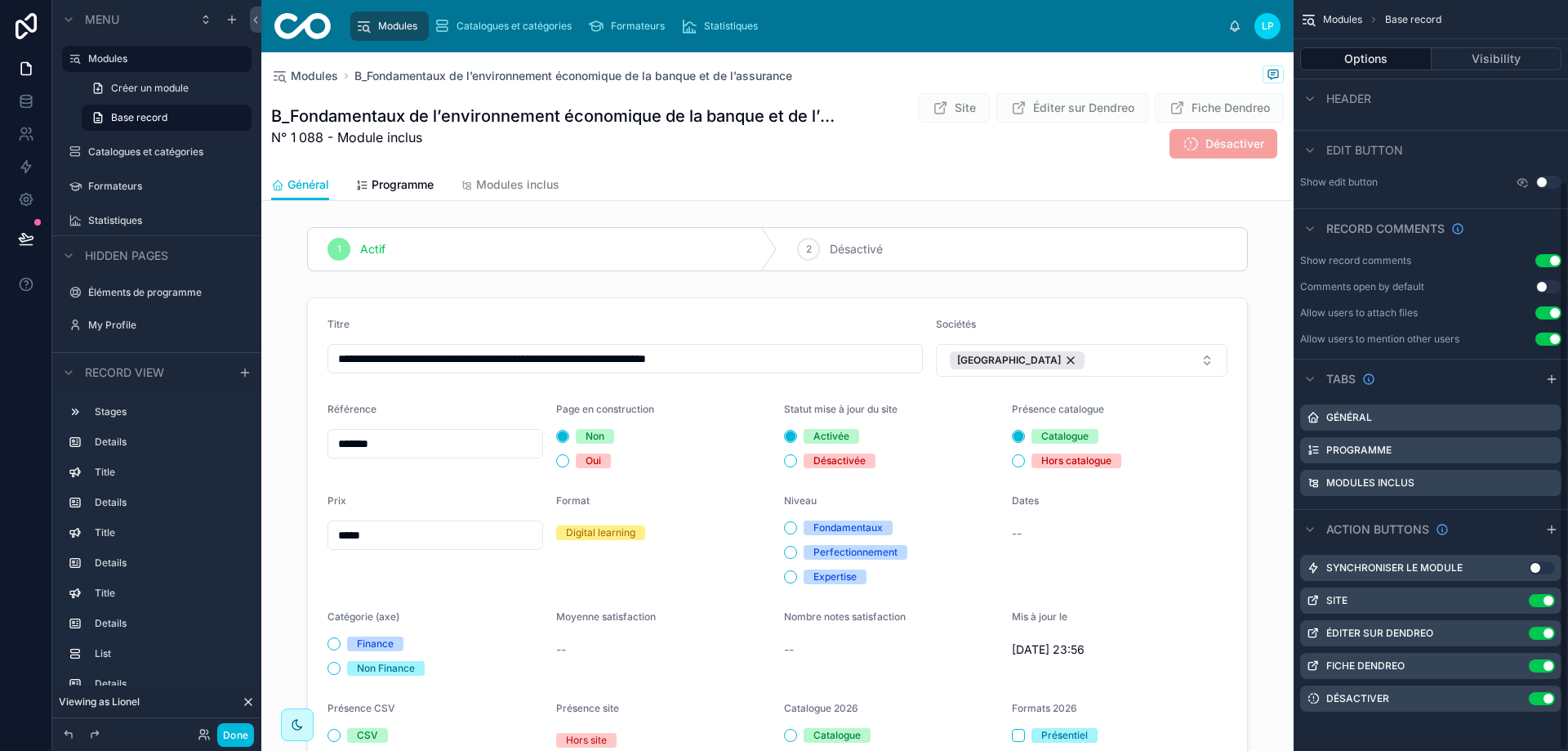
click at [236, 737] on button "Done" at bounding box center [236, 734] width 37 height 24
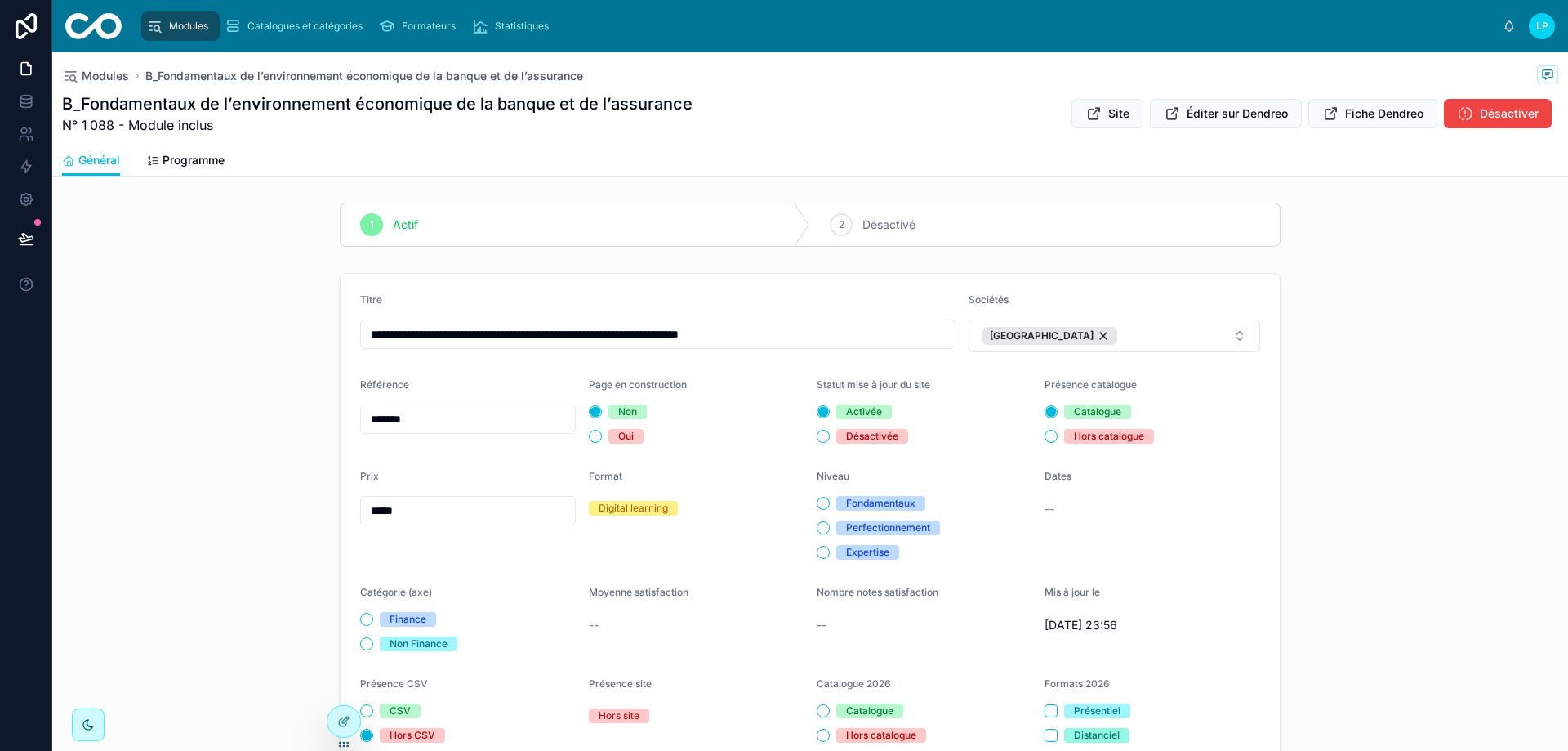
click at [352, 715] on div at bounding box center [344, 721] width 32 height 31
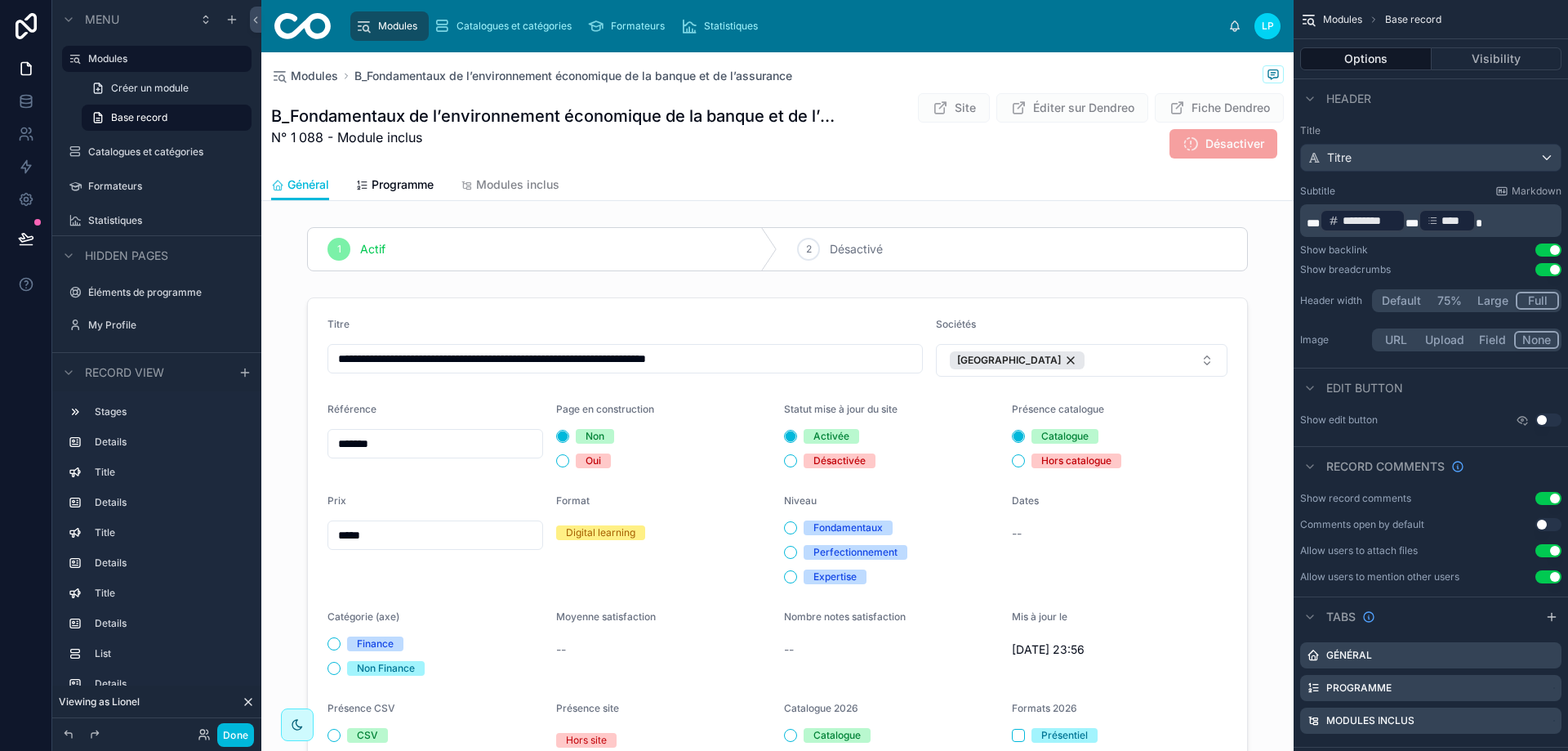
click at [245, 700] on icon at bounding box center [248, 702] width 13 height 13
click at [235, 738] on button "Done" at bounding box center [236, 734] width 37 height 24
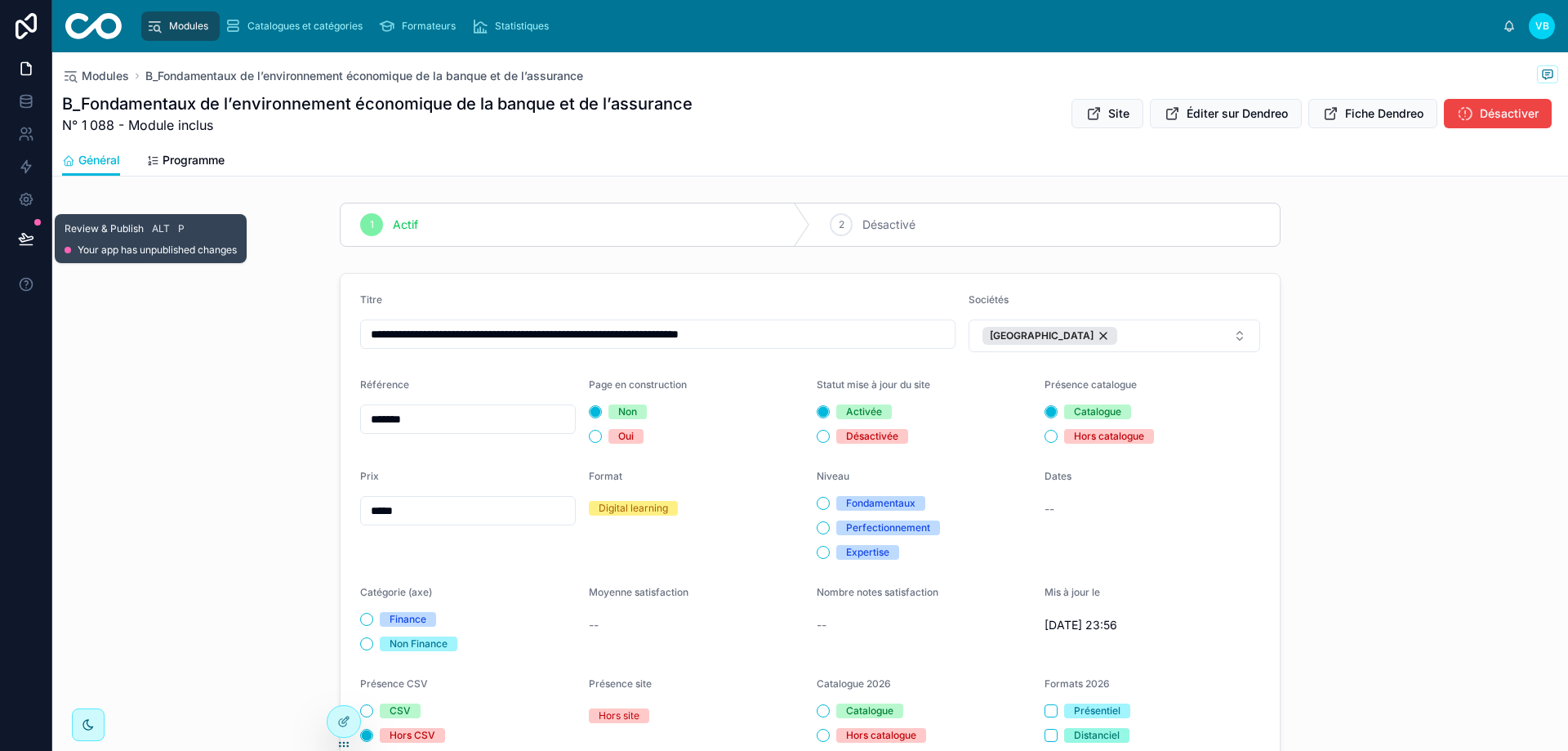
click at [27, 242] on icon at bounding box center [25, 239] width 17 height 17
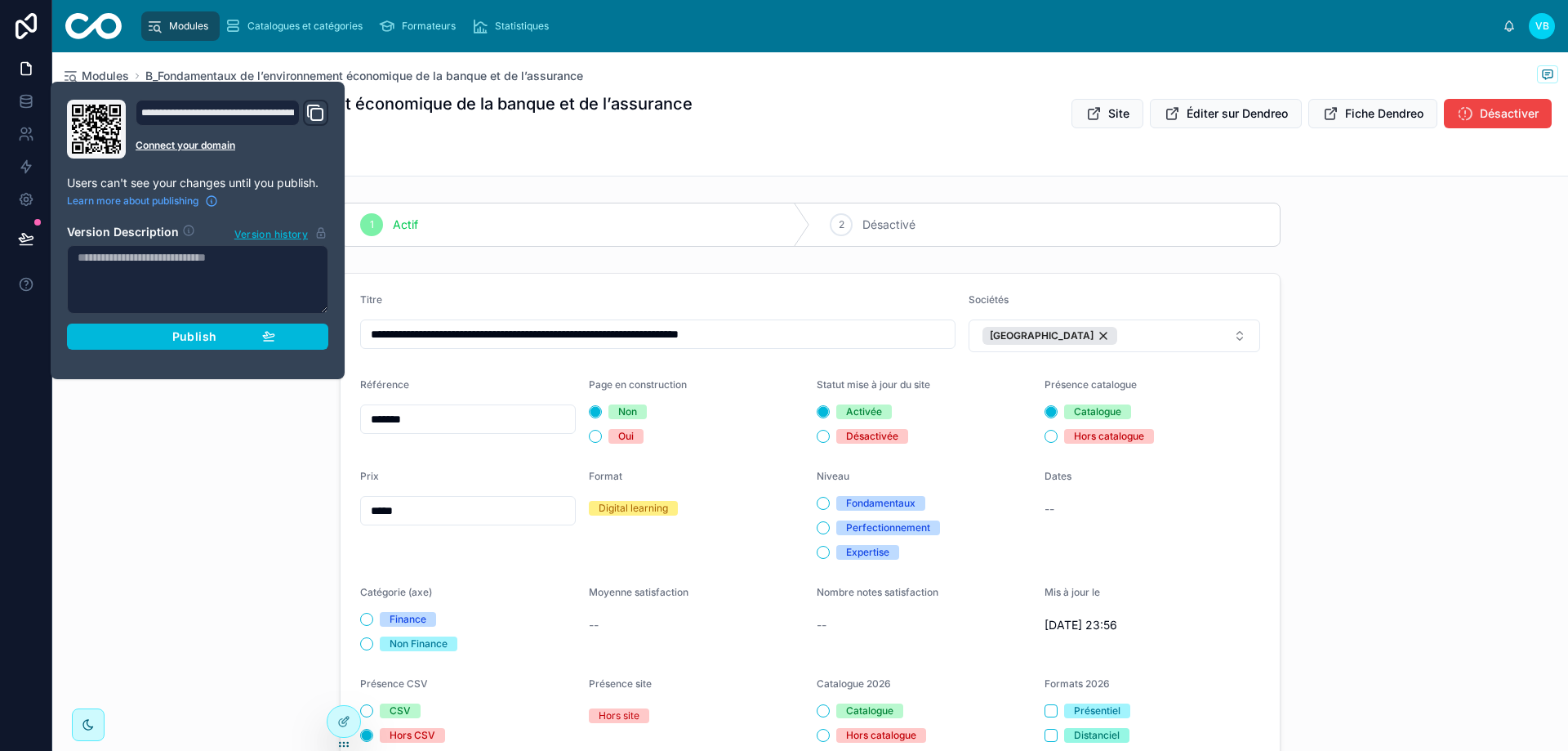
click at [209, 340] on span "Publish" at bounding box center [195, 336] width 44 height 15
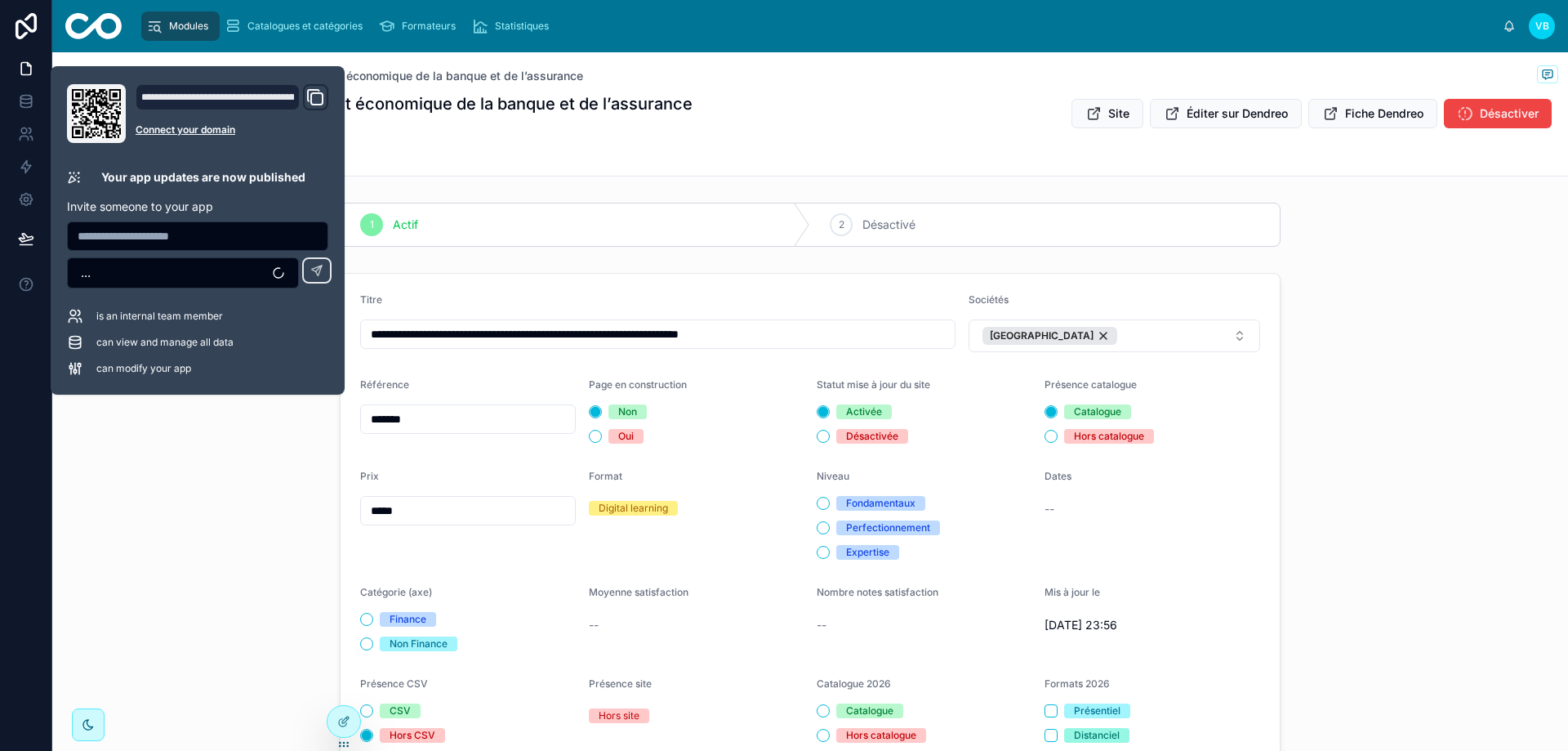
click at [211, 515] on div "**********" at bounding box center [810, 568] width 1516 height 602
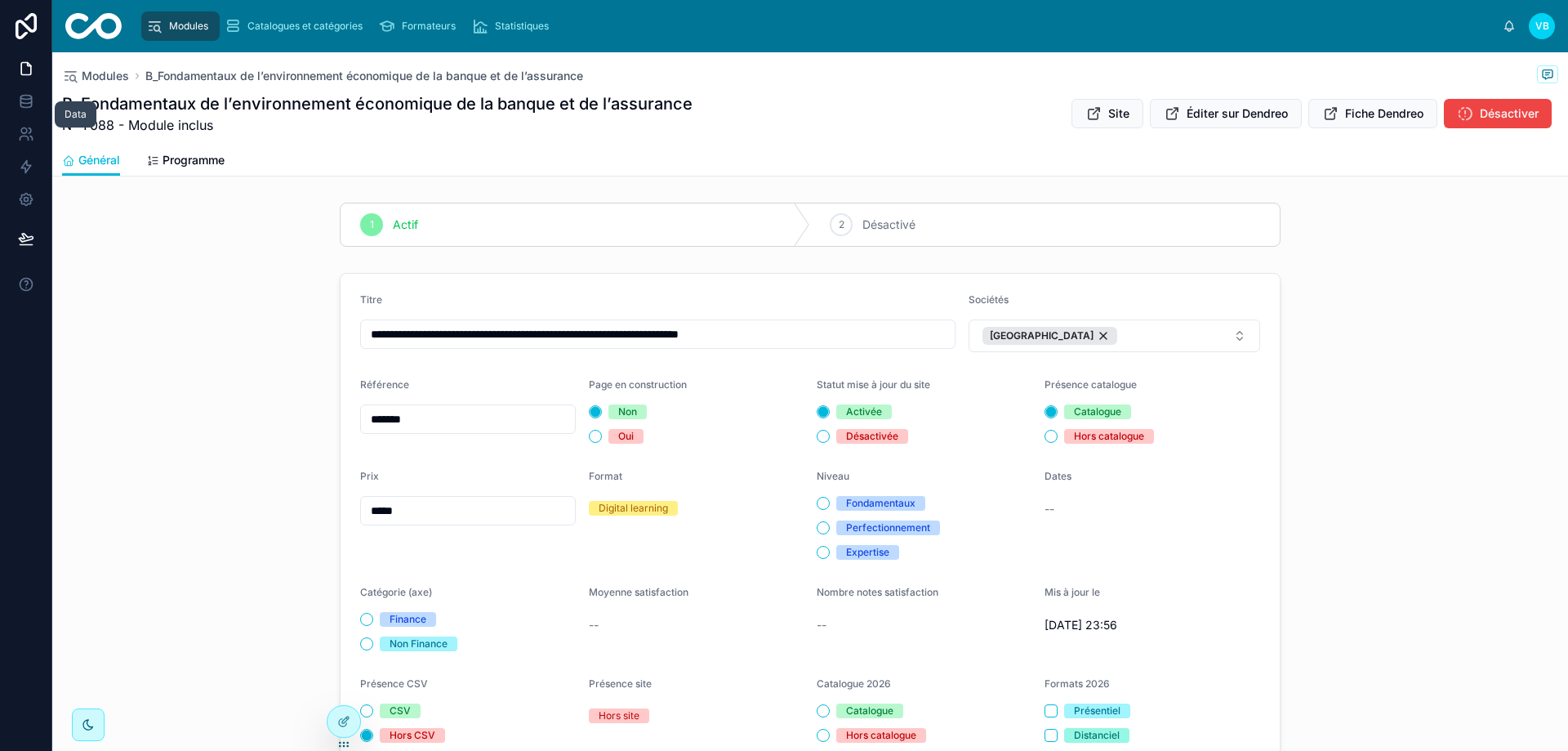
click at [25, 96] on icon at bounding box center [25, 97] width 11 height 4
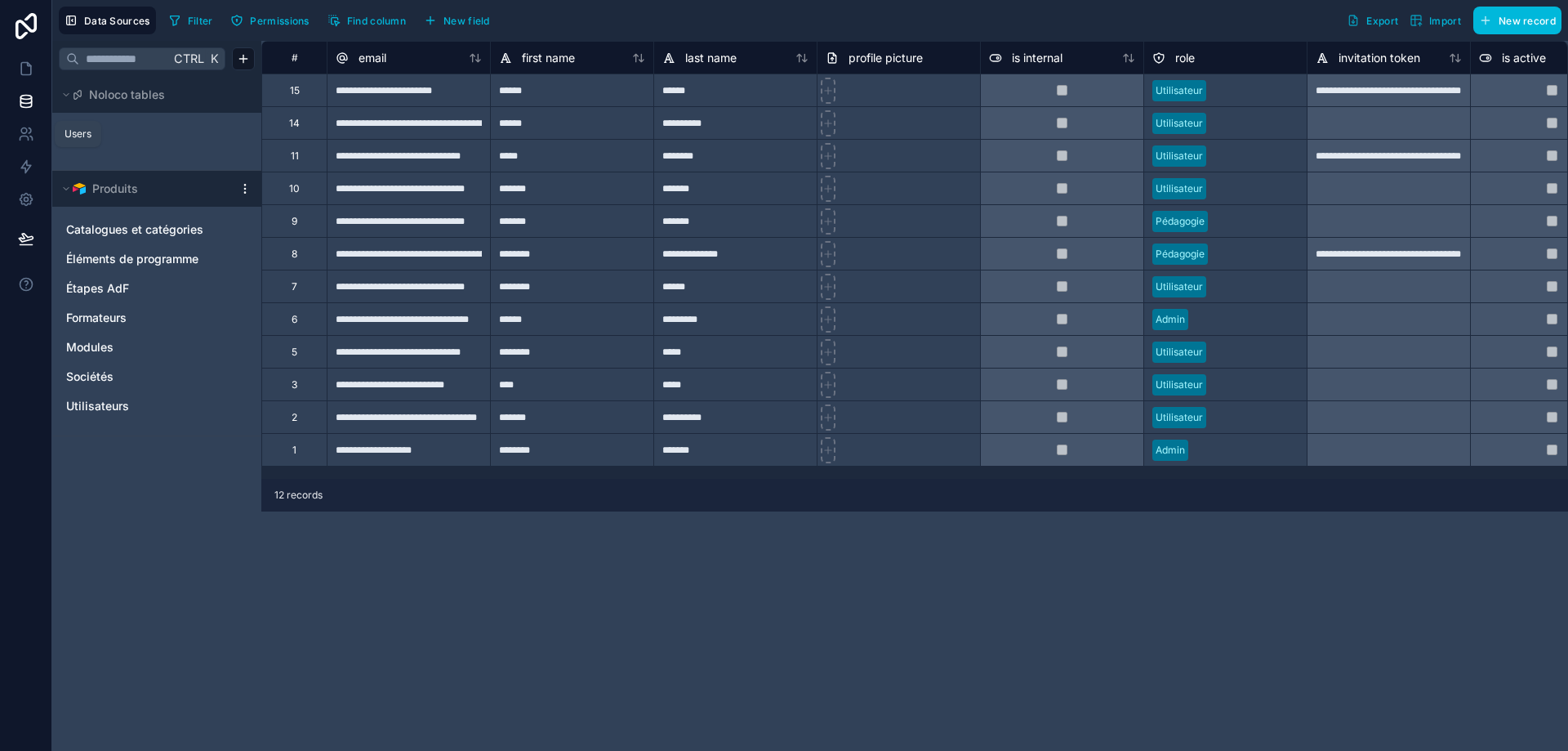
click at [30, 137] on icon at bounding box center [31, 139] width 3 height 4
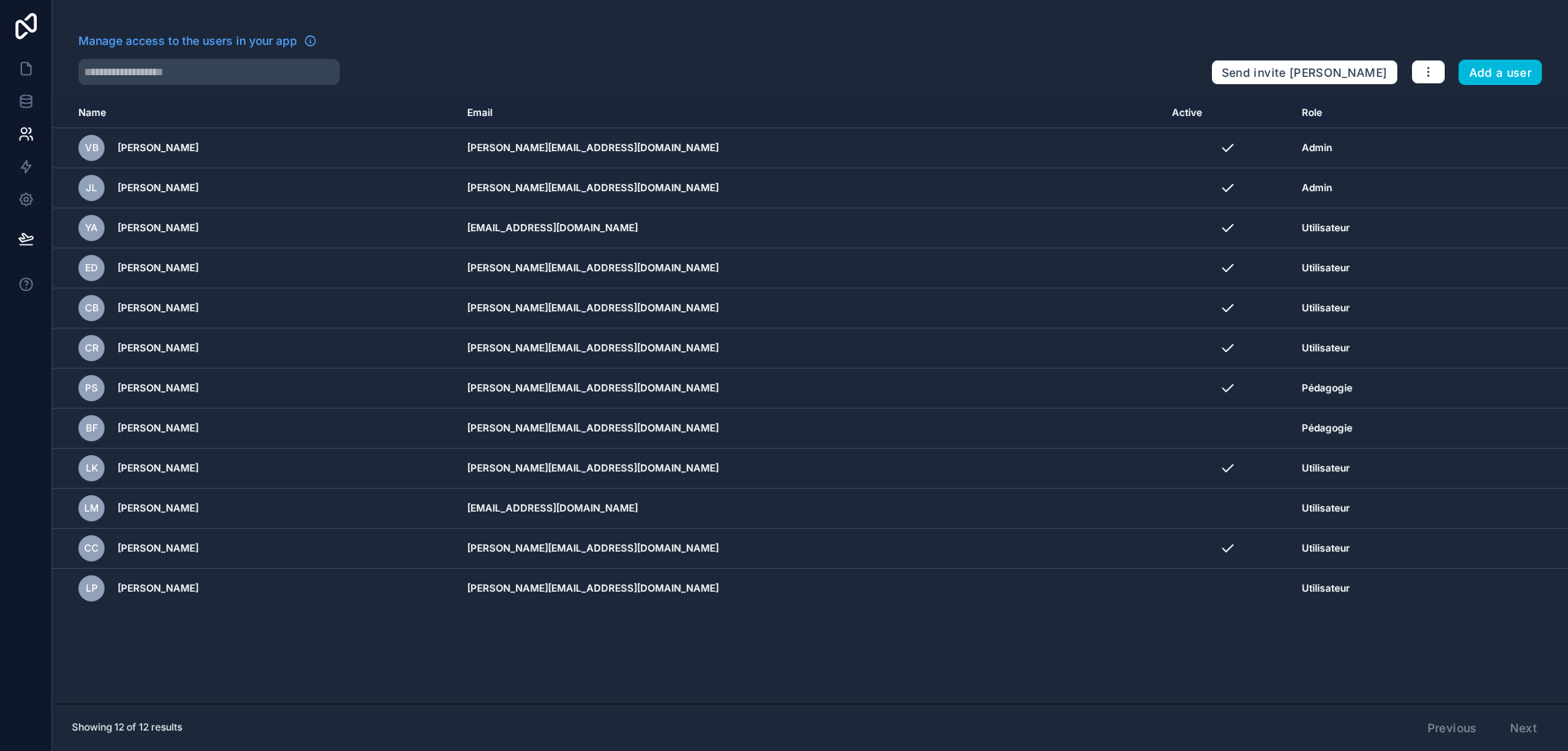
click at [484, 662] on div "Name Email Active Role [DOMAIN_NAME] VB Valentin BOUVÈLE [EMAIL_ADDRESS][DOMAIN…" at bounding box center [810, 401] width 1516 height 605
click at [0, 0] on icon "scrollable content" at bounding box center [0, 0] width 0 height 0
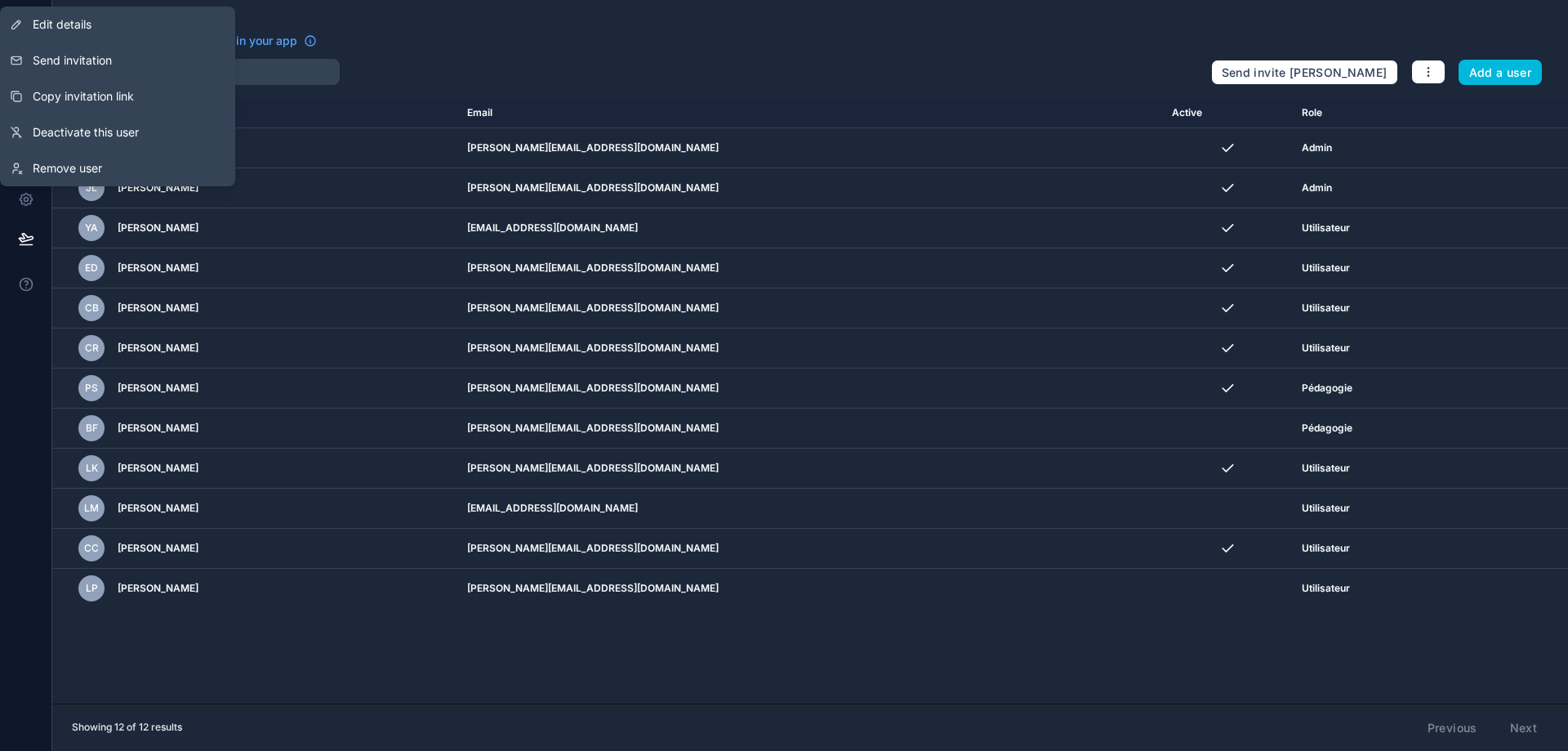
click at [98, 57] on span "Send invitation" at bounding box center [72, 61] width 79 height 17
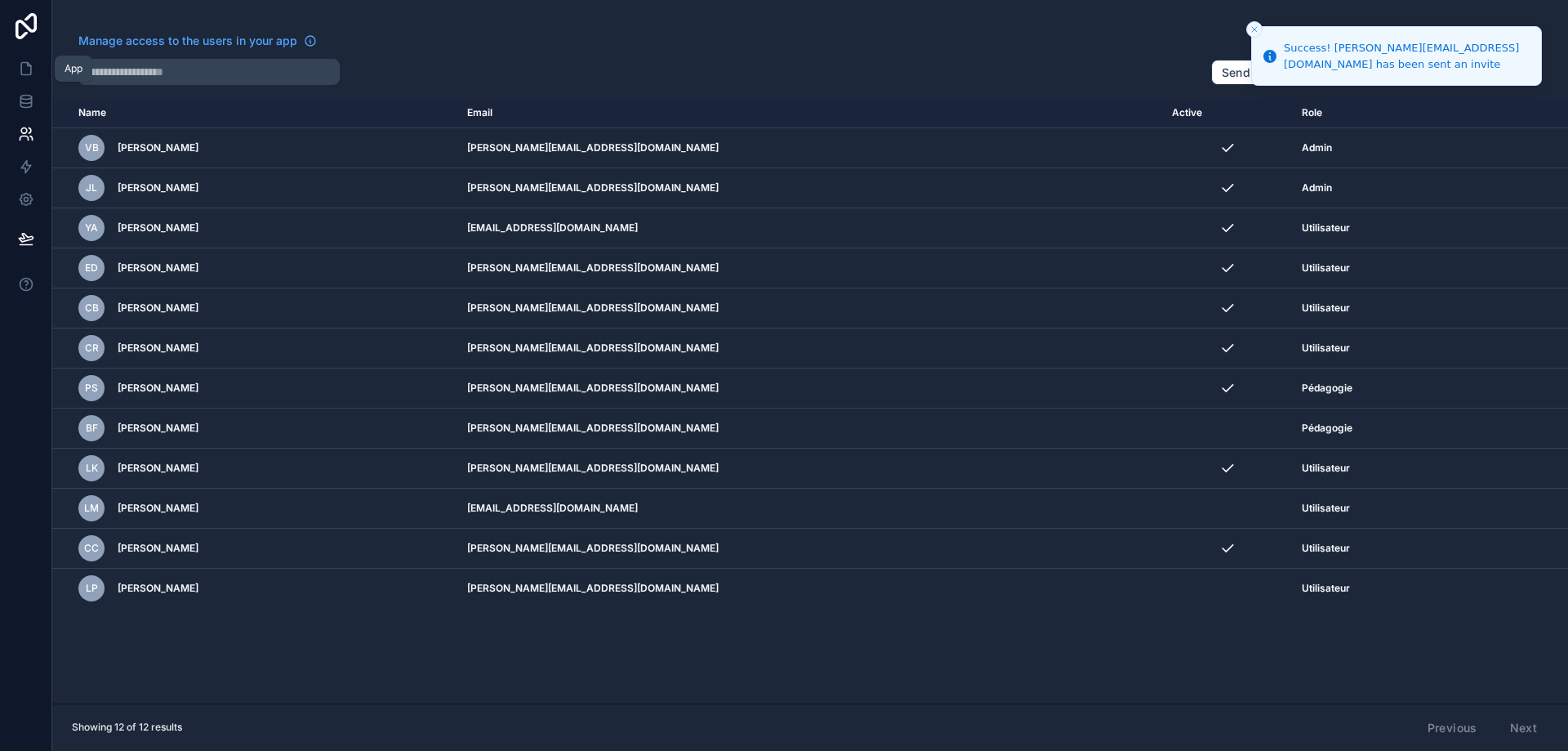
click at [26, 71] on icon at bounding box center [25, 68] width 17 height 17
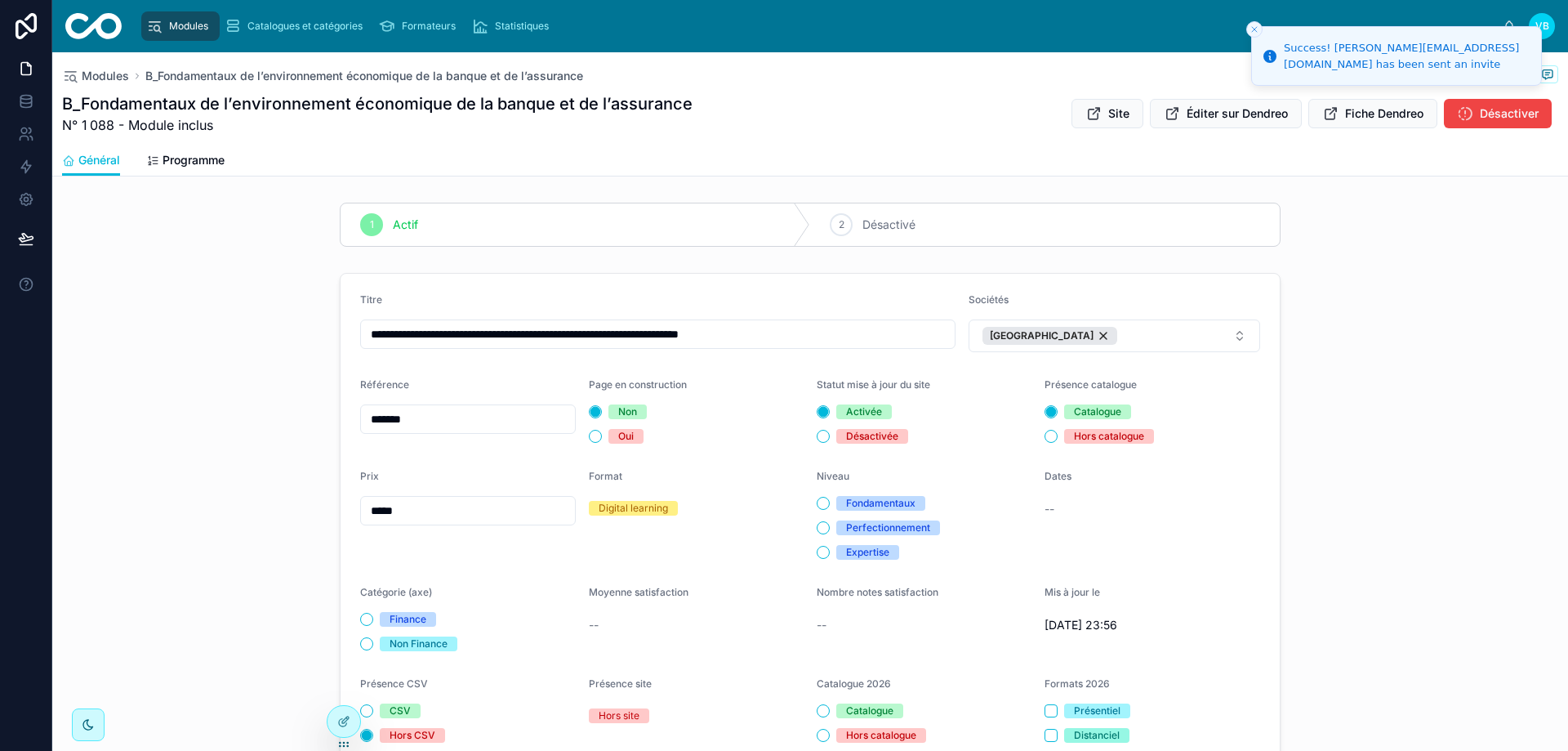
click at [218, 312] on div "**********" at bounding box center [810, 568] width 1516 height 602
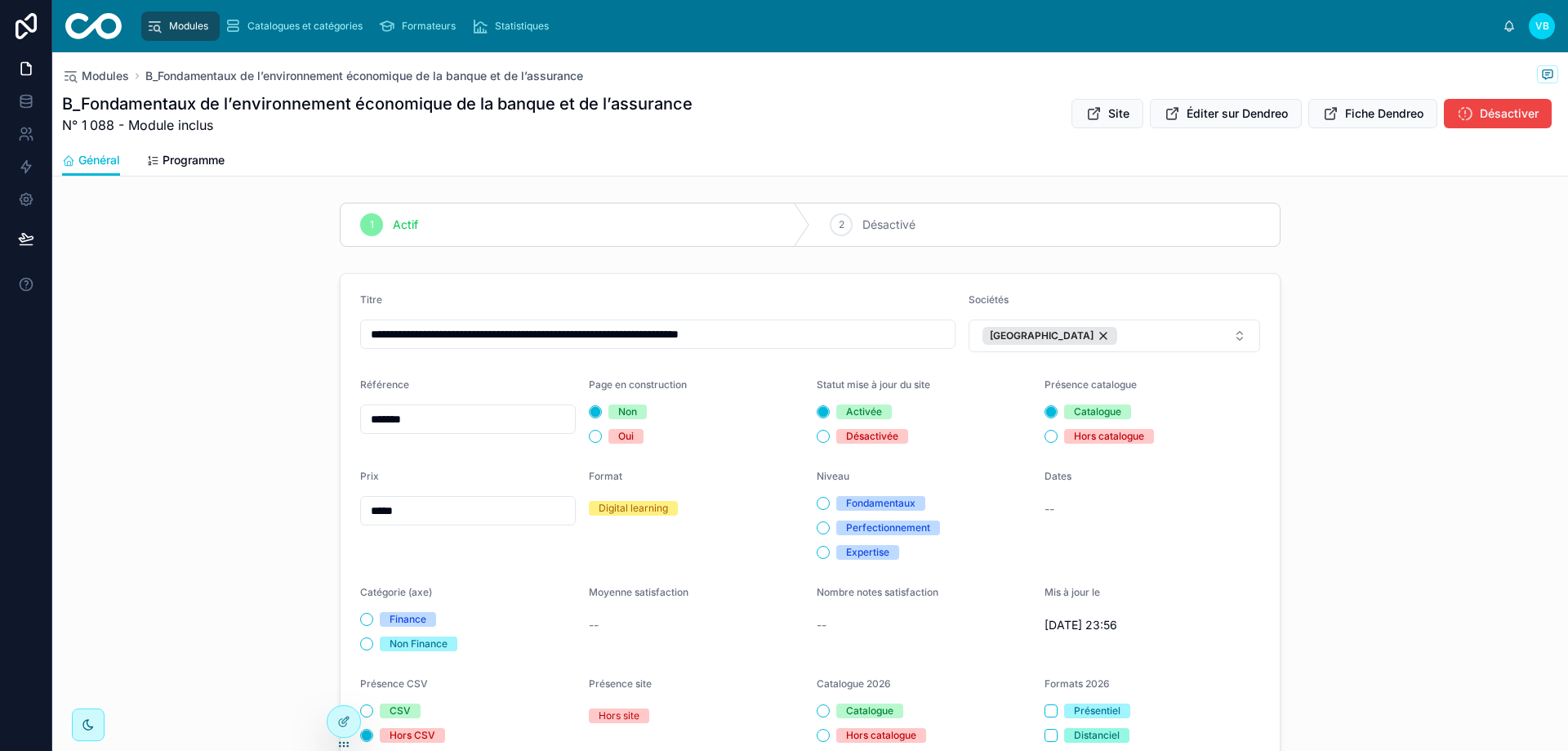
click at [411, 30] on span "Formateurs" at bounding box center [428, 25] width 53 height 13
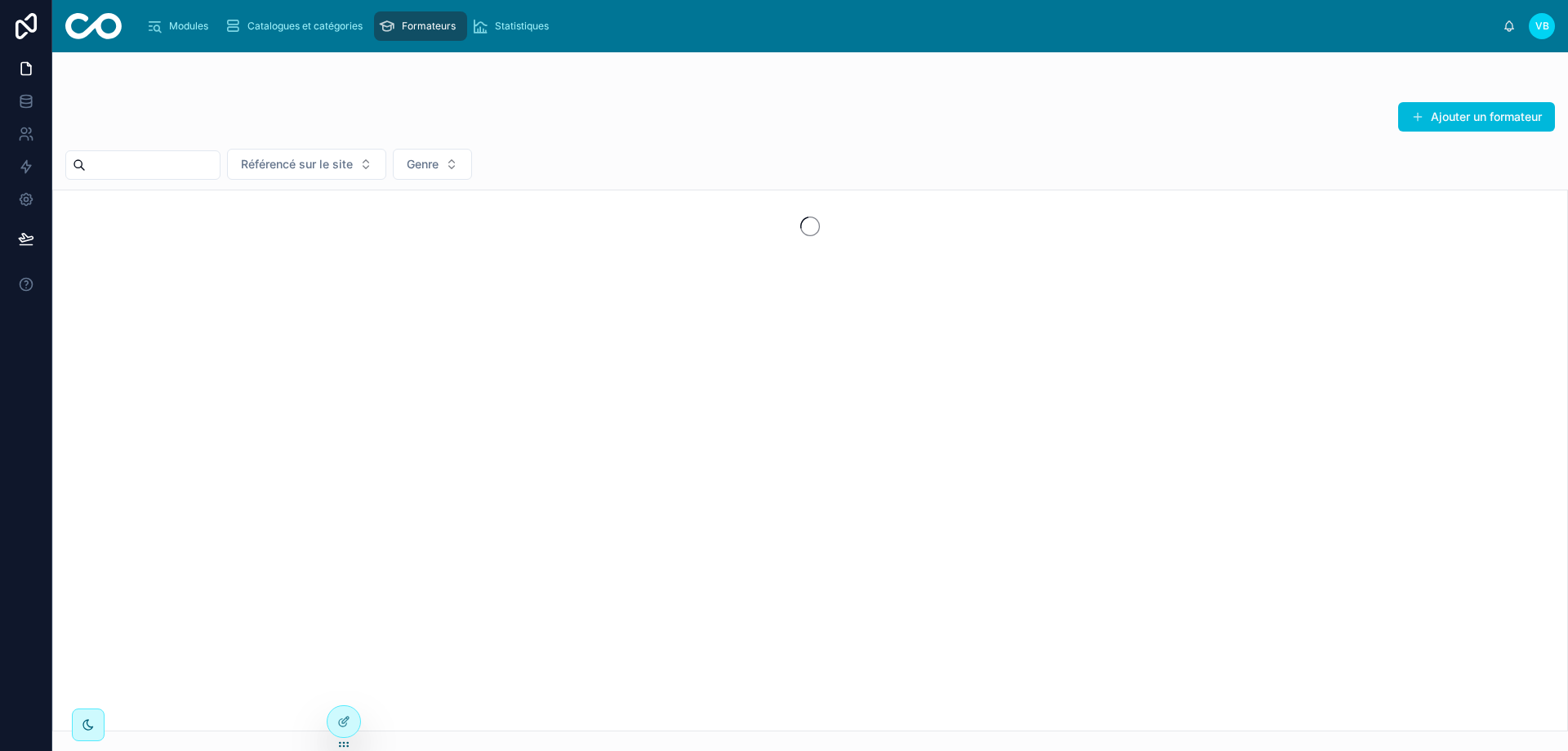
click at [507, 32] on span "Statistiques" at bounding box center [521, 25] width 53 height 13
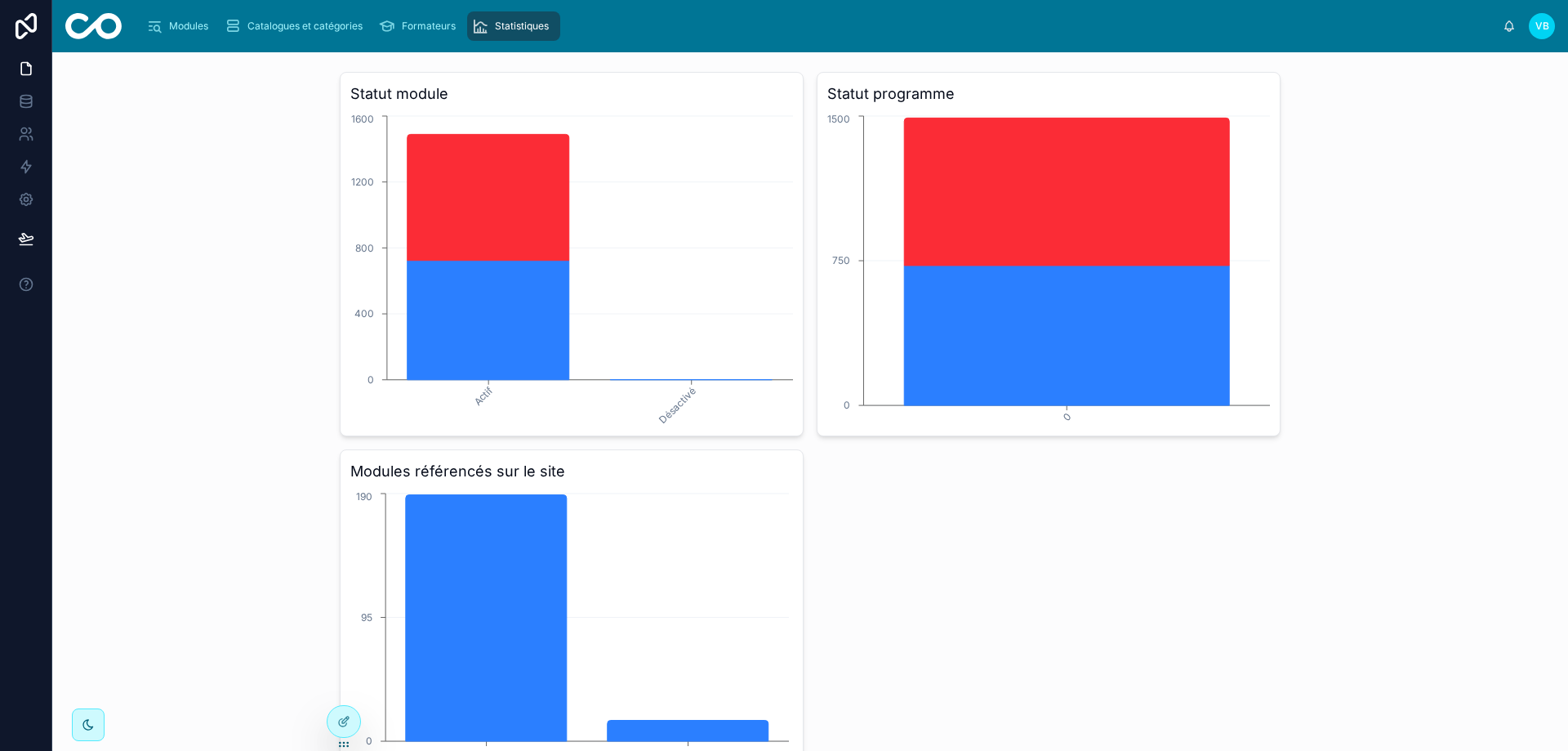
click at [414, 6] on div "Modules Catalogues et catégories Formateurs Statistiques VB [PERSON_NAME]" at bounding box center [810, 26] width 1516 height 53
click at [414, 18] on div "Formateurs" at bounding box center [420, 26] width 83 height 26
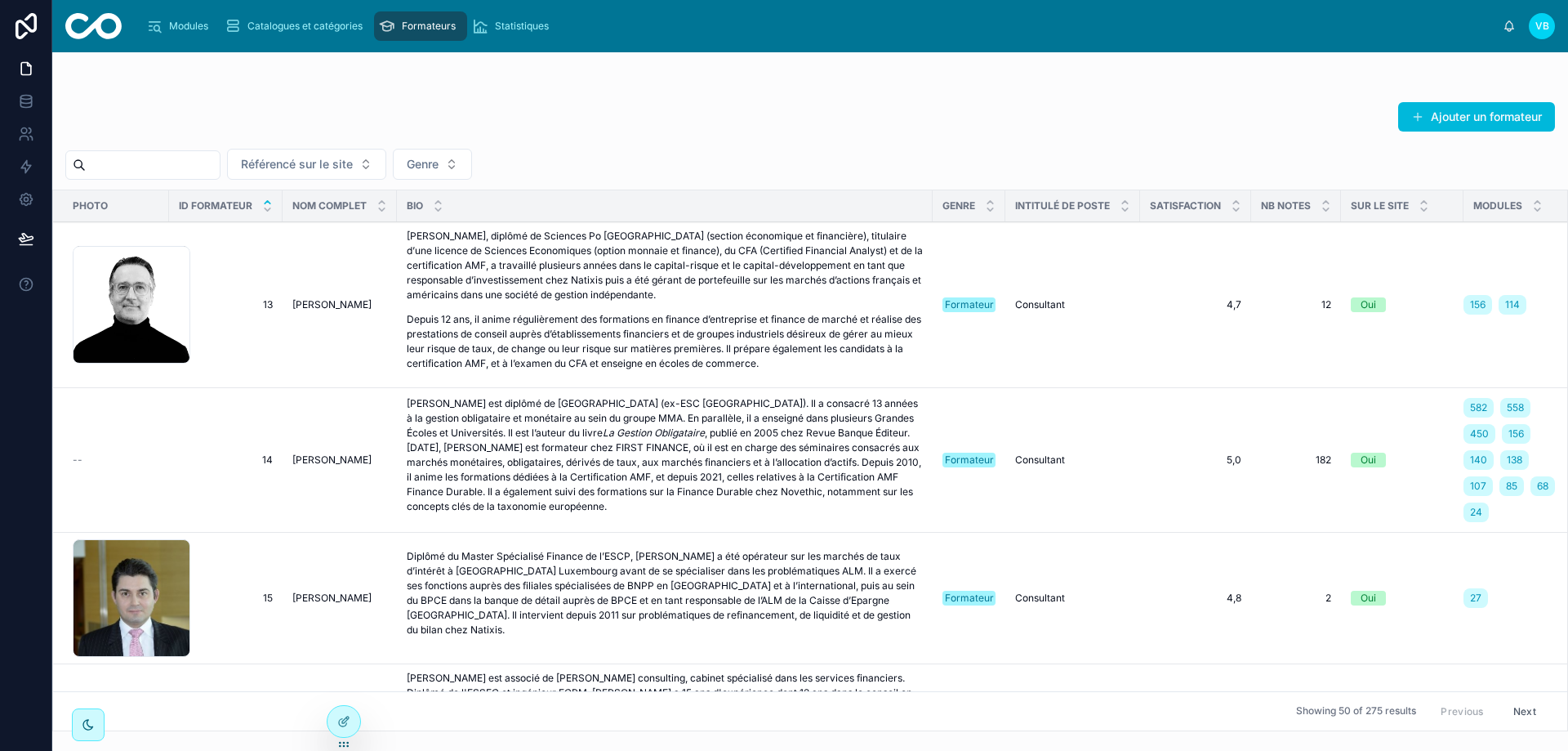
click at [341, 726] on icon at bounding box center [344, 721] width 13 height 13
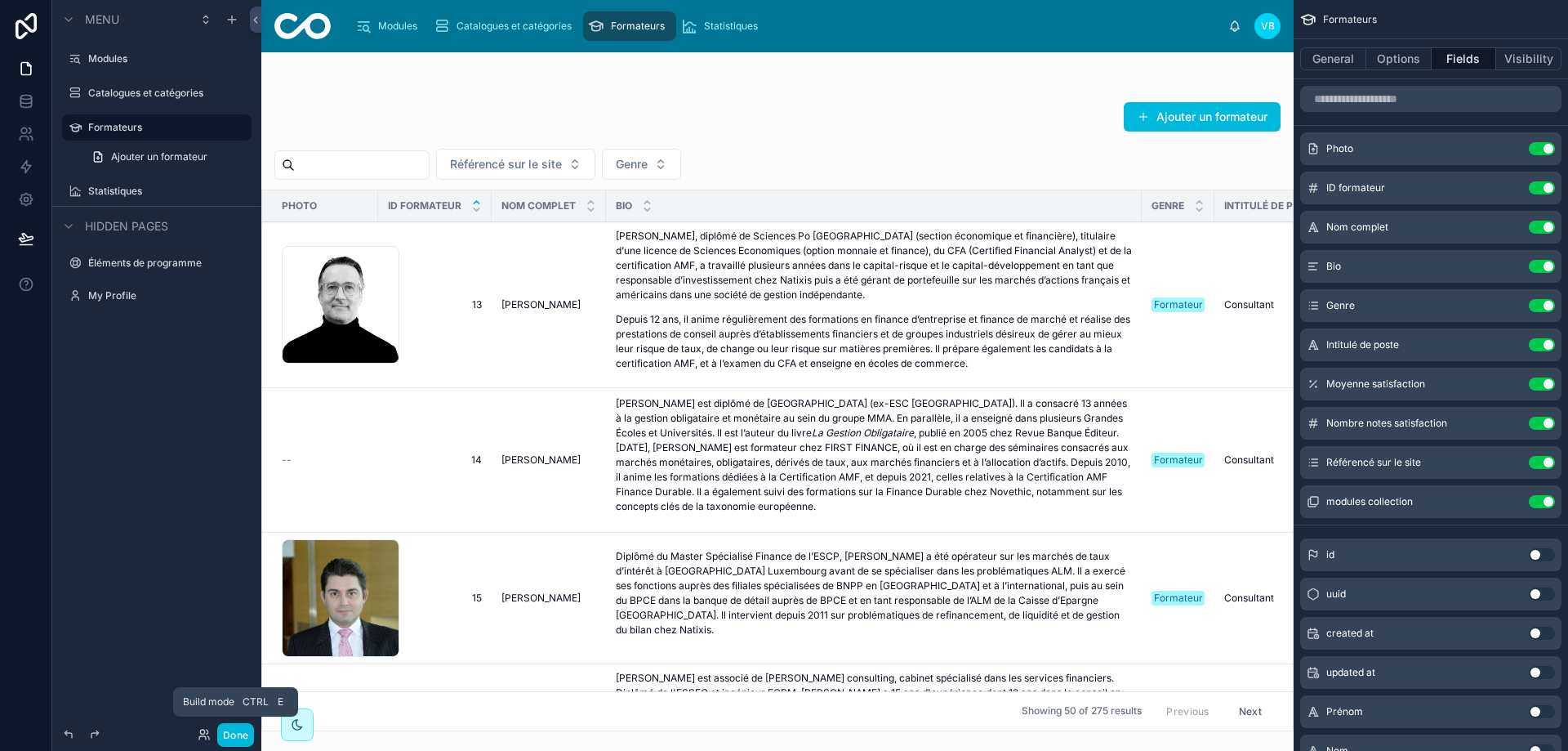
click at [247, 738] on button "Done" at bounding box center [236, 734] width 37 height 24
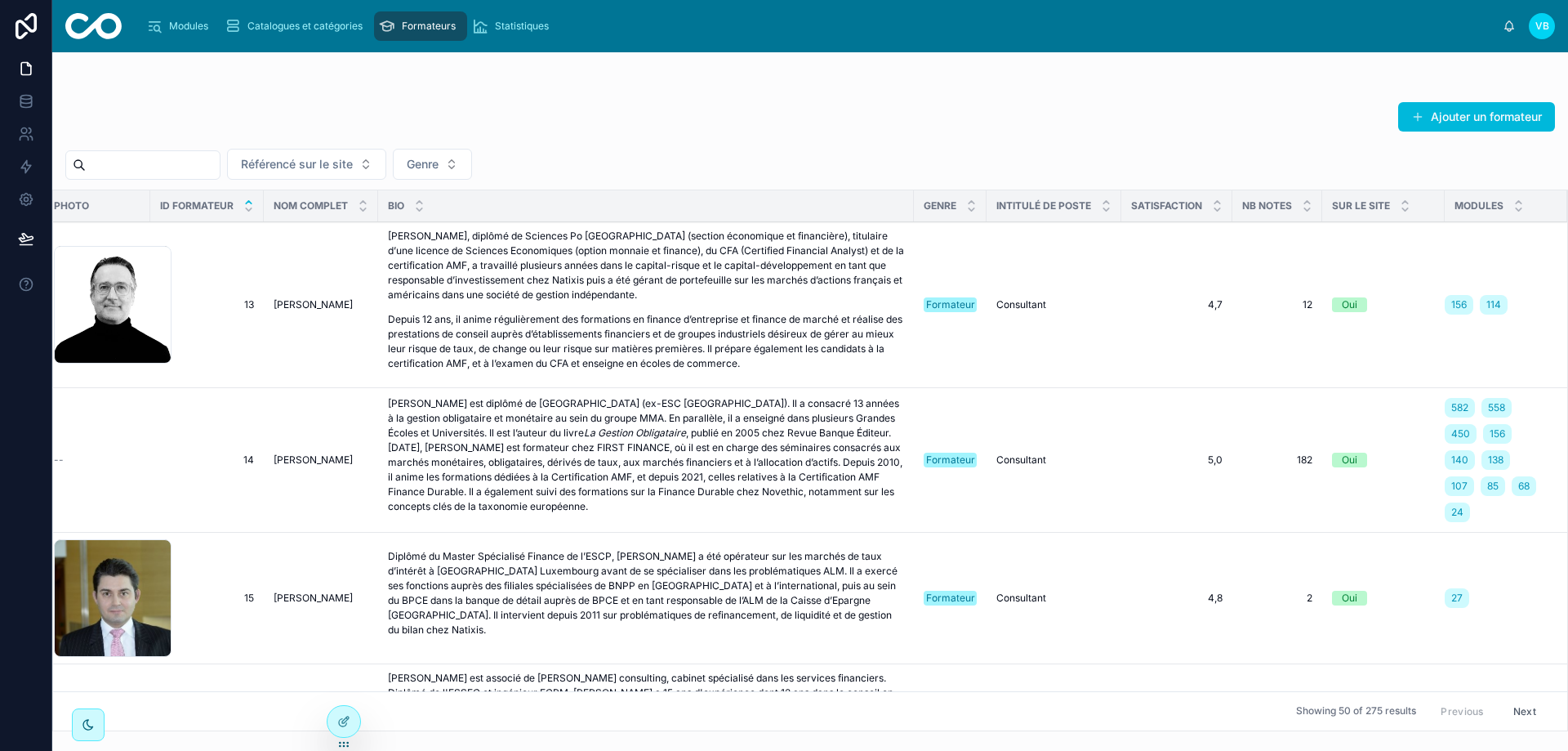
scroll to position [0, 33]
click at [189, 20] on span "Modules" at bounding box center [189, 25] width 39 height 13
